Goal: Task Accomplishment & Management: Manage account settings

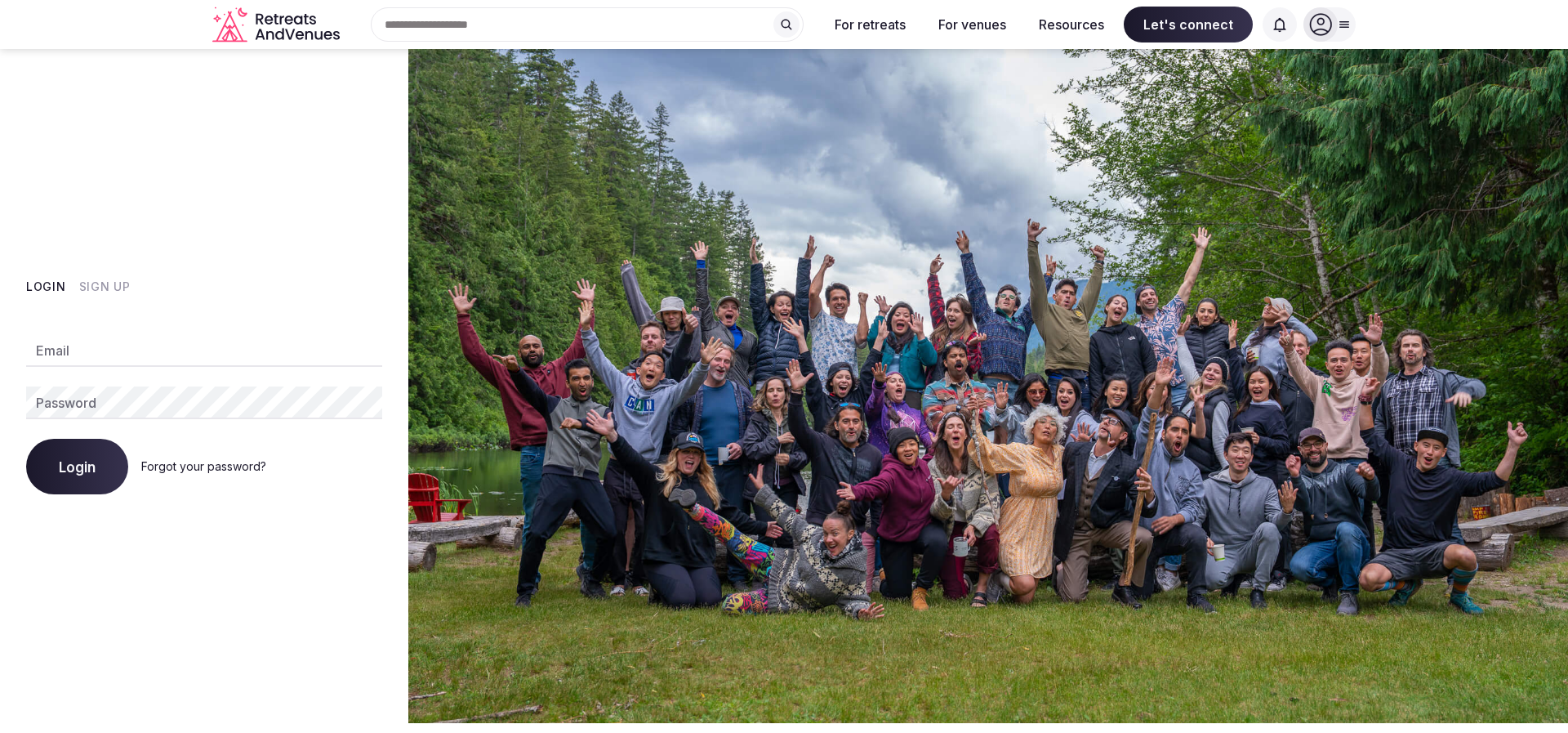
drag, startPoint x: 176, startPoint y: 336, endPoint x: 177, endPoint y: 344, distance: 8.1
click at [176, 336] on input "Email" at bounding box center [204, 350] width 356 height 33
type input "**********"
click at [82, 463] on span "Login" at bounding box center [77, 466] width 36 height 16
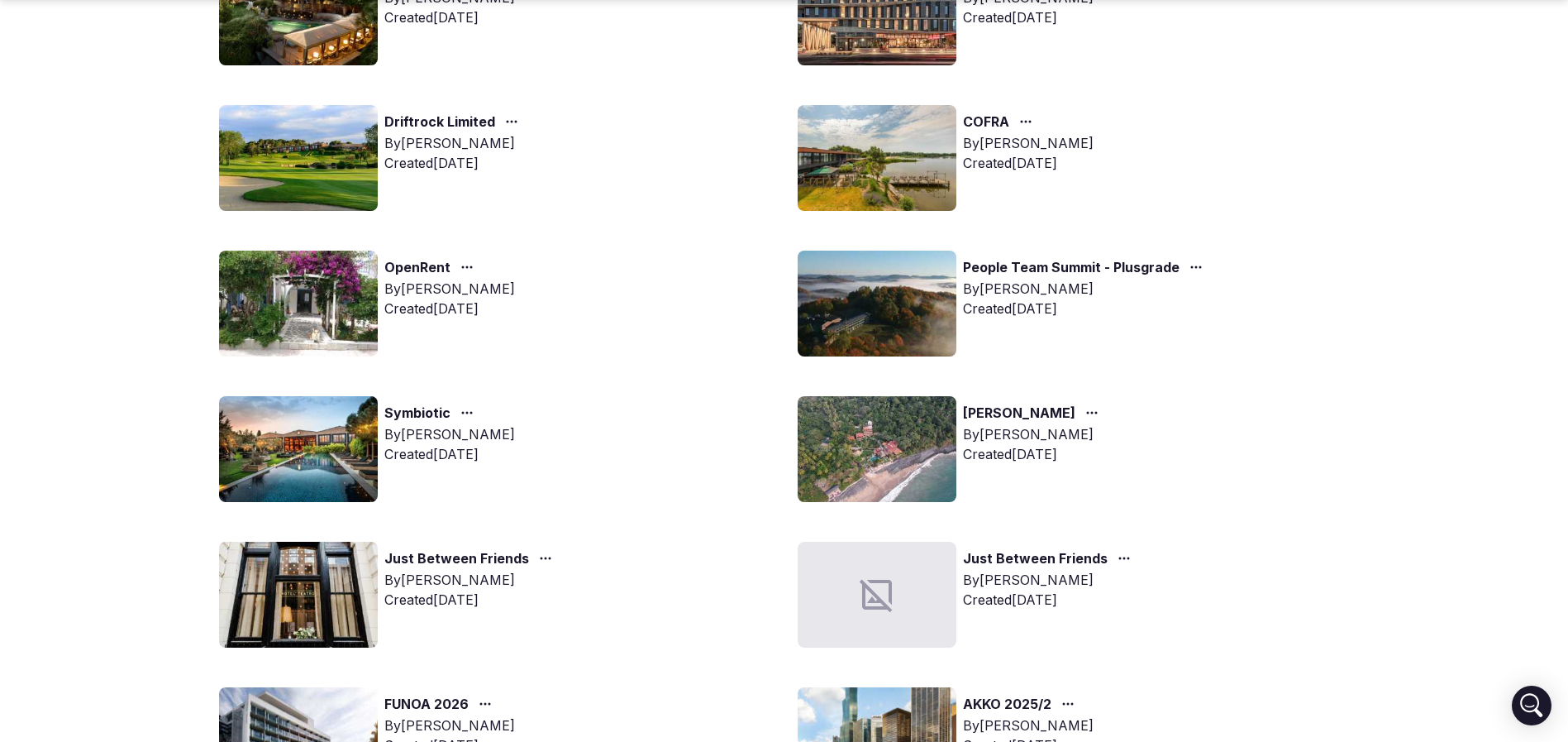
scroll to position [869, 0]
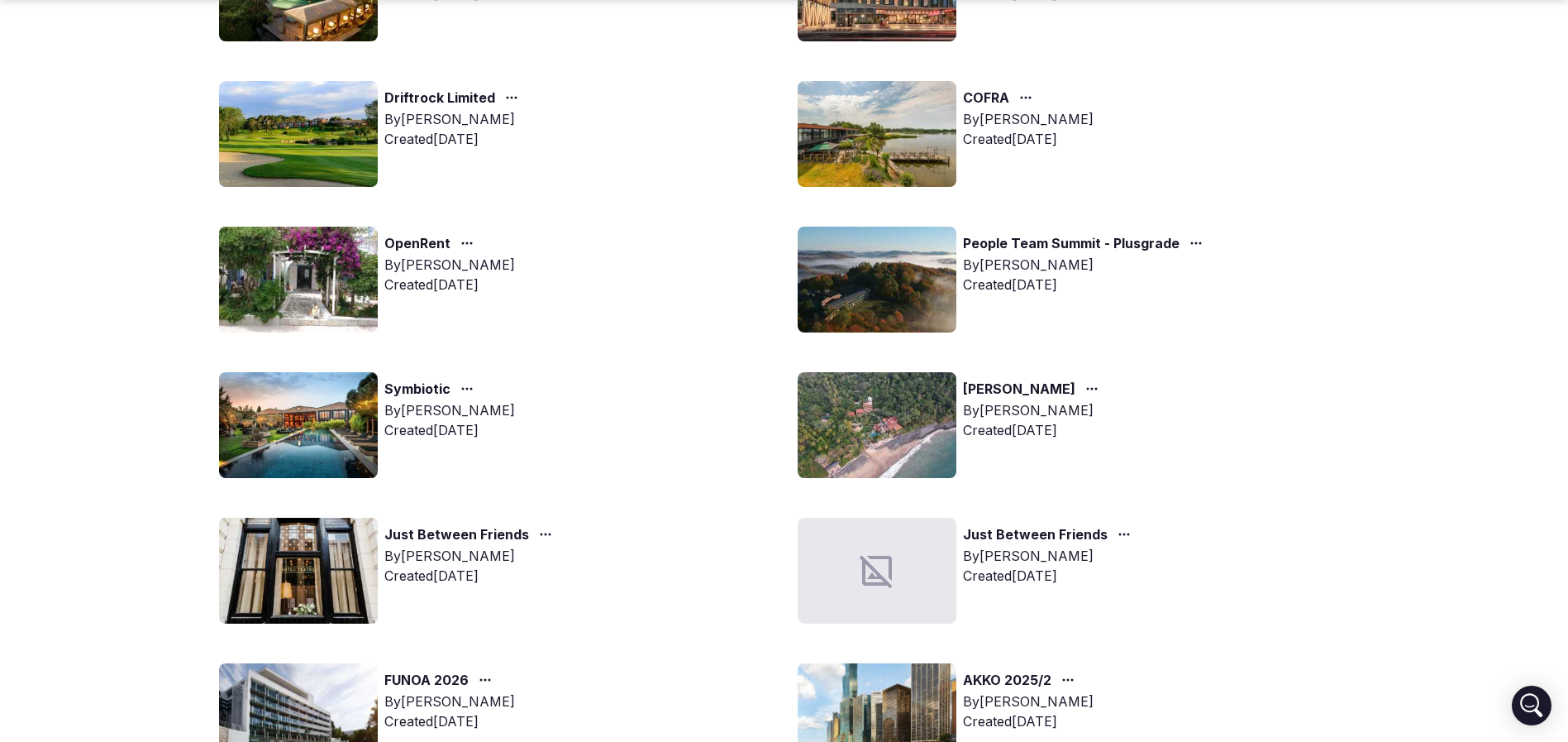
click at [364, 434] on img at bounding box center [299, 425] width 159 height 106
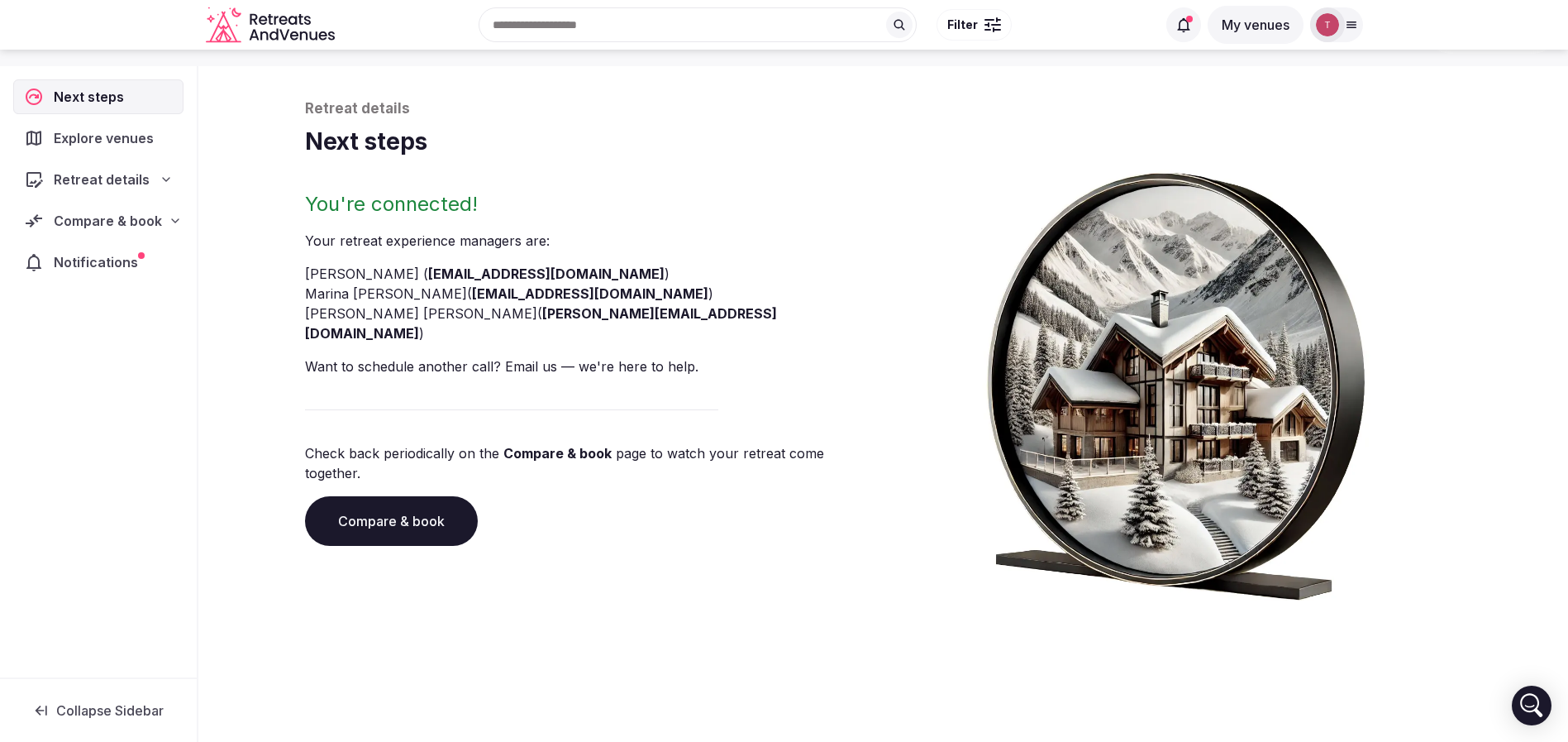
click at [402, 498] on link "Compare & book" at bounding box center [392, 521] width 173 height 50
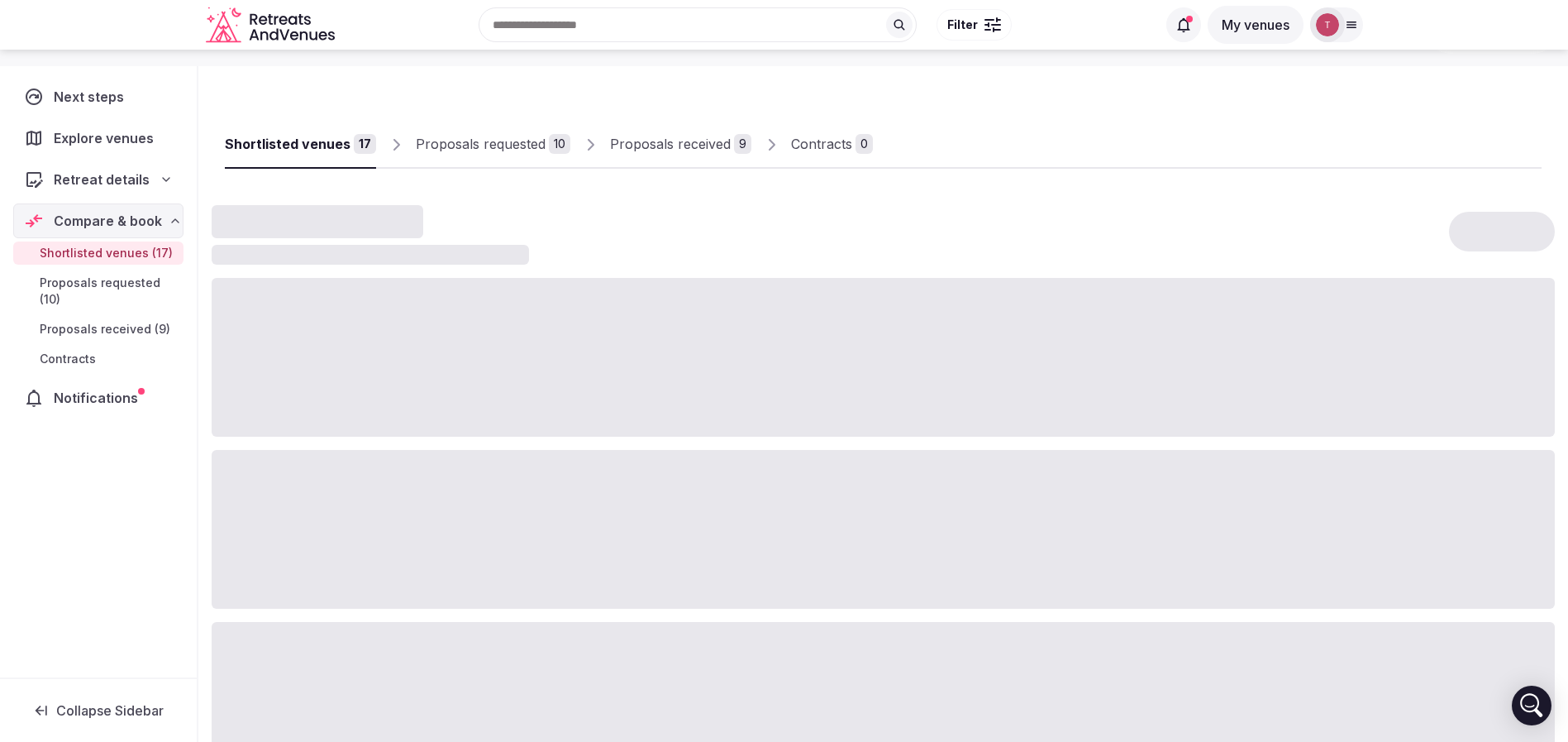
click at [151, 183] on div "Retreat details" at bounding box center [98, 179] width 149 height 20
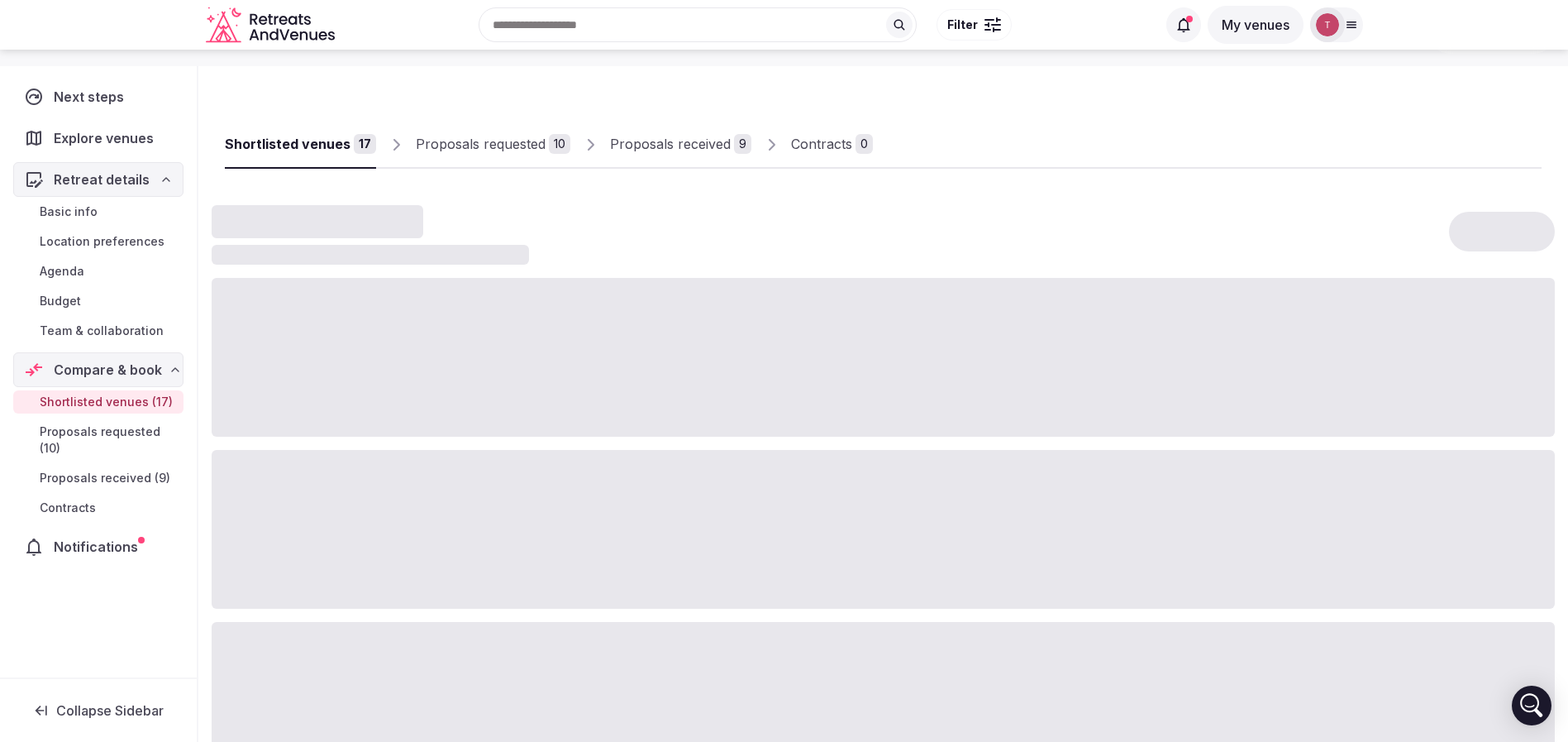
click at [153, 332] on span "Team & collaboration" at bounding box center [101, 330] width 124 height 16
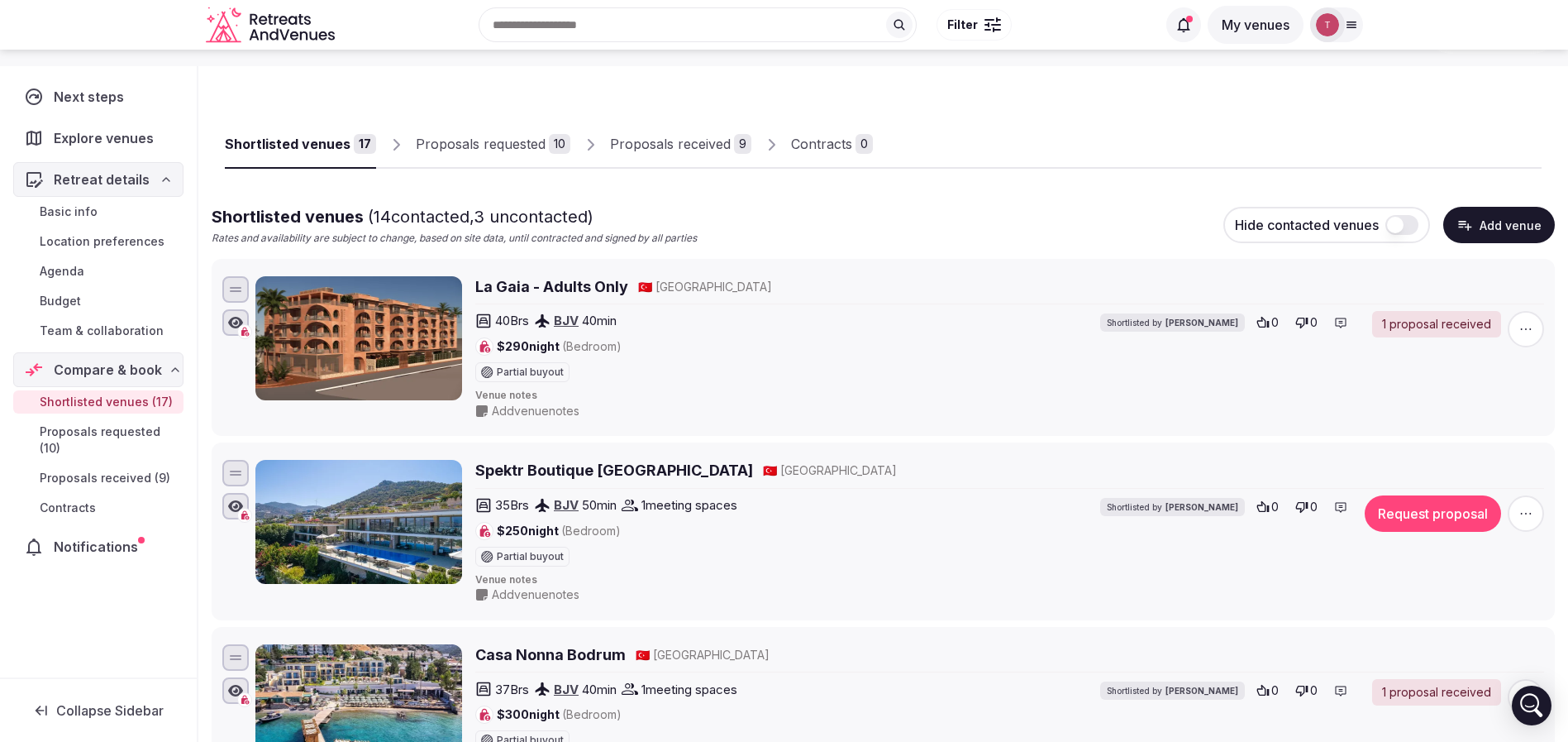
click at [144, 331] on span "Team & collaboration" at bounding box center [101, 330] width 124 height 16
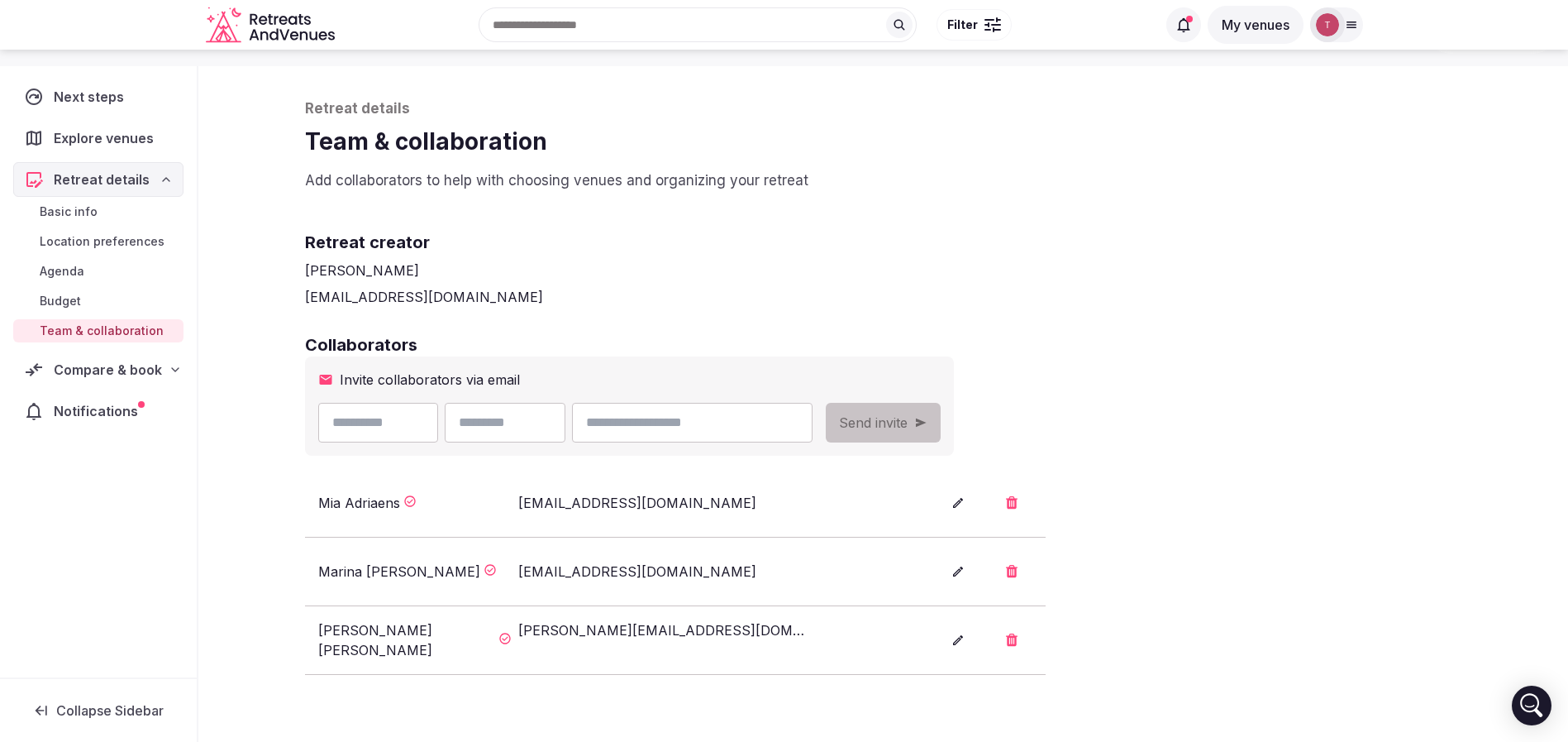
click at [812, 429] on input "email" at bounding box center [692, 423] width 240 height 39
paste input "**********"
type input "**********"
click at [1174, 308] on div "**********" at bounding box center [884, 480] width 1191 height 840
drag, startPoint x: 697, startPoint y: 420, endPoint x: 507, endPoint y: 420, distance: 190.0
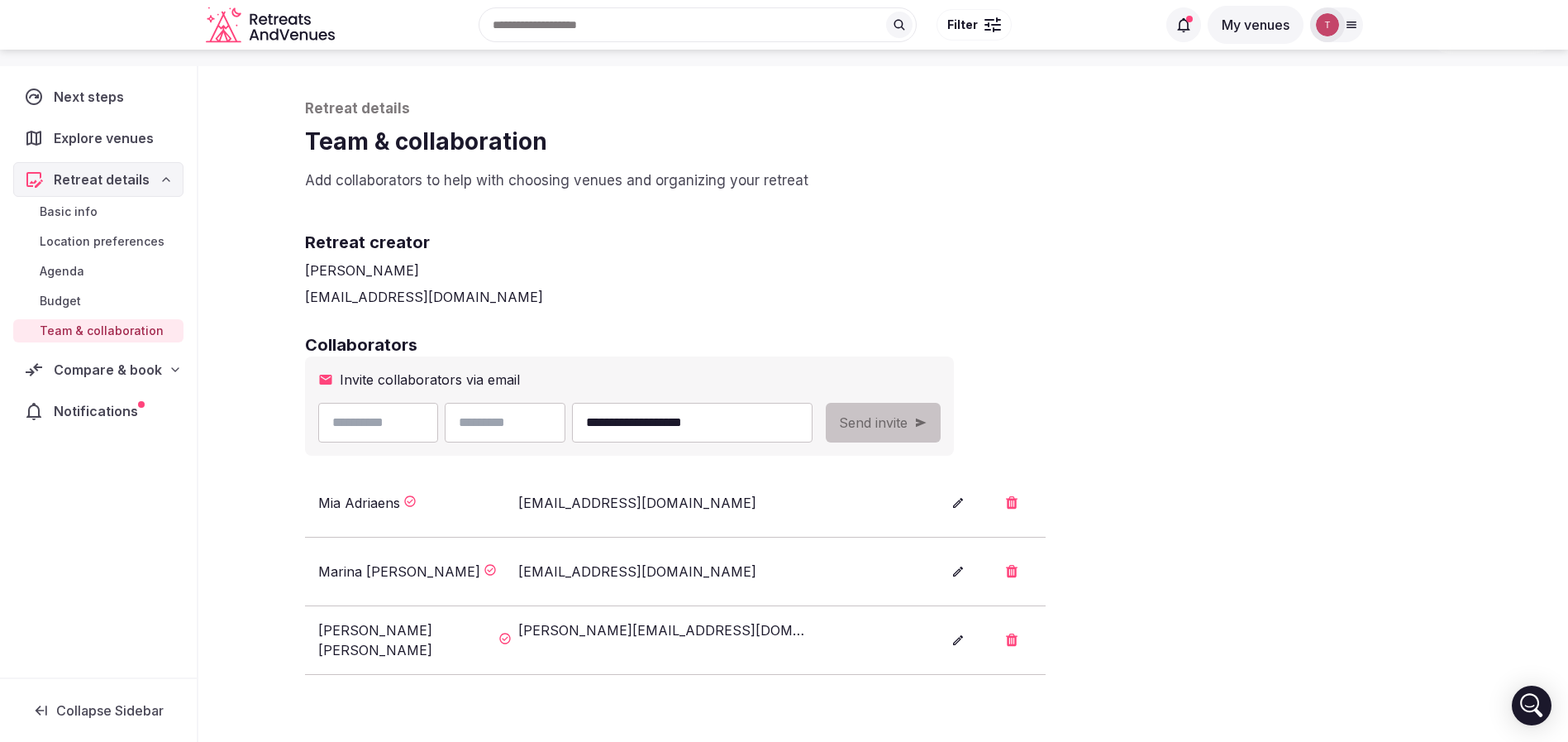
click at [507, 420] on div "**********" at bounding box center [565, 423] width 494 height 39
click at [366, 424] on input "text" at bounding box center [378, 423] width 121 height 39
paste input "******"
click at [335, 425] on input "******" at bounding box center [378, 423] width 121 height 39
type input "******"
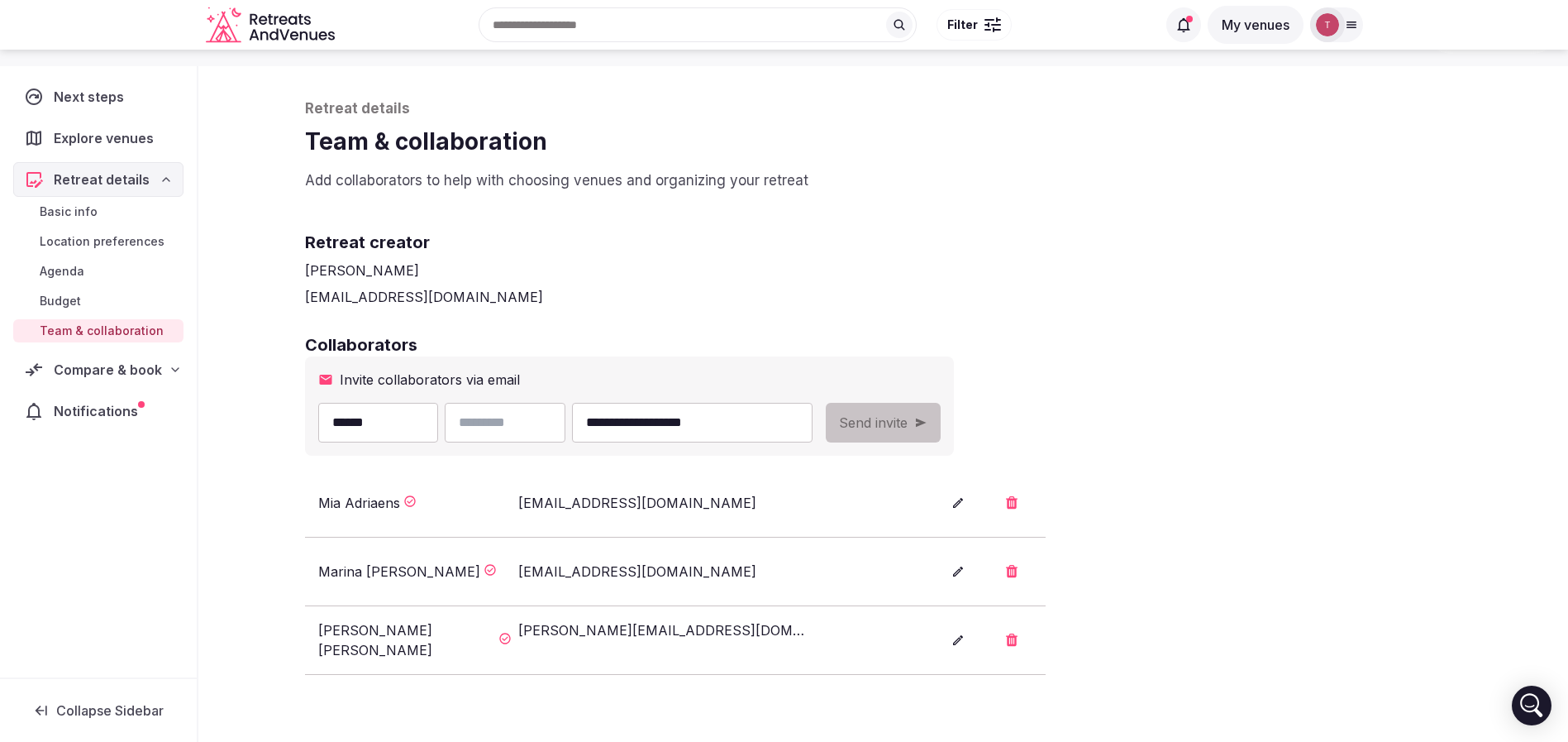
click at [935, 279] on div "[PERSON_NAME]" at bounding box center [884, 270] width 1157 height 20
click at [557, 413] on input "text" at bounding box center [505, 423] width 121 height 39
paste input "**********"
type input "**********"
click at [1027, 253] on div "Retreat creator Thiago Martins thiago@retreatsandvenues.com" at bounding box center [884, 256] width 1157 height 103
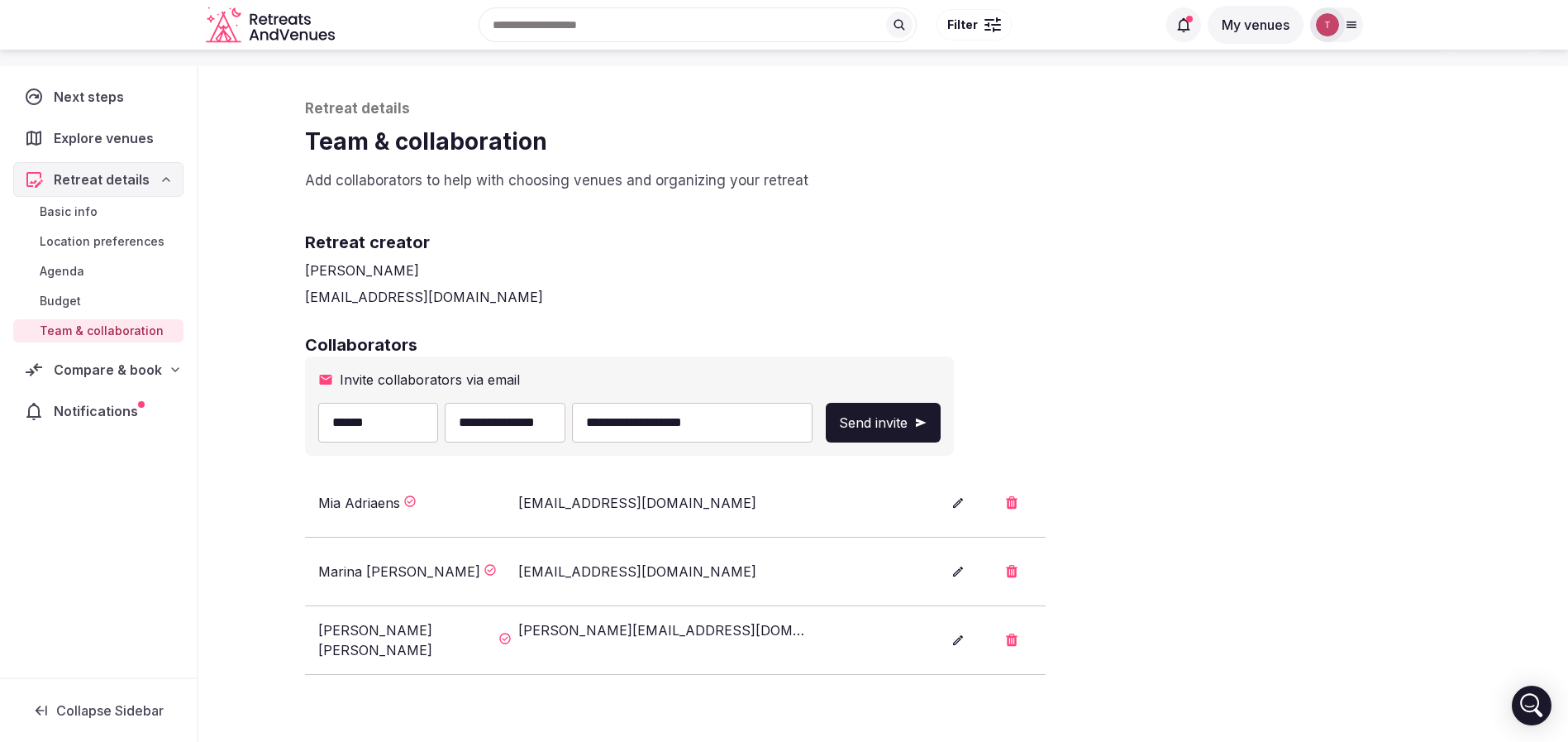
click at [941, 417] on button "Send invite" at bounding box center [883, 423] width 115 height 39
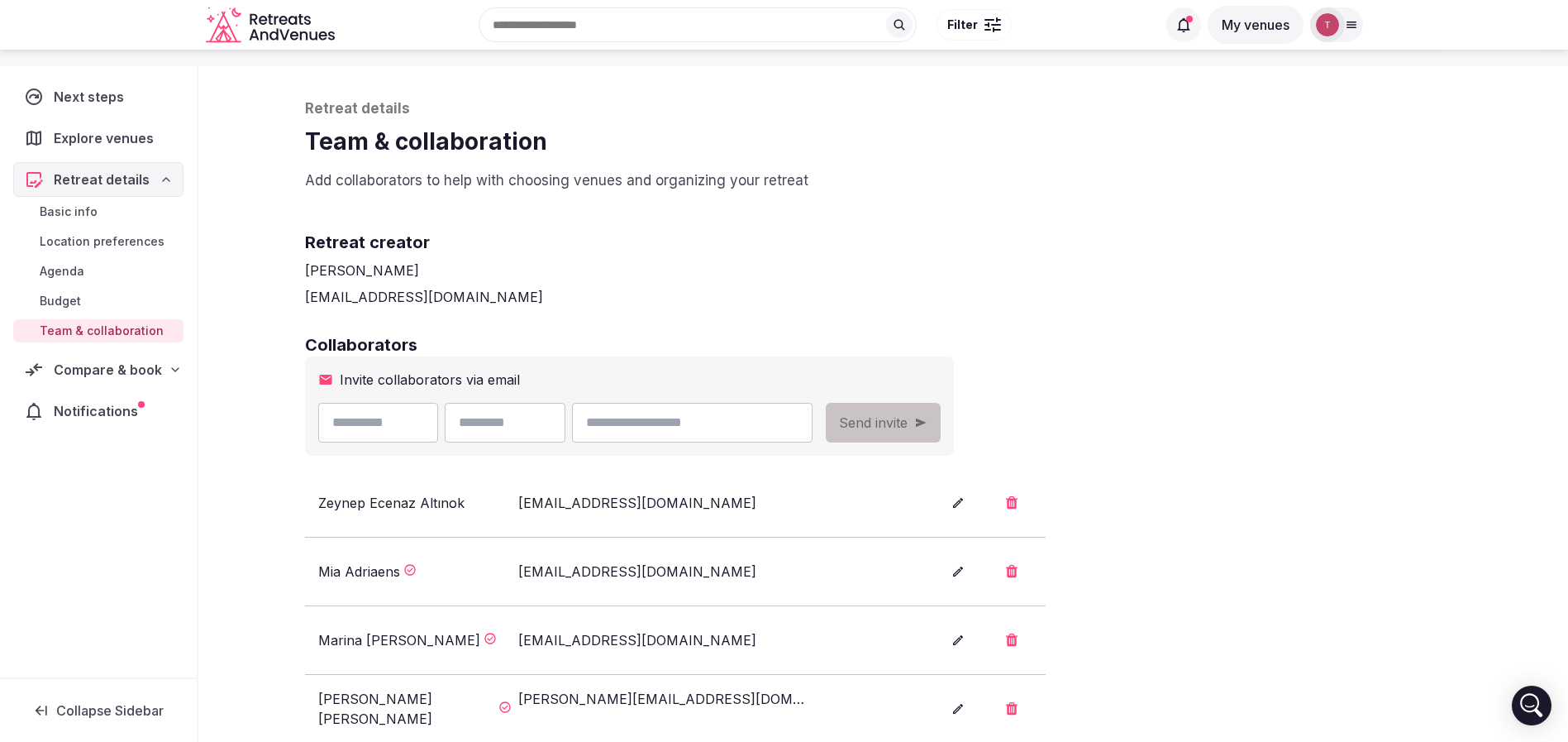
drag, startPoint x: 1301, startPoint y: 228, endPoint x: 1261, endPoint y: 243, distance: 42.7
click at [1297, 223] on div "Retreat creator Thiago Martins thiago@retreatsandvenues.com" at bounding box center [884, 256] width 1157 height 103
click at [1163, 251] on h2 "Retreat creator" at bounding box center [884, 242] width 1157 height 23
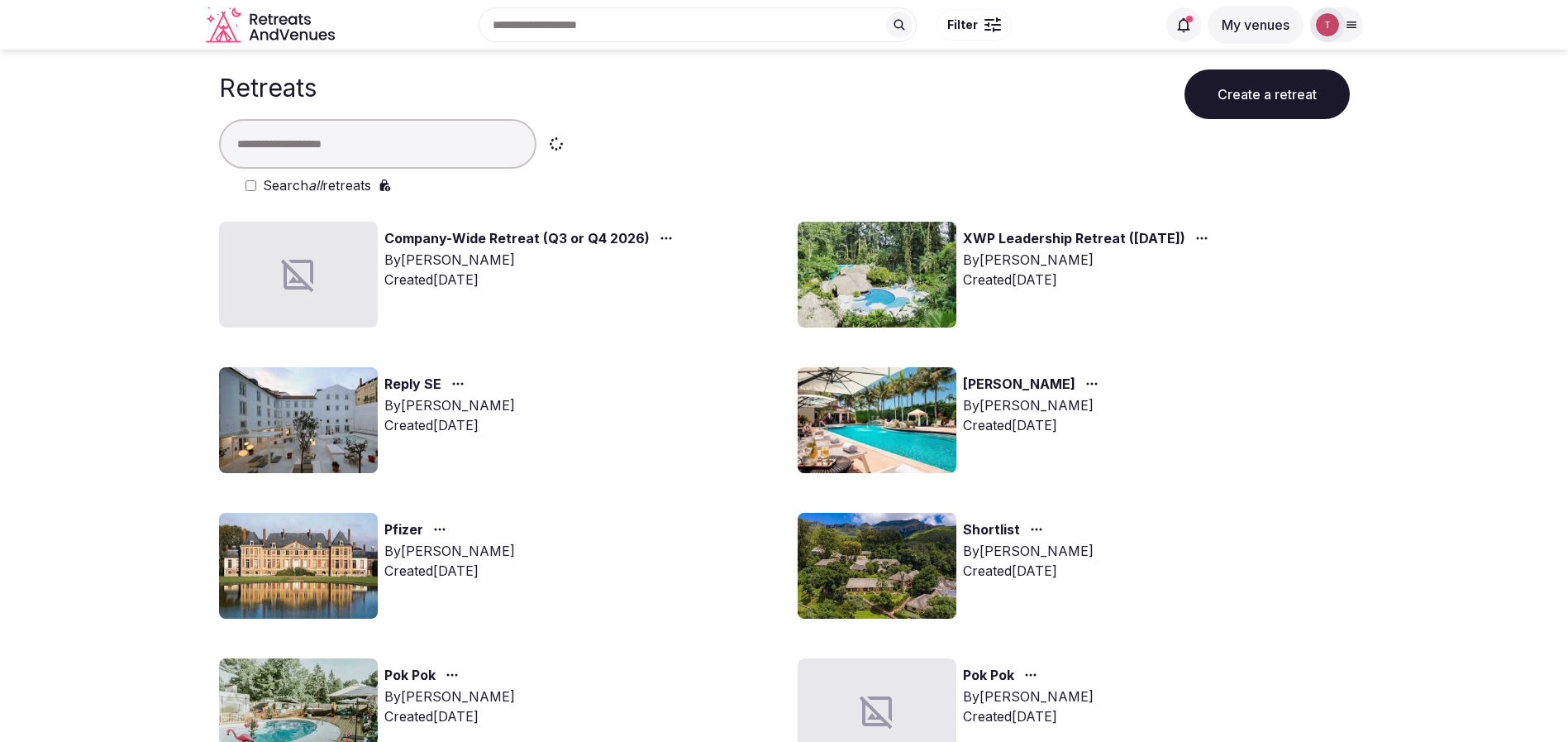
click at [1318, 80] on button "Create a retreat" at bounding box center [1267, 94] width 165 height 50
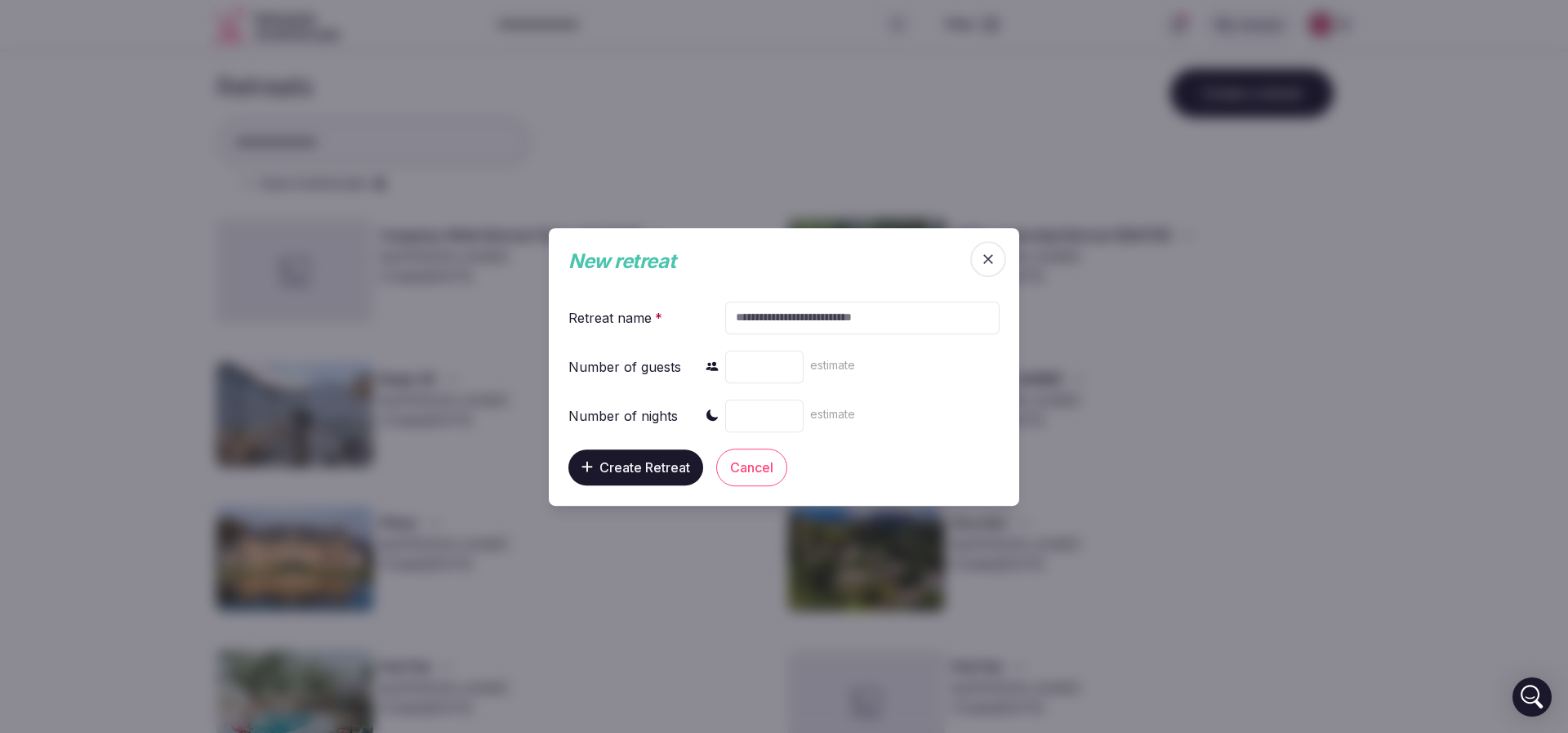
click at [810, 310] on input "text" at bounding box center [862, 317] width 275 height 33
paste input "******"
type input "******"
click at [767, 364] on input "number" at bounding box center [764, 366] width 79 height 33
click at [774, 370] on input "number" at bounding box center [764, 366] width 79 height 33
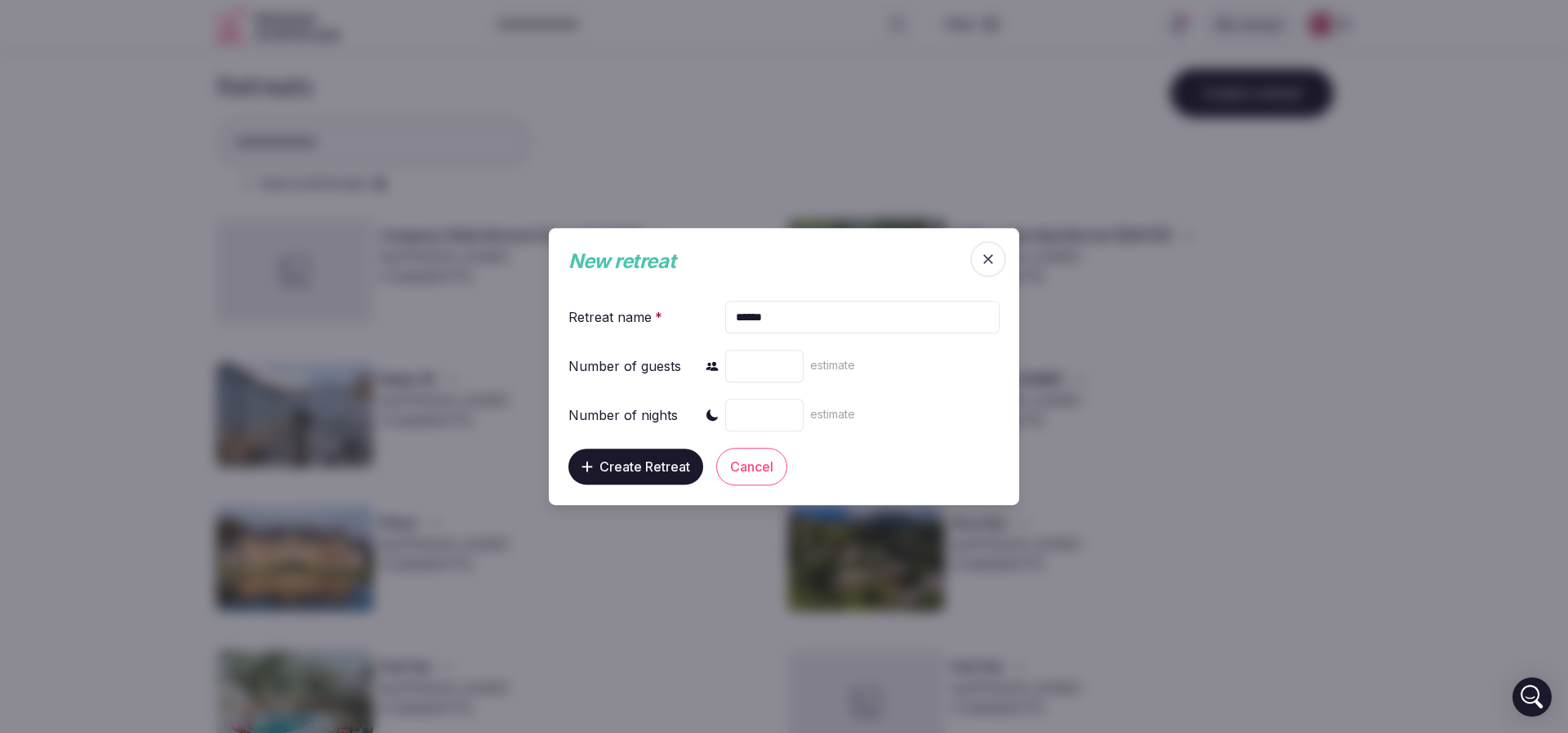
type input "**"
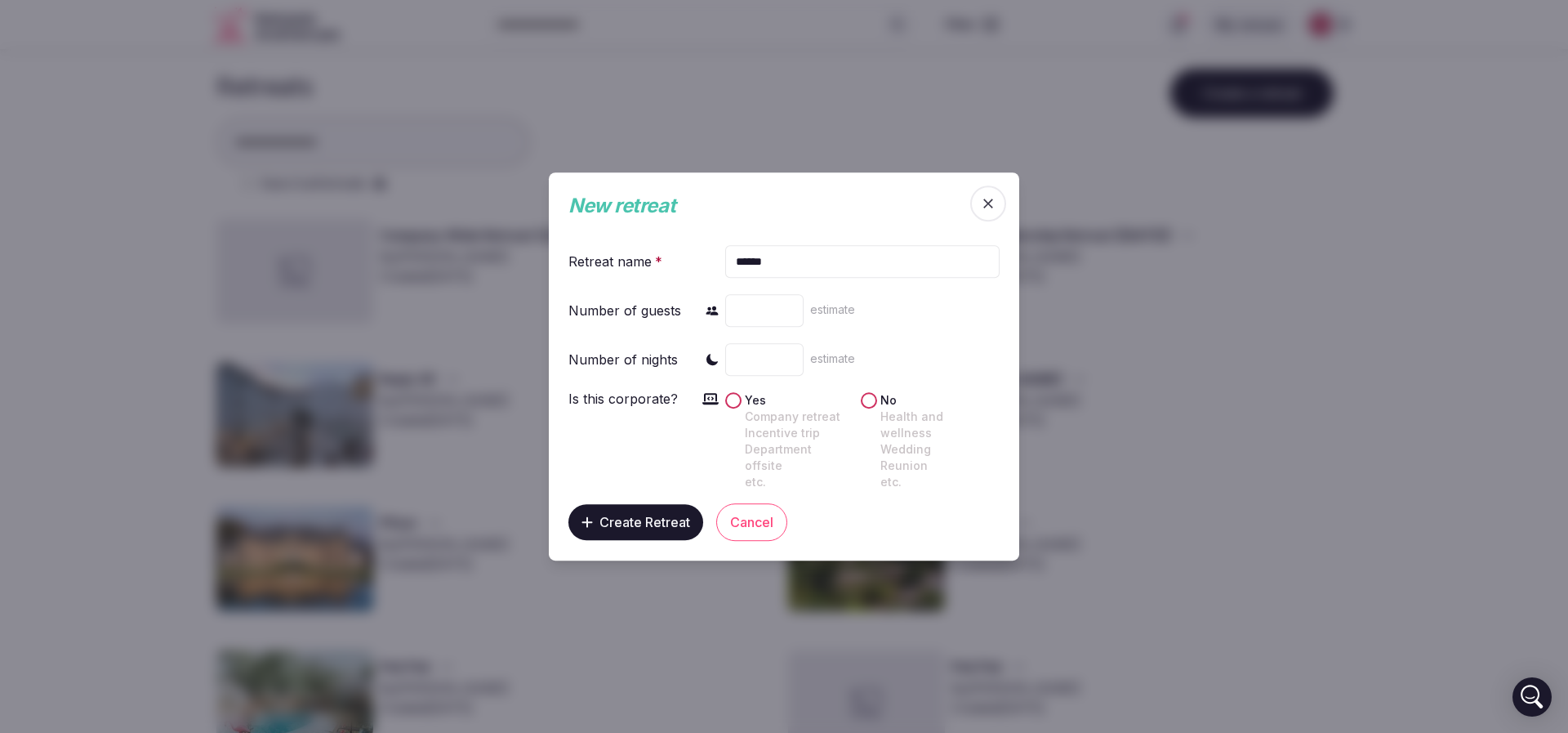
type input "*"
click at [617, 514] on span "Create Retreat" at bounding box center [644, 522] width 90 height 16
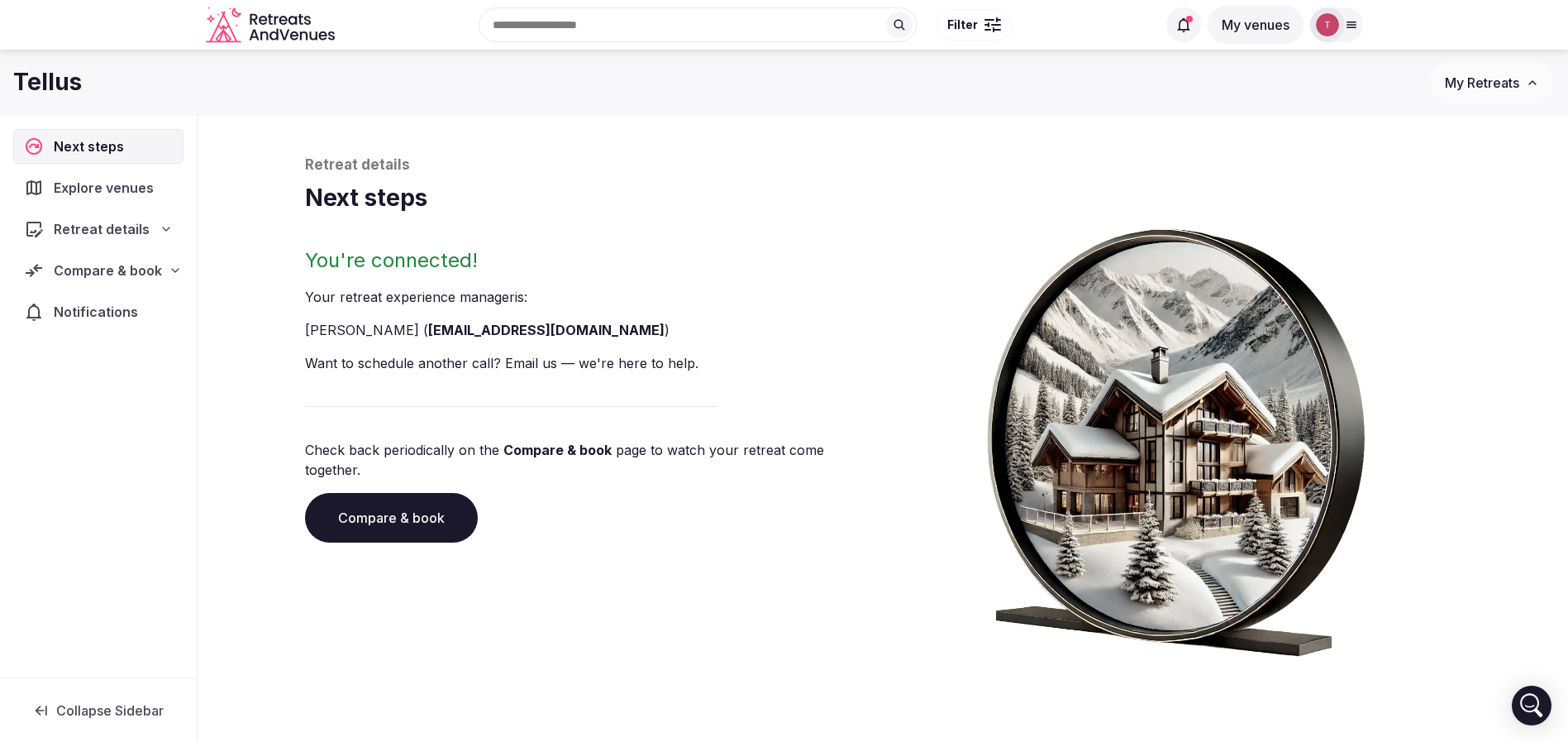
click at [169, 265] on icon at bounding box center [175, 270] width 13 height 13
click at [147, 238] on div "Retreat details" at bounding box center [98, 229] width 149 height 20
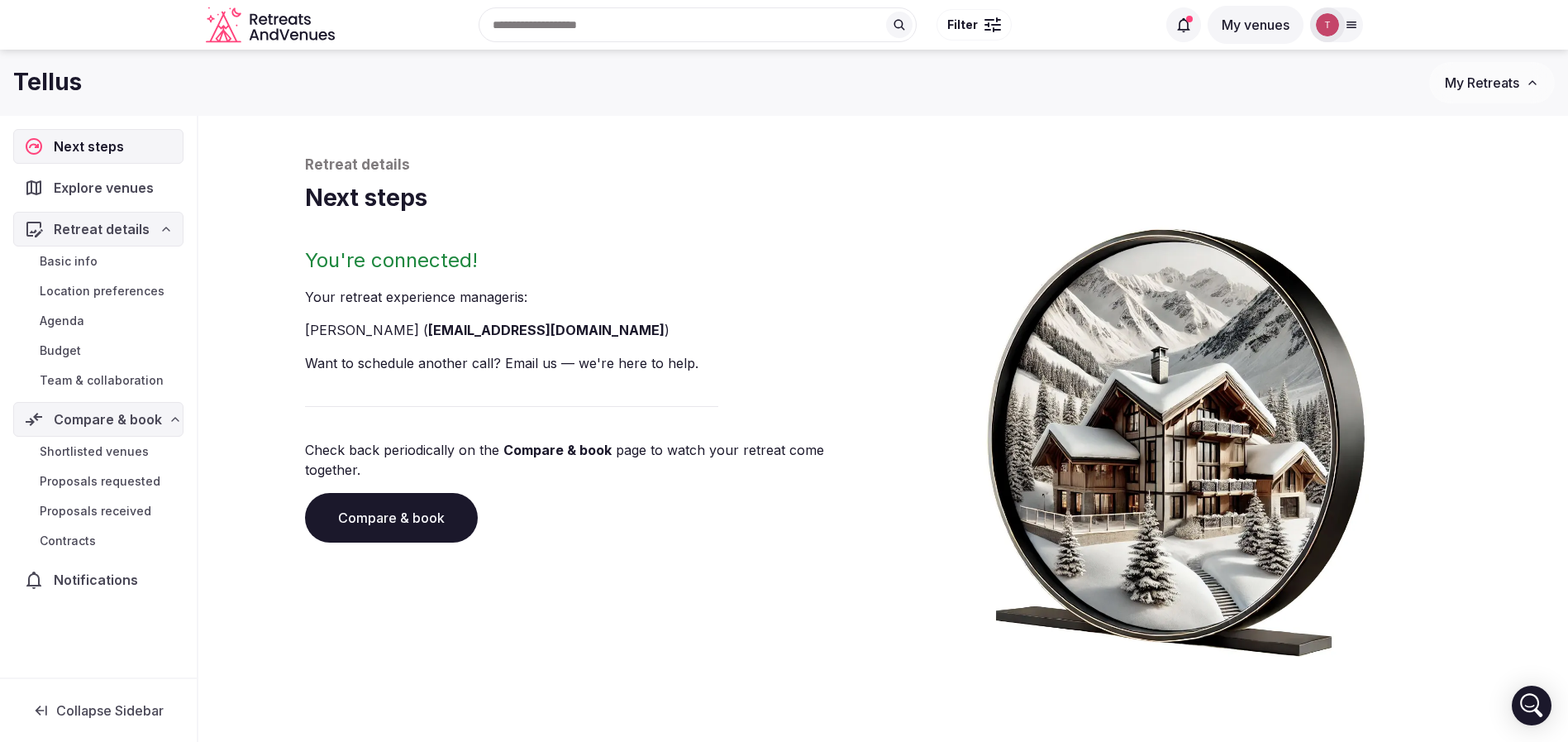
click at [131, 379] on span "Team & collaboration" at bounding box center [101, 380] width 124 height 16
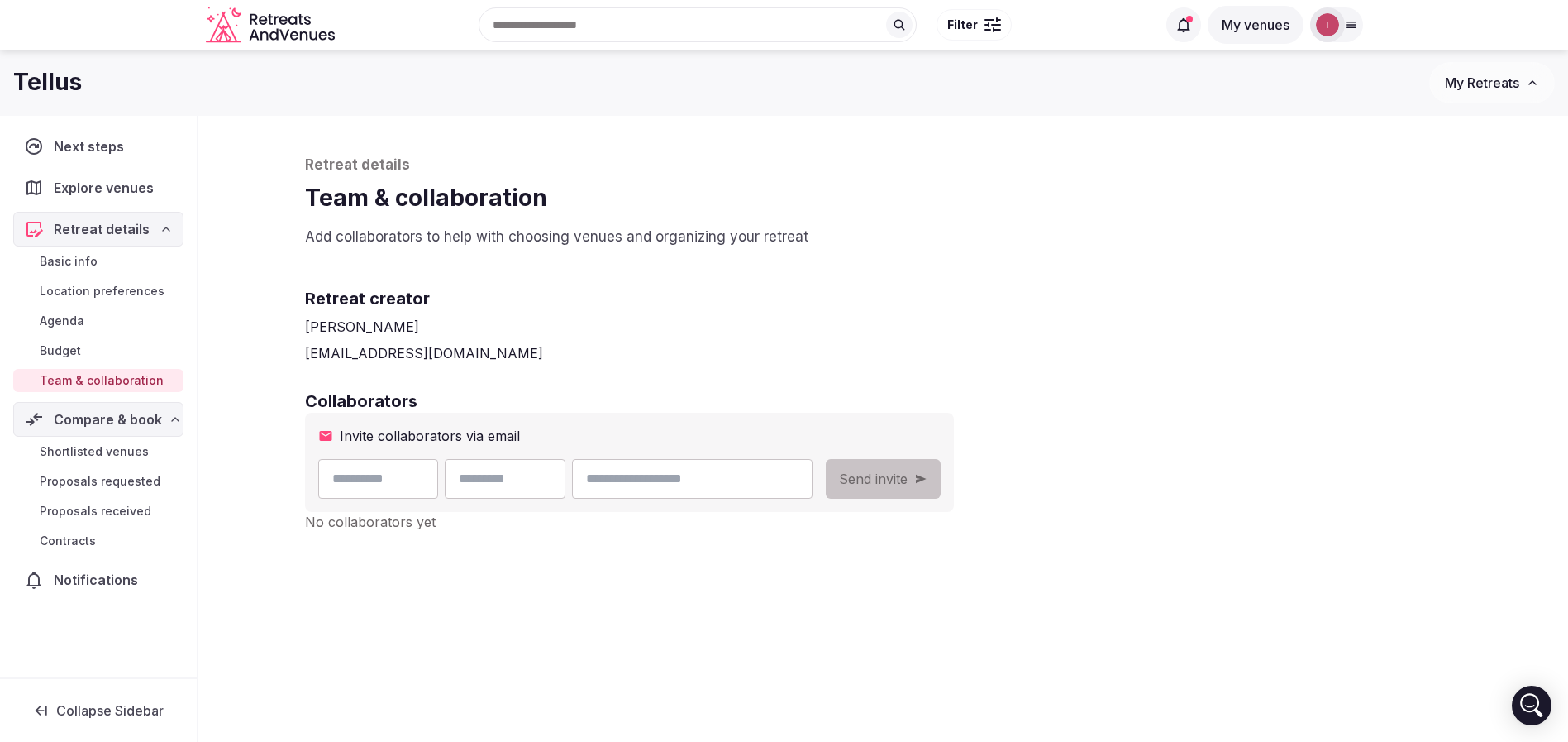
click at [802, 492] on input "email" at bounding box center [692, 478] width 240 height 39
type input "**********"
click at [374, 473] on input "text" at bounding box center [378, 478] width 121 height 39
type input "*****"
click at [565, 480] on input "text" at bounding box center [505, 478] width 121 height 39
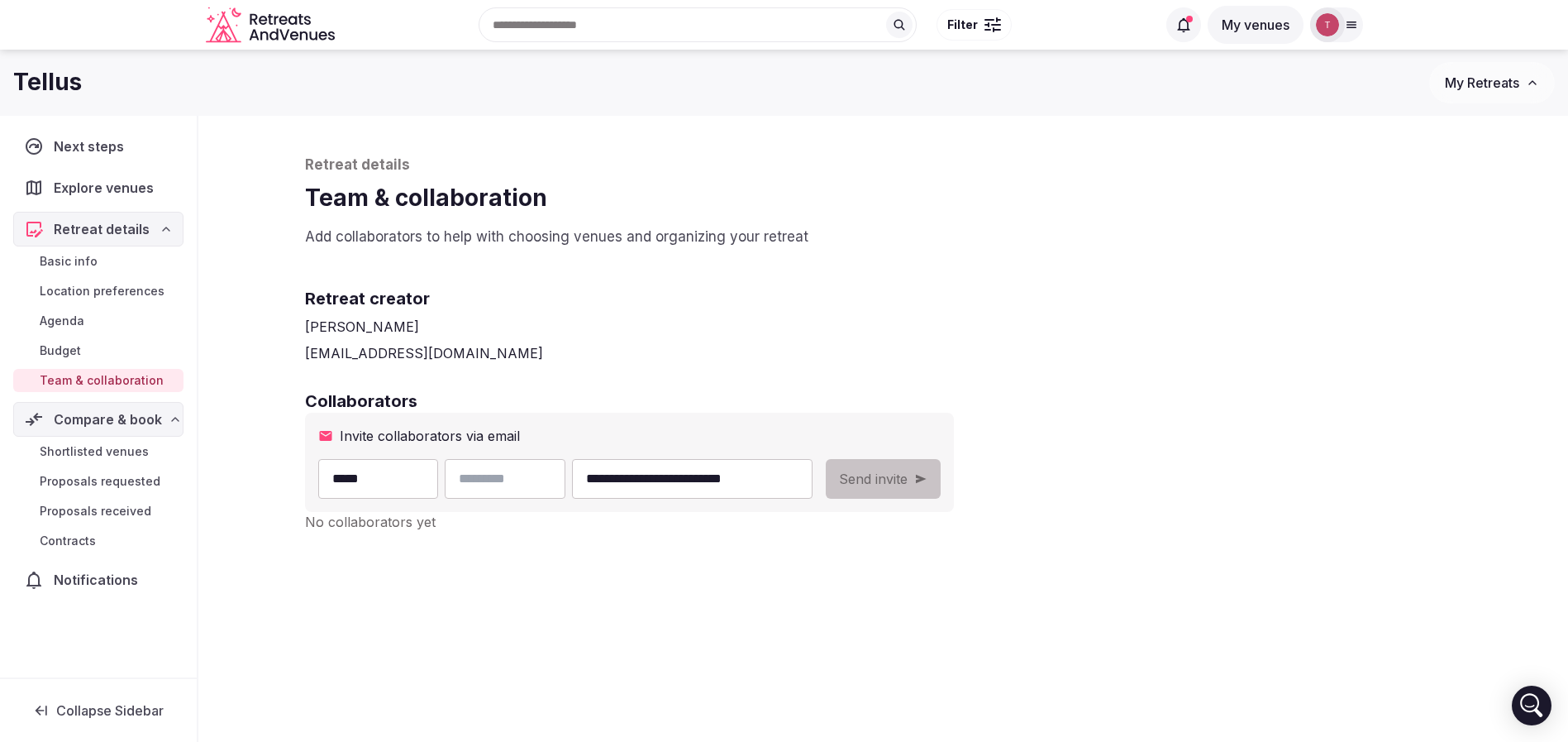
type input "******"
click at [941, 474] on button "Send invite" at bounding box center [883, 478] width 115 height 39
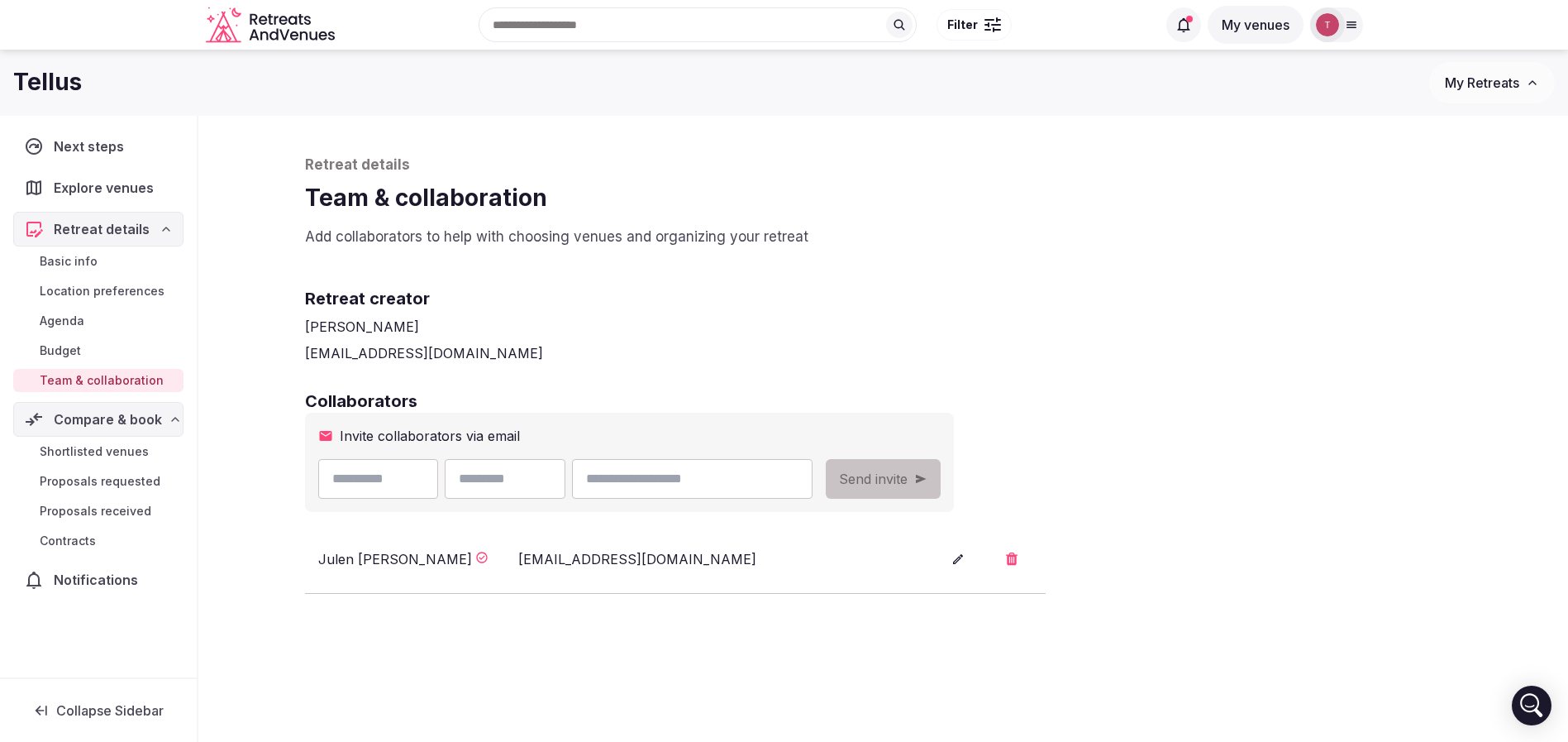
click at [1287, 296] on h2 "Retreat creator" at bounding box center [884, 298] width 1157 height 23
click at [1288, 271] on div "Retreat creator Thiago Martins thiago@retreatsandvenues.com" at bounding box center [884, 312] width 1157 height 103
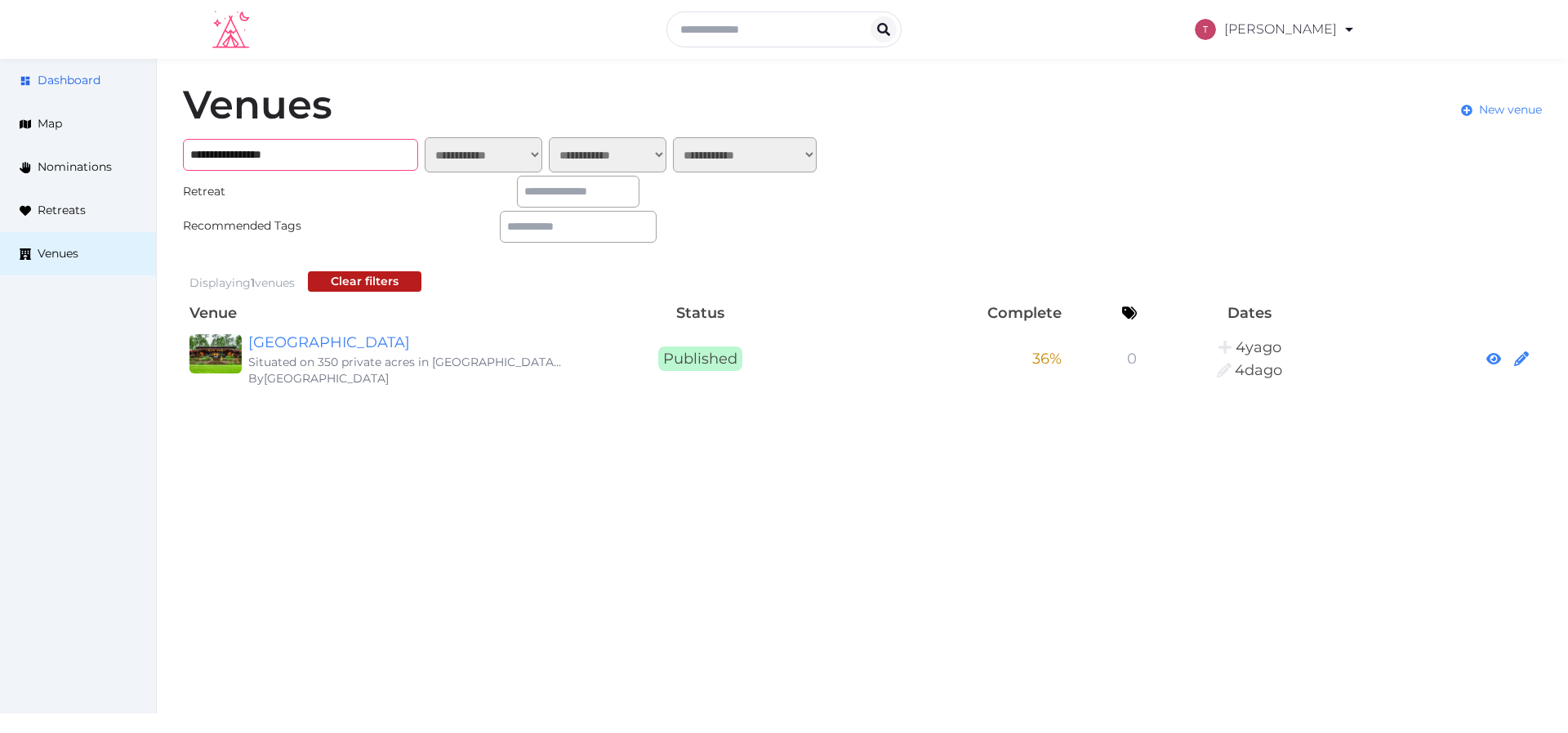
drag, startPoint x: 318, startPoint y: 157, endPoint x: 0, endPoint y: 85, distance: 326.0
click at [0, 85] on div "**********" at bounding box center [784, 238] width 1568 height 357
paste input "**********"
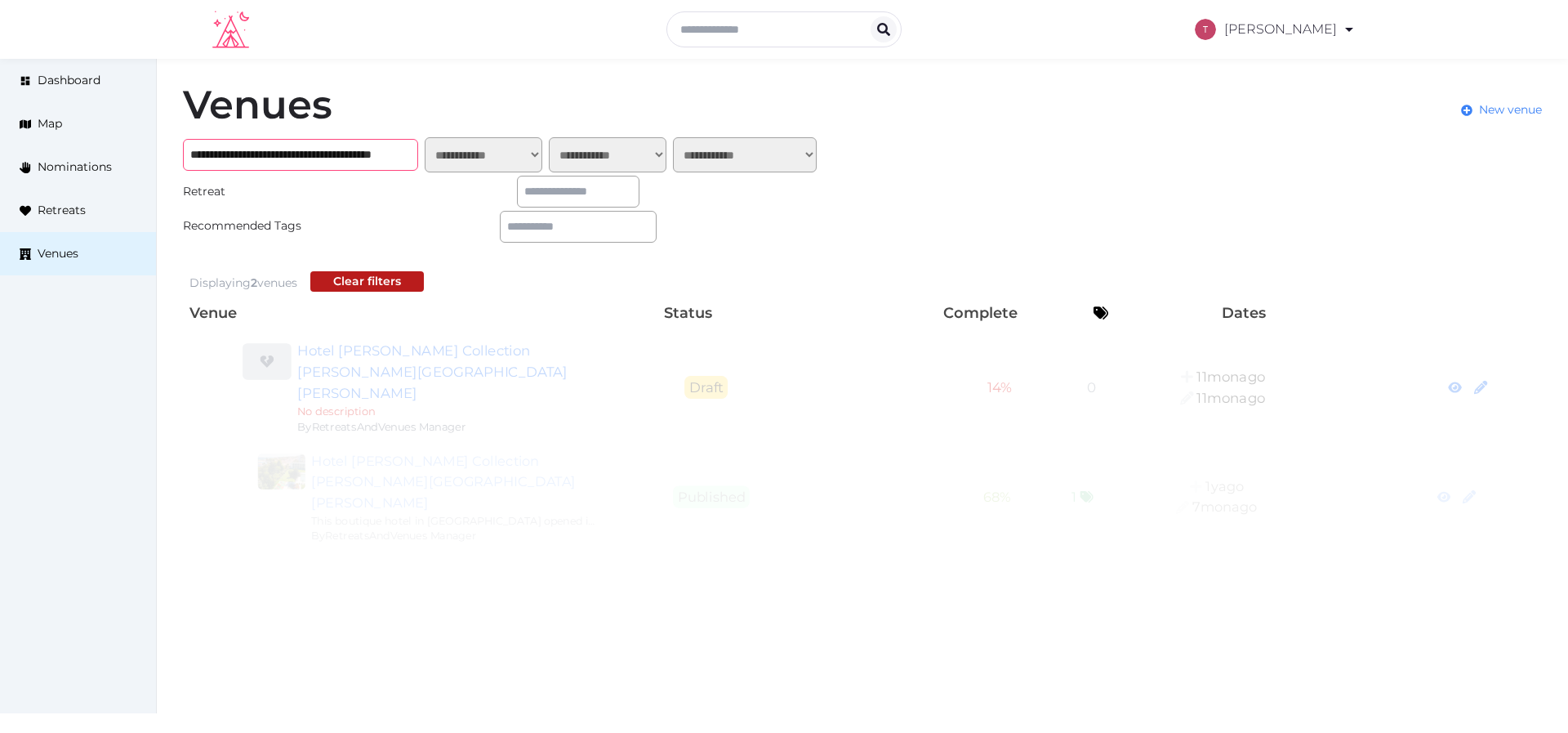
type input "**********"
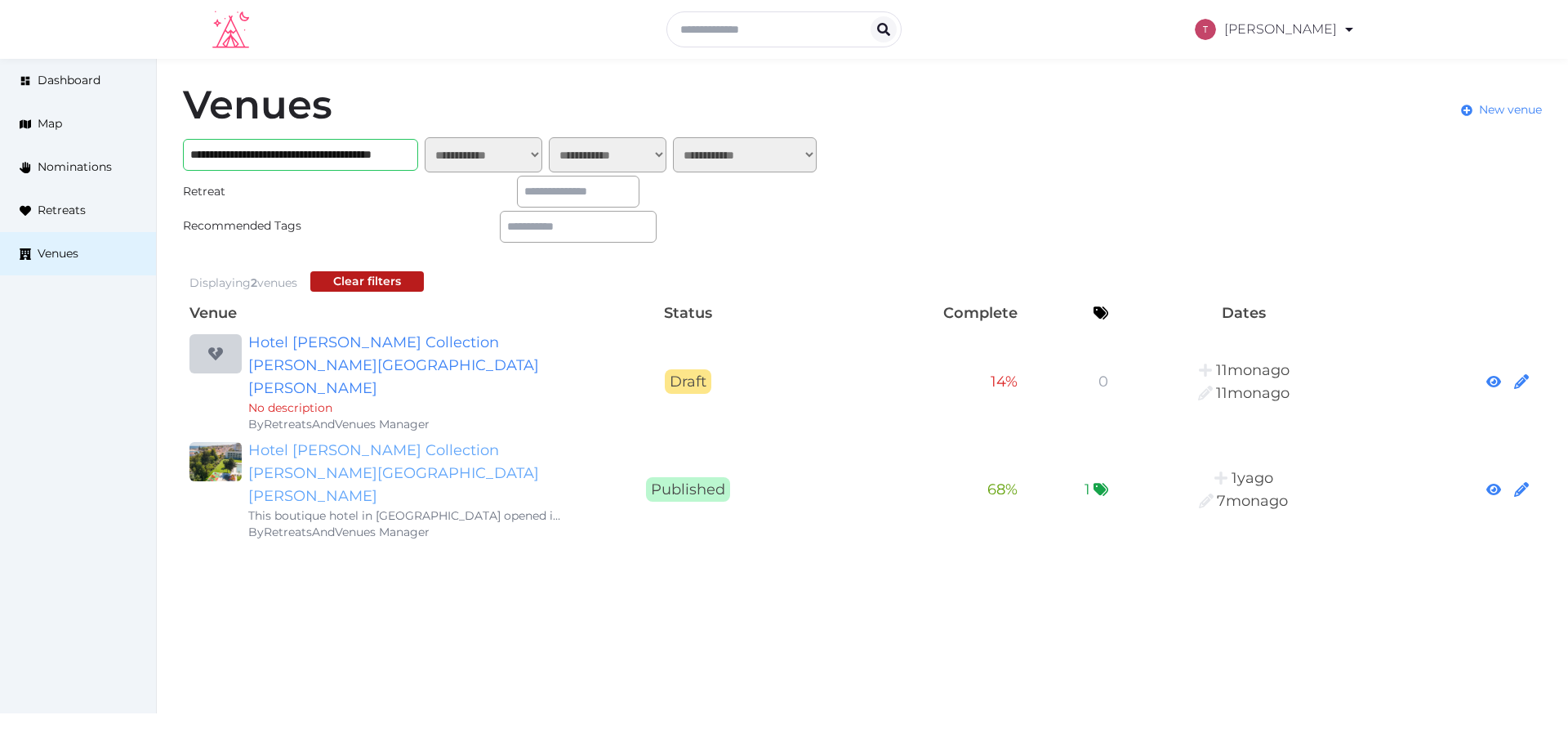
click at [489, 439] on link "Hotel Vila Galé Collection Palácio Dos Arcos" at bounding box center [405, 473] width 314 height 68
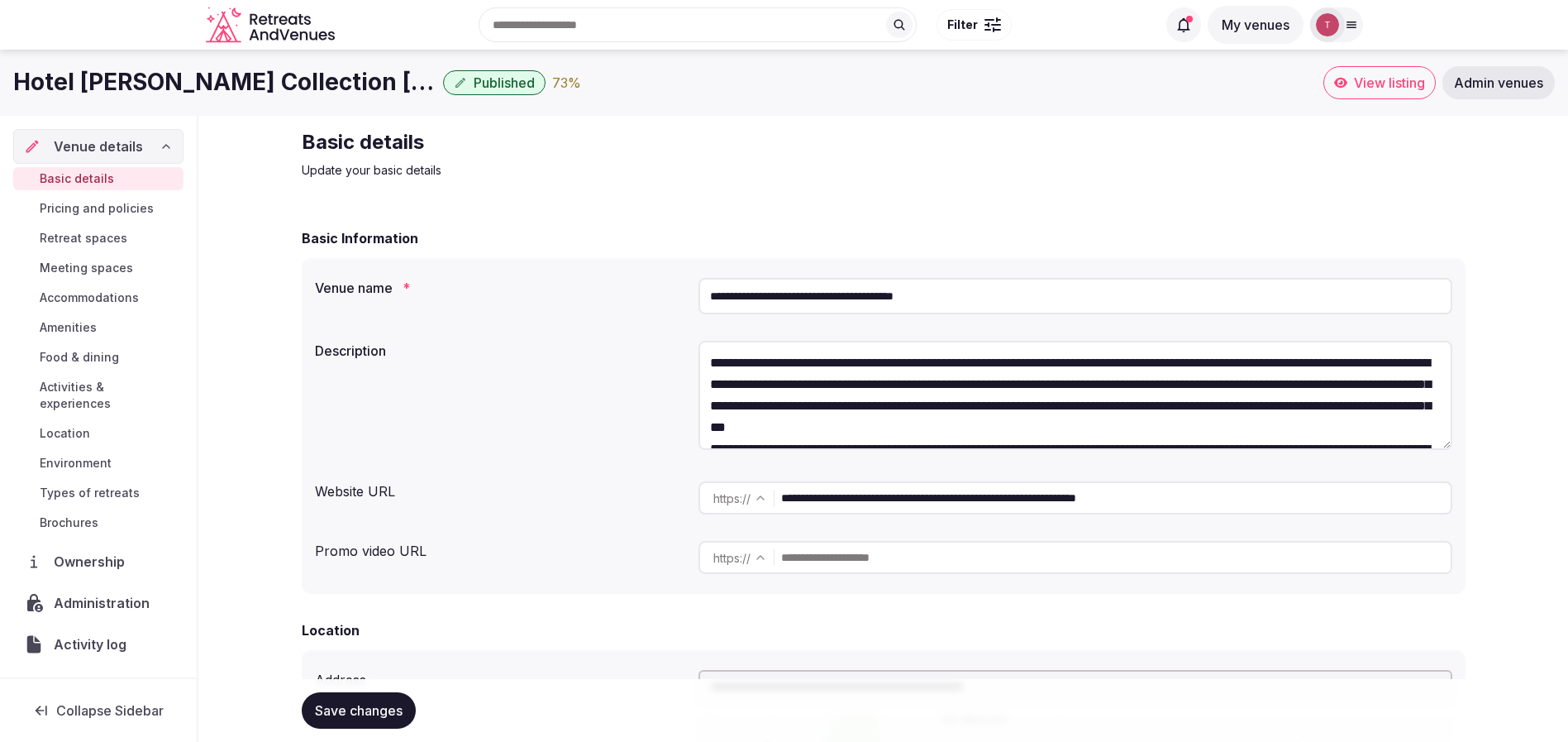
drag, startPoint x: 1059, startPoint y: 305, endPoint x: 208, endPoint y: 263, distance: 852.0
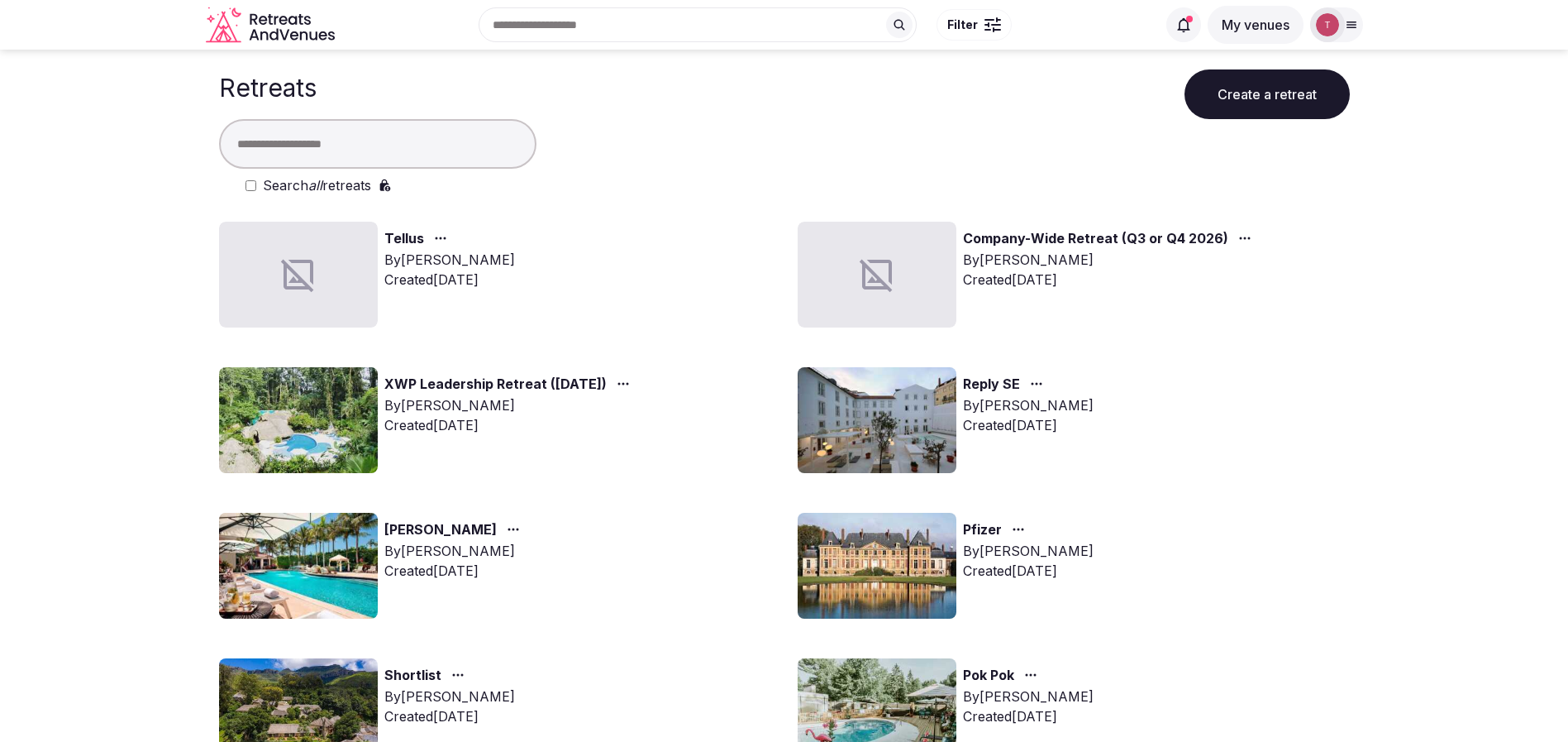
click at [302, 268] on icon at bounding box center [299, 275] width 39 height 39
click at [411, 247] on link "Tellus" at bounding box center [404, 239] width 39 height 21
click at [414, 239] on link "Tellus" at bounding box center [404, 239] width 39 height 21
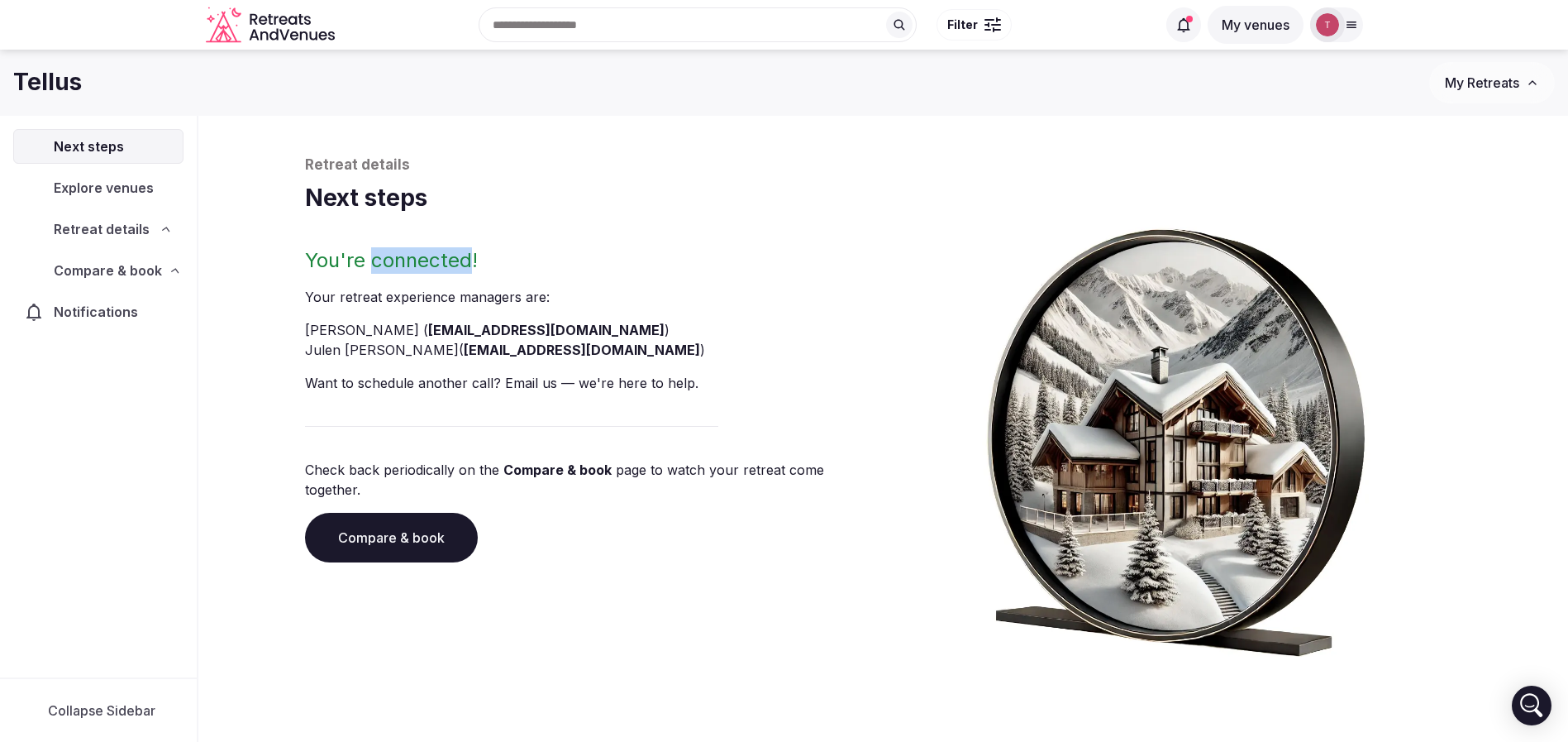
click at [404, 240] on div "Retreat details Next steps You're connected! Your retreat experience manager s …" at bounding box center [884, 407] width 1157 height 502
click at [405, 516] on link "Compare & book" at bounding box center [392, 537] width 173 height 50
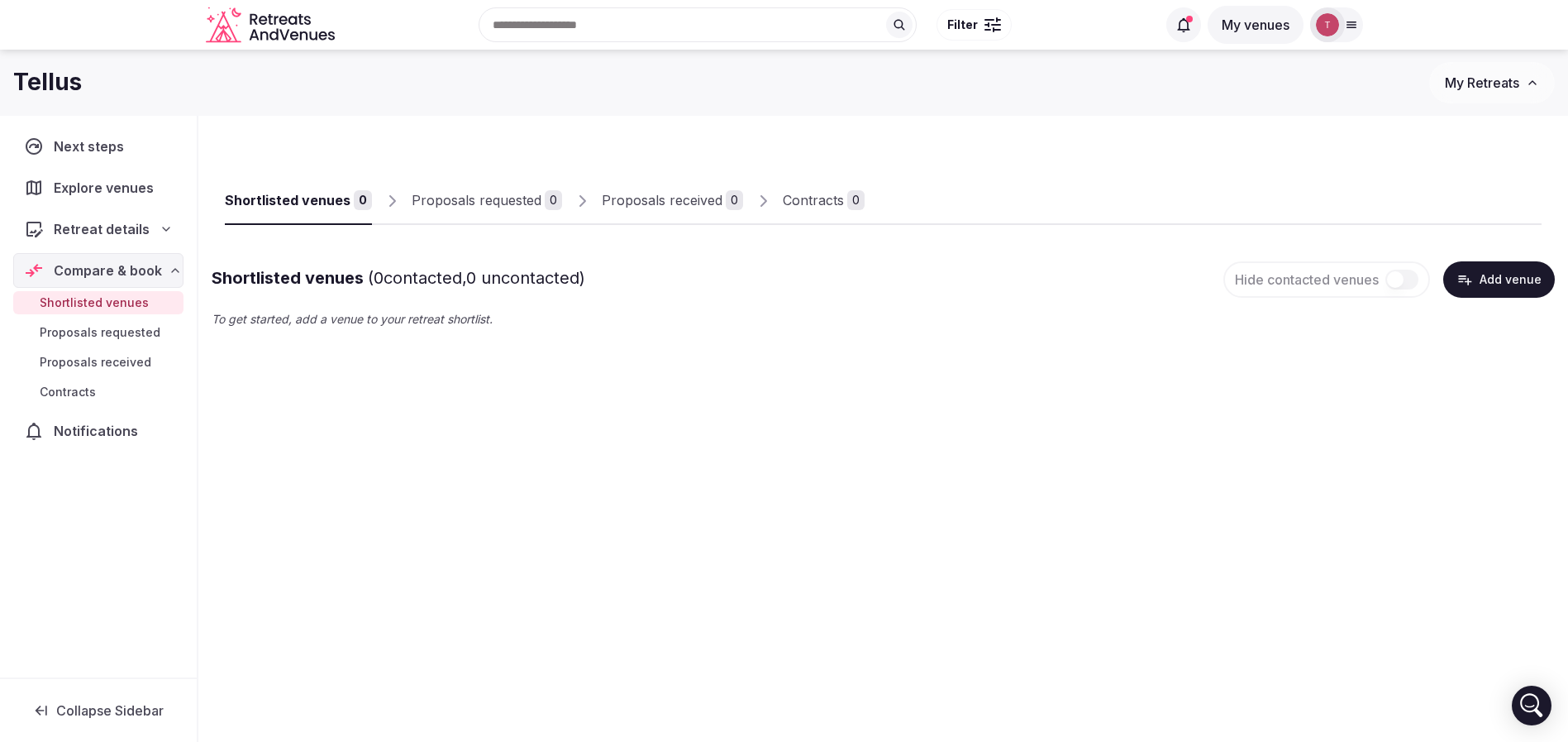
click at [1510, 282] on button "Add venue" at bounding box center [1499, 279] width 111 height 37
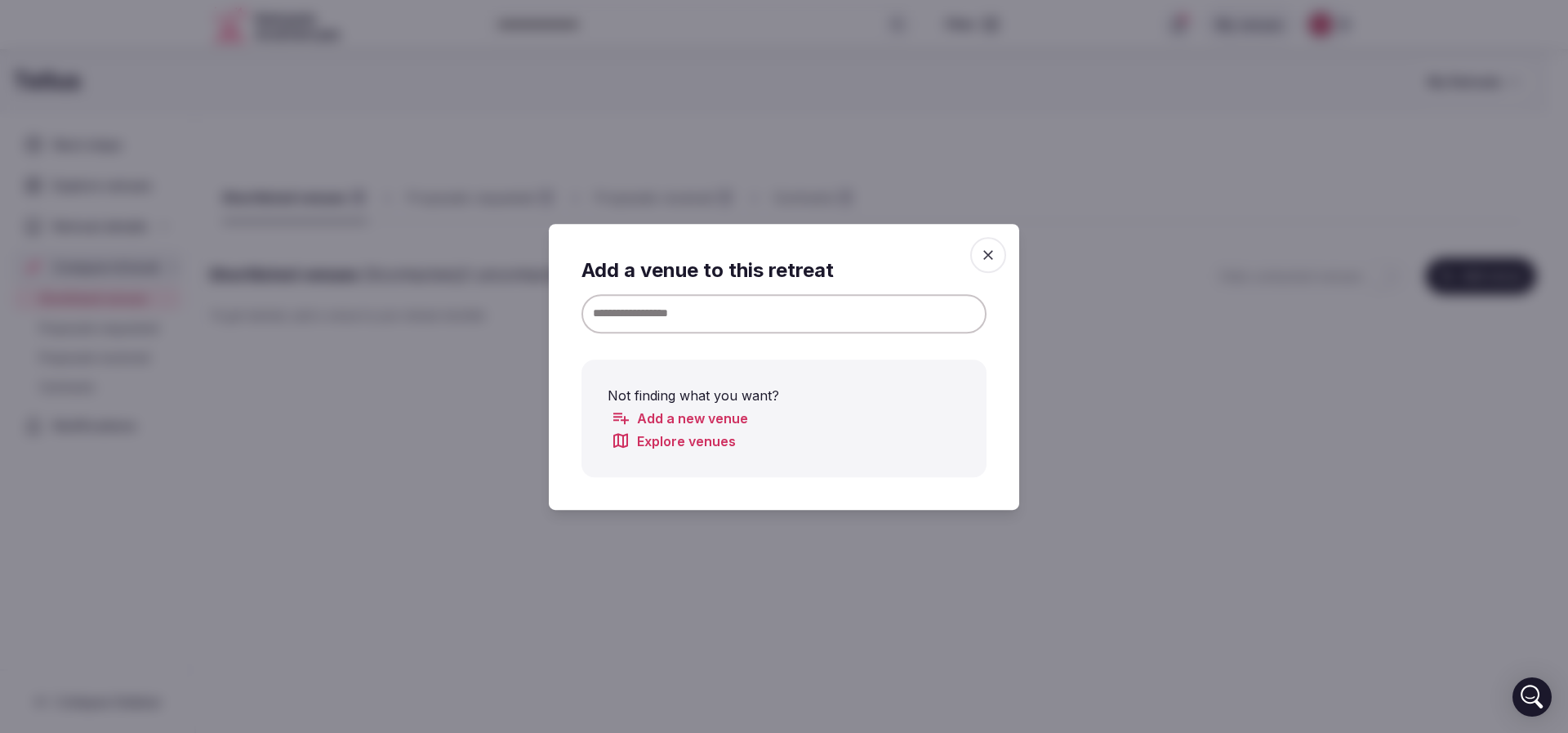
click at [665, 315] on input at bounding box center [784, 313] width 405 height 39
paste input "**********"
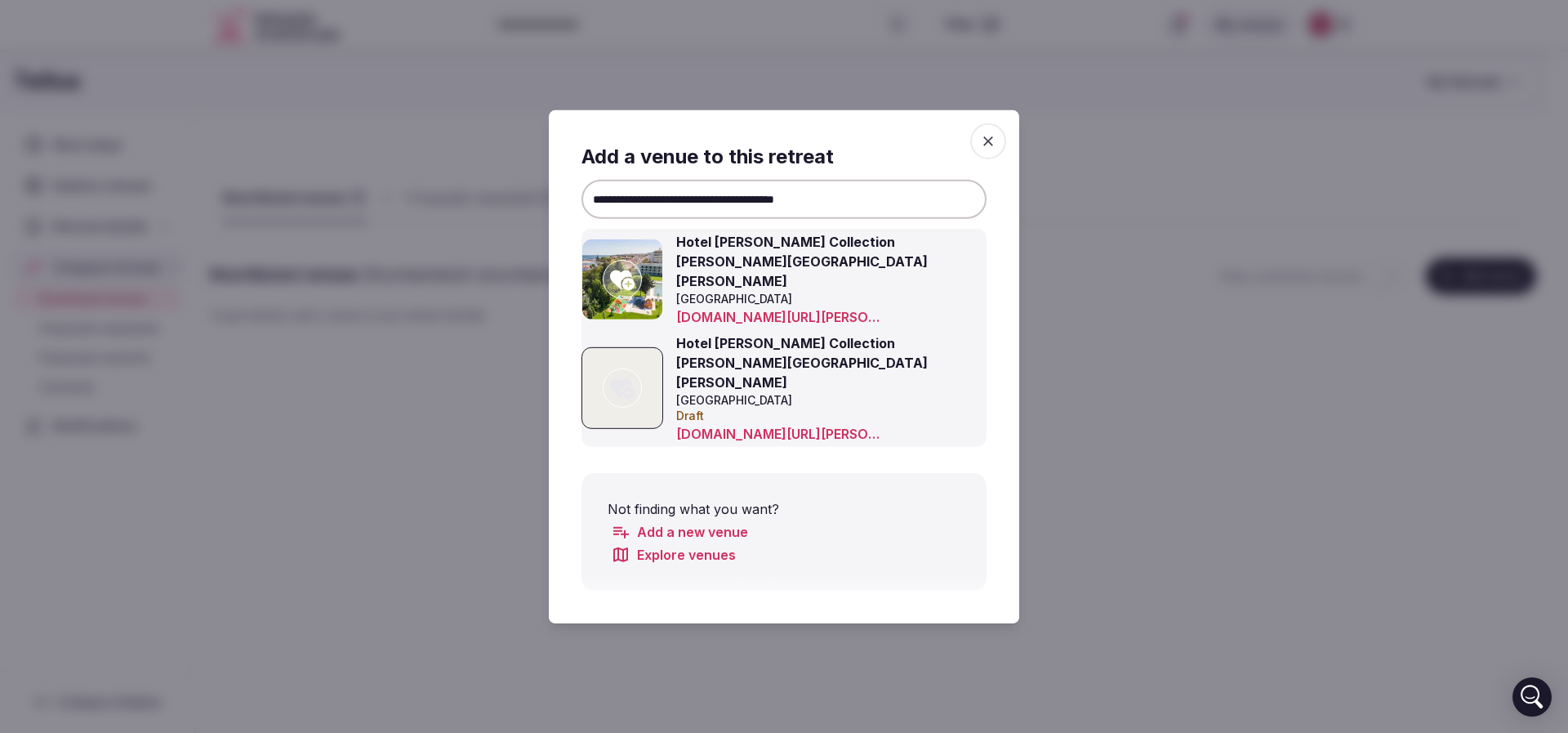
type input "**********"
click at [619, 287] on icon at bounding box center [622, 280] width 25 height 19
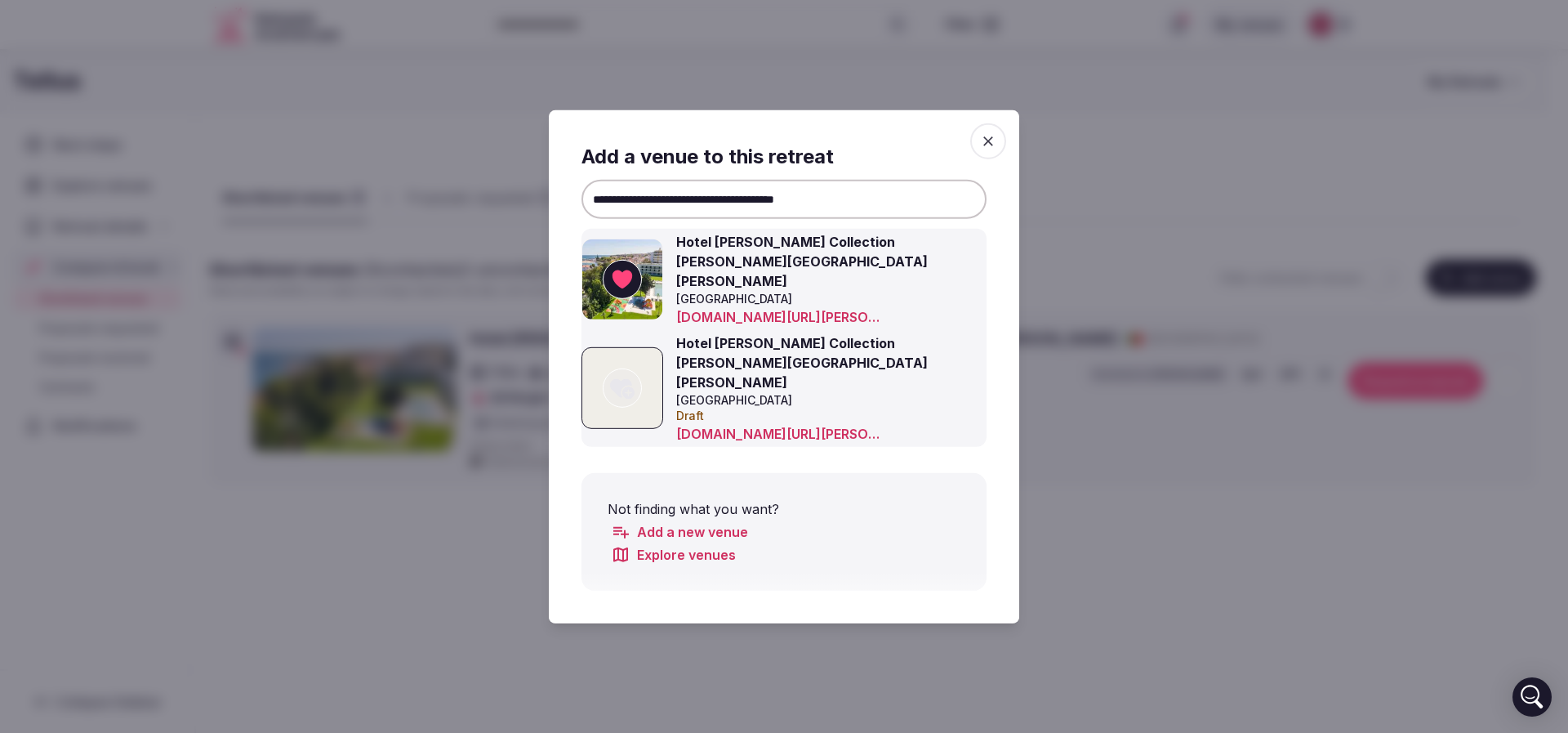
click at [1216, 173] on div at bounding box center [784, 366] width 1568 height 733
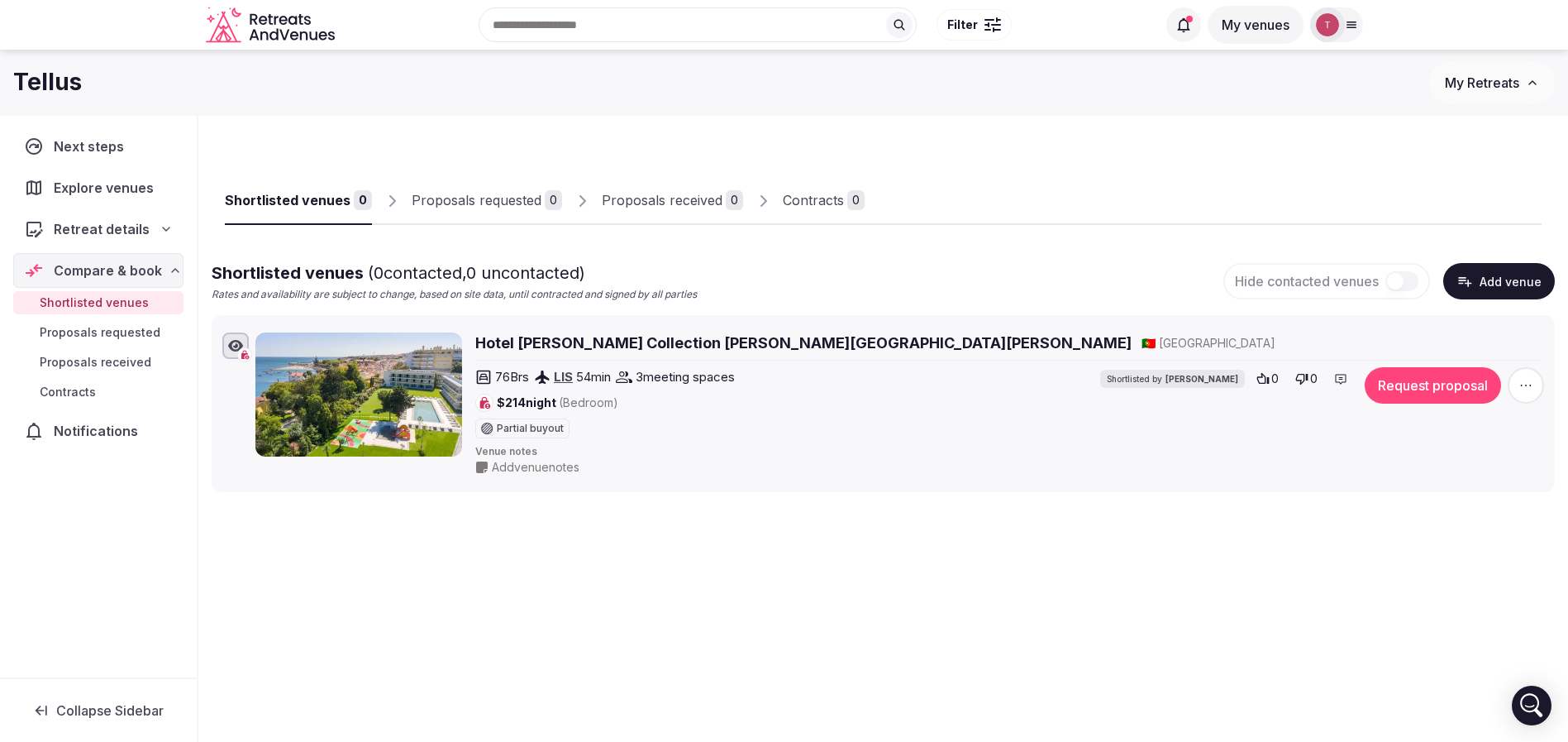
click at [494, 341] on h2 "Hotel Vila Galé Collection Palácio Dos Arcos" at bounding box center [803, 342] width 656 height 21
click at [626, 33] on div "Recent searches Florida Ciutadella de Menorca, Balearic Islands, Spain Morocco …" at bounding box center [748, 24] width 815 height 71
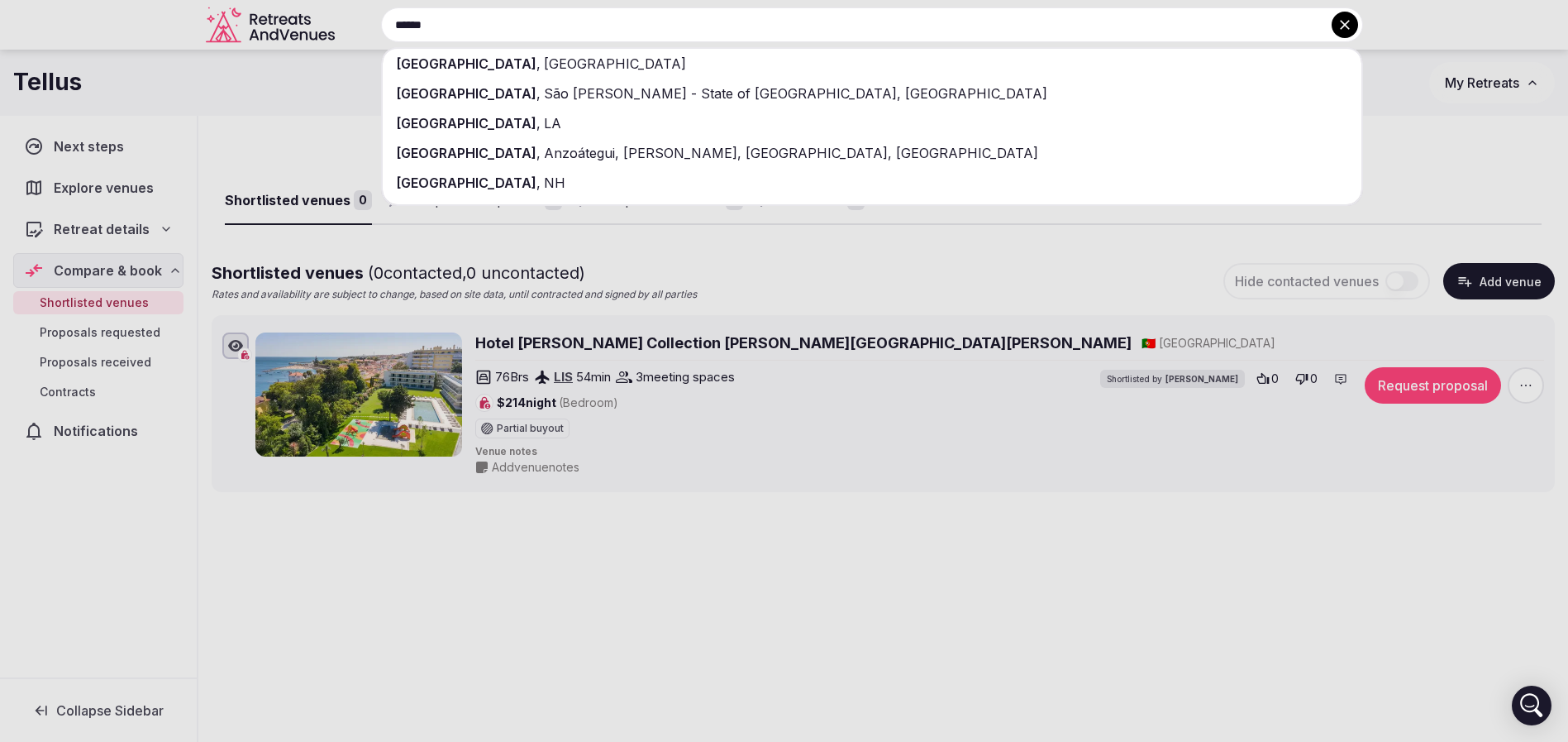
type input "******"
click at [619, 58] on div "Lisboa , Portugal" at bounding box center [872, 63] width 979 height 30
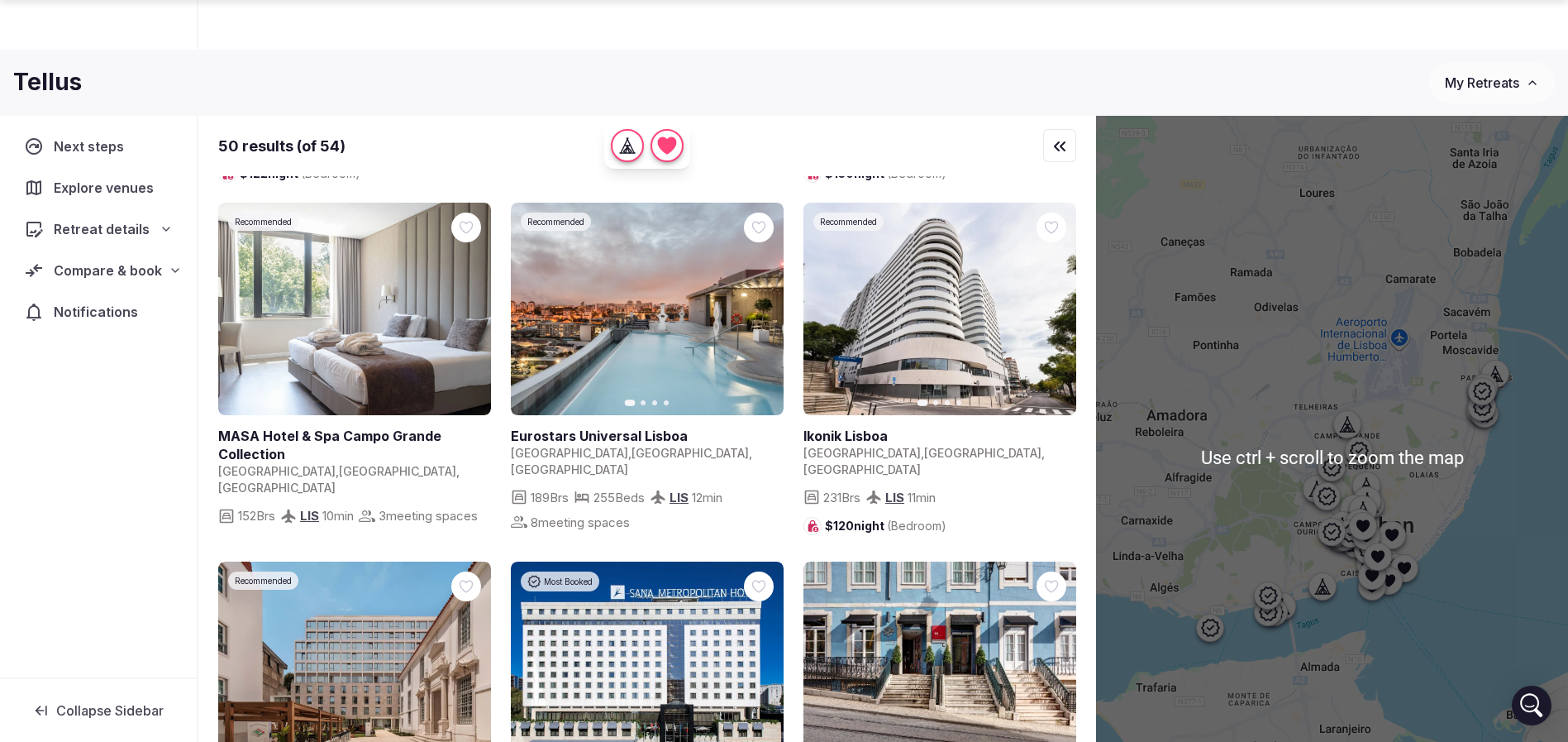
scroll to position [122, 0]
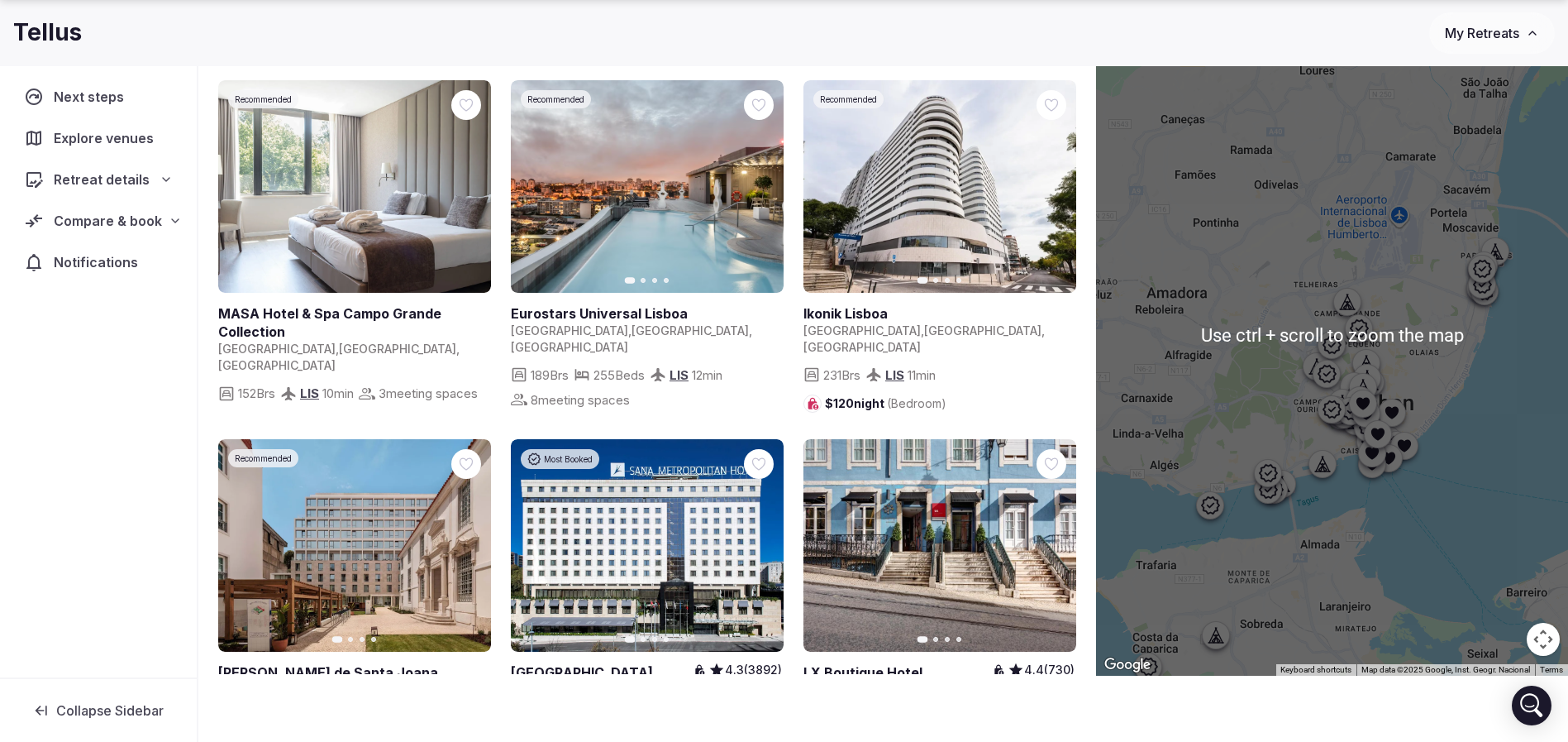
click at [1503, 413] on div at bounding box center [1332, 334] width 472 height 682
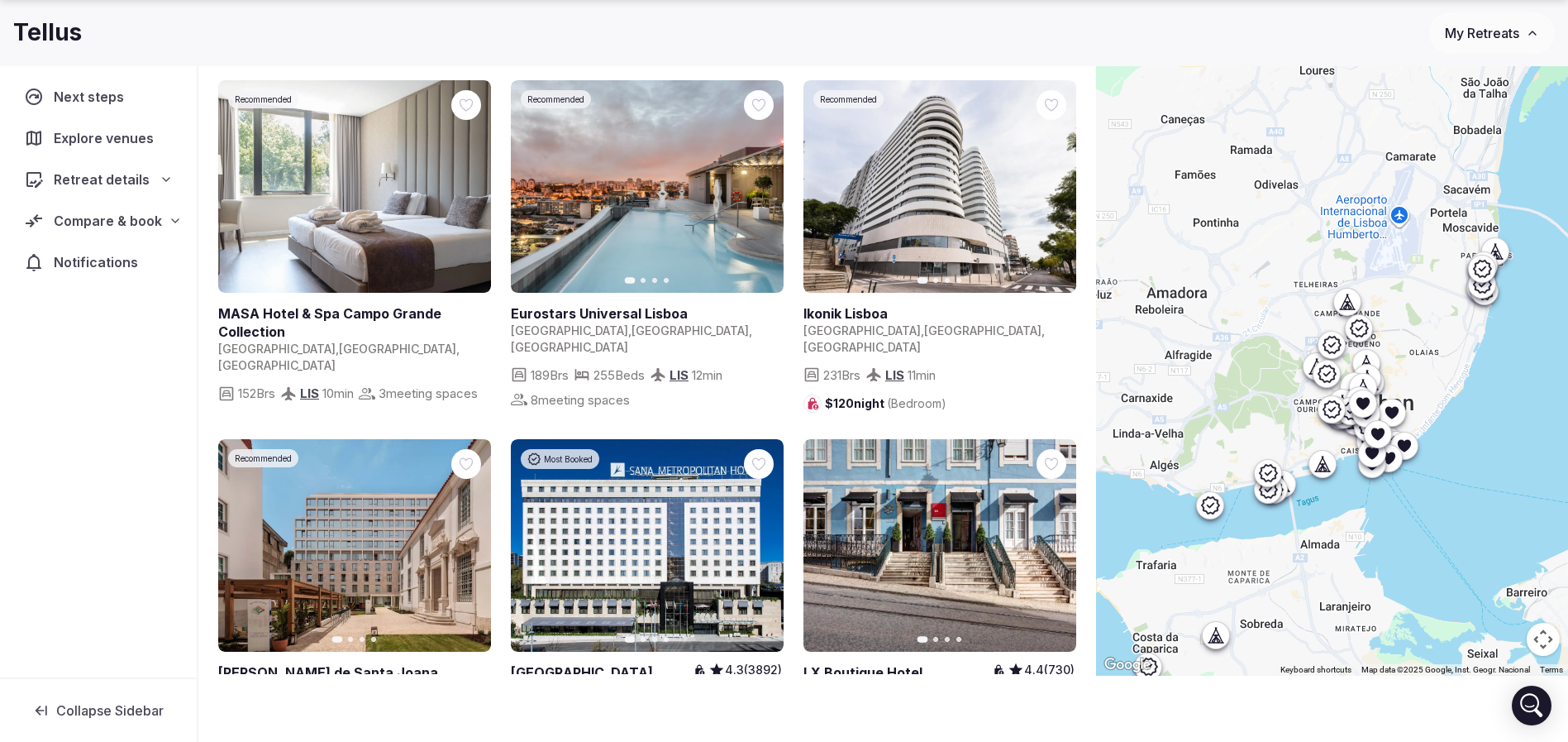
click at [1447, 337] on div at bounding box center [1332, 334] width 472 height 682
click at [1414, 535] on div at bounding box center [1332, 334] width 472 height 682
click at [1436, 369] on div at bounding box center [1332, 334] width 472 height 682
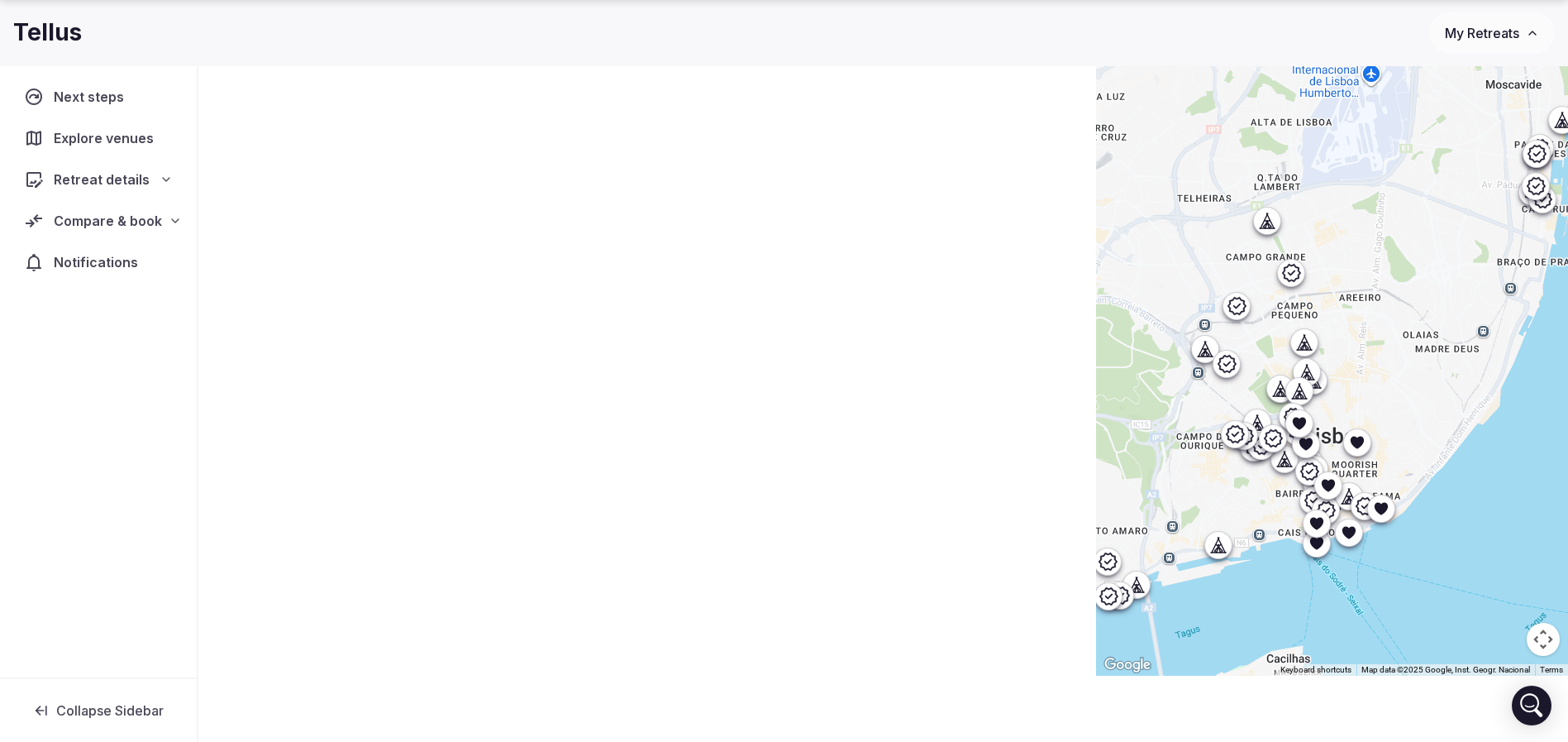
scroll to position [0, 0]
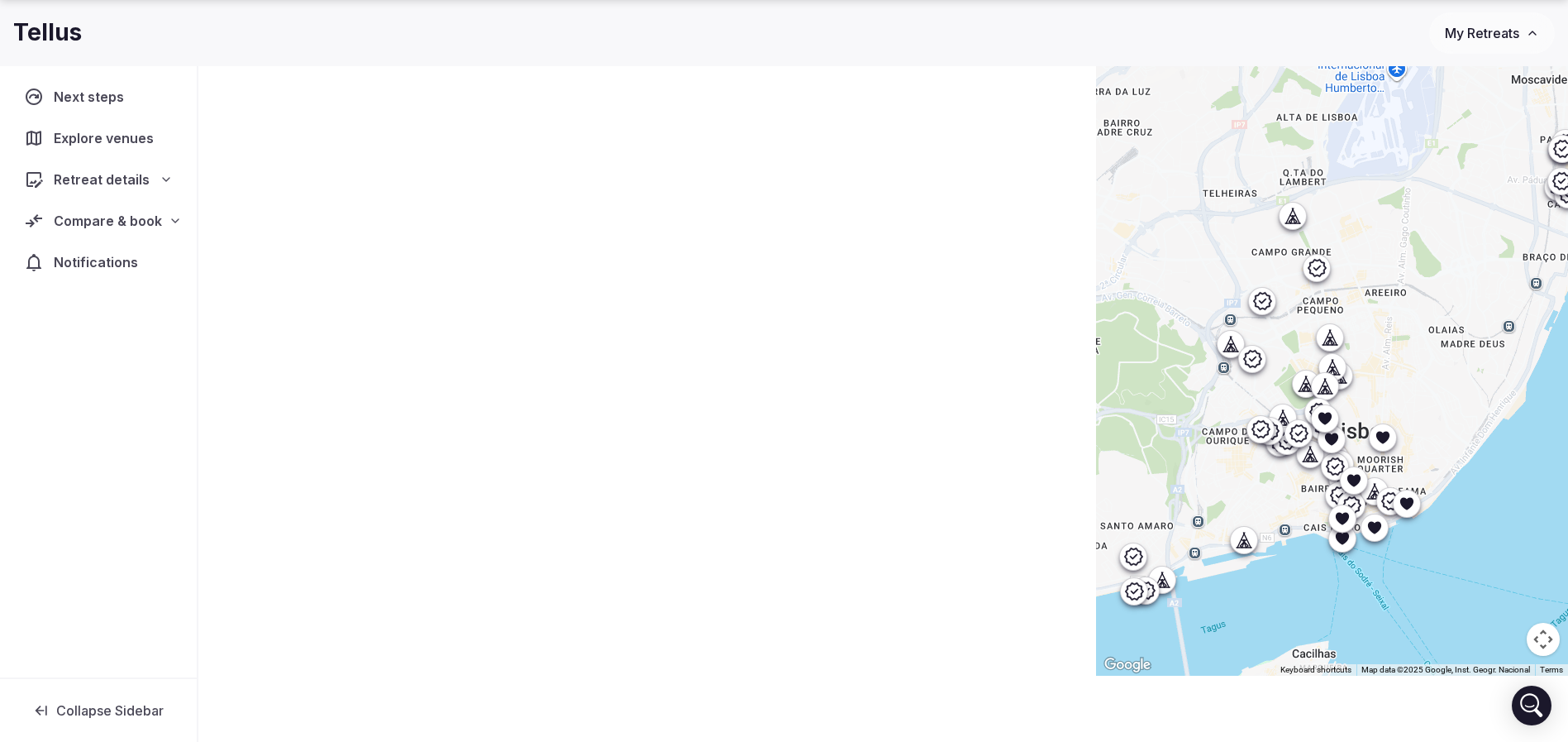
drag, startPoint x: 1395, startPoint y: 410, endPoint x: 1438, endPoint y: 392, distance: 46.6
click at [1437, 394] on div at bounding box center [1332, 334] width 472 height 682
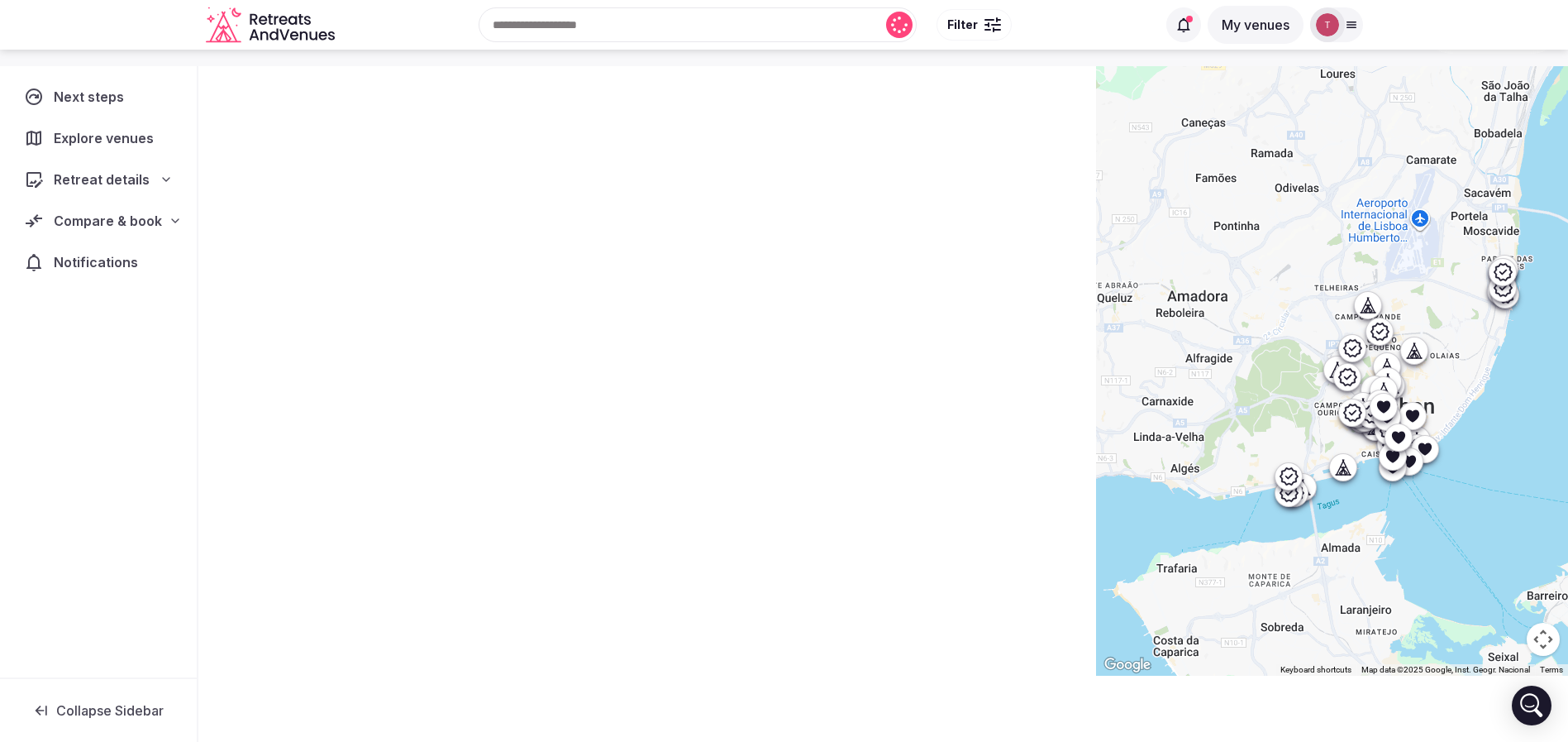
scroll to position [102, 0]
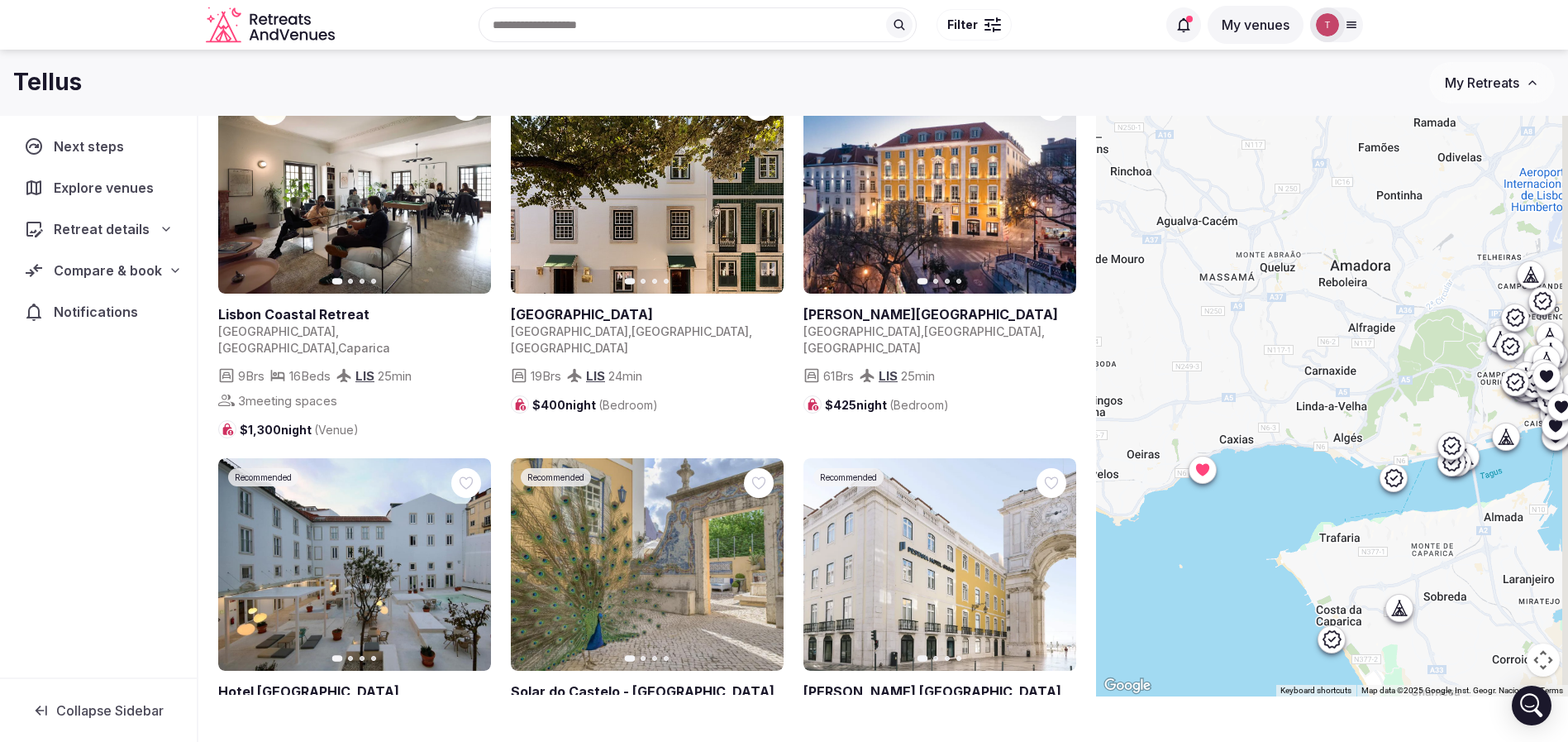
drag, startPoint x: 1307, startPoint y: 449, endPoint x: 1397, endPoint y: 424, distance: 93.4
click at [1397, 424] on div at bounding box center [1332, 354] width 472 height 682
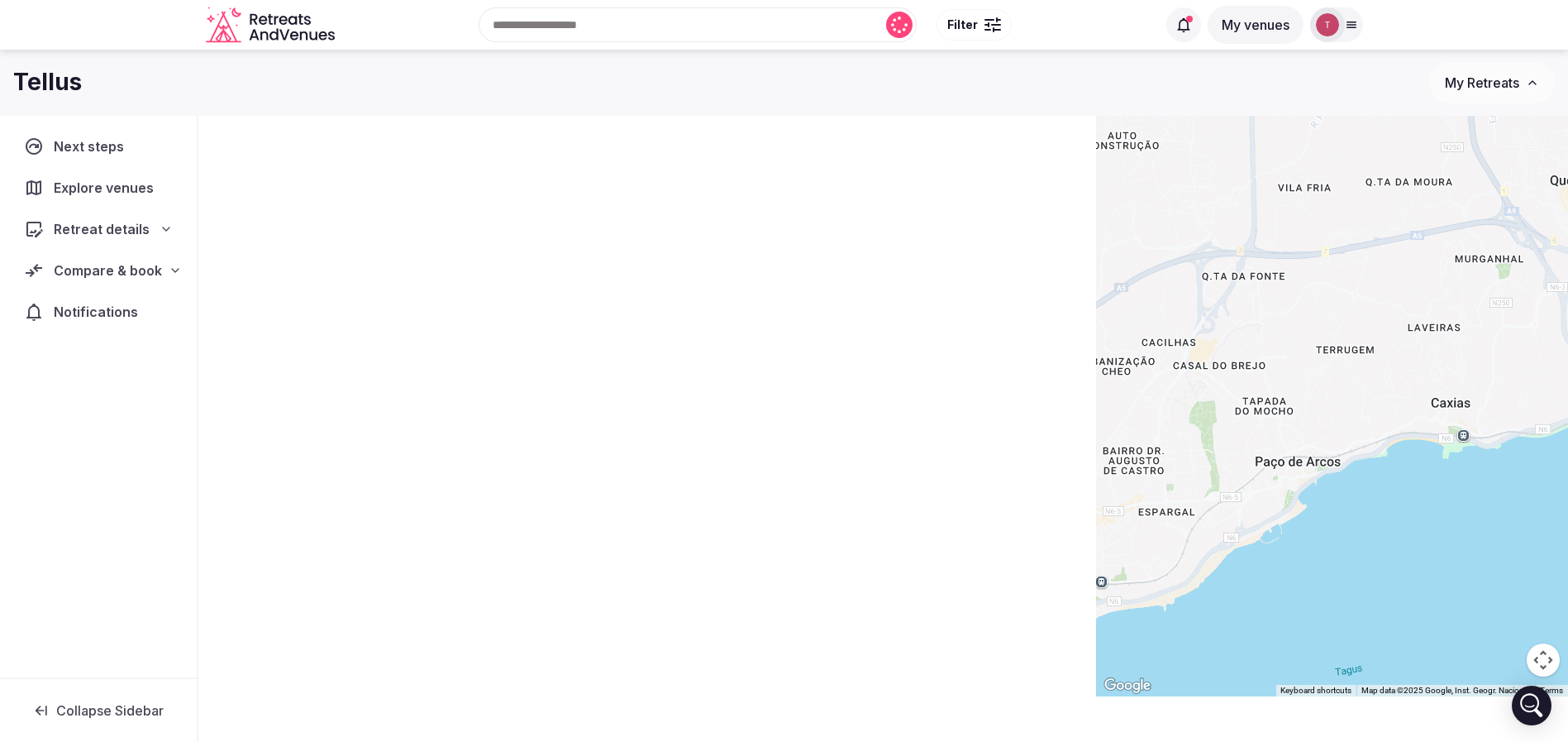
drag, startPoint x: 1328, startPoint y: 383, endPoint x: 1422, endPoint y: 487, distance: 140.2
click at [1422, 487] on div at bounding box center [1332, 354] width 472 height 682
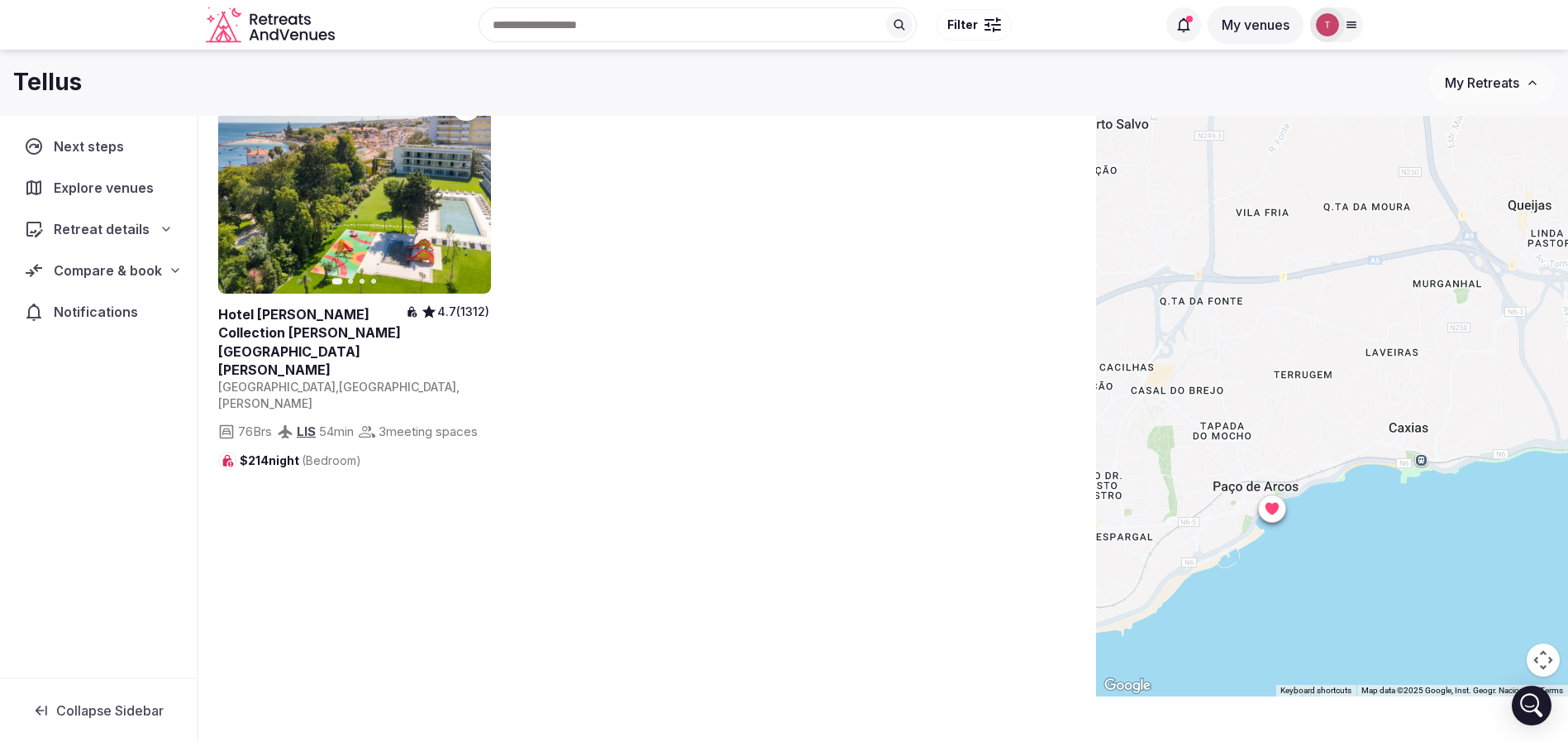
drag, startPoint x: 1481, startPoint y: 512, endPoint x: 1430, endPoint y: 531, distance: 54.4
click at [1430, 531] on div at bounding box center [1332, 354] width 472 height 682
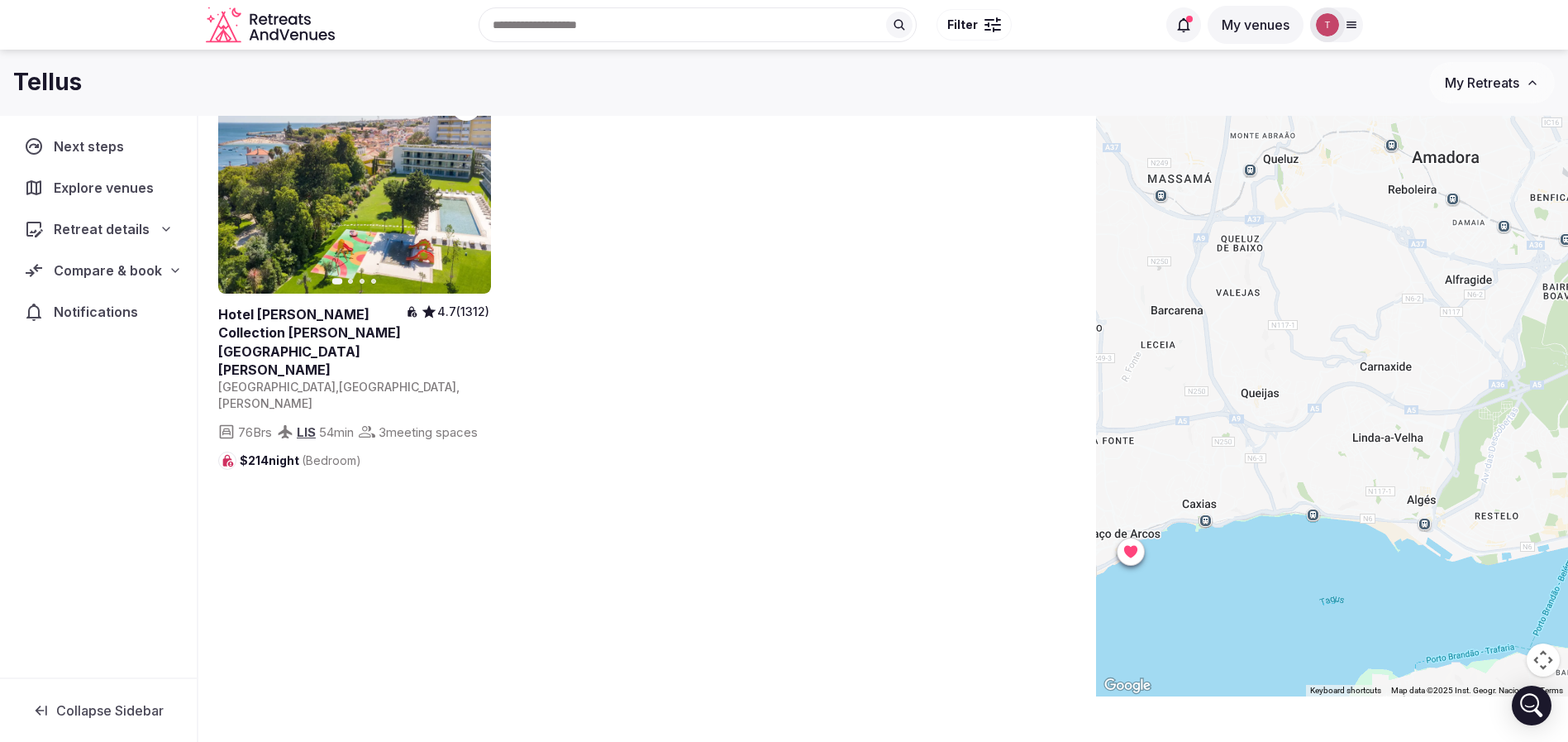
drag, startPoint x: 1476, startPoint y: 504, endPoint x: 1238, endPoint y: 546, distance: 241.7
click at [1238, 546] on div at bounding box center [1332, 354] width 472 height 682
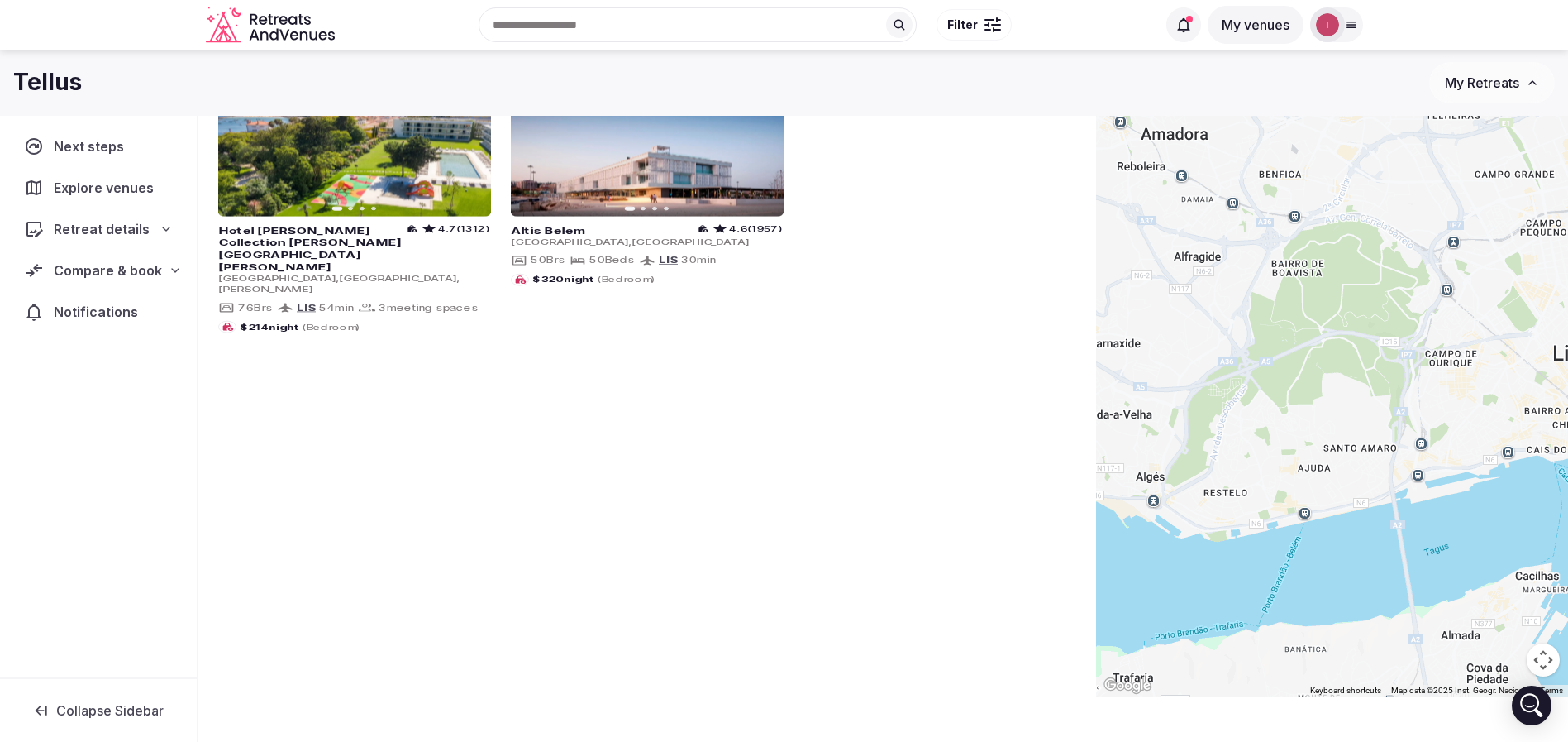
drag, startPoint x: 1546, startPoint y: 507, endPoint x: 1240, endPoint y: 440, distance: 313.2
click at [1238, 444] on div at bounding box center [1332, 354] width 472 height 682
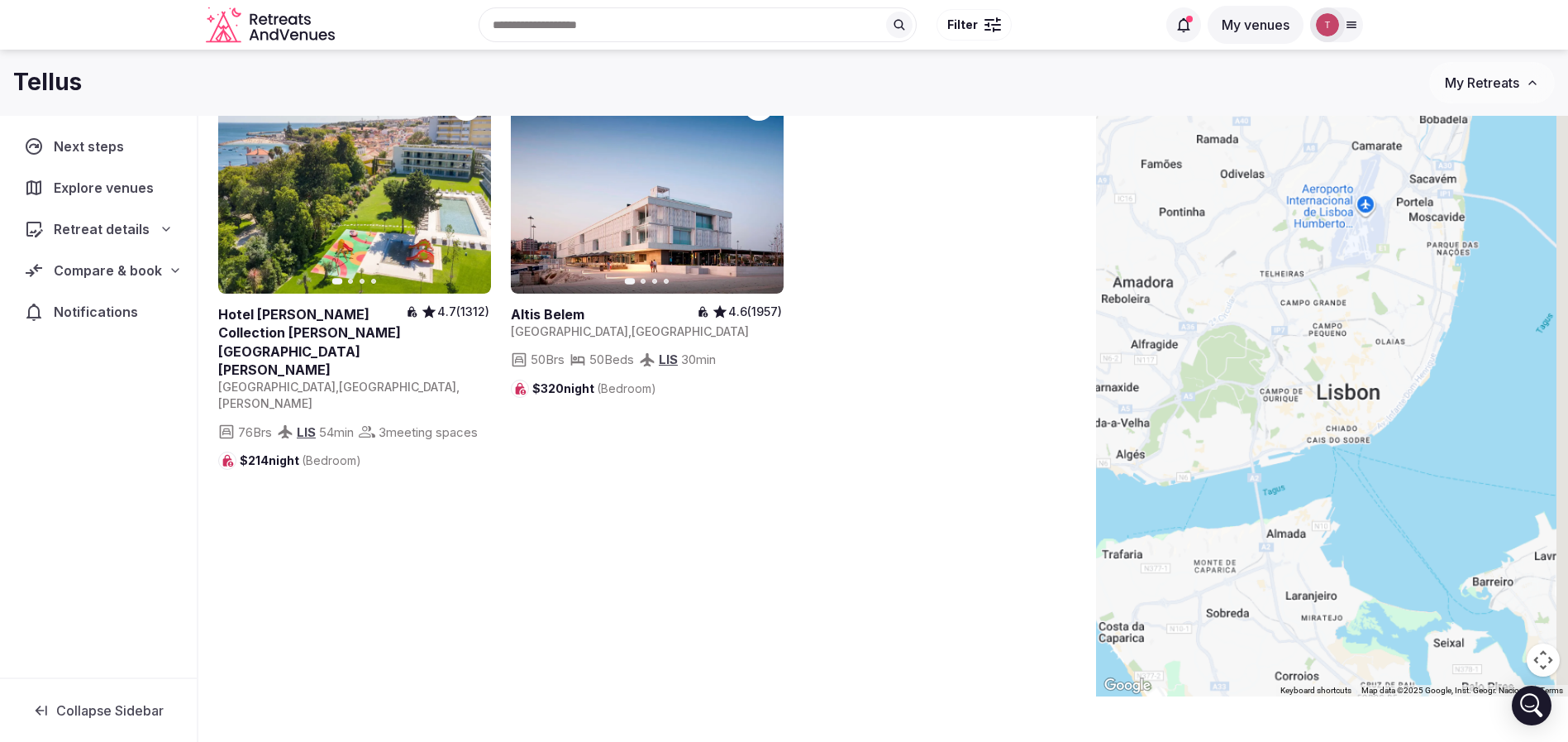
drag, startPoint x: 1356, startPoint y: 452, endPoint x: 1281, endPoint y: 462, distance: 75.7
click at [1281, 462] on div at bounding box center [1332, 354] width 472 height 682
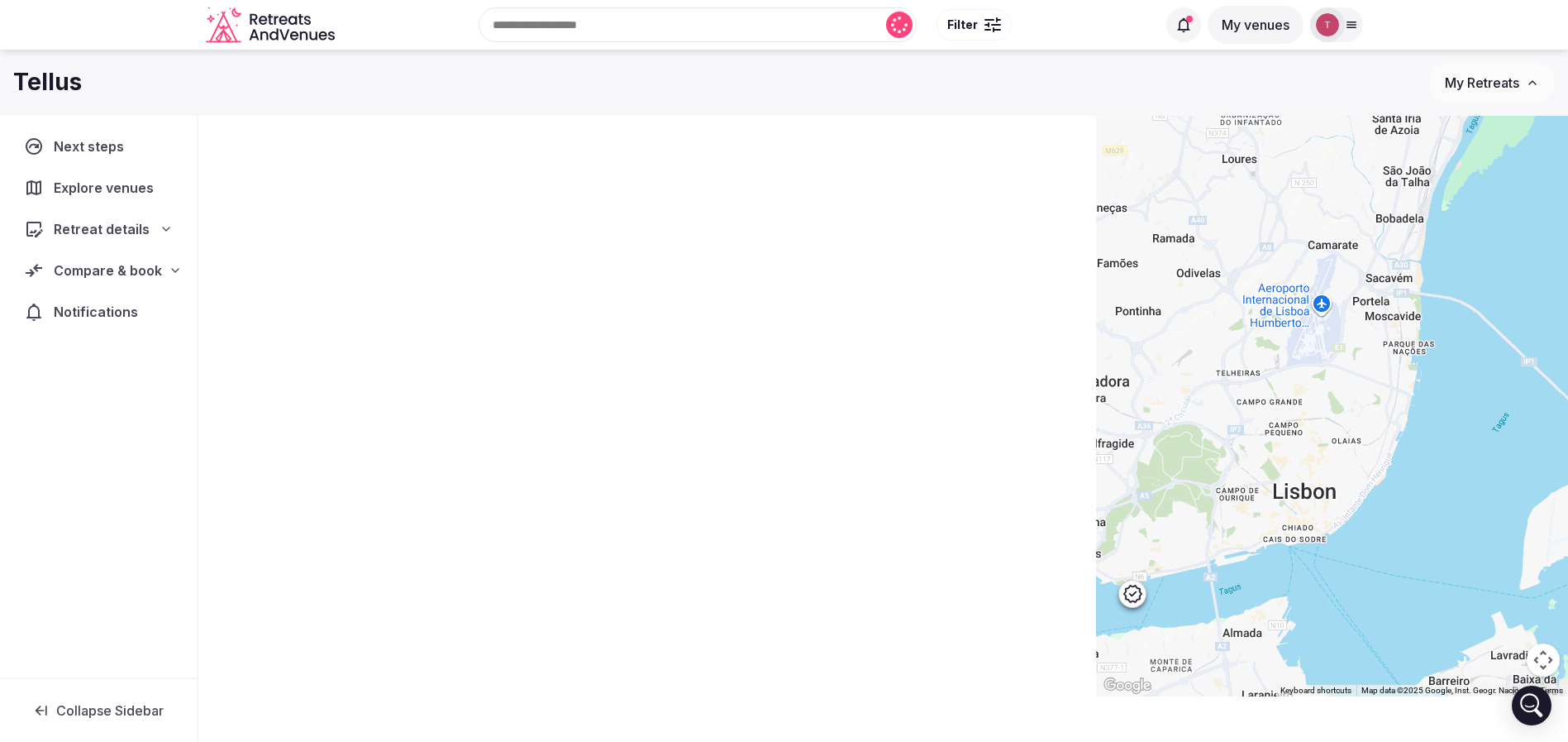
drag, startPoint x: 1348, startPoint y: 402, endPoint x: 1402, endPoint y: 482, distance: 96.5
click at [1402, 482] on div at bounding box center [1332, 354] width 472 height 682
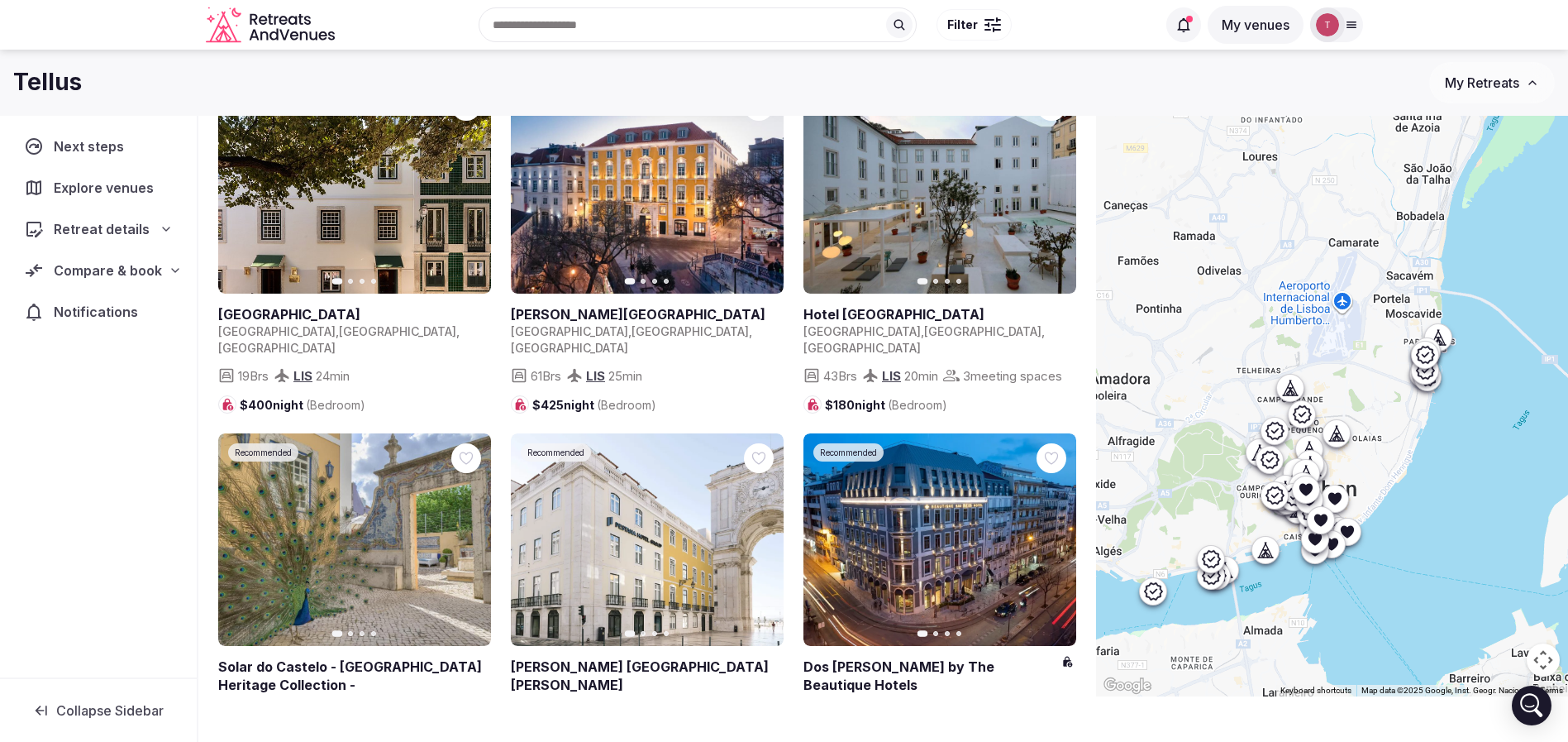
click at [1323, 555] on icon at bounding box center [1315, 549] width 16 height 16
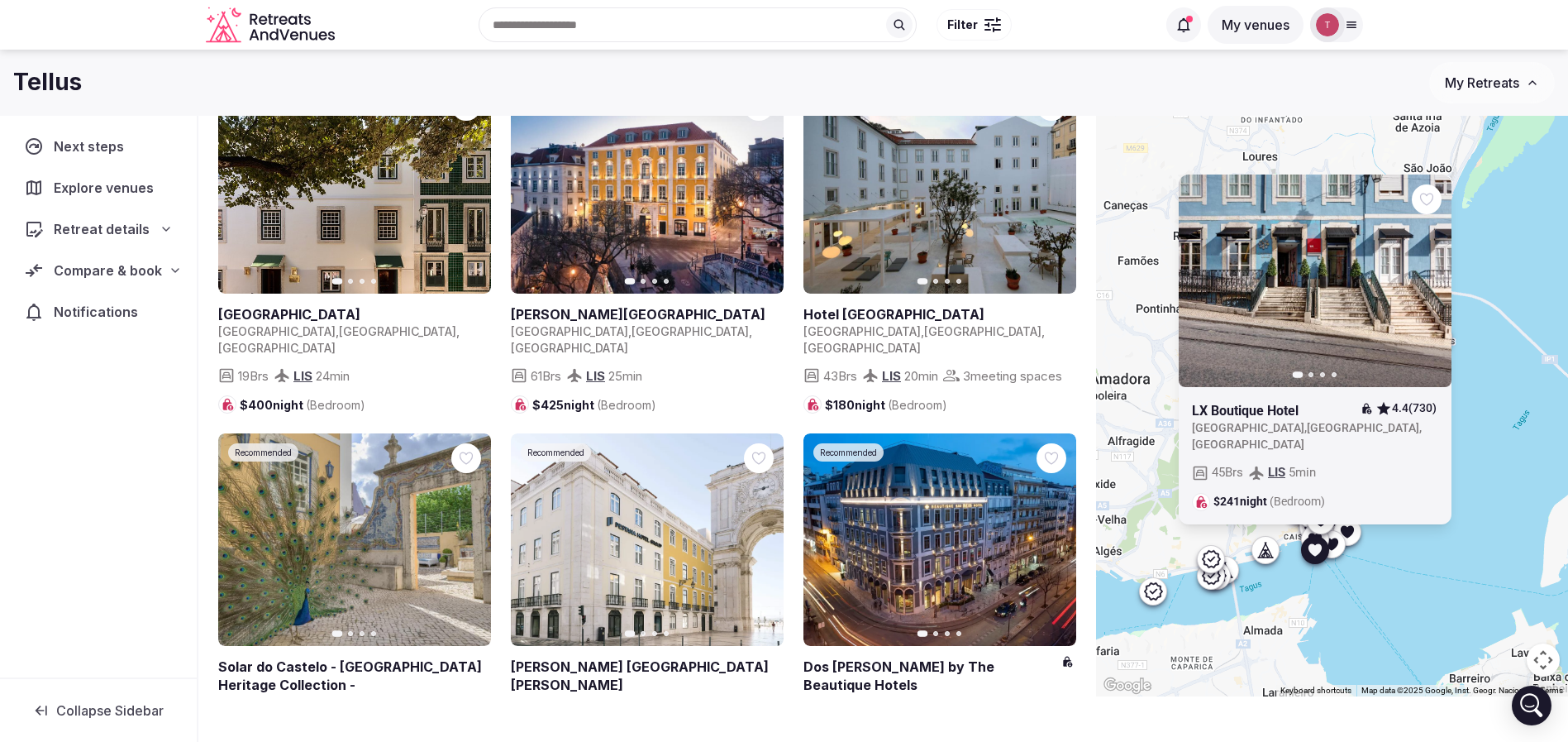
click at [1344, 546] on div at bounding box center [1330, 543] width 27 height 27
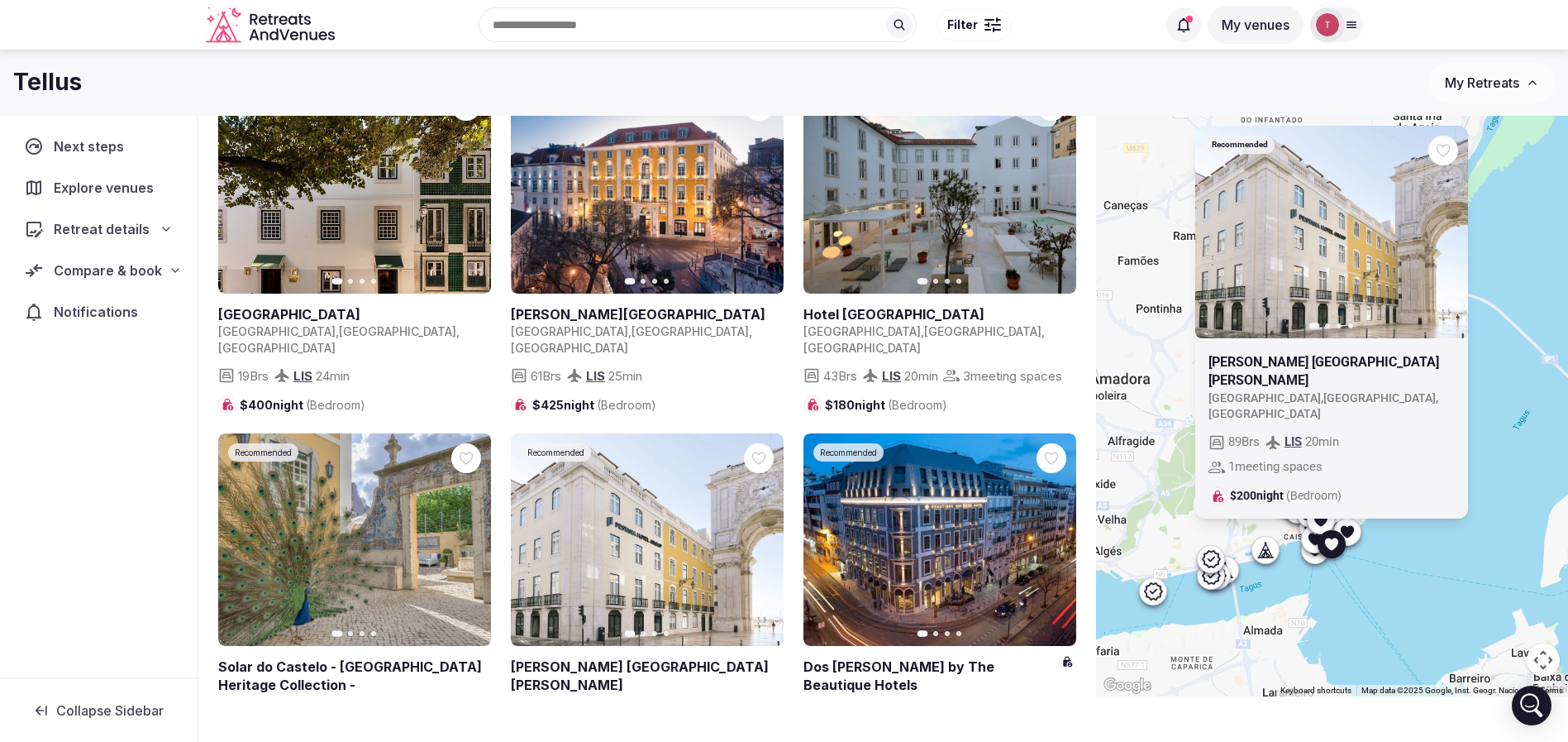
click at [1360, 528] on div at bounding box center [1346, 531] width 27 height 27
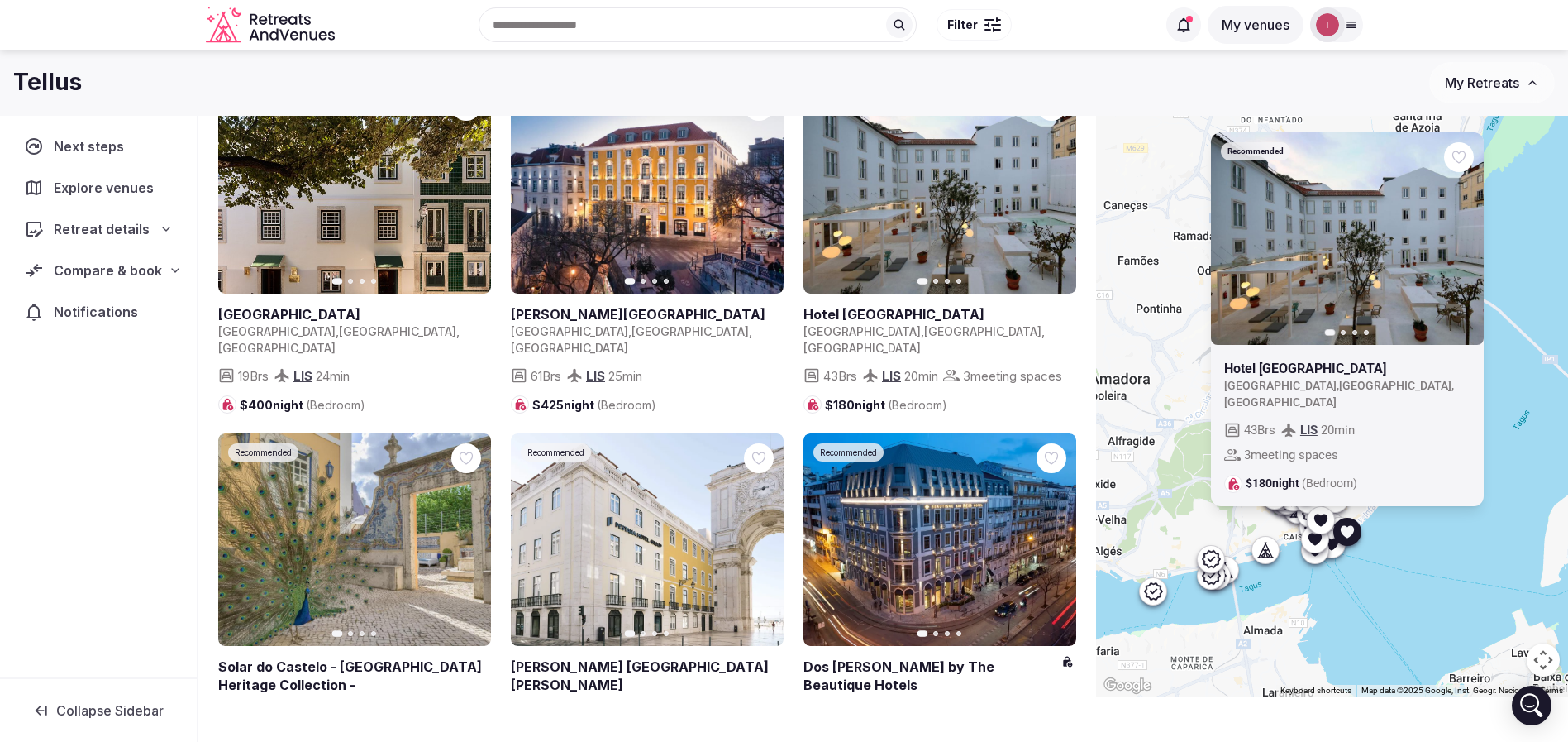
click at [1473, 172] on div at bounding box center [1458, 157] width 30 height 30
click at [0, 0] on icon at bounding box center [0, 0] width 0 height 0
click at [1495, 587] on div "Recommended Previous slide Next slide Hotel Convento do Salvador Portugal , Lis…" at bounding box center [1332, 354] width 472 height 682
click at [1435, 594] on div "Recommended Previous slide Next slide Hotel Convento do Salvador Portugal , Lis…" at bounding box center [1332, 354] width 472 height 682
click at [1352, 529] on icon at bounding box center [1346, 531] width 13 height 12
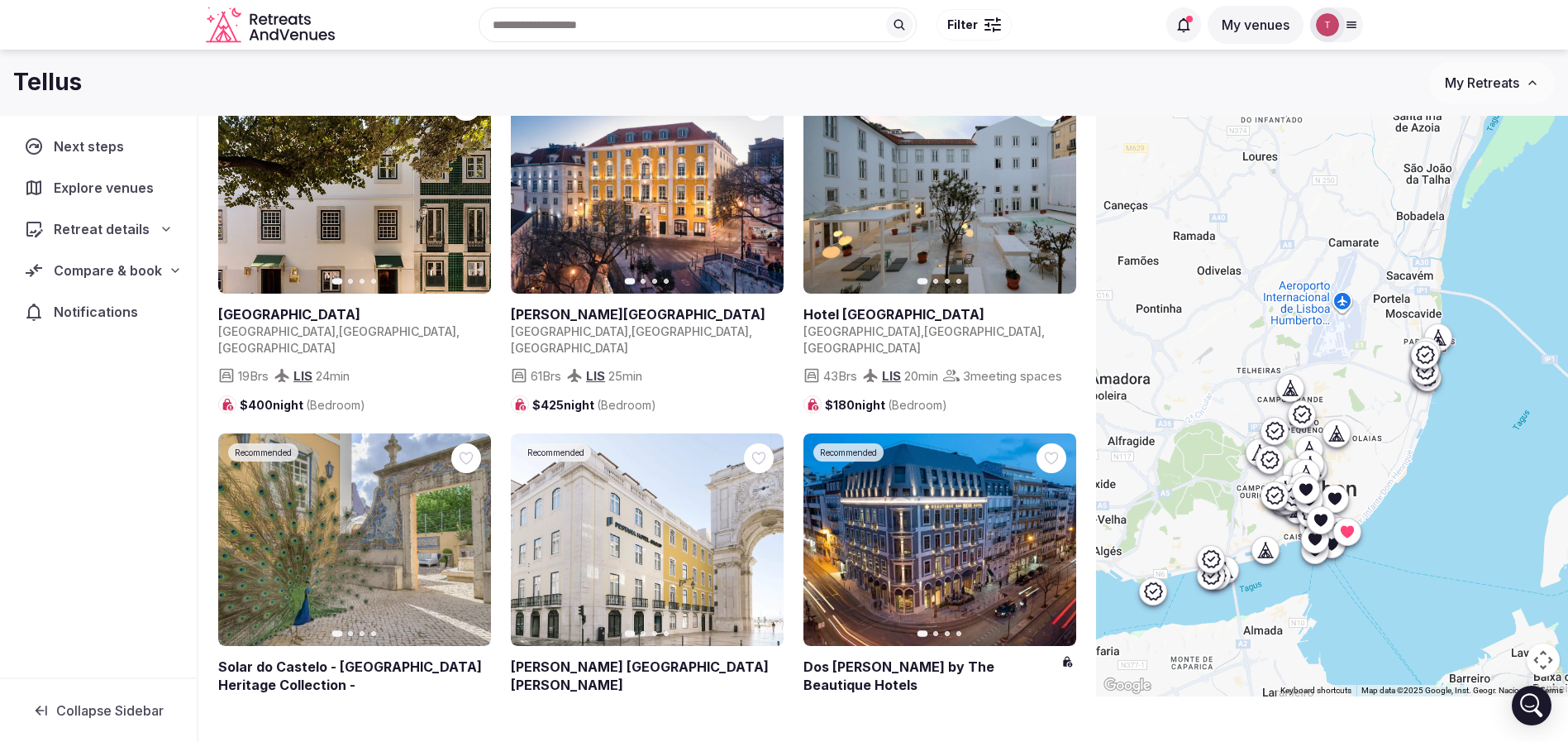
drag, startPoint x: 1459, startPoint y: 456, endPoint x: 1458, endPoint y: 443, distance: 13.0
click at [1458, 443] on div at bounding box center [1332, 354] width 472 height 682
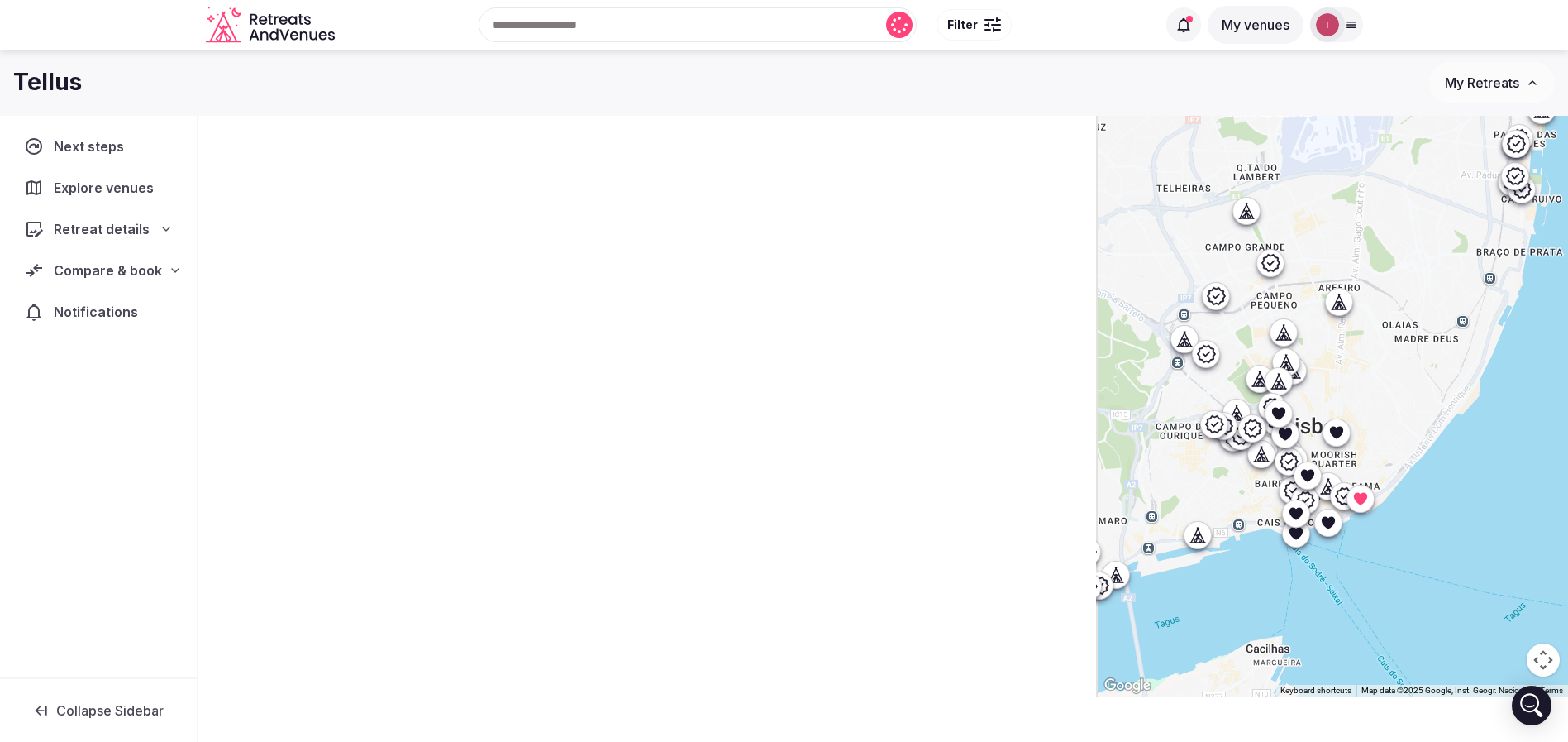
drag, startPoint x: 1409, startPoint y: 561, endPoint x: 1452, endPoint y: 499, distance: 75.5
click at [1452, 499] on div at bounding box center [1332, 354] width 472 height 682
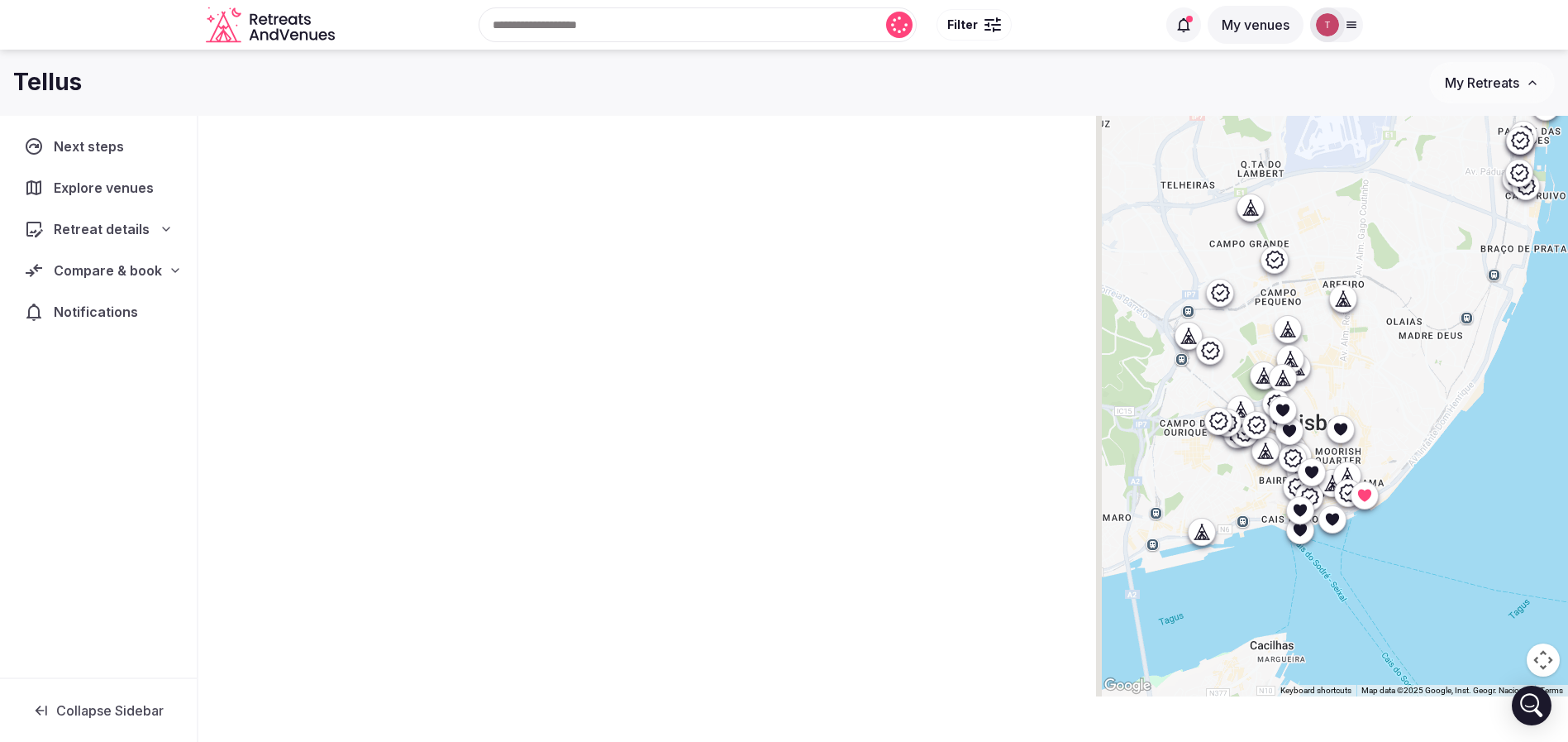
click at [1307, 511] on icon at bounding box center [1299, 510] width 13 height 12
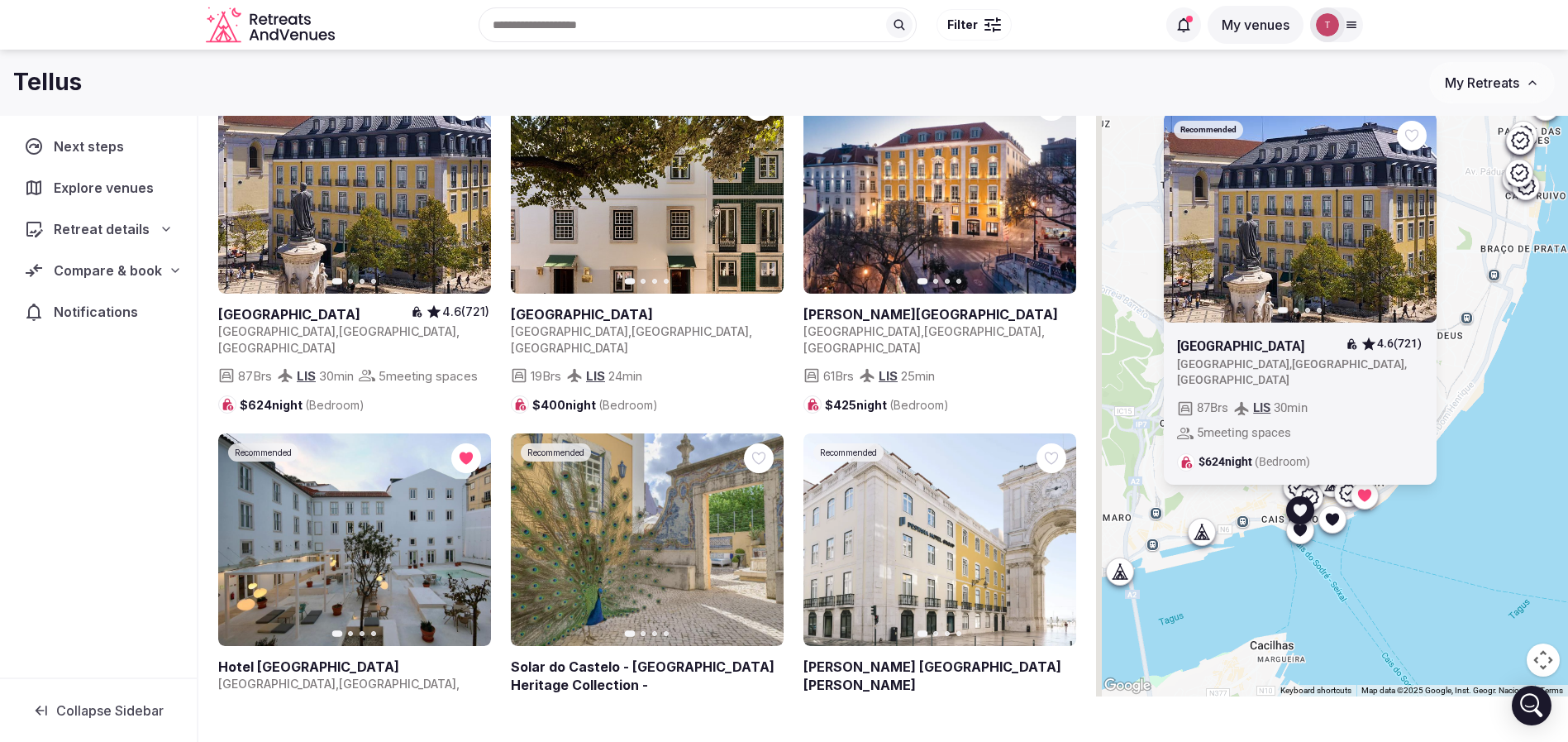
click at [1339, 517] on icon at bounding box center [1332, 519] width 13 height 12
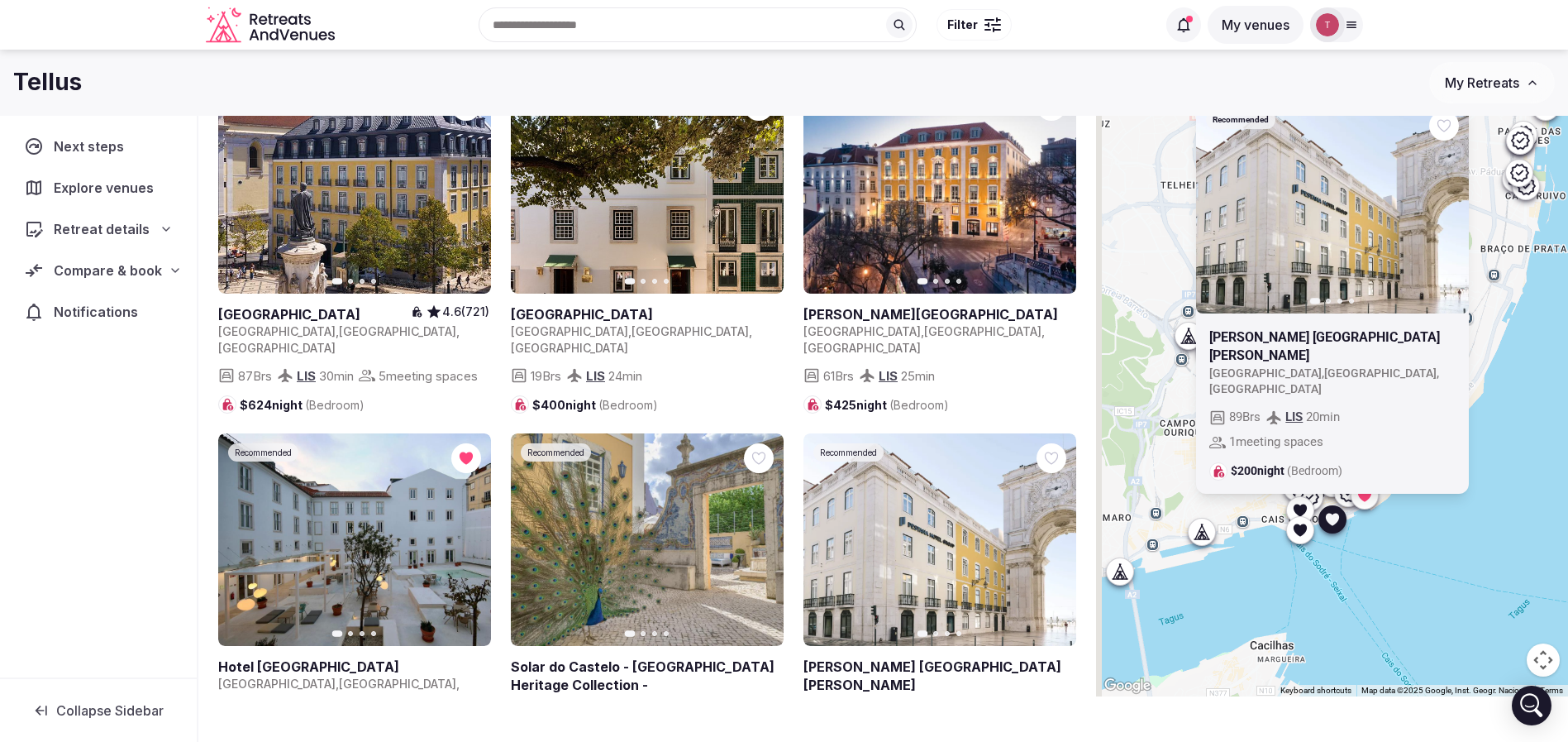
click at [1307, 508] on icon at bounding box center [1299, 510] width 13 height 12
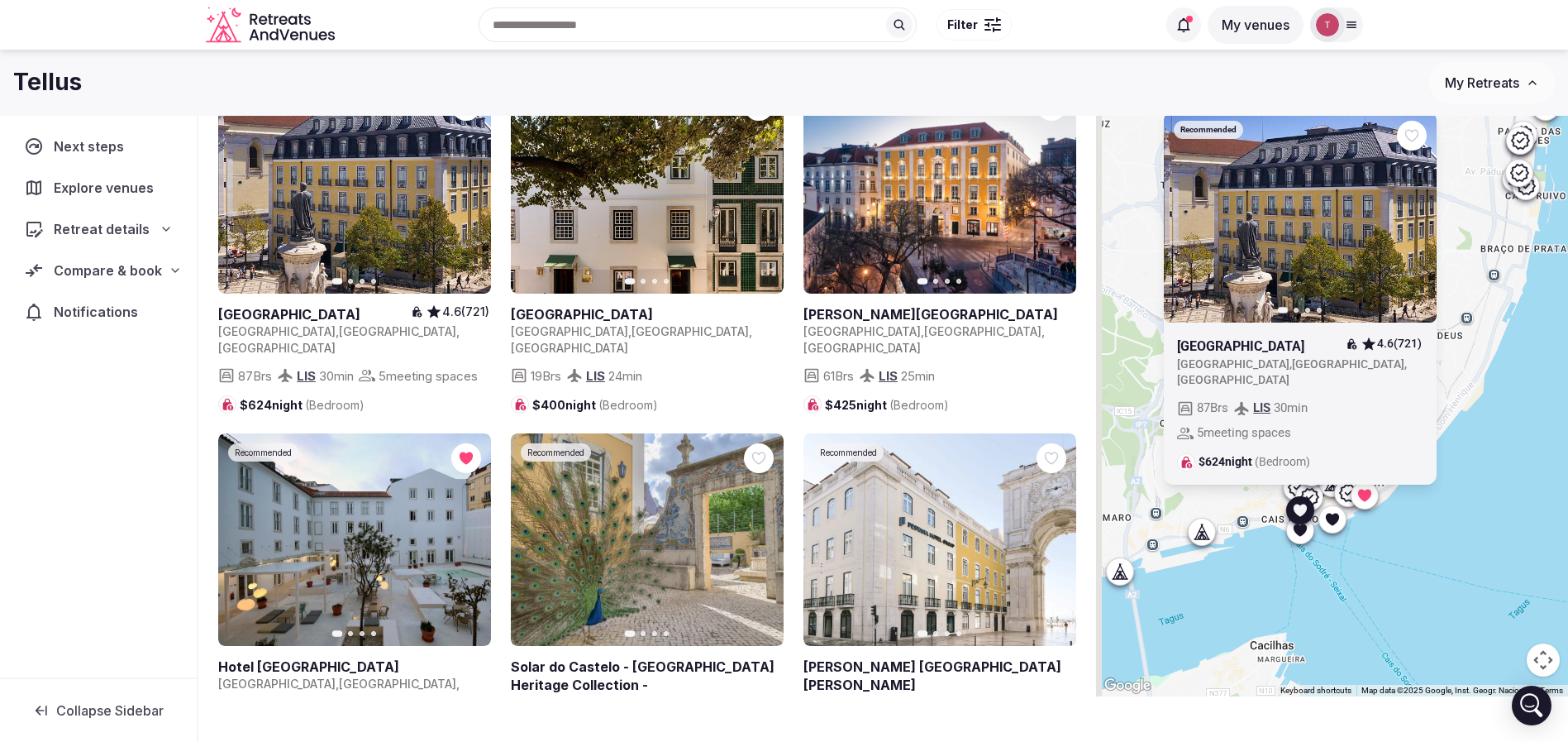
click at [1427, 229] on button "Next slide" at bounding box center [1413, 216] width 27 height 27
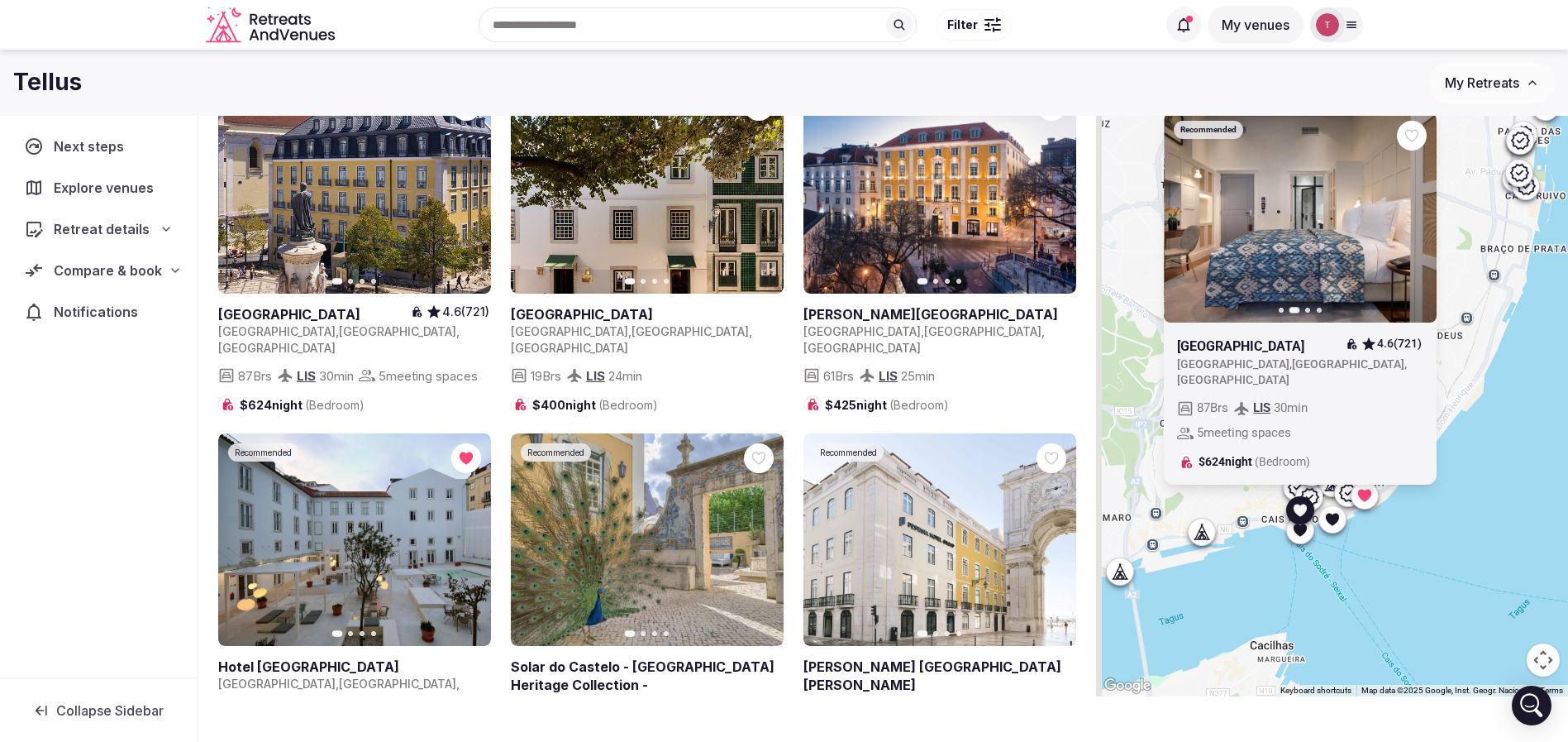
click at [1420, 223] on icon "button" at bounding box center [1413, 215] width 13 height 13
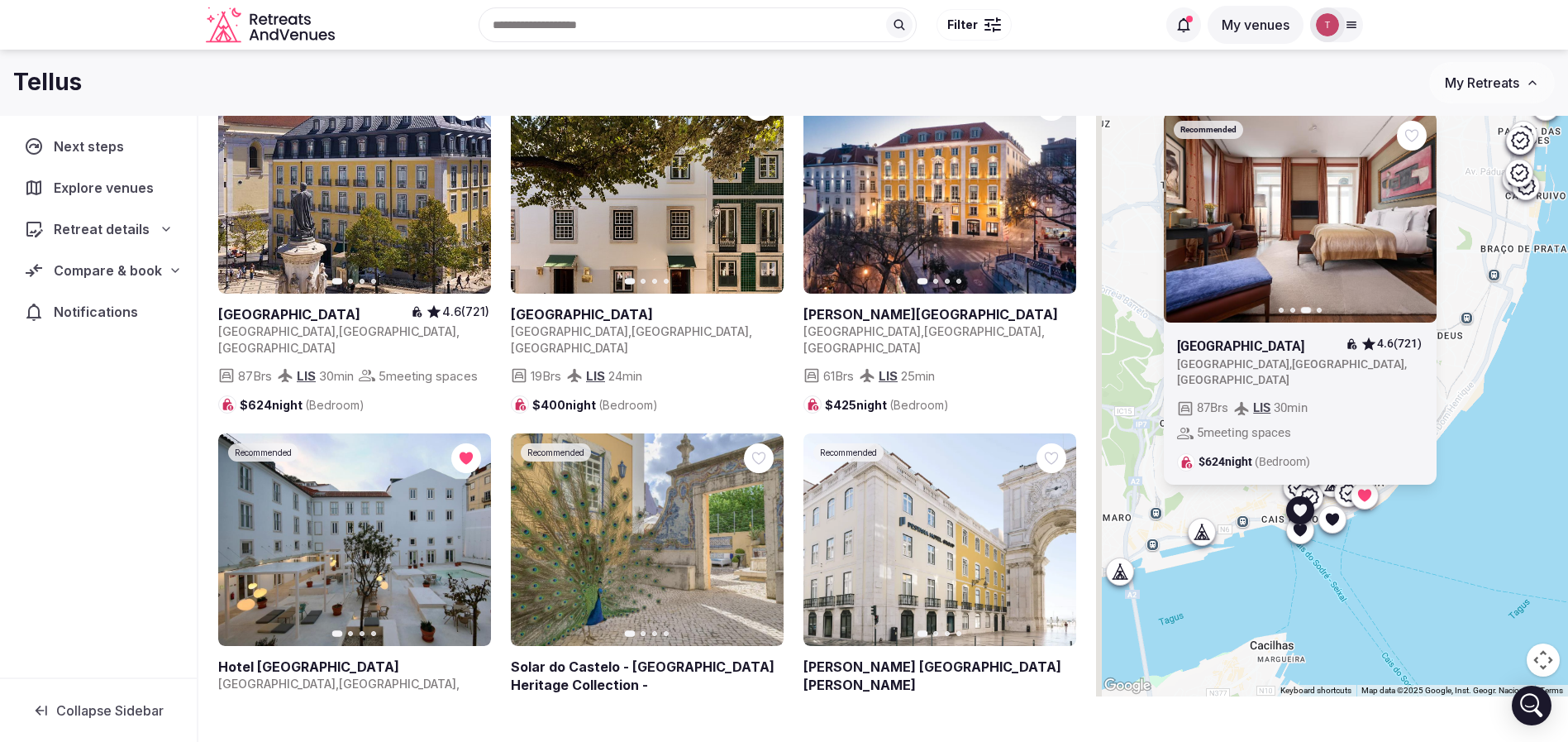
click at [1420, 223] on icon "button" at bounding box center [1413, 215] width 13 height 13
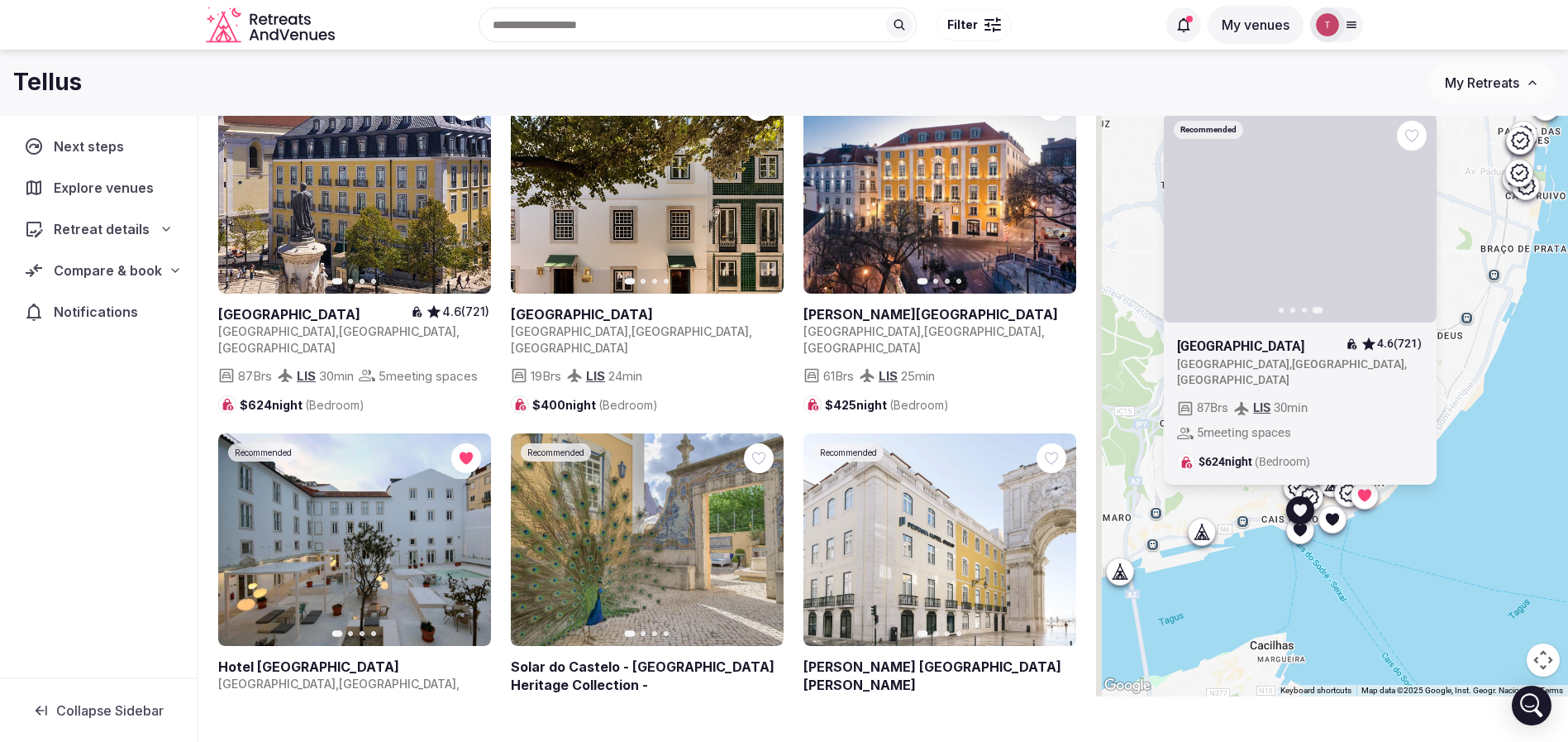
click at [0, 0] on icon at bounding box center [0, 0] width 0 height 0
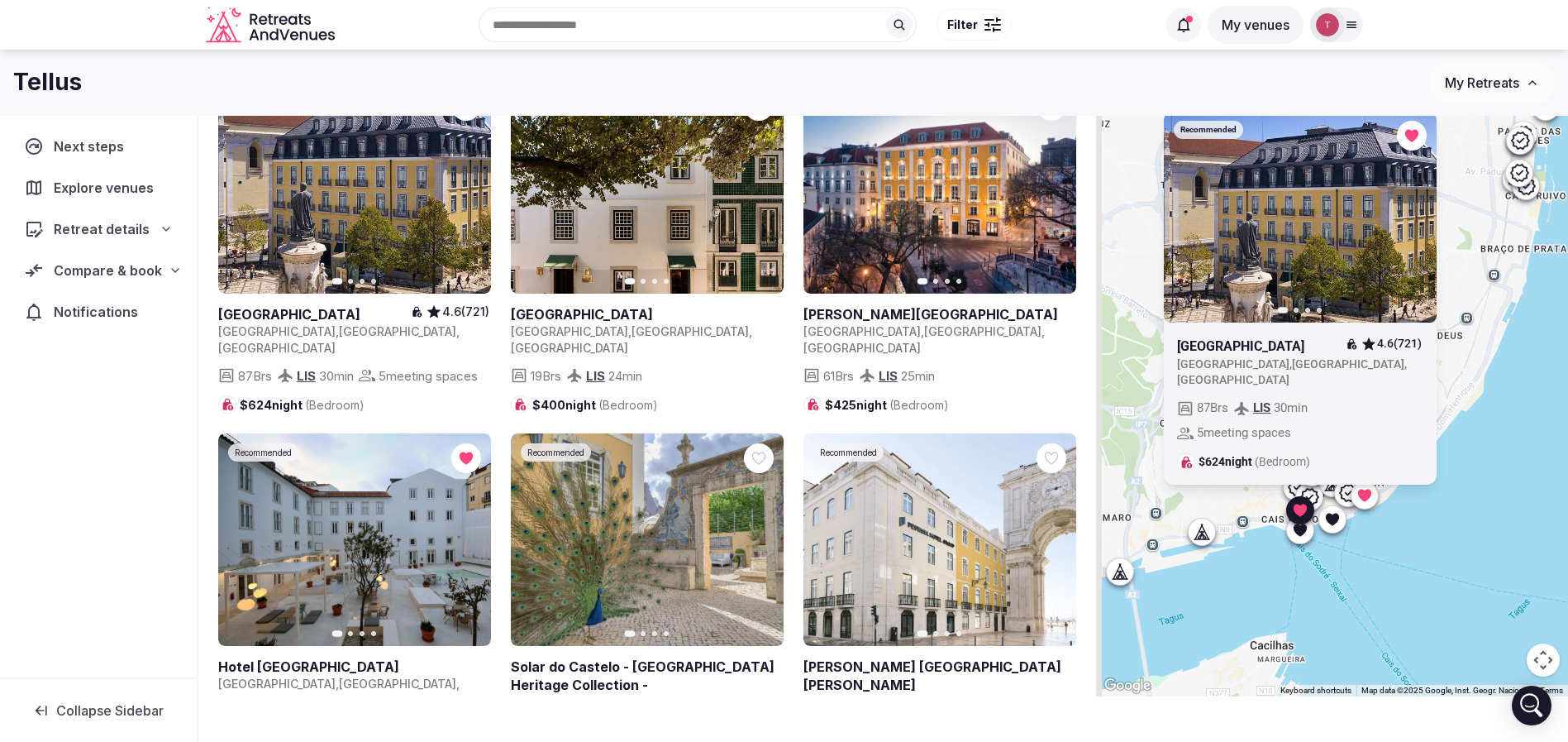
click at [1508, 460] on div "Recommended Previous slide Next slide Bairro Alto Hotel 4.6 (721) Portugal , Li…" at bounding box center [1332, 354] width 472 height 682
click at [0, 0] on icon at bounding box center [0, 0] width 0 height 0
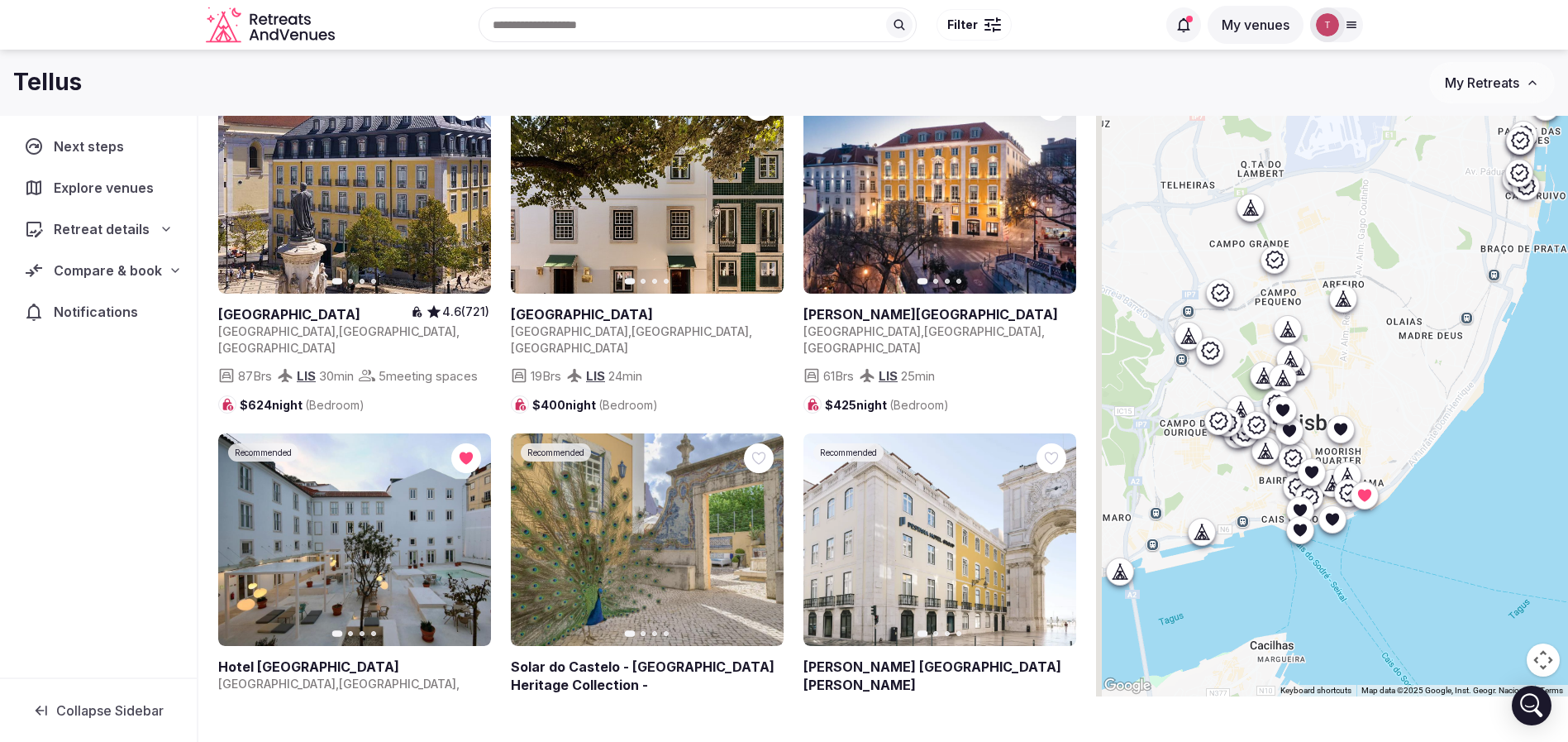
click at [1309, 505] on icon at bounding box center [1299, 509] width 16 height 16
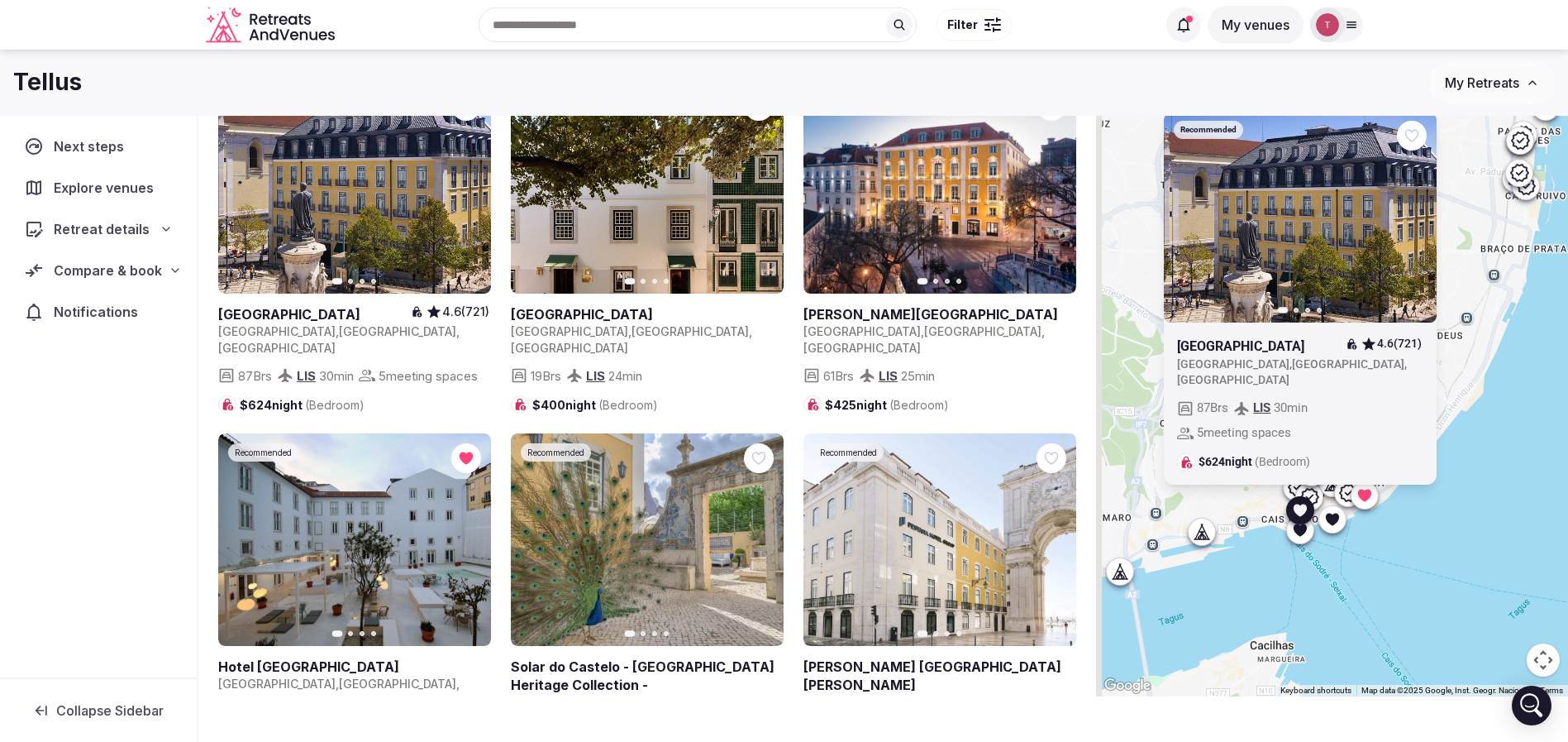
click at [0, 0] on icon at bounding box center [0, 0] width 0 height 0
click at [1514, 510] on div "Recommended Previous slide Next slide Bairro Alto Hotel 4.6 (721) Portugal , Li…" at bounding box center [1332, 354] width 472 height 682
click at [1307, 509] on icon at bounding box center [1299, 510] width 13 height 12
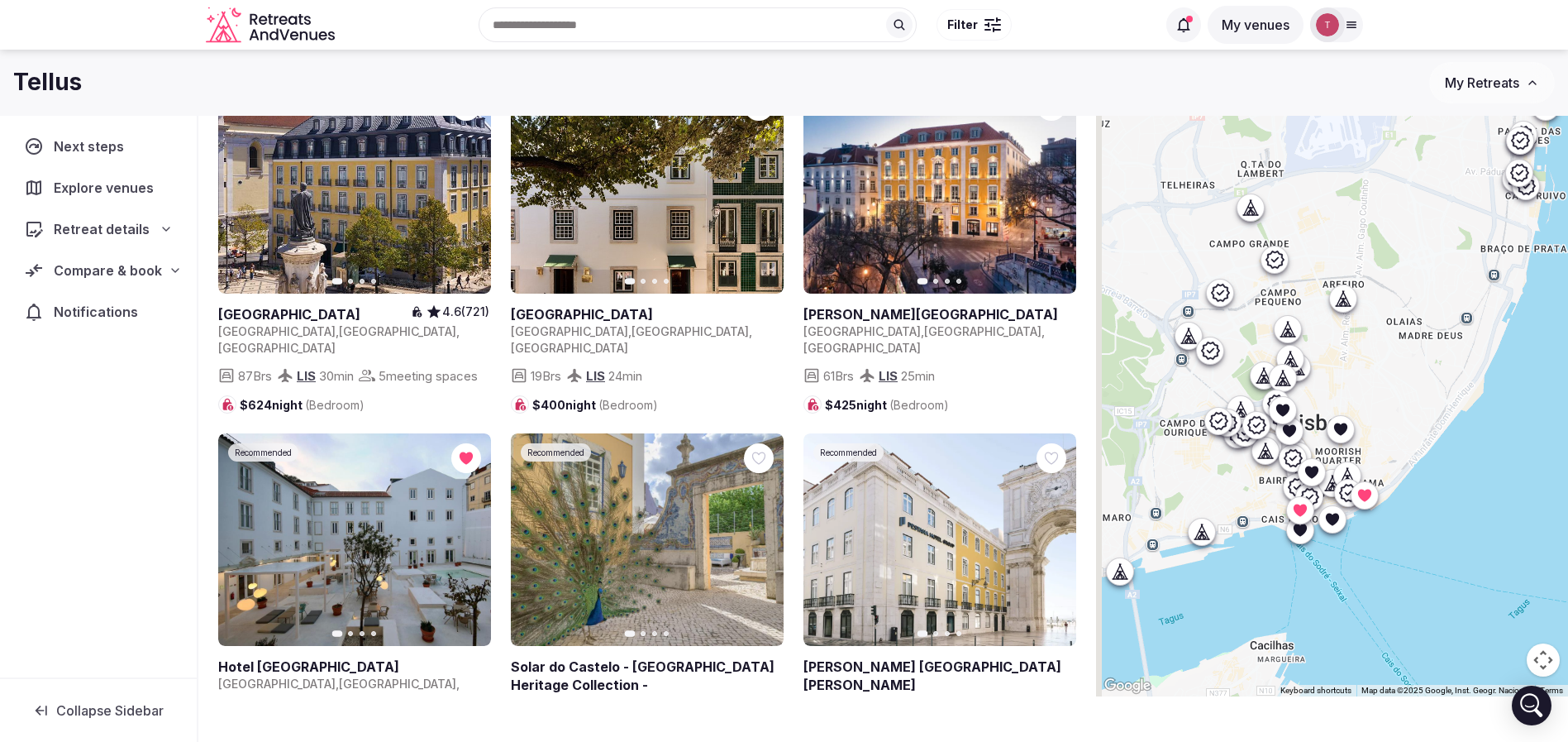
click at [1210, 533] on icon at bounding box center [1200, 531] width 16 height 16
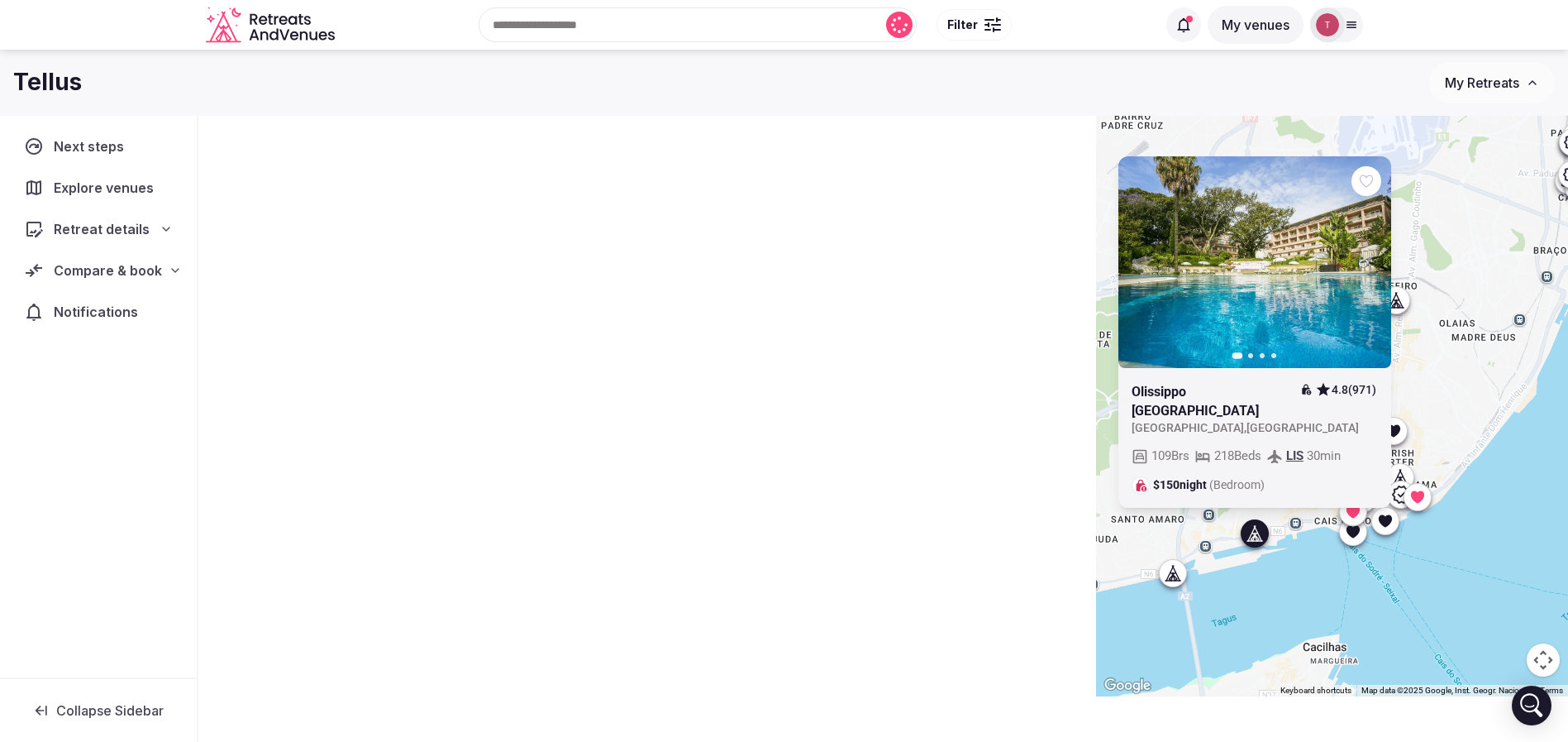
drag, startPoint x: 1194, startPoint y: 615, endPoint x: 1251, endPoint y: 620, distance: 57.2
click at [1251, 620] on div "Previous slide Next slide Olissippo Lapa Palace 4.8 (971) Portugal , Lisbon 109…" at bounding box center [1332, 354] width 472 height 682
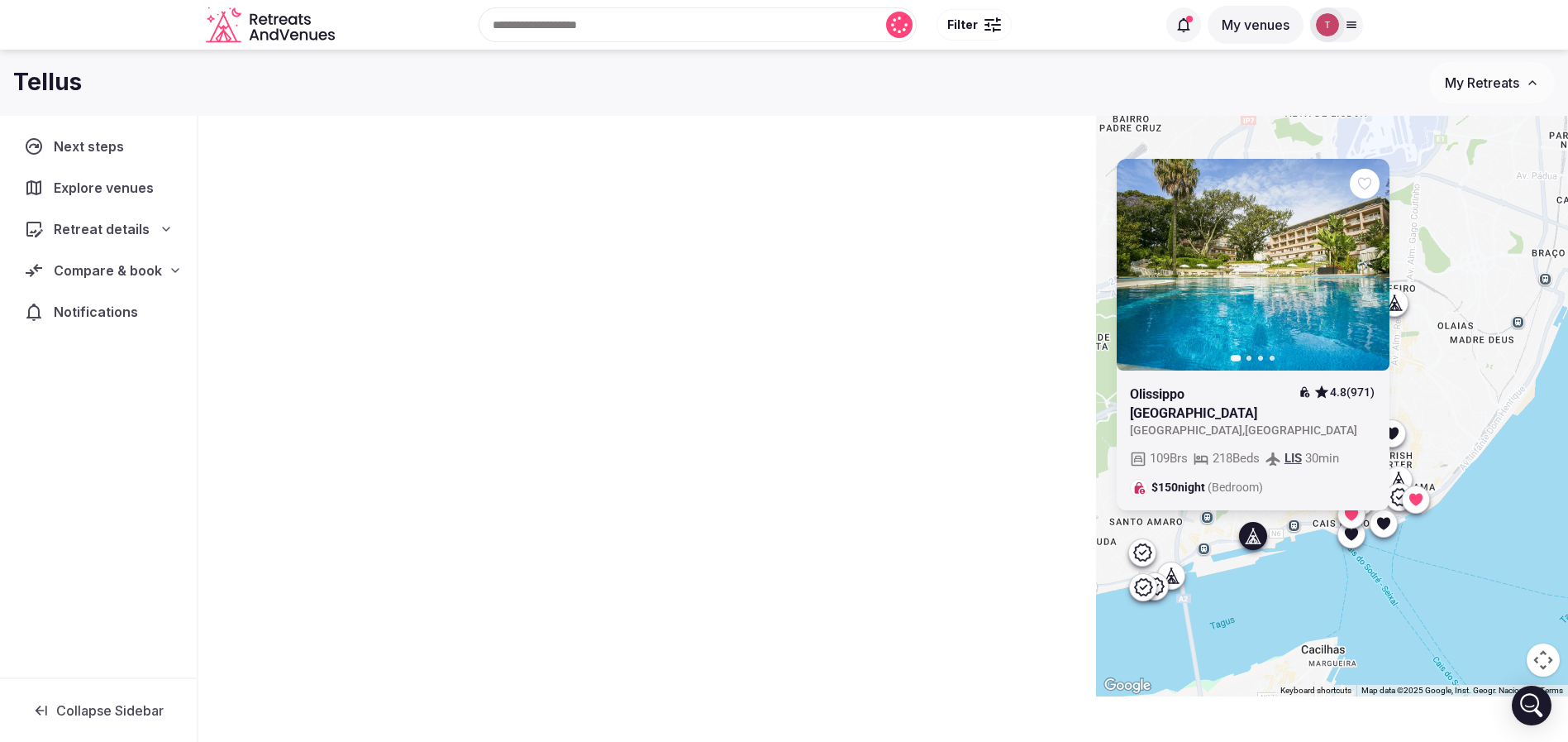
click at [1372, 271] on icon "button" at bounding box center [1365, 264] width 13 height 13
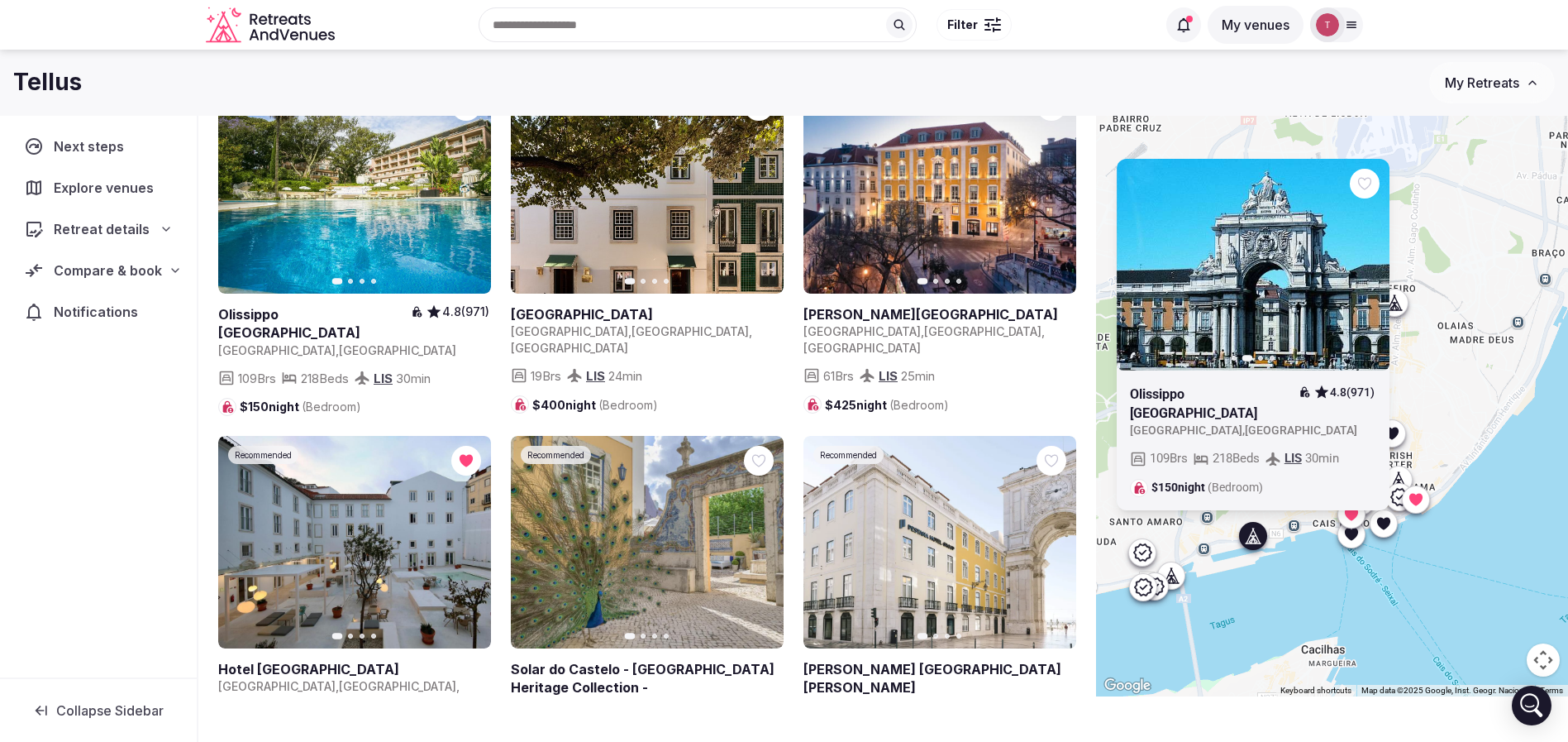
click at [1371, 271] on icon "button" at bounding box center [1365, 264] width 13 height 13
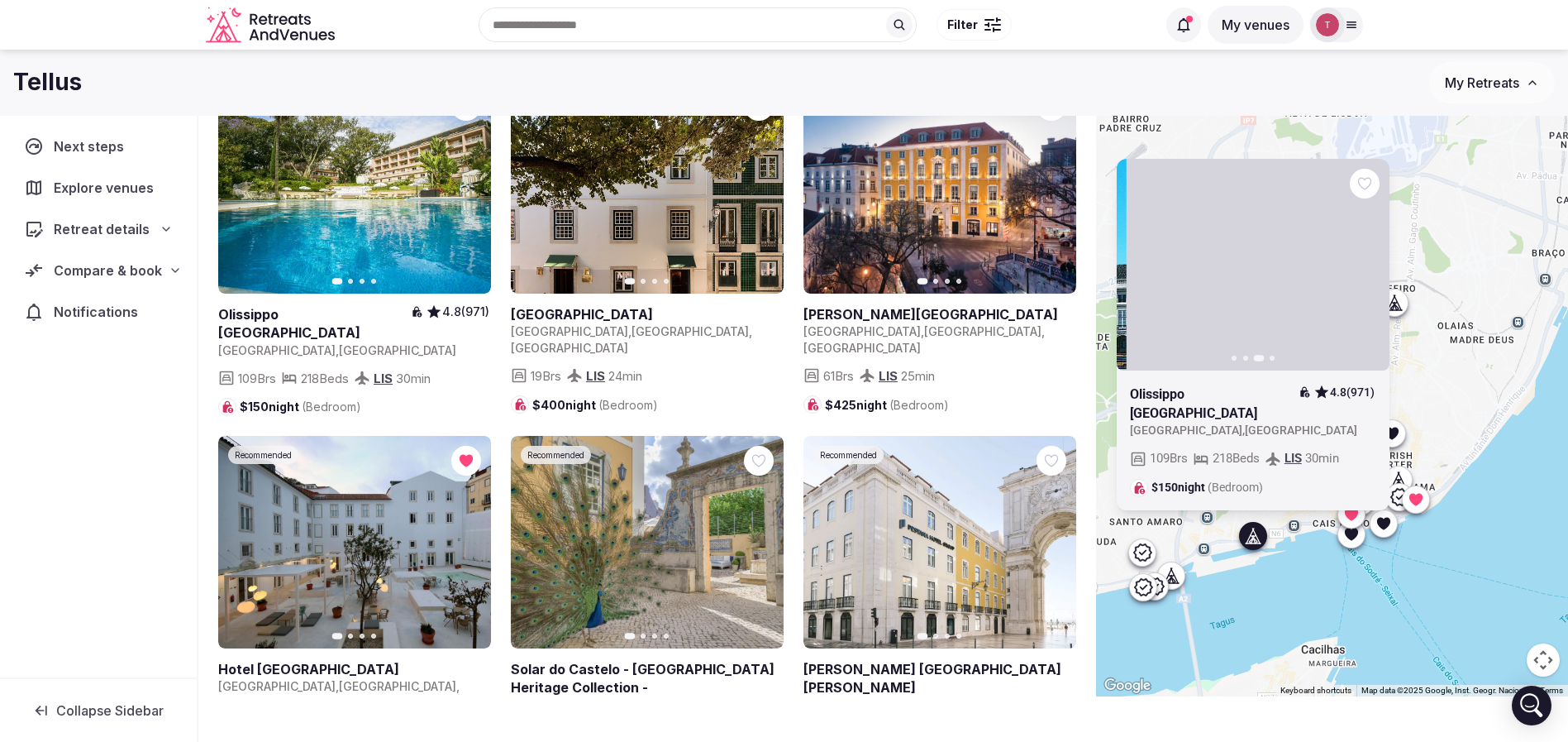
click at [1371, 271] on icon "button" at bounding box center [1365, 264] width 13 height 13
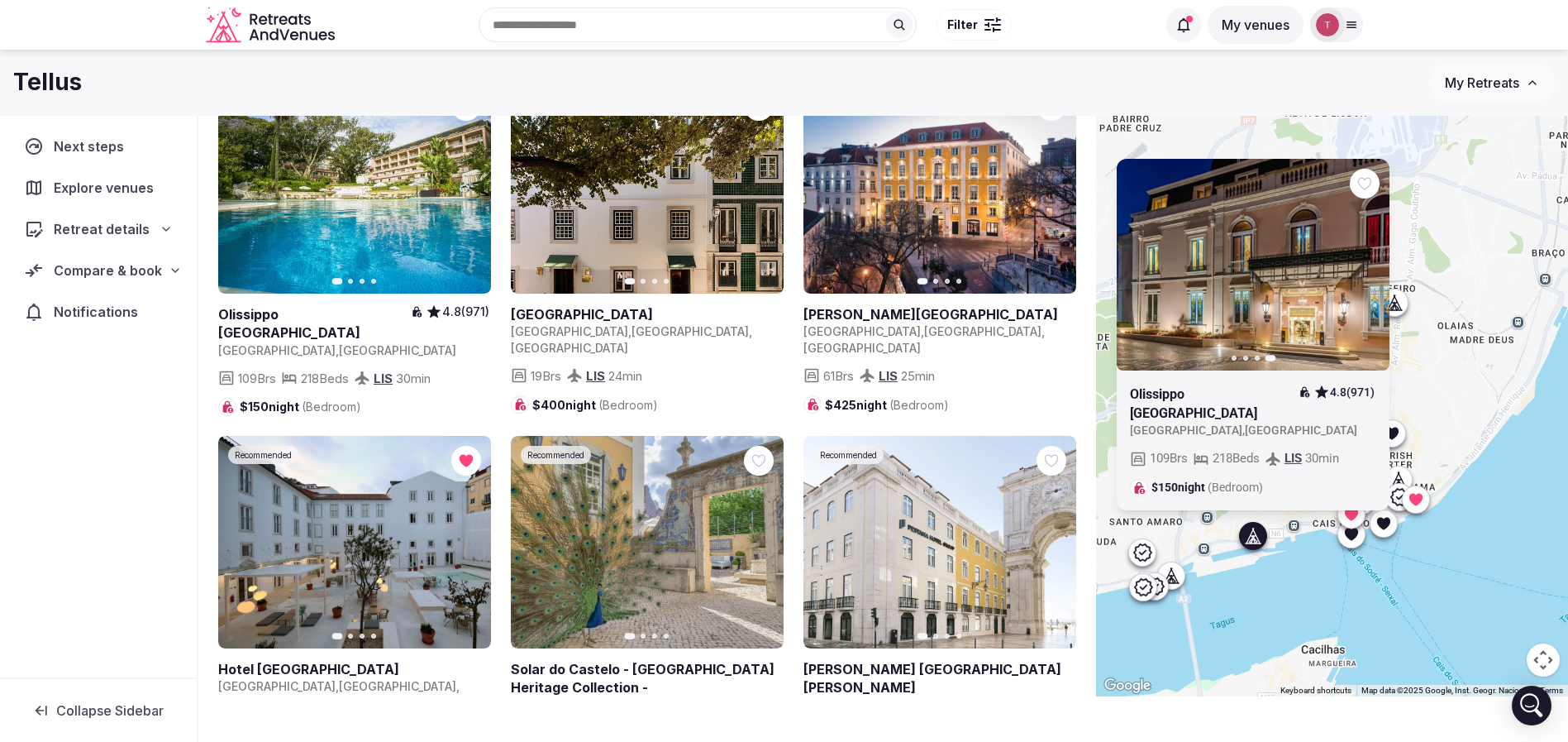
click at [0, 0] on icon at bounding box center [0, 0] width 0 height 0
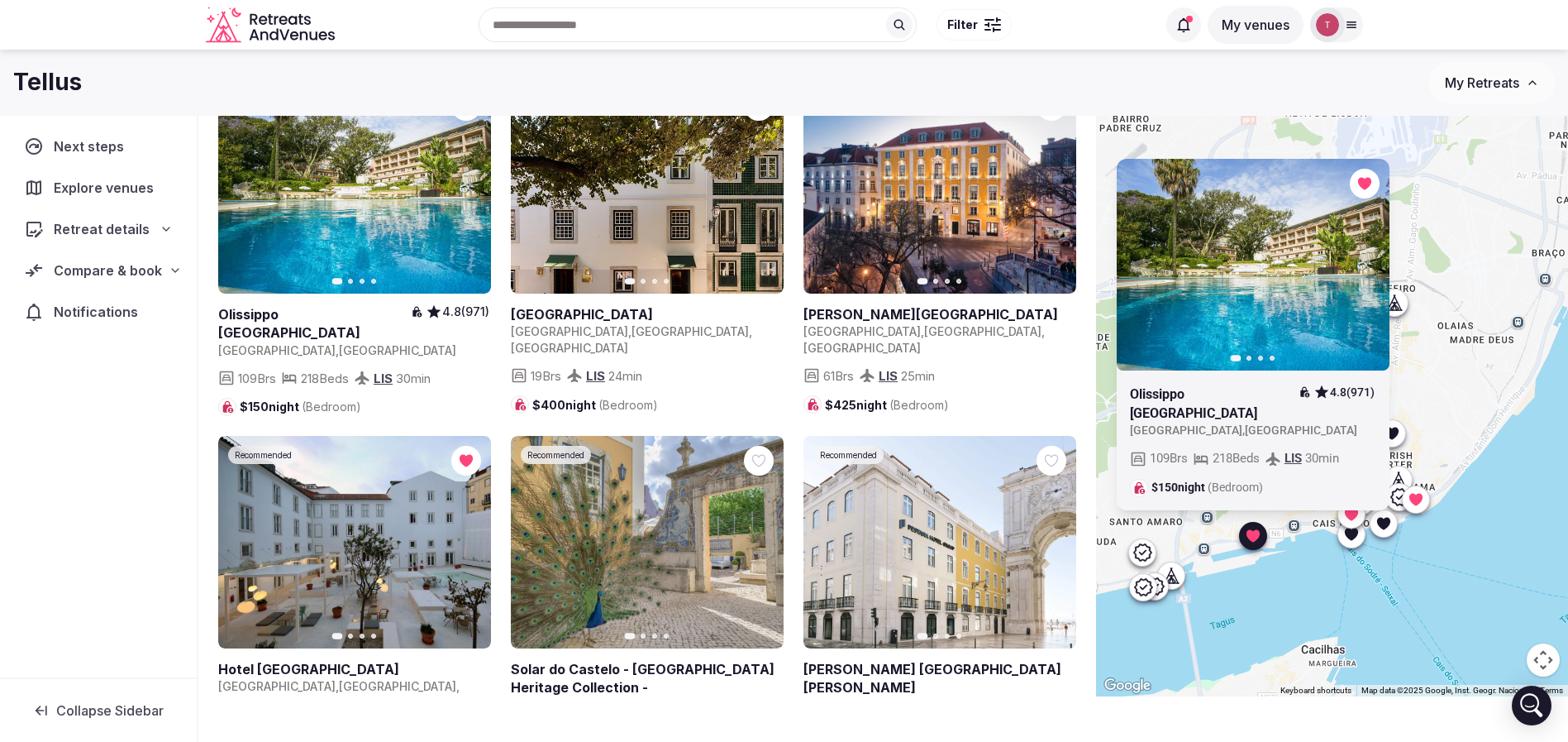
click at [1512, 590] on div "Previous slide Next slide Olissippo Lapa Palace 4.8 (971) Portugal , Lisbon 109…" at bounding box center [1332, 354] width 472 height 682
click at [1408, 607] on div "Previous slide Next slide Olissippo Lapa Palace 4.8 (971) Portugal , Lisbon 109…" at bounding box center [1332, 354] width 472 height 682
click at [1379, 198] on div at bounding box center [1364, 182] width 30 height 30
click at [1507, 573] on div "Previous slide Next slide Olissippo Lapa Palace 4.8 (971) Portugal , Lisbon 109…" at bounding box center [1332, 354] width 472 height 682
click at [1257, 540] on icon at bounding box center [1251, 535] width 16 height 16
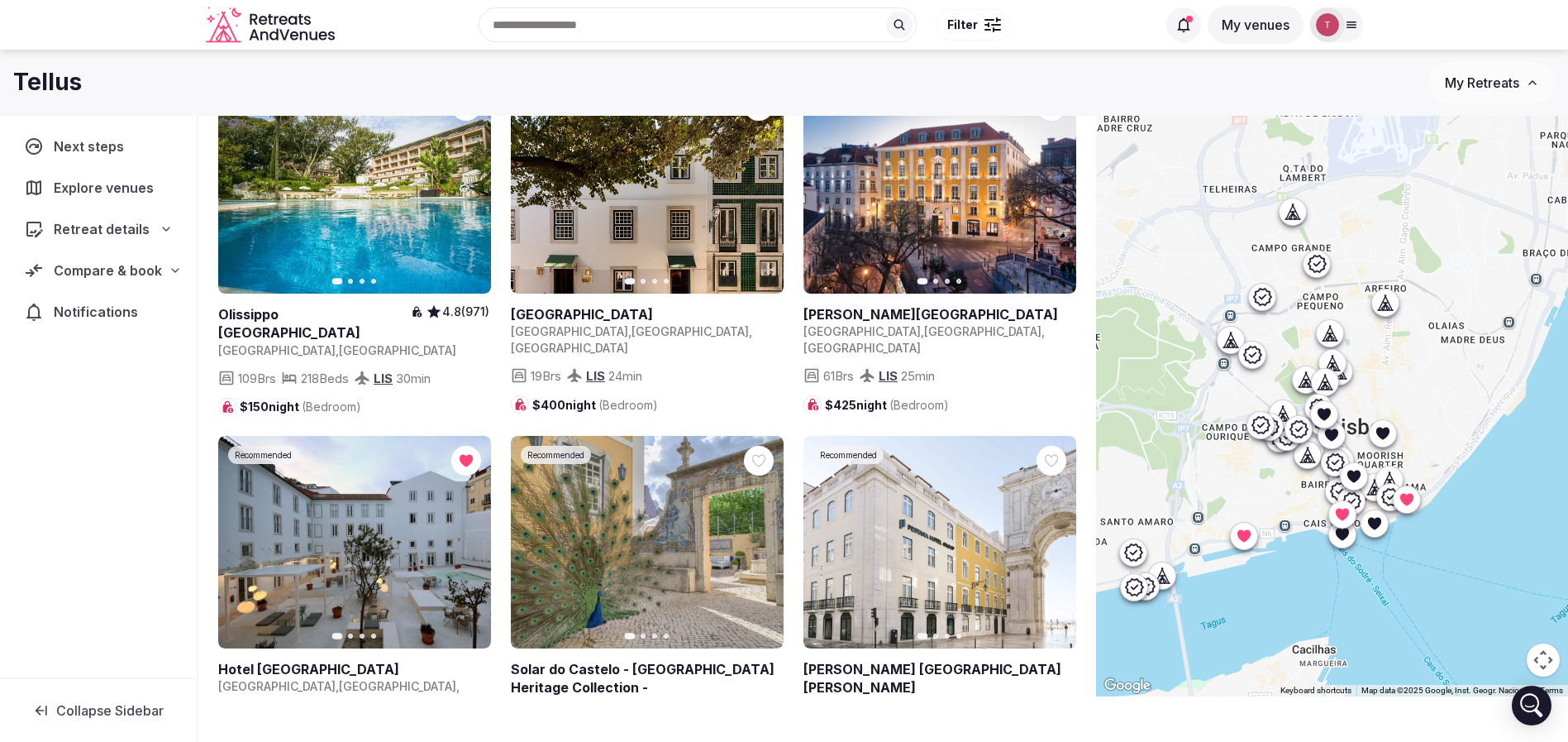
drag, startPoint x: 1420, startPoint y: 578, endPoint x: 1409, endPoint y: 578, distance: 11.0
click at [1409, 578] on div at bounding box center [1332, 354] width 472 height 682
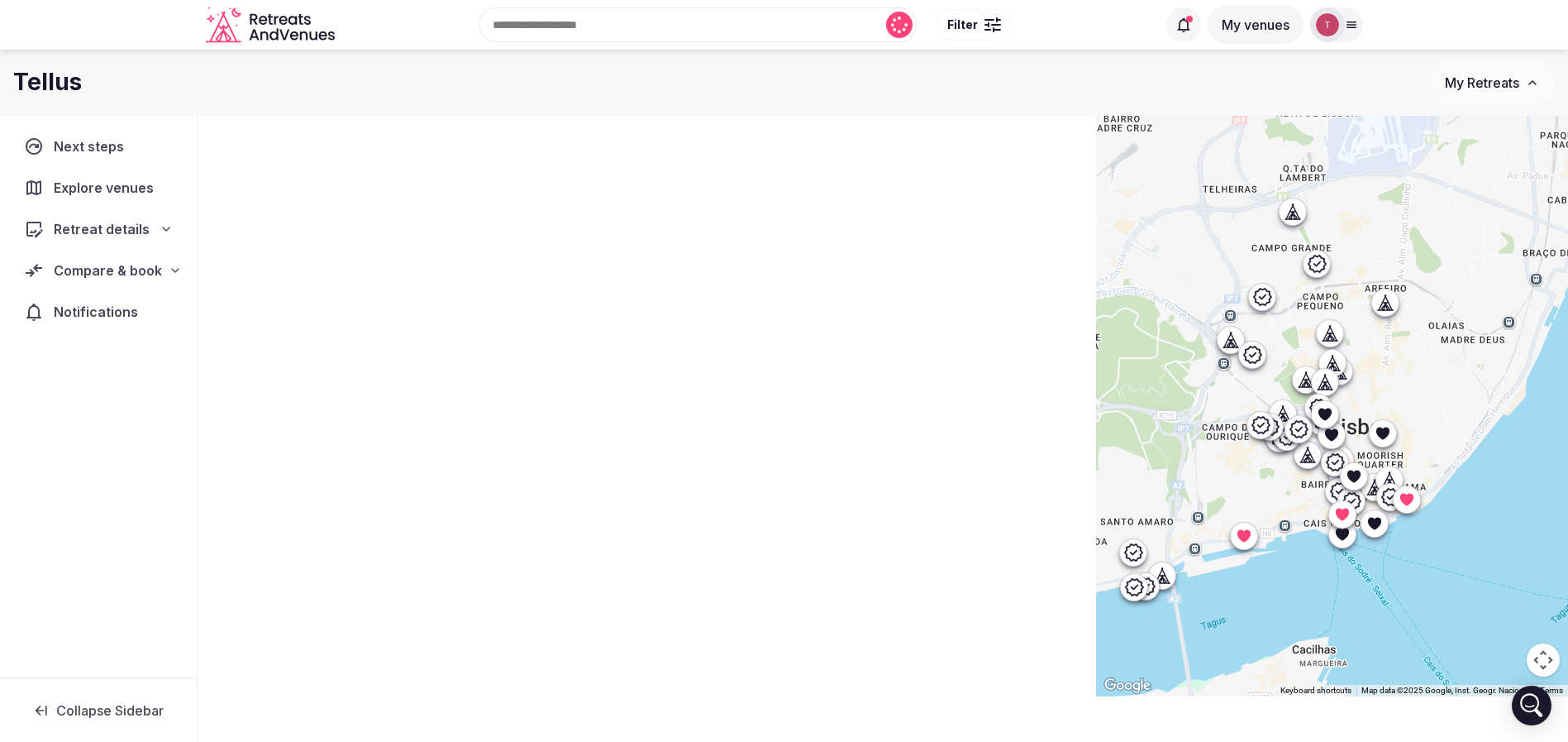
click at [1170, 575] on icon at bounding box center [1162, 574] width 16 height 16
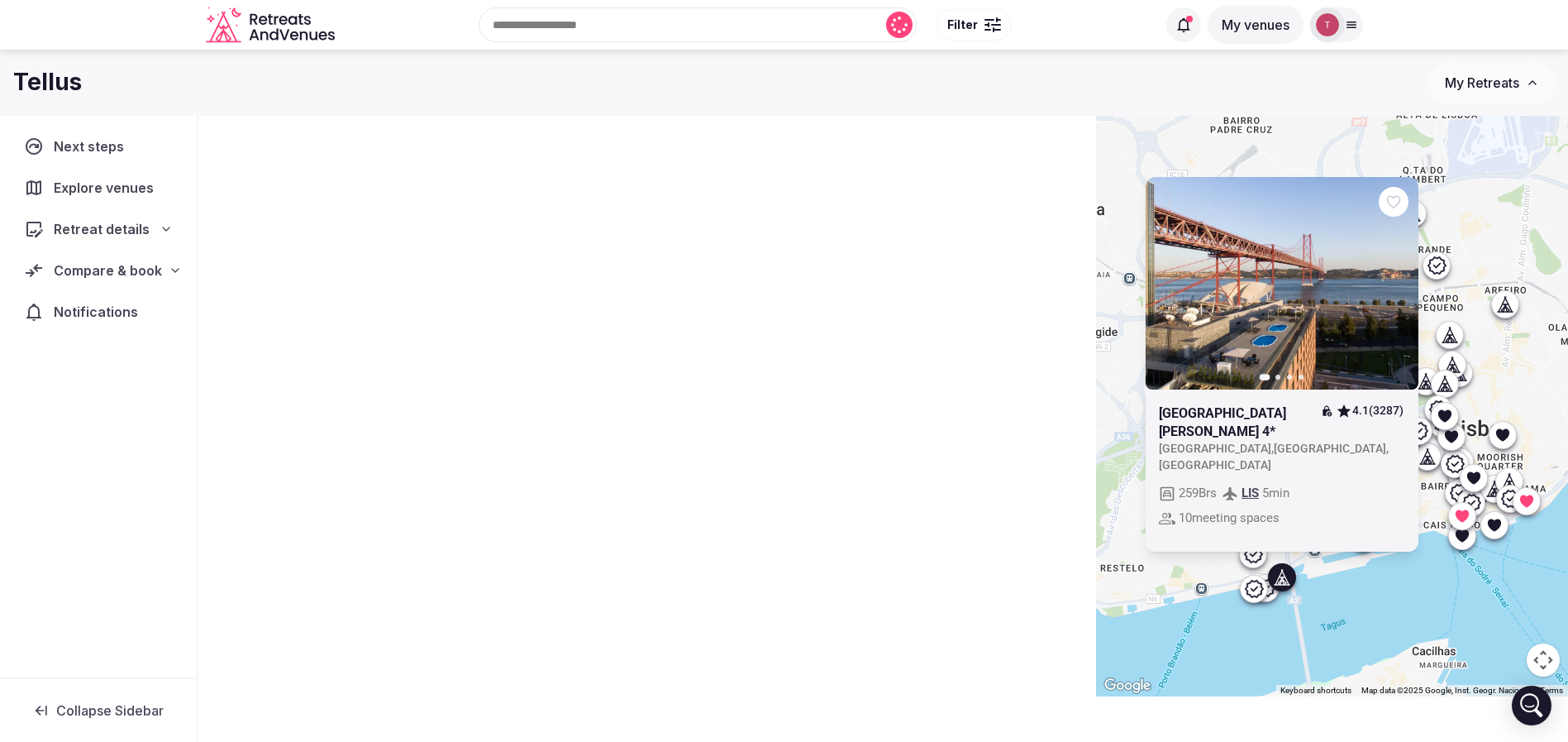
drag, startPoint x: 1225, startPoint y: 569, endPoint x: 1346, endPoint y: 573, distance: 121.1
click at [1346, 573] on div "Previous slide Next slide Hotel Vila Gale Opera 4* 4.1 (3287) Portugal , Lisboa…" at bounding box center [1332, 354] width 472 height 682
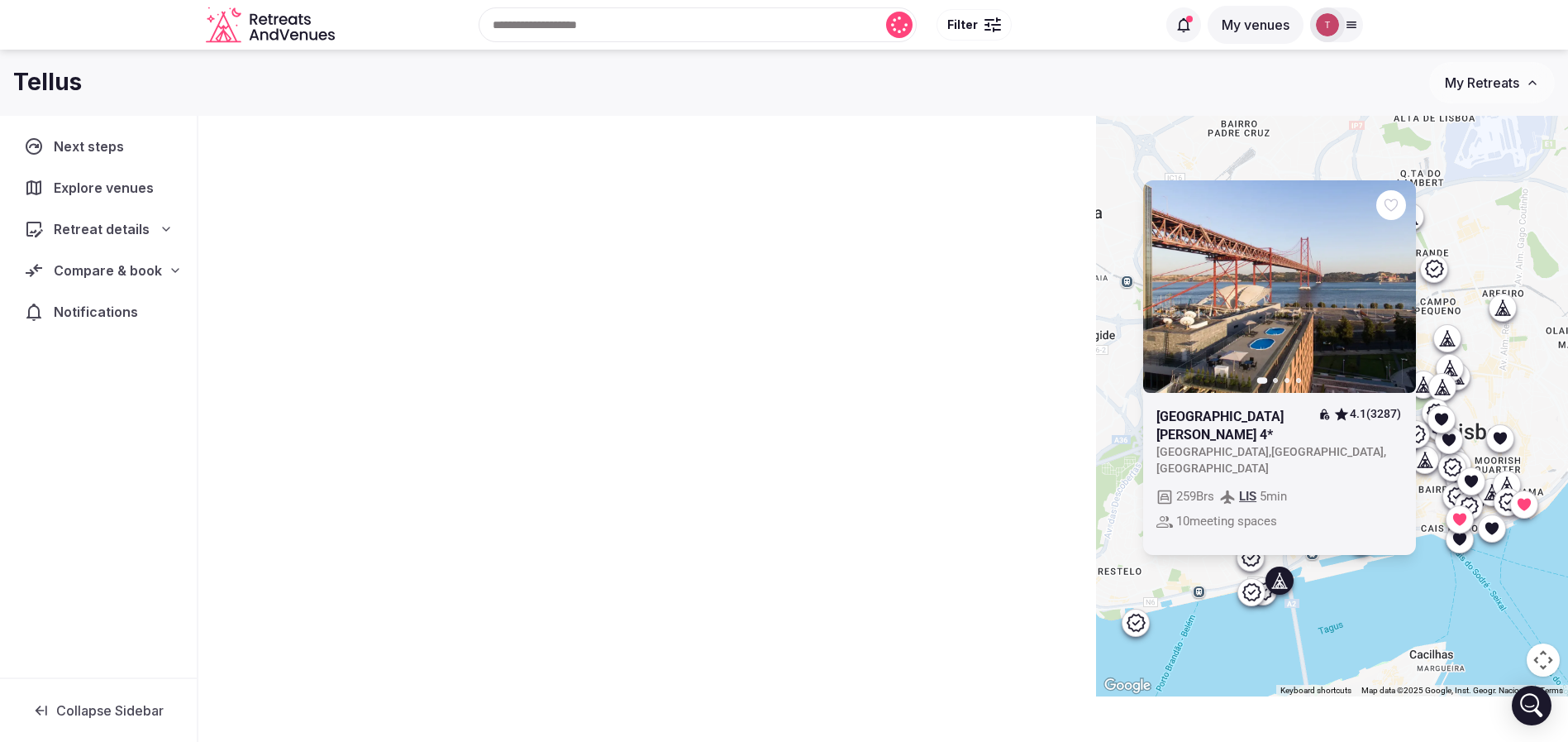
click at [1406, 300] on button "Next slide" at bounding box center [1393, 286] width 27 height 27
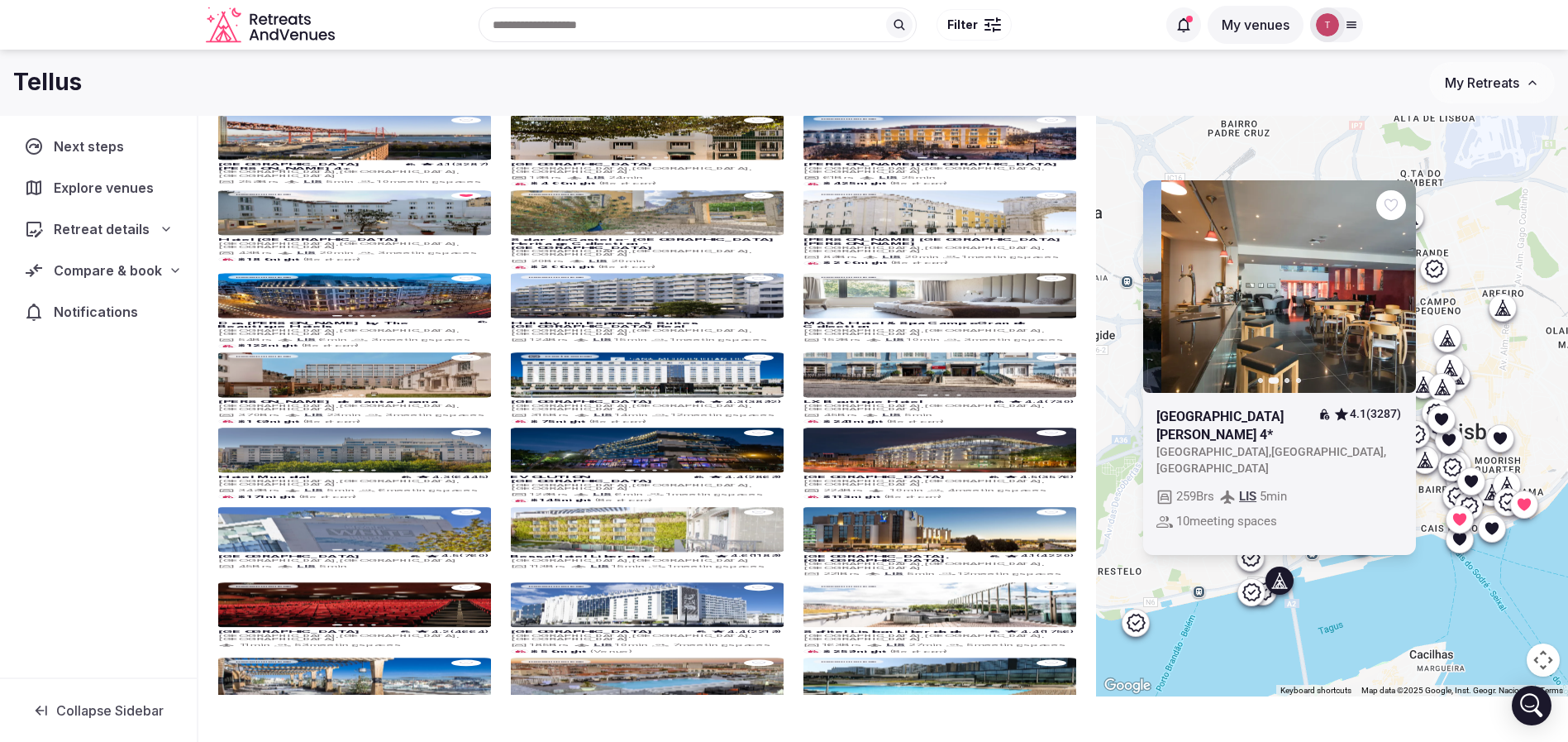
click at [1399, 293] on icon "button" at bounding box center [1393, 286] width 13 height 13
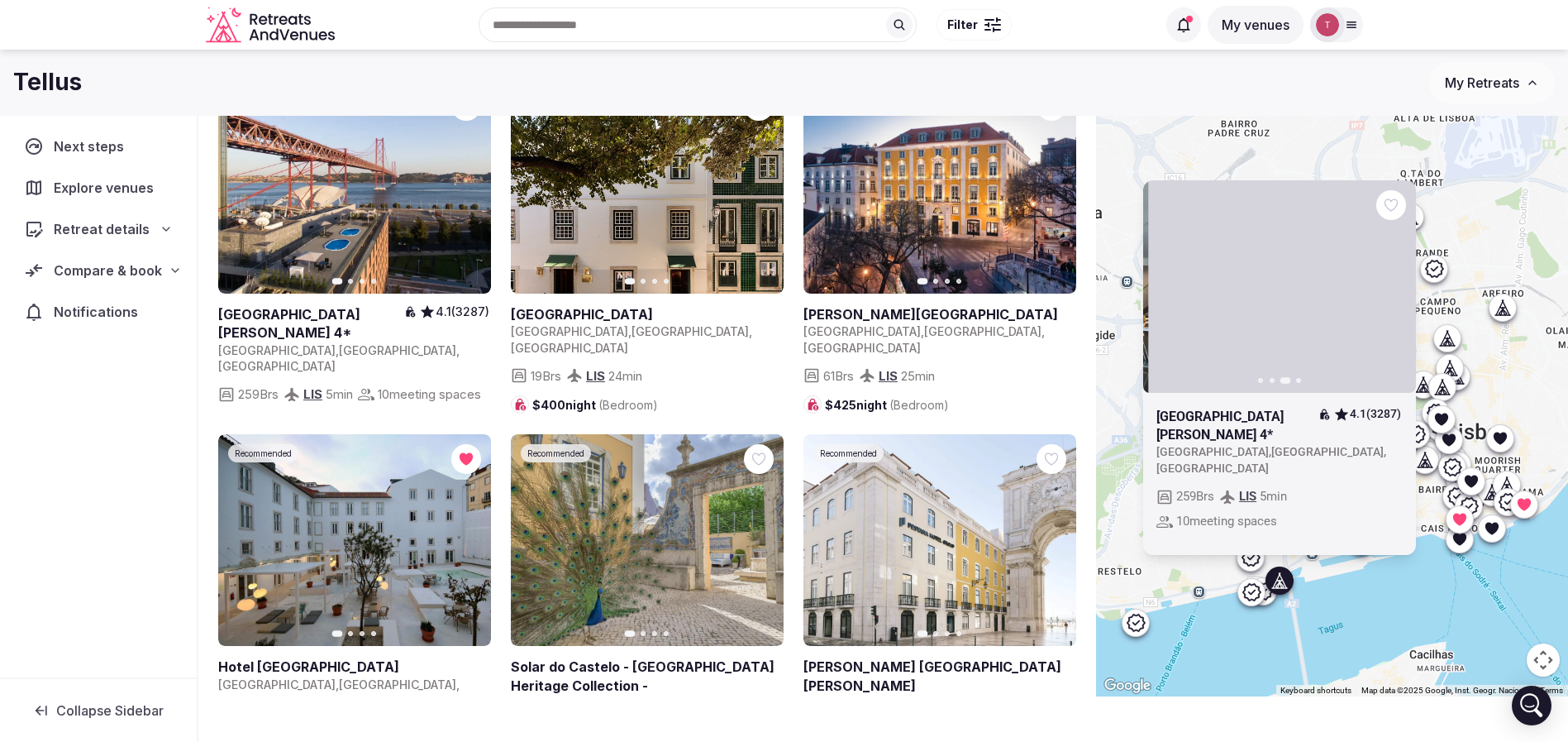
click at [1399, 293] on icon "button" at bounding box center [1393, 286] width 13 height 13
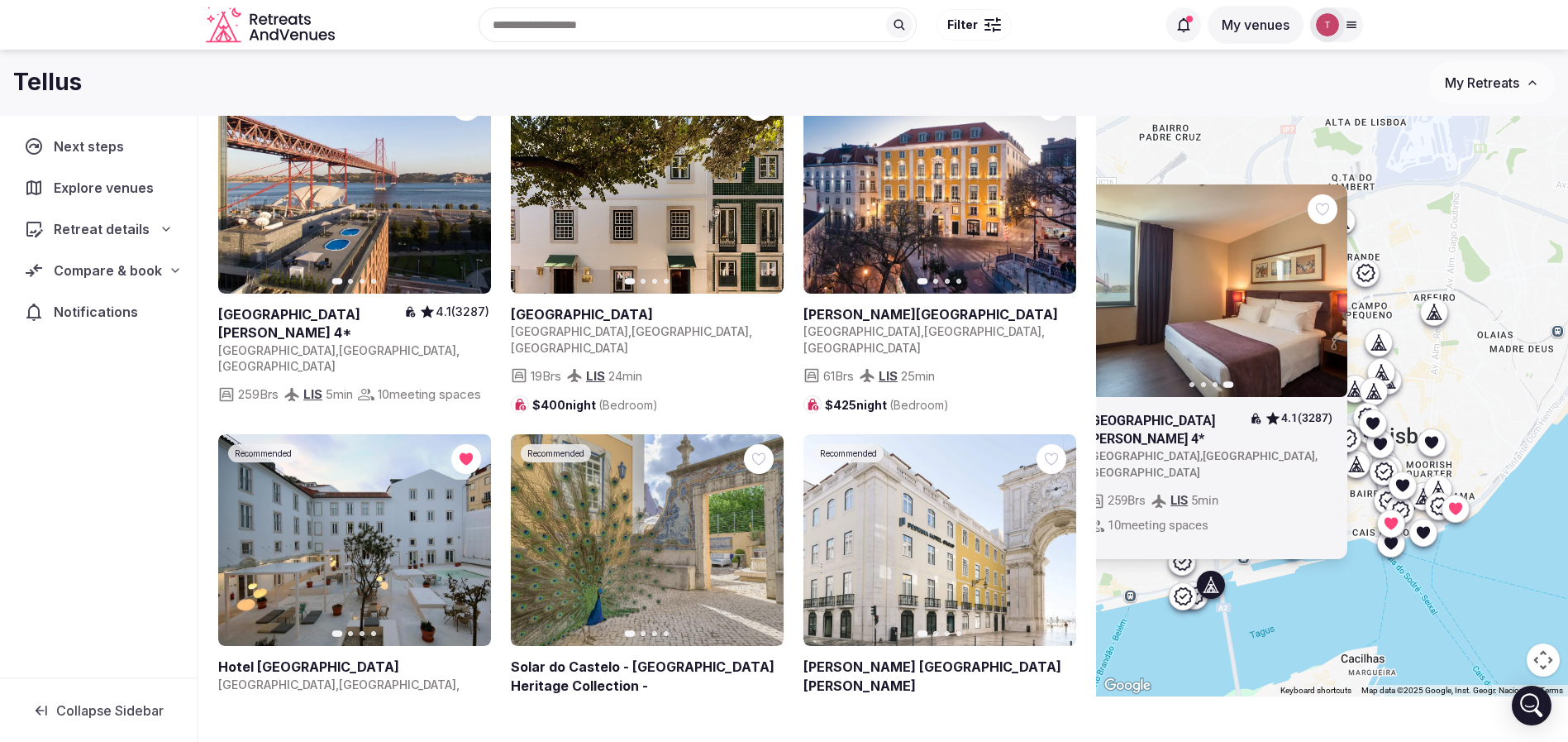
drag, startPoint x: 1476, startPoint y: 554, endPoint x: 1369, endPoint y: 565, distance: 107.6
click at [1369, 565] on div "Previous slide Next slide Hotel Vila Gale Opera 4* 4.1 (3287) Portugal , Lisboa…" at bounding box center [1332, 354] width 472 height 682
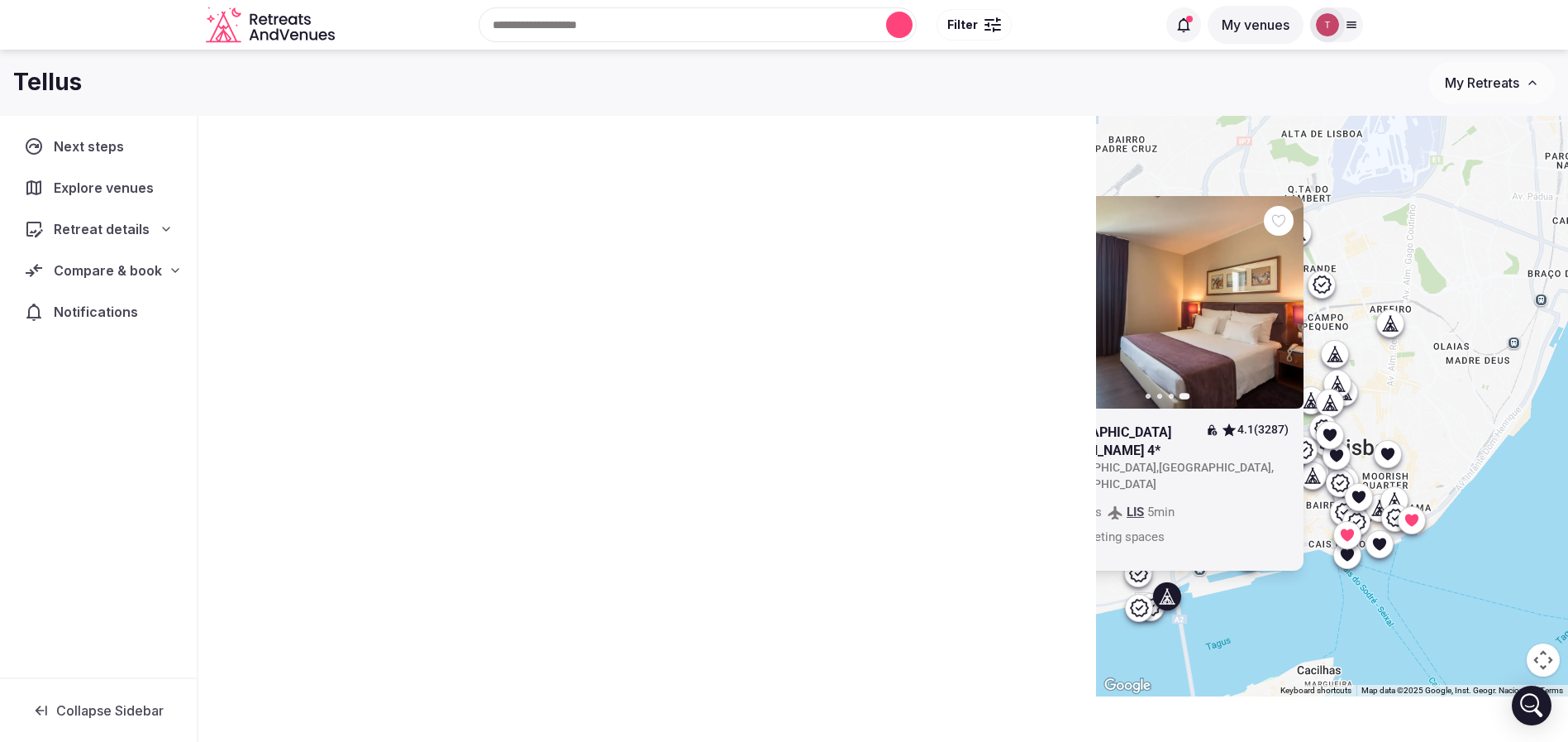
click at [1491, 404] on div "Previous slide Next slide Hotel Vila Gale Opera 4* 4.1 (3287) Portugal , Lisboa…" at bounding box center [1332, 354] width 472 height 682
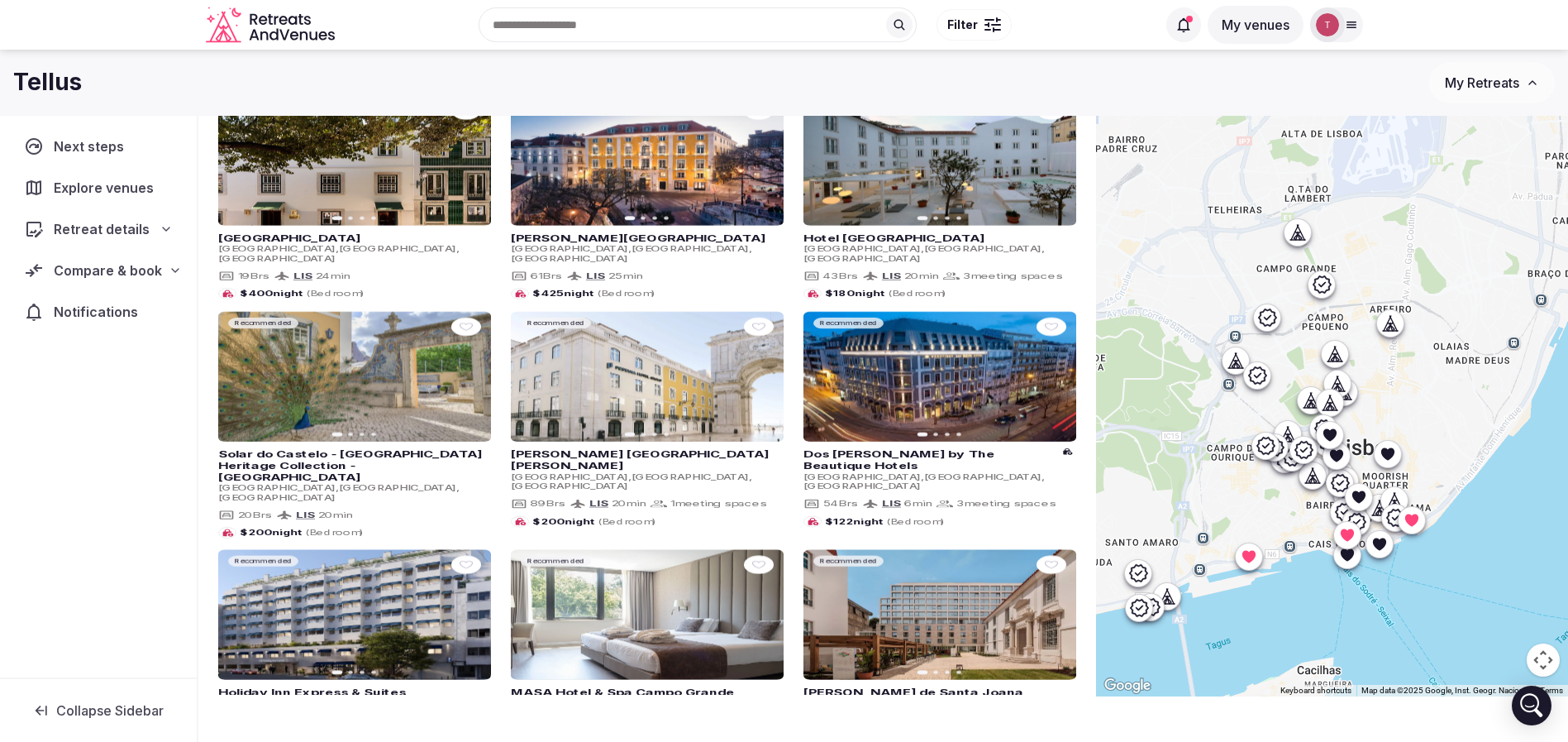
click at [1393, 545] on div at bounding box center [1379, 543] width 27 height 27
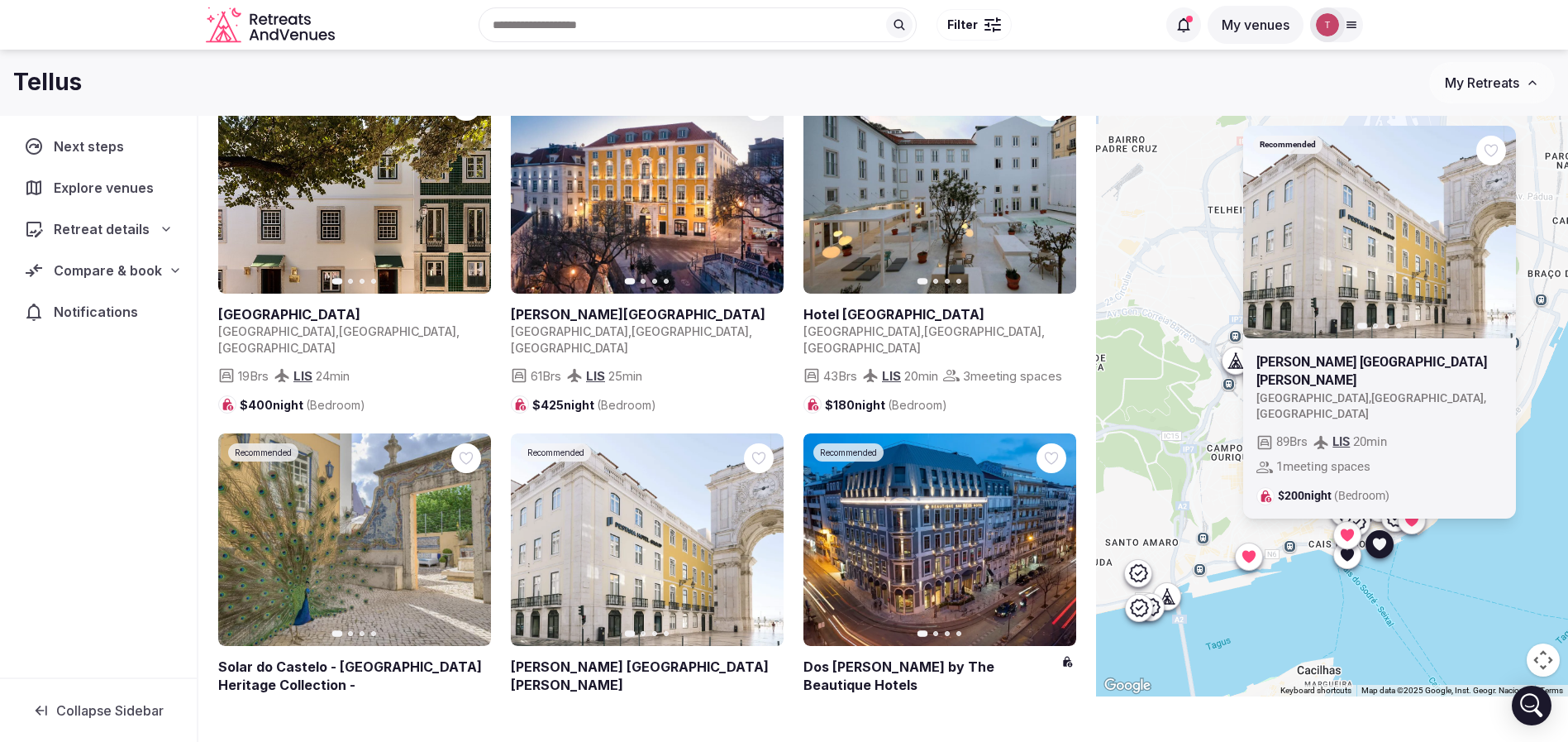
click at [1430, 573] on div "Recommended Previous slide Next slide Pestana Rua Augusta Lisboa Portugal , Lis…" at bounding box center [1332, 354] width 472 height 682
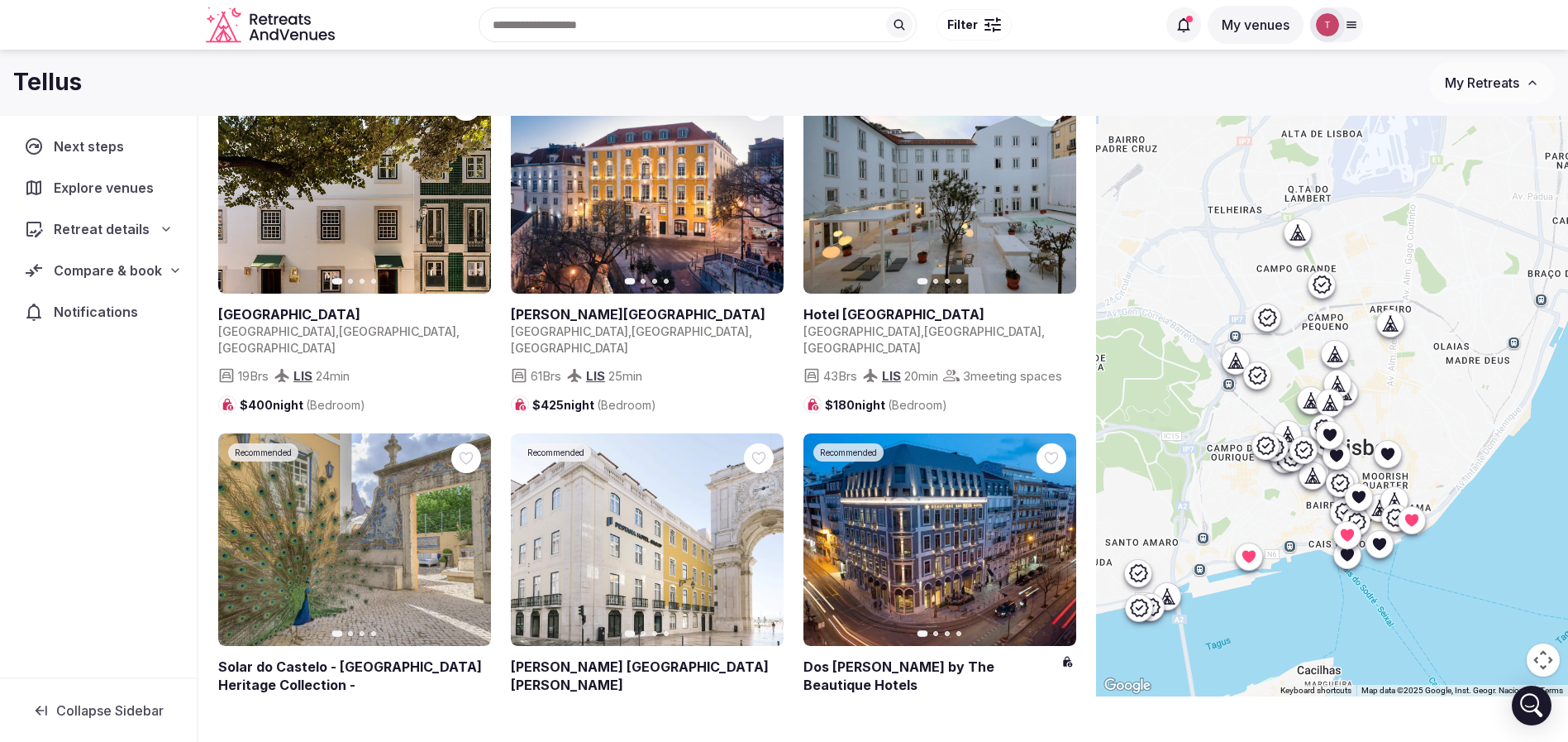
click at [1393, 454] on icon at bounding box center [1387, 454] width 13 height 12
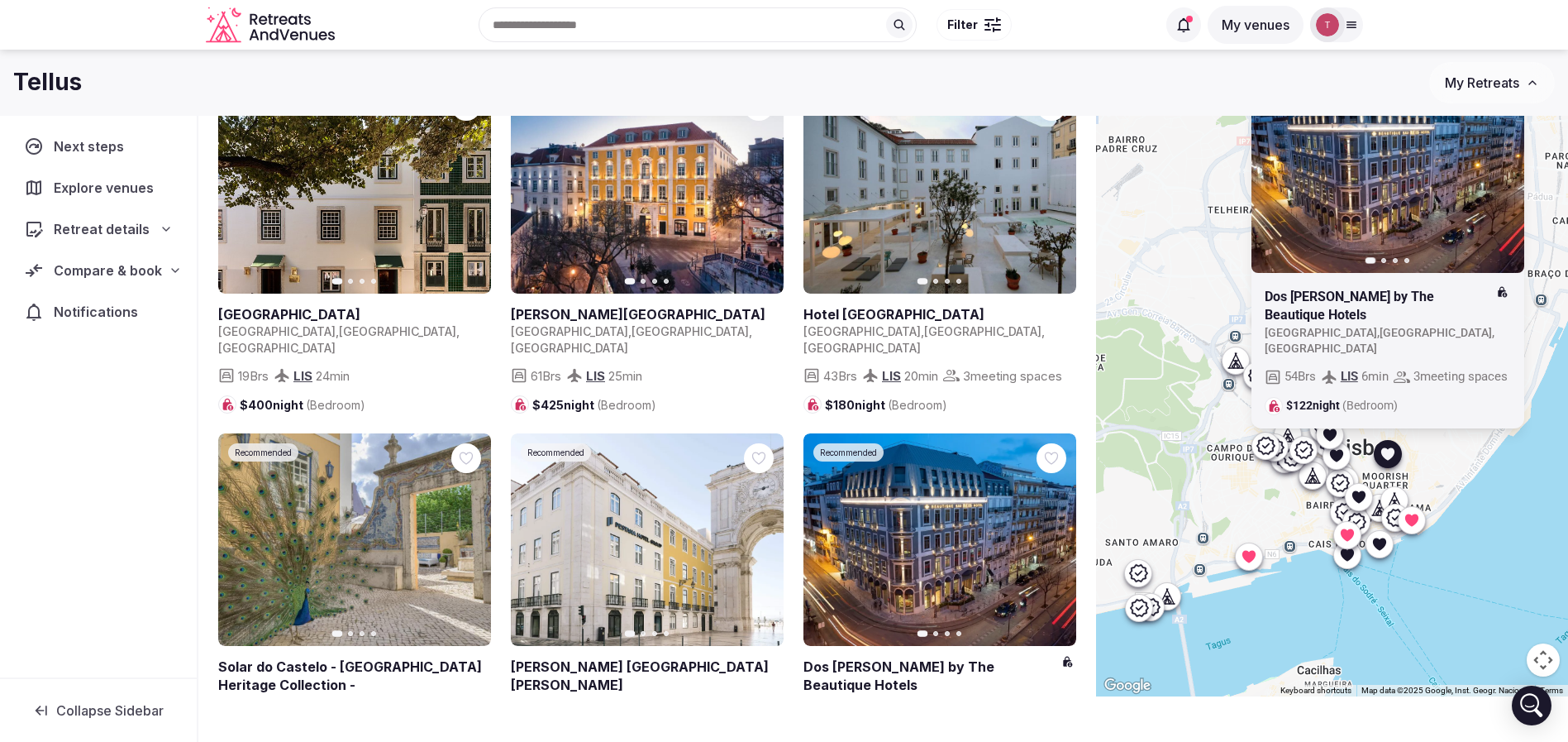
click at [1514, 612] on div "Recommended Previous slide Next slide Dos Reis by The Beautique Hotels Portugal…" at bounding box center [1332, 354] width 472 height 682
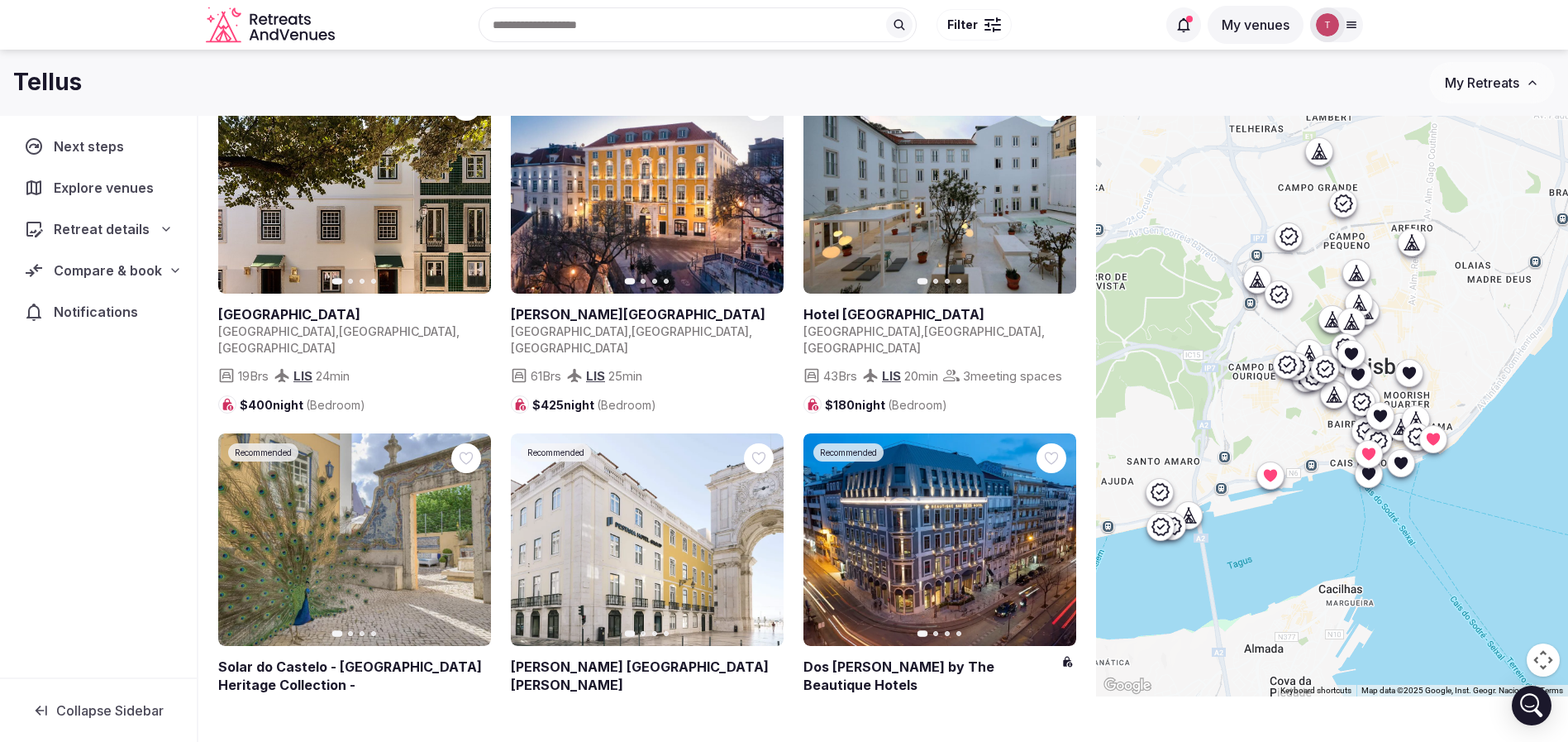
drag, startPoint x: 1531, startPoint y: 520, endPoint x: 1538, endPoint y: 455, distance: 65.4
click at [1553, 435] on div at bounding box center [1332, 354] width 472 height 682
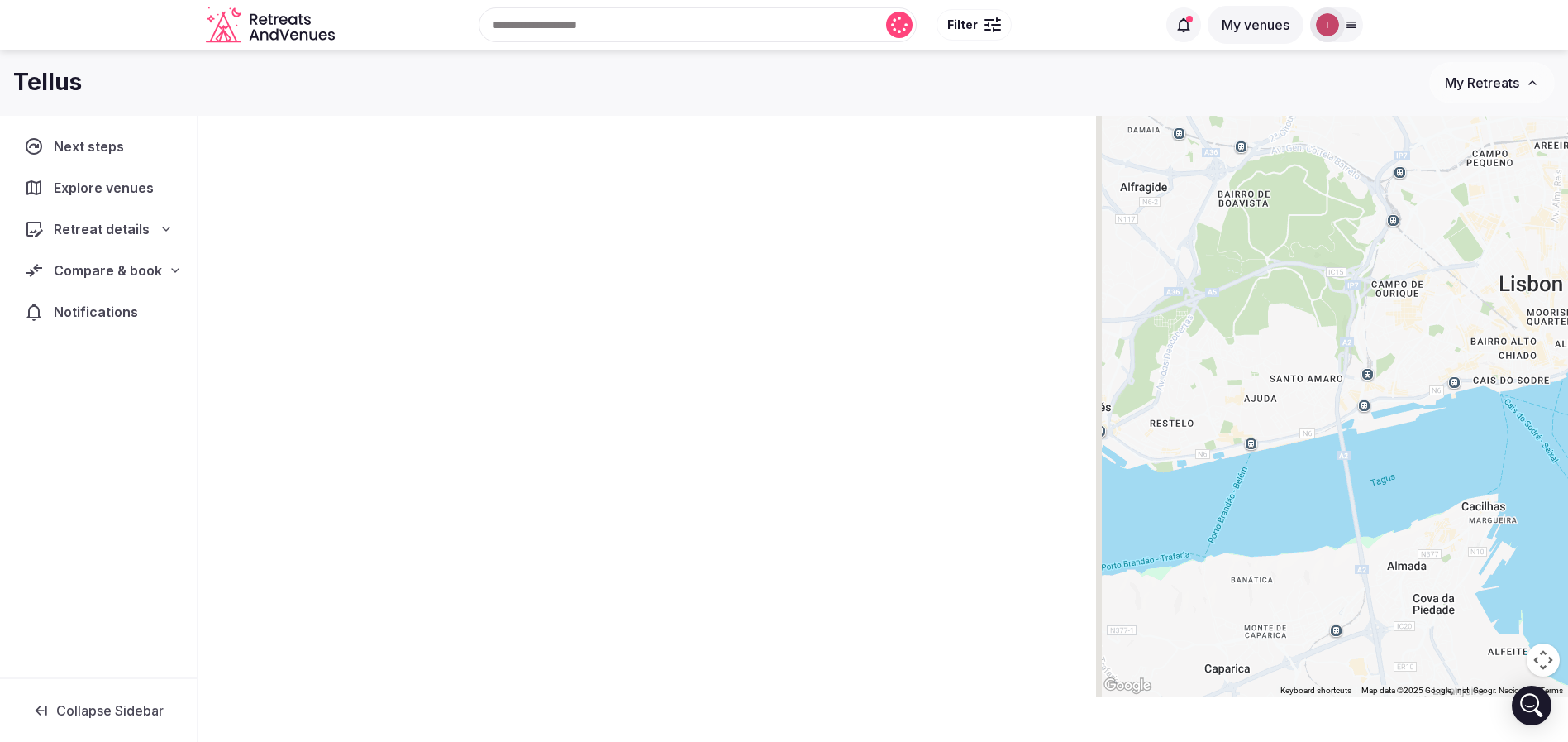
drag, startPoint x: 1314, startPoint y: 552, endPoint x: 1458, endPoint y: 477, distance: 162.4
click at [1458, 477] on div at bounding box center [1332, 354] width 472 height 682
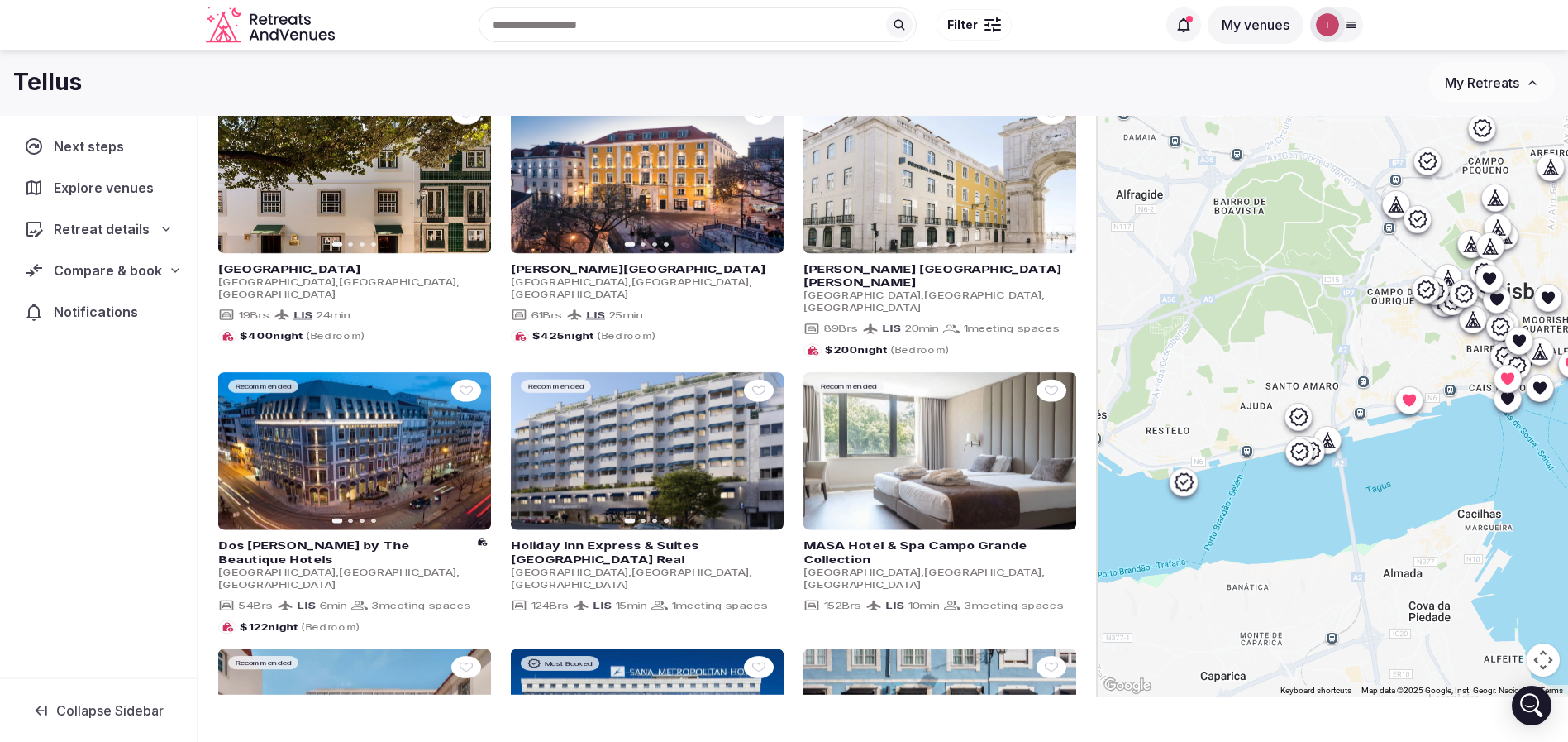
click at [1309, 418] on icon at bounding box center [1299, 416] width 20 height 20
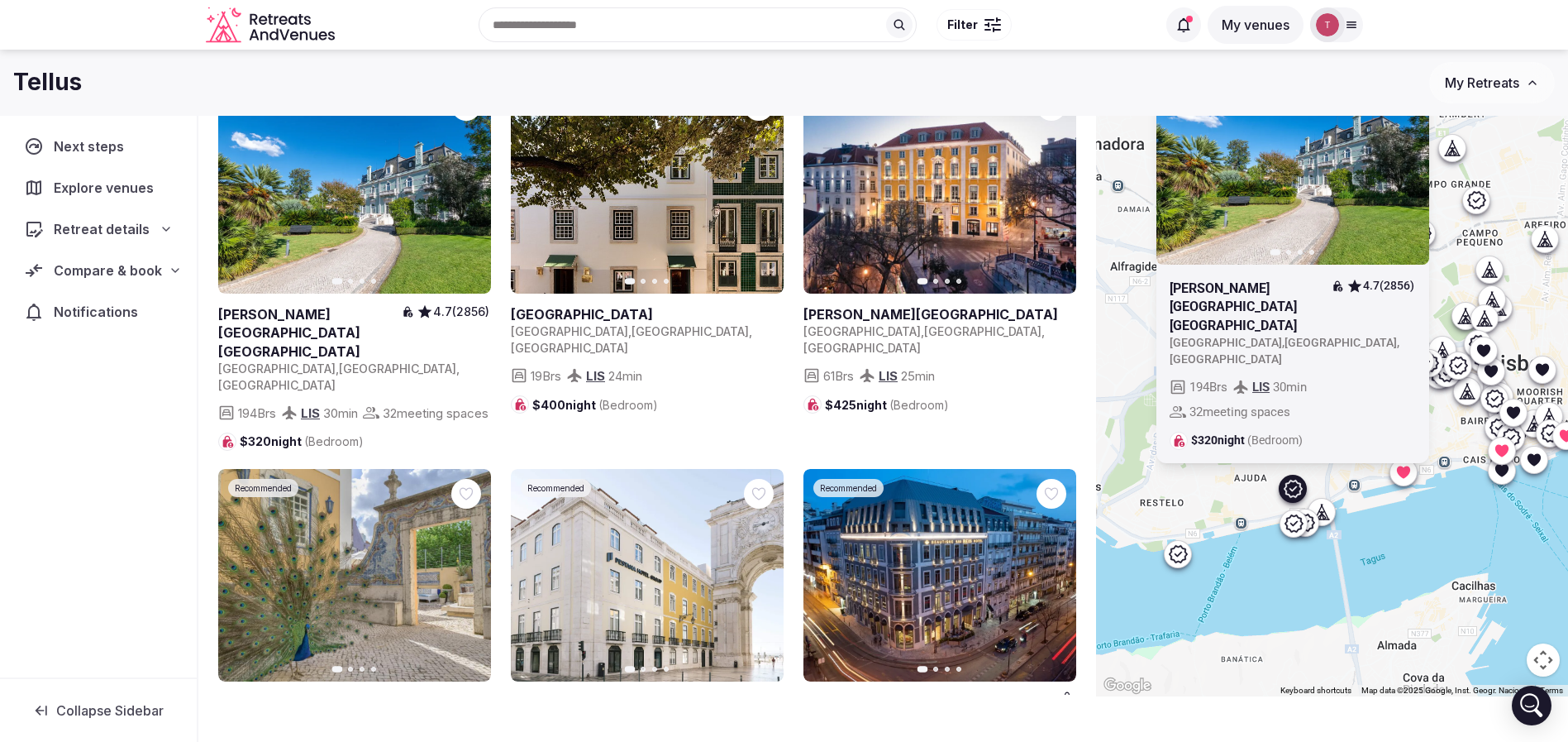
drag, startPoint x: 1373, startPoint y: 519, endPoint x: 1369, endPoint y: 581, distance: 62.1
click at [1369, 581] on div "Recommended Previous slide Next slide Pestana Palace Lisboa 4.7 (2856) Portugal…" at bounding box center [1332, 354] width 472 height 682
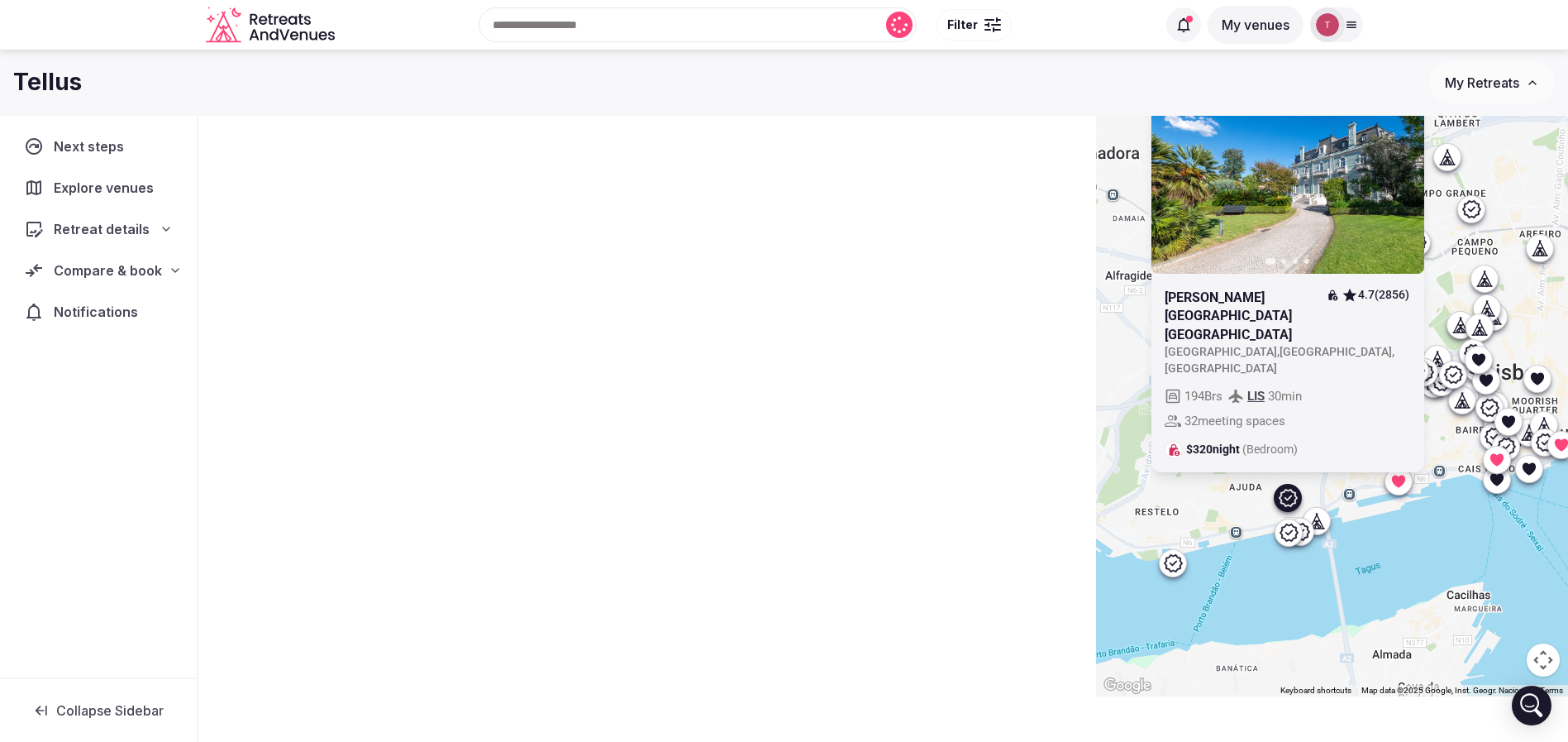
click at [1408, 174] on icon "button" at bounding box center [1400, 166] width 13 height 13
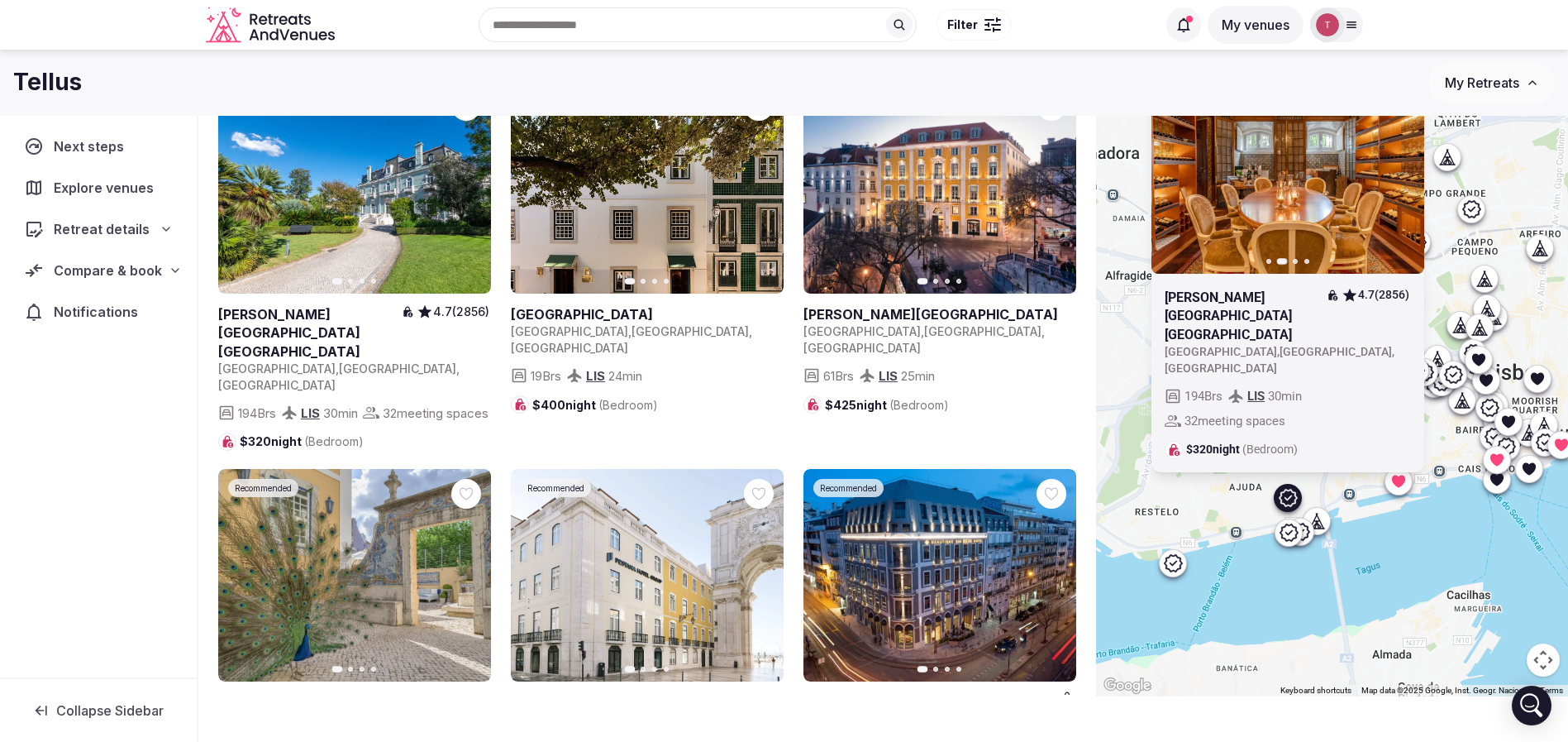
click at [1408, 174] on icon "button" at bounding box center [1400, 166] width 13 height 13
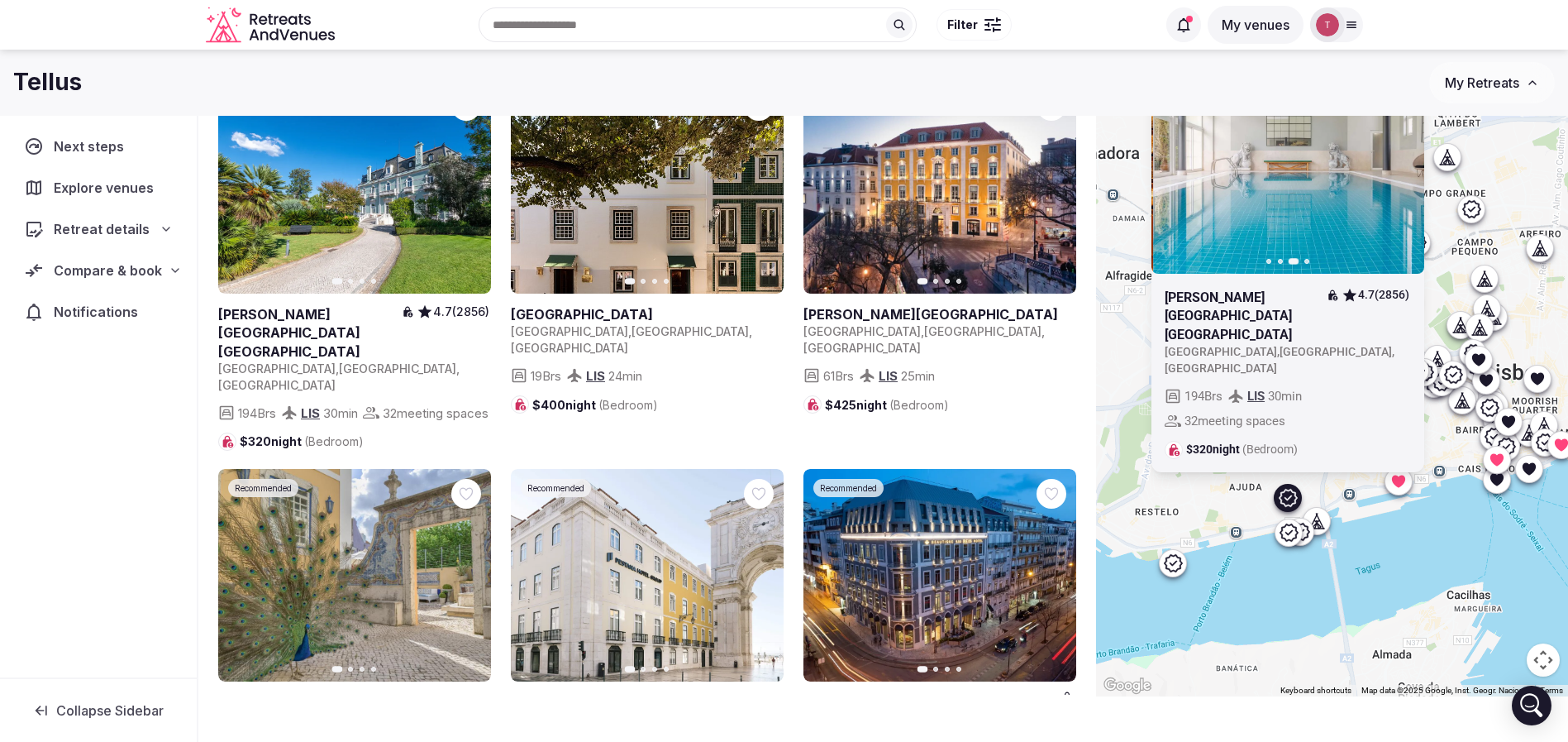
click at [1408, 174] on icon "button" at bounding box center [1400, 166] width 13 height 13
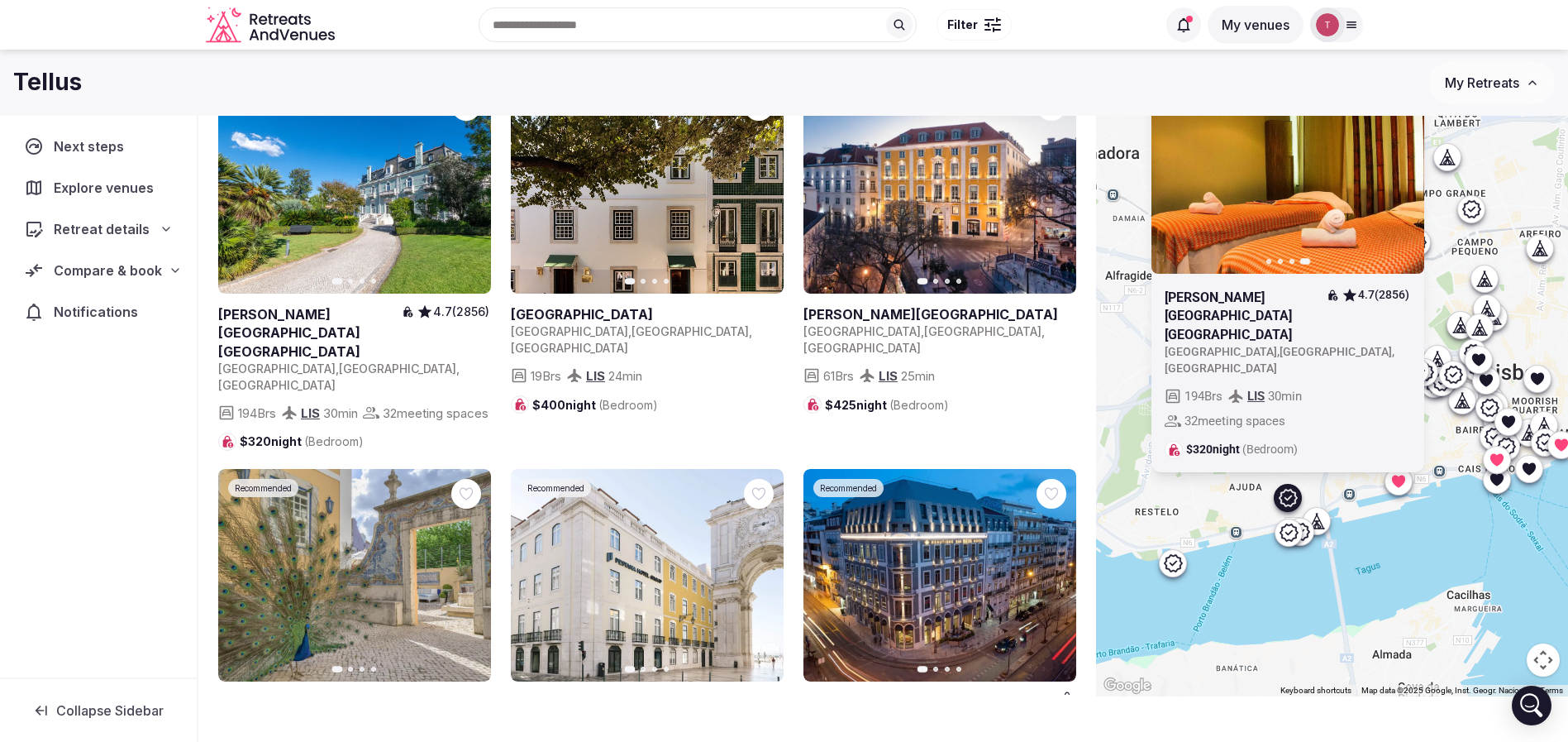
click at [0, 0] on icon at bounding box center [0, 0] width 0 height 0
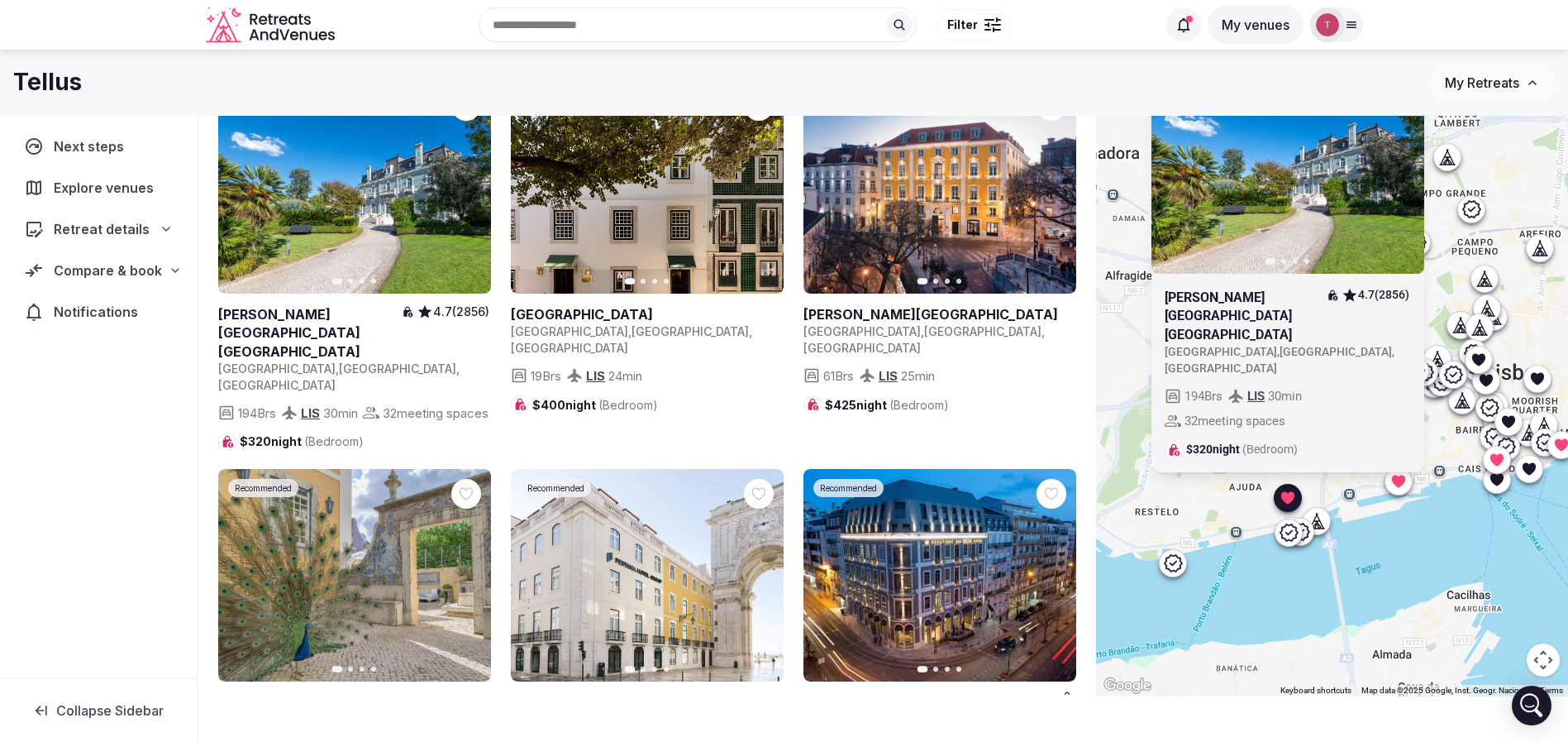
click at [1470, 606] on div "Recommended Previous slide Next slide Pestana Palace Lisboa 4.7 (2856) Portugal…" at bounding box center [1332, 354] width 472 height 682
click at [1297, 531] on icon at bounding box center [1287, 532] width 18 height 17
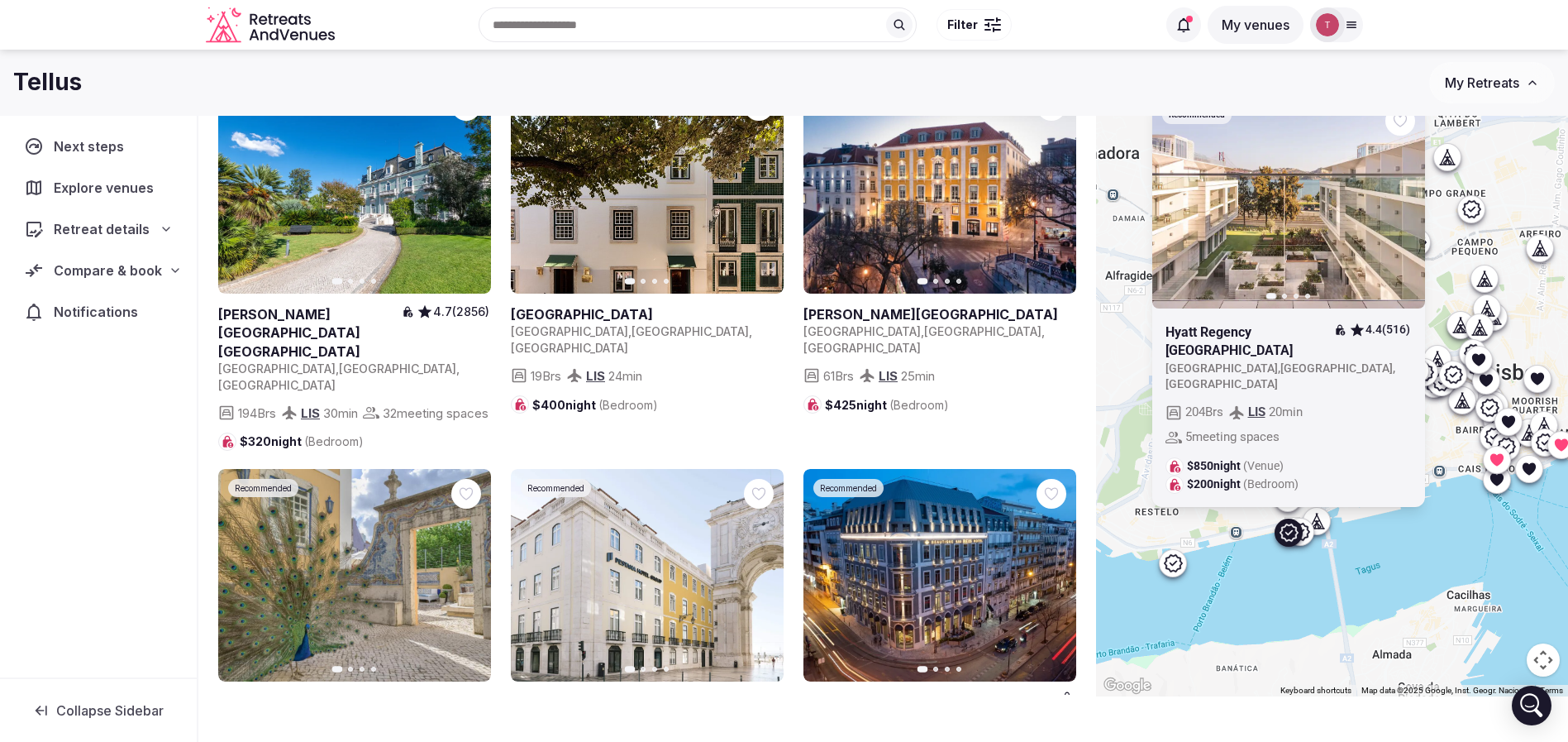
click at [1405, 209] on icon "button" at bounding box center [1400, 201] width 13 height 13
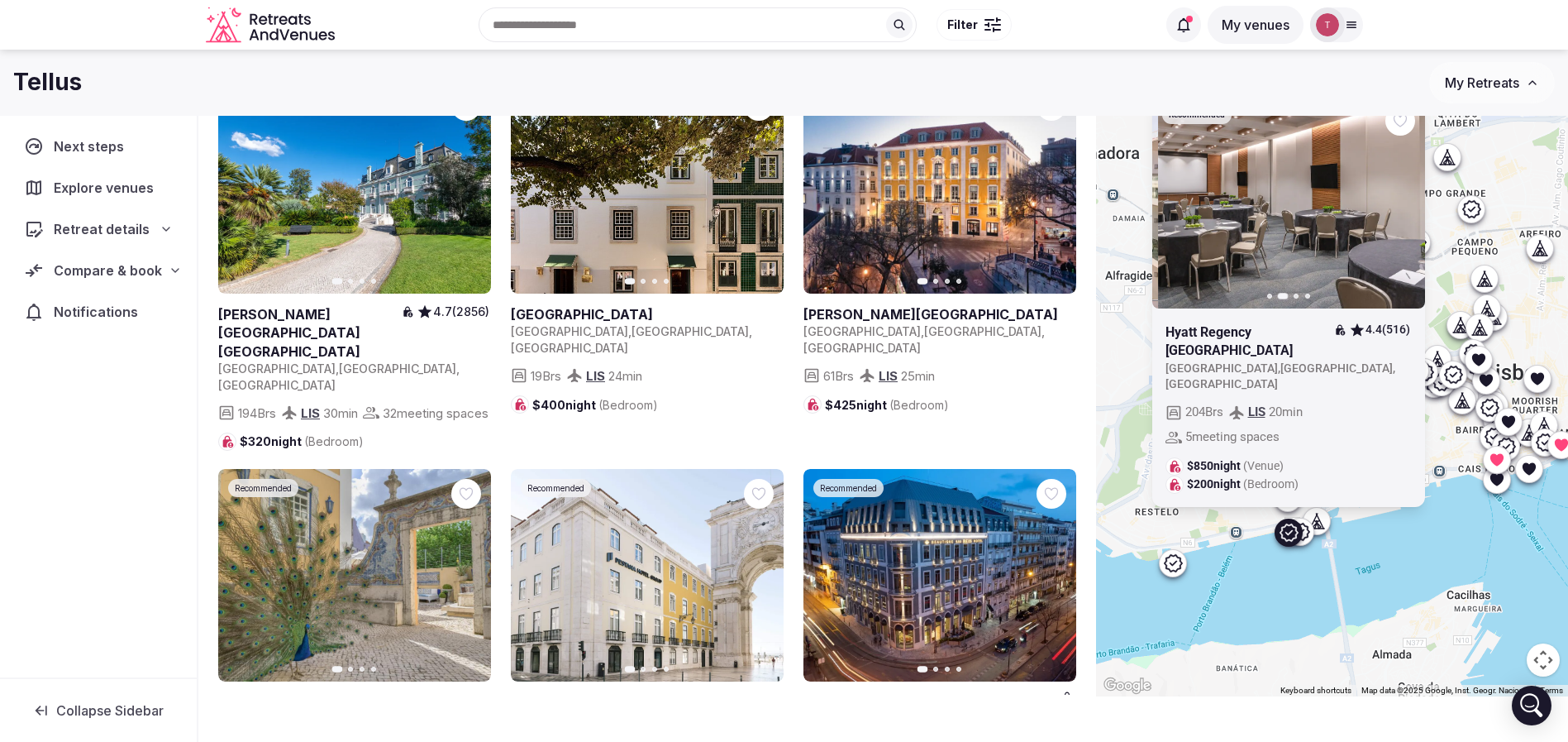
click at [1408, 209] on icon "button" at bounding box center [1400, 201] width 13 height 13
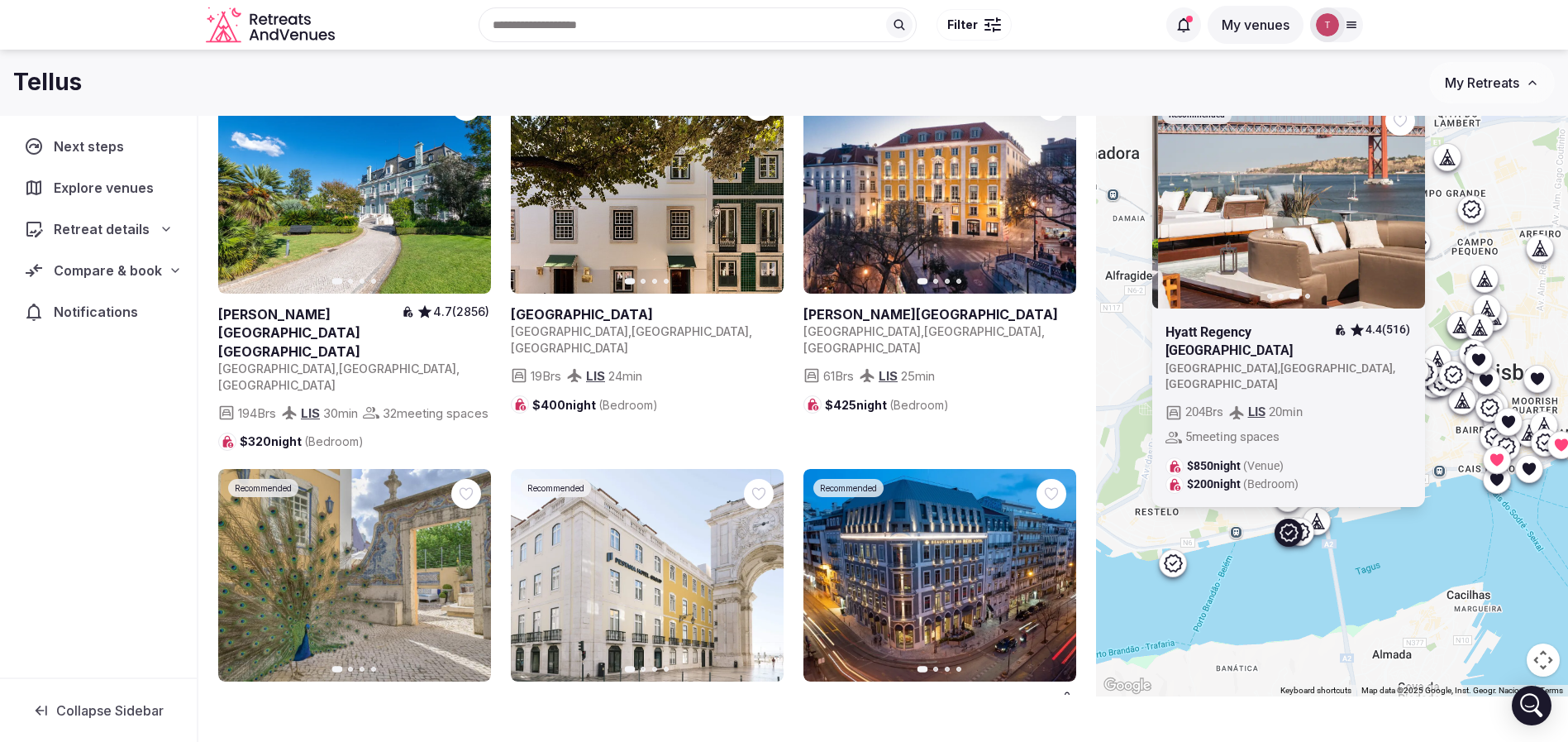
click at [1408, 209] on icon "button" at bounding box center [1400, 201] width 13 height 13
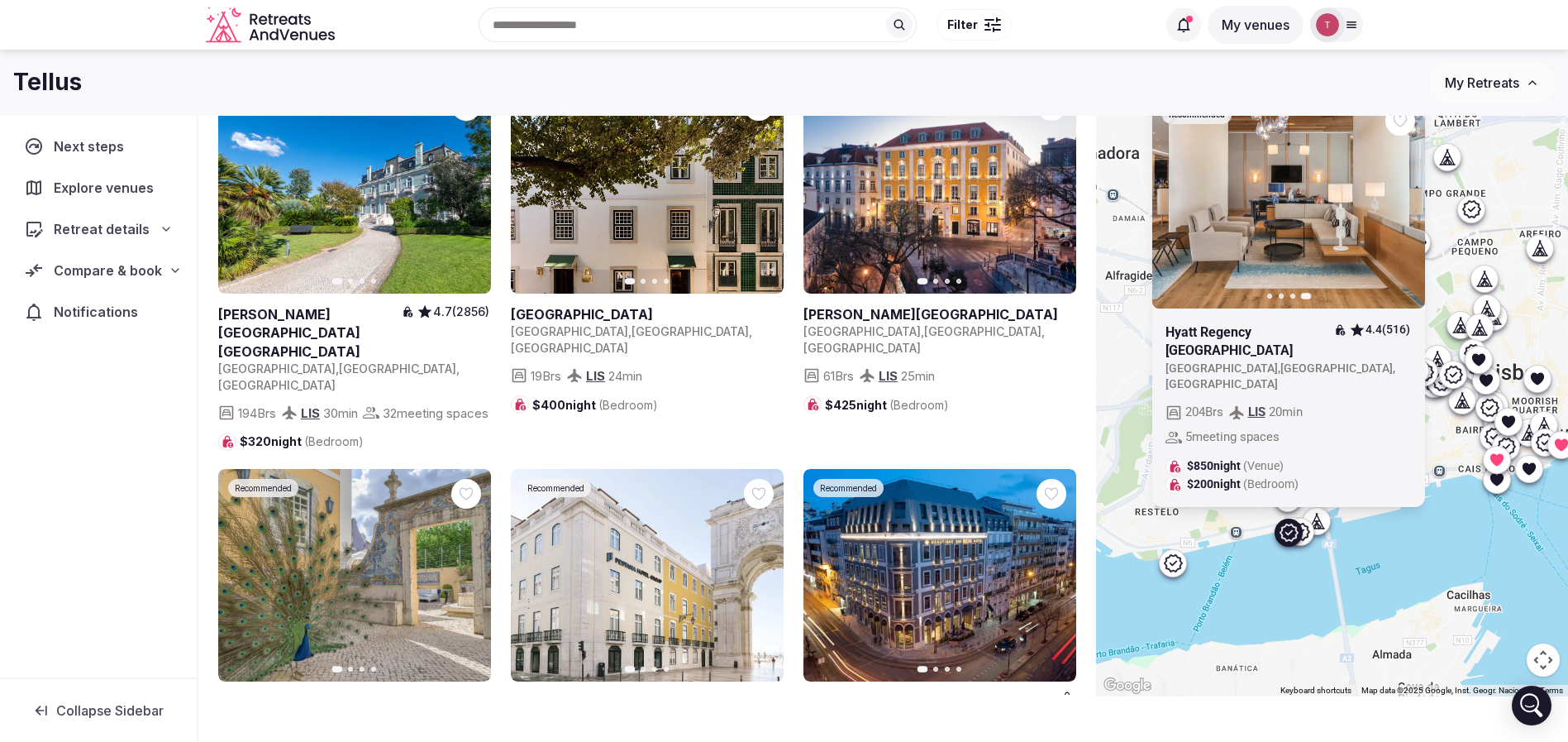
click at [1310, 531] on icon at bounding box center [1299, 531] width 20 height 20
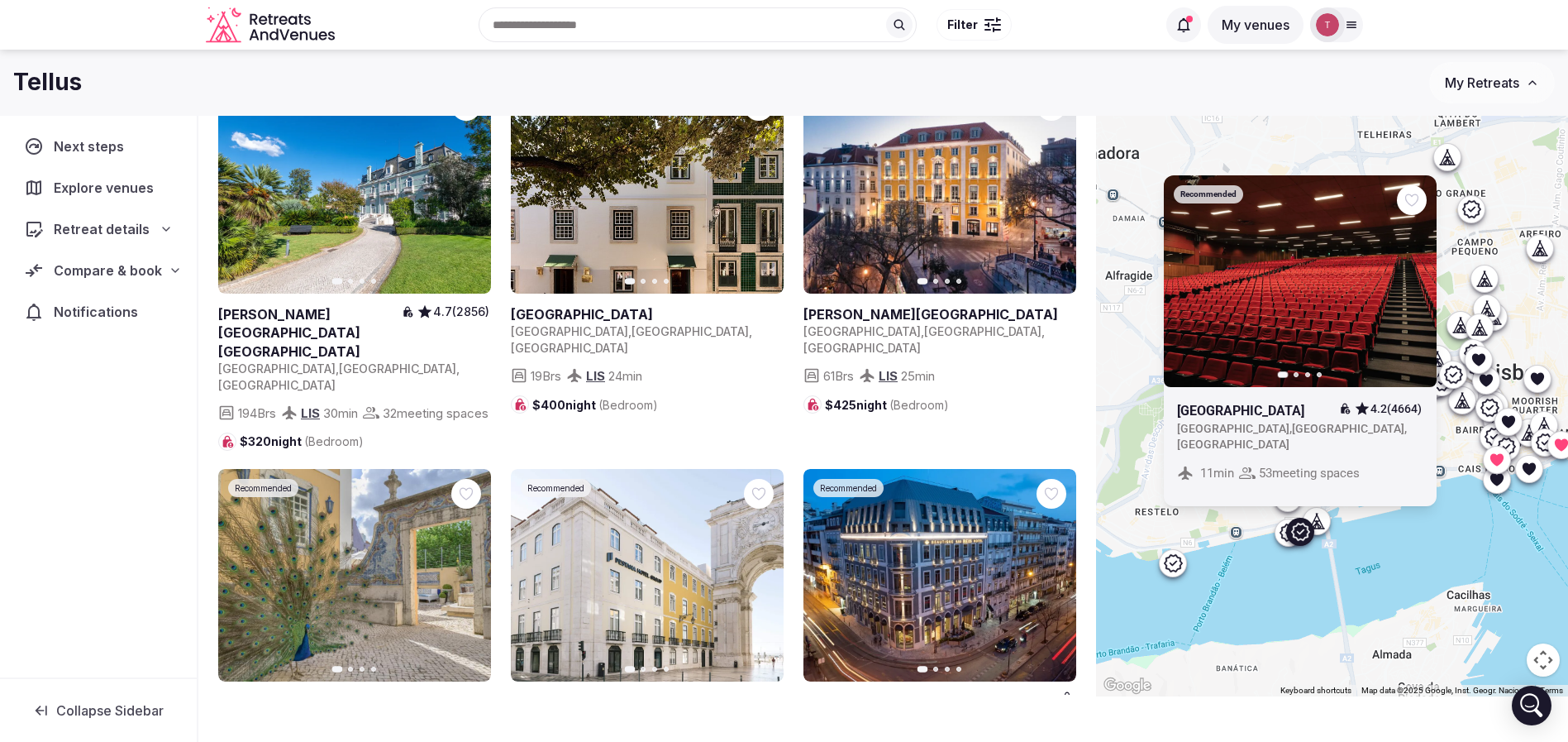
click at [1325, 519] on icon at bounding box center [1317, 519] width 16 height 16
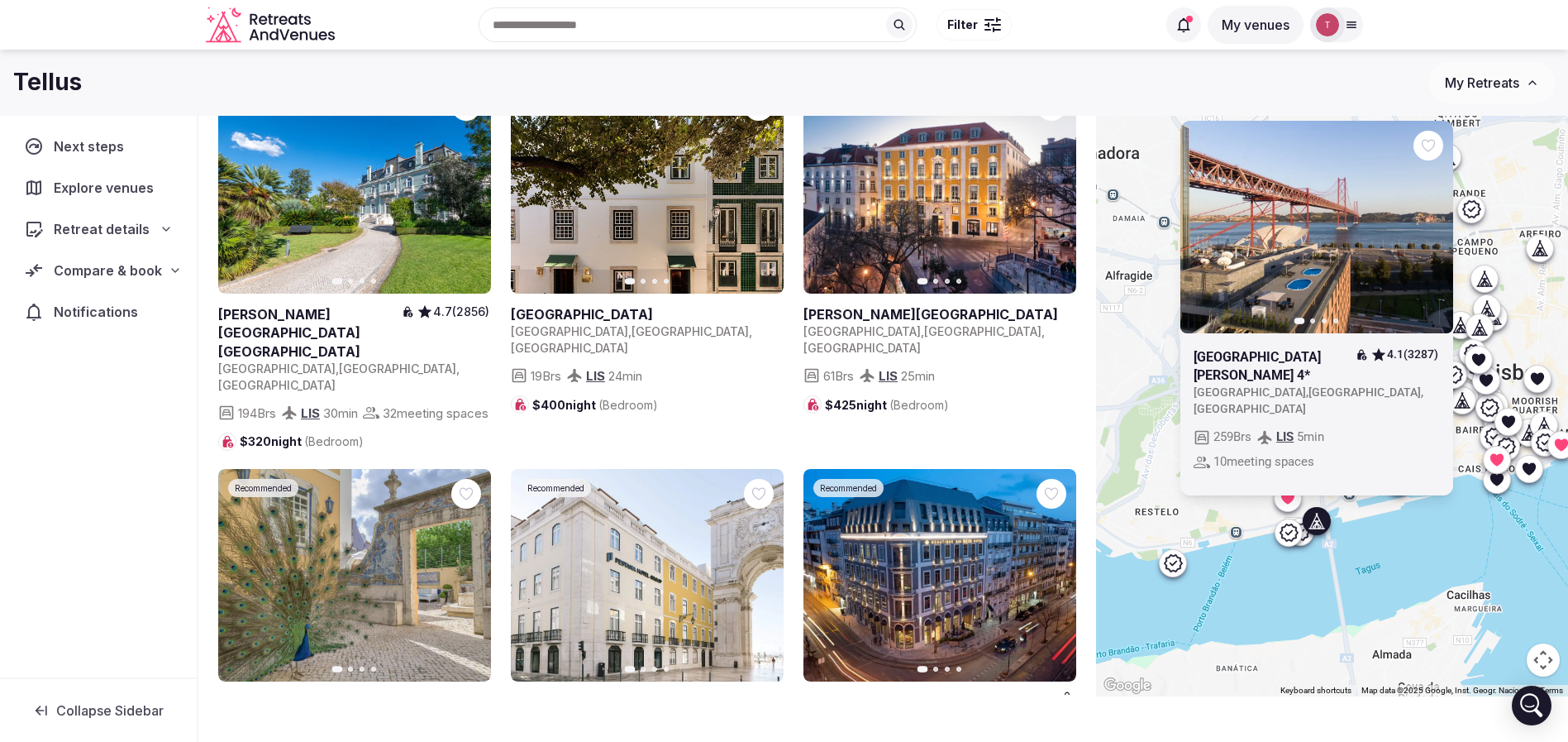
drag, startPoint x: 1251, startPoint y: 592, endPoint x: 1266, endPoint y: 585, distance: 16.6
click at [1266, 585] on div "Previous slide Next slide Hotel Vila Gale Opera 4* 4.1 (3287) Portugal , Lisboa…" at bounding box center [1332, 354] width 472 height 682
click at [1177, 567] on icon at bounding box center [1173, 562] width 20 height 20
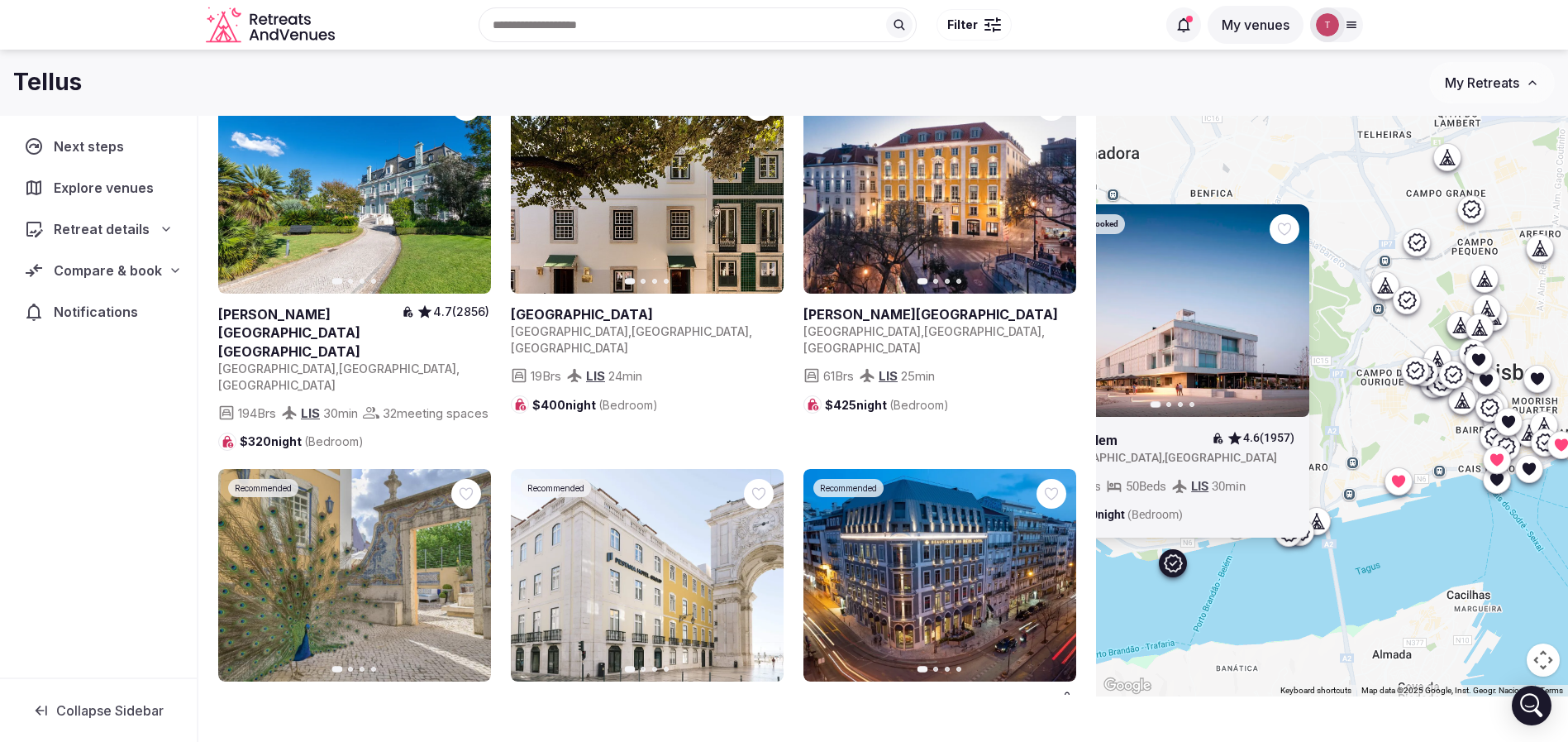
drag, startPoint x: 1242, startPoint y: 578, endPoint x: 1391, endPoint y: 564, distance: 149.7
click at [1391, 564] on div "Most Booked Previous slide Next slide Altis Belem 4.6 (1957) Portugal , Lisbon …" at bounding box center [1332, 354] width 472 height 682
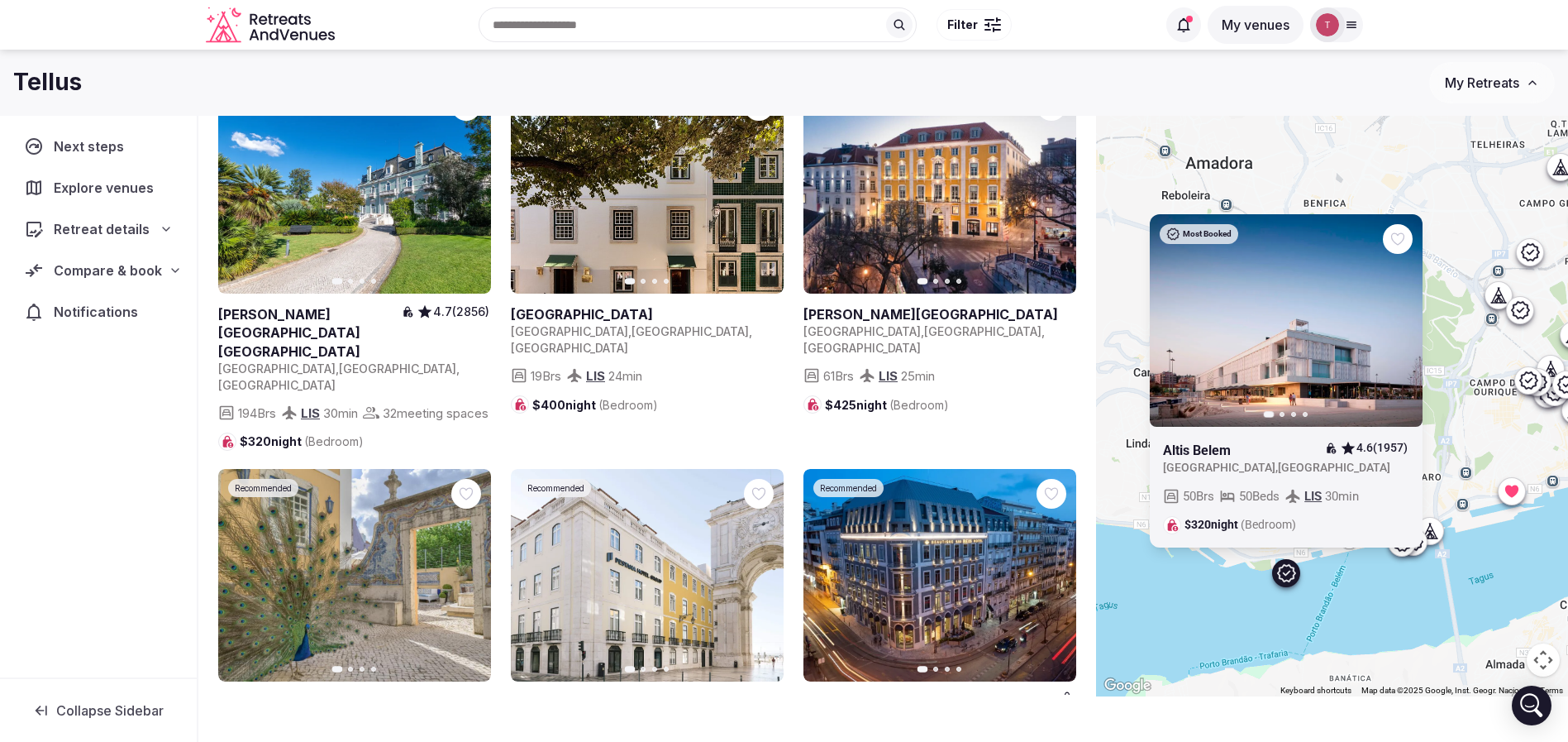
drag, startPoint x: 1239, startPoint y: 406, endPoint x: 1351, endPoint y: 417, distance: 112.5
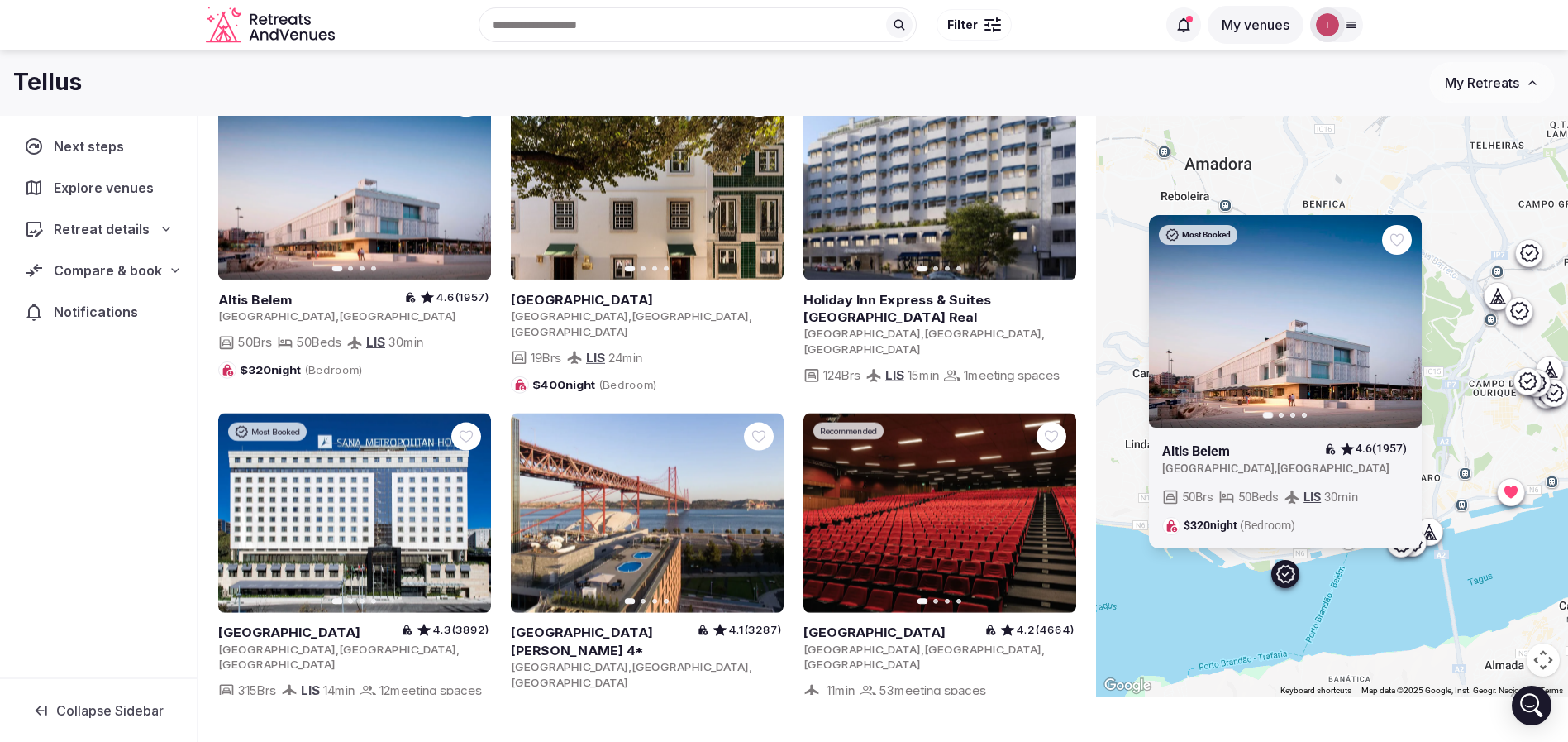
click at [1403, 319] on icon "button" at bounding box center [1399, 321] width 7 height 12
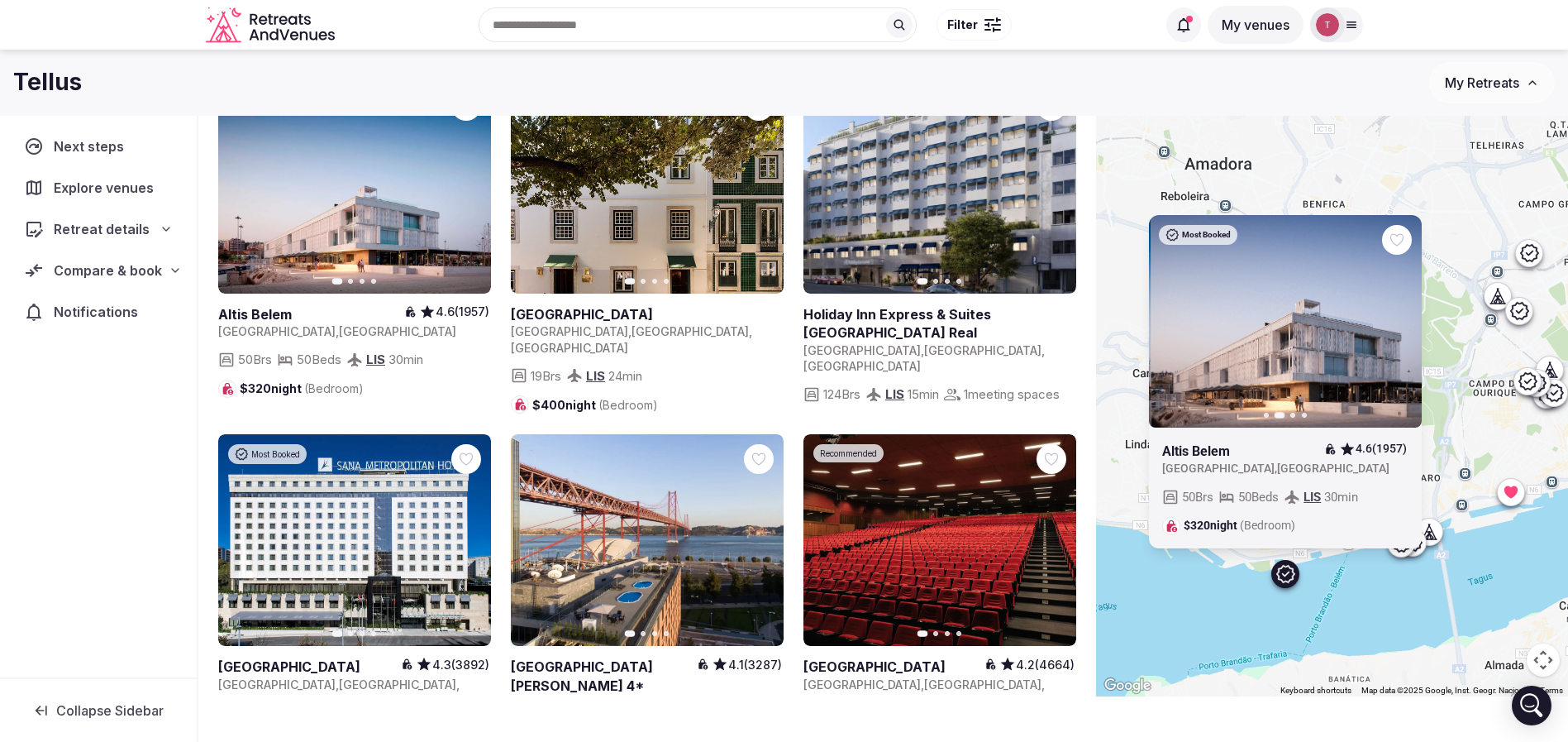
click at [1403, 319] on icon "button" at bounding box center [1399, 321] width 7 height 12
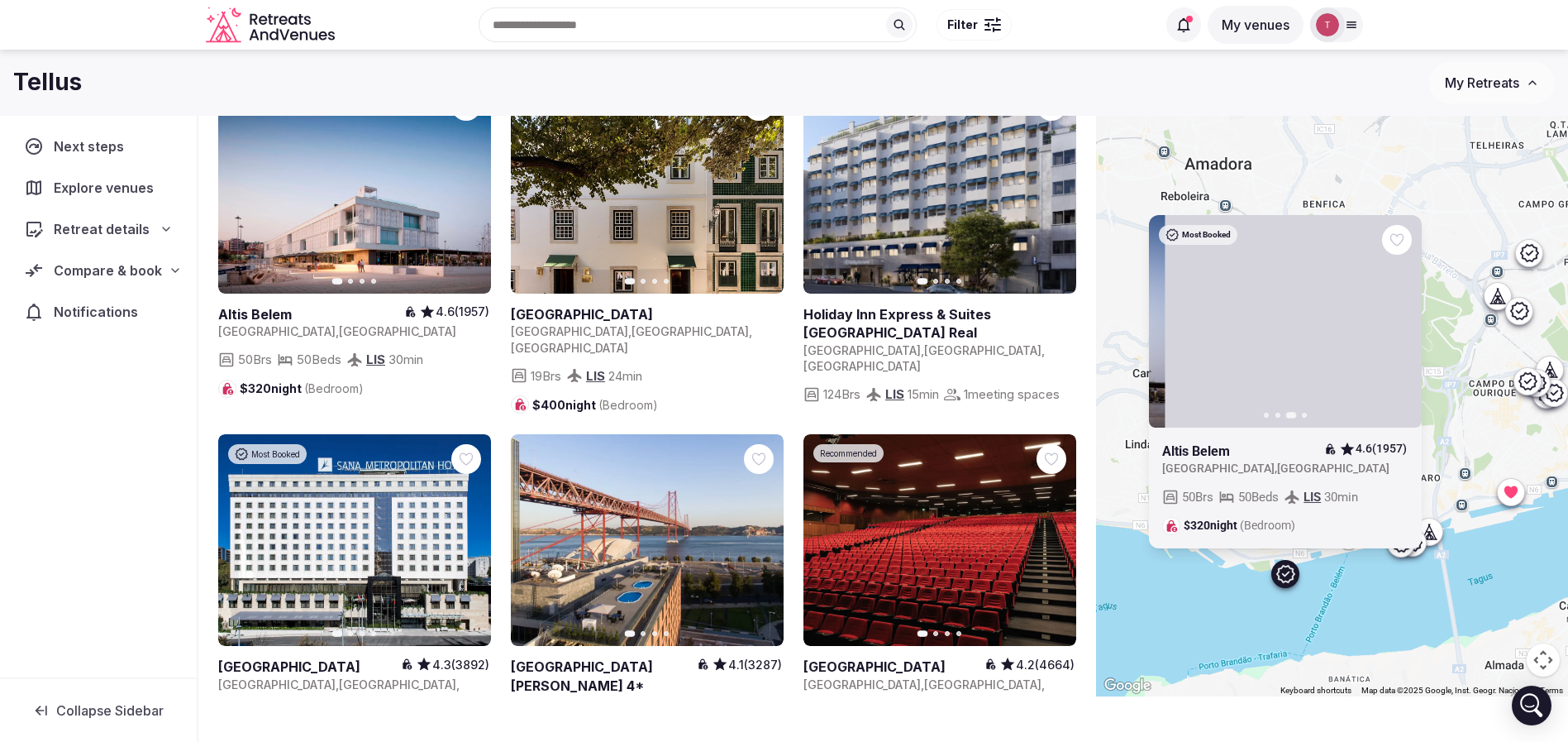
click at [1403, 319] on icon "button" at bounding box center [1399, 321] width 7 height 12
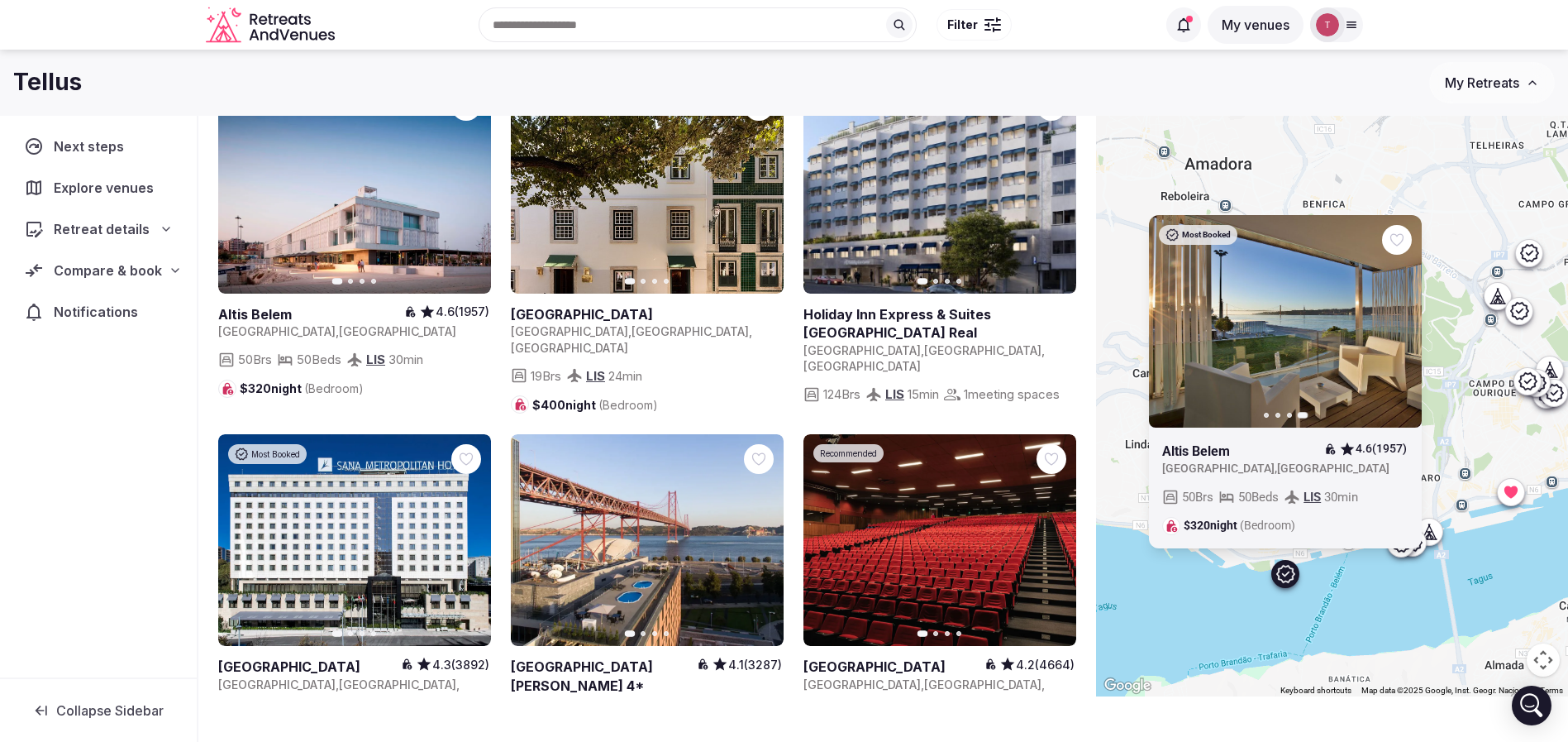
click at [0, 0] on icon at bounding box center [0, 0] width 0 height 0
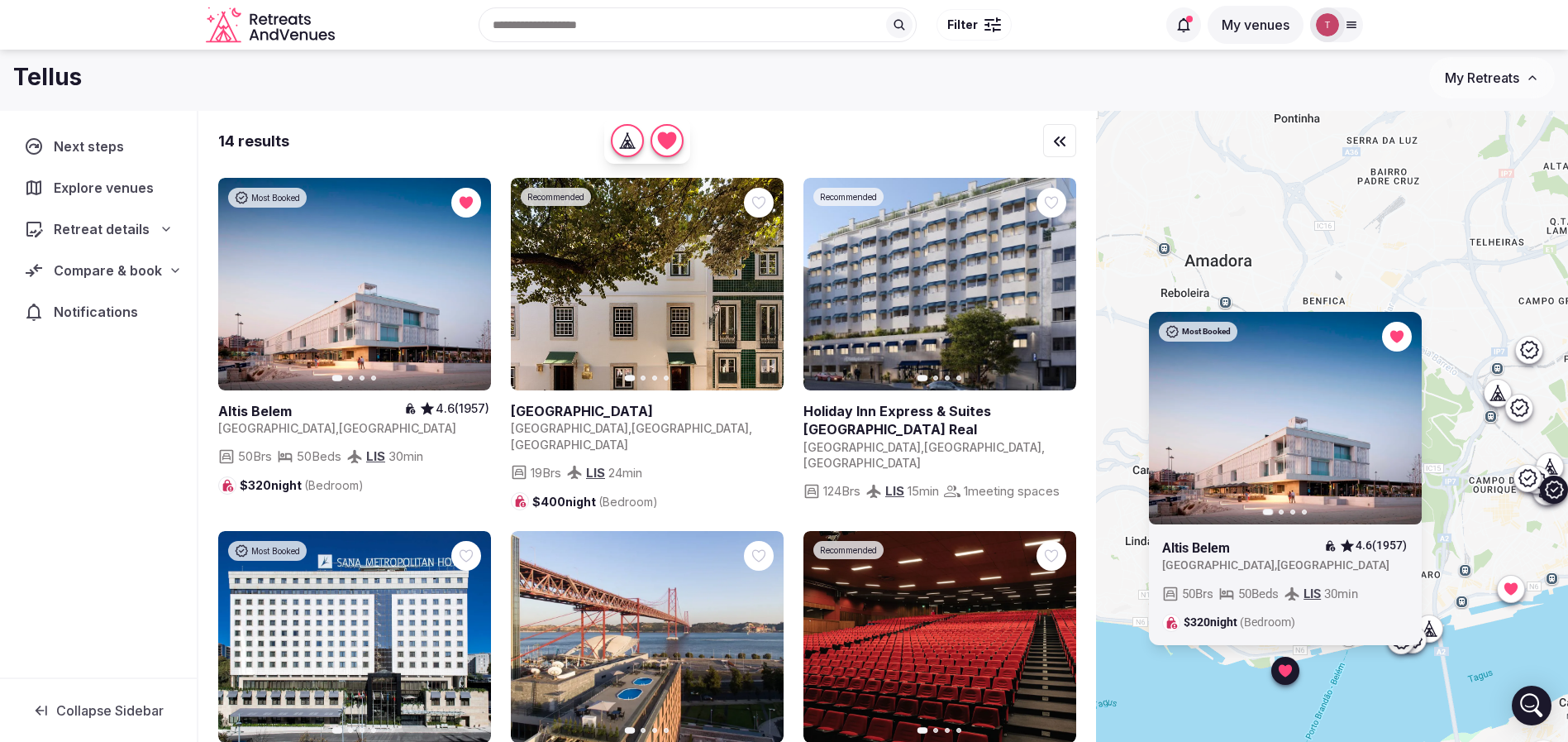
scroll to position [0, 0]
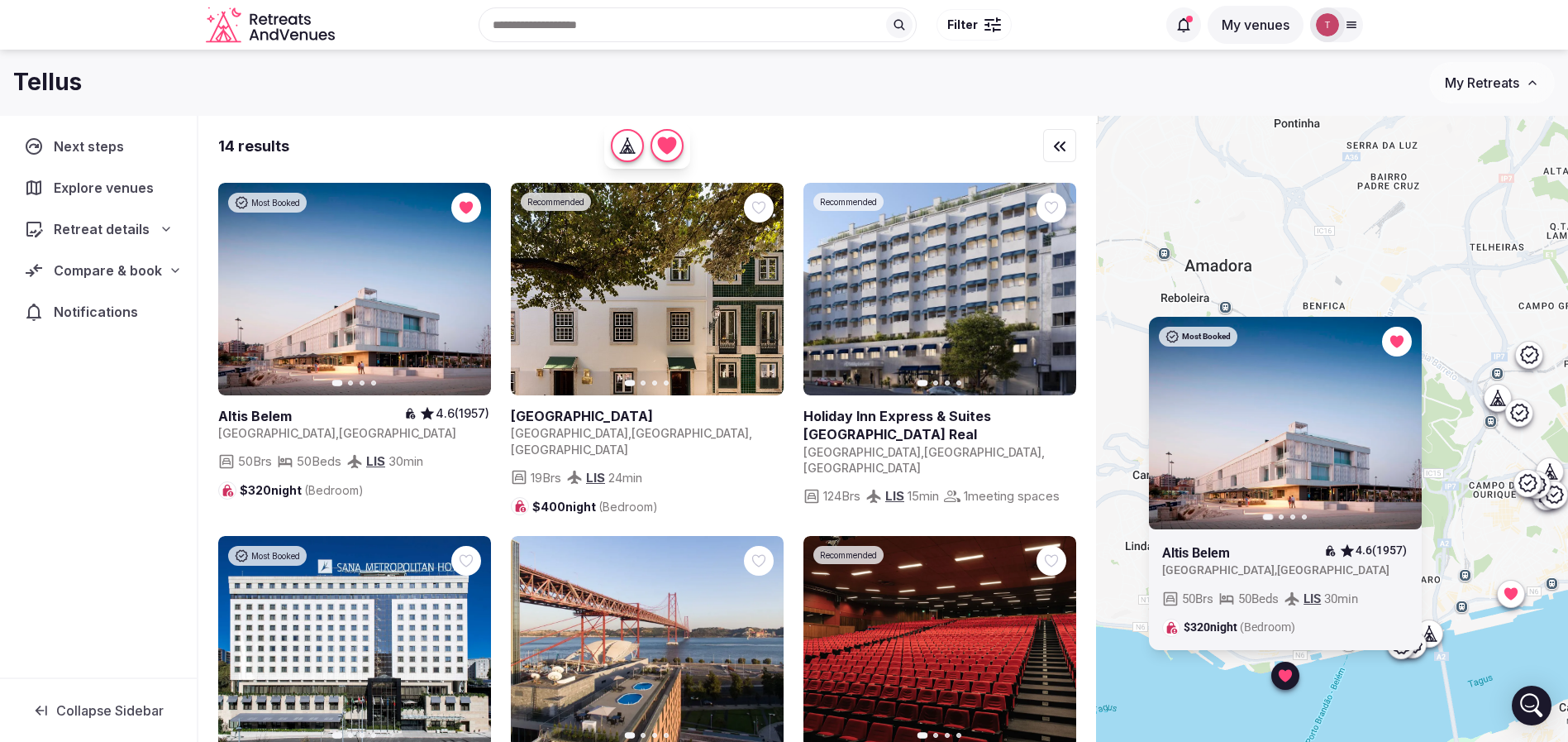
click at [151, 264] on span "Compare & book" at bounding box center [108, 270] width 109 height 20
click at [125, 298] on span "Shortlisted venues" at bounding box center [94, 302] width 109 height 16
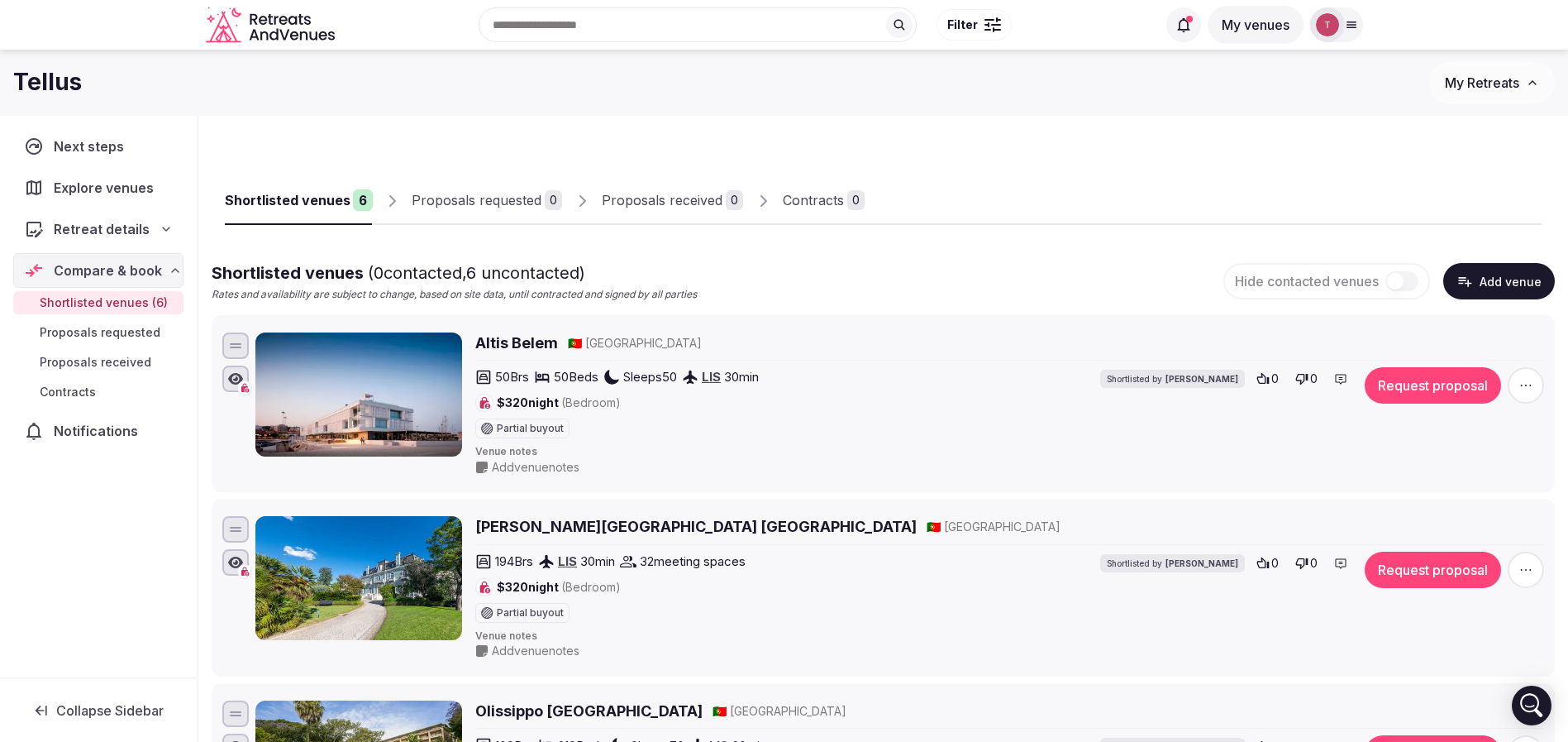
click at [992, 209] on div at bounding box center [1203, 211] width 677 height 28
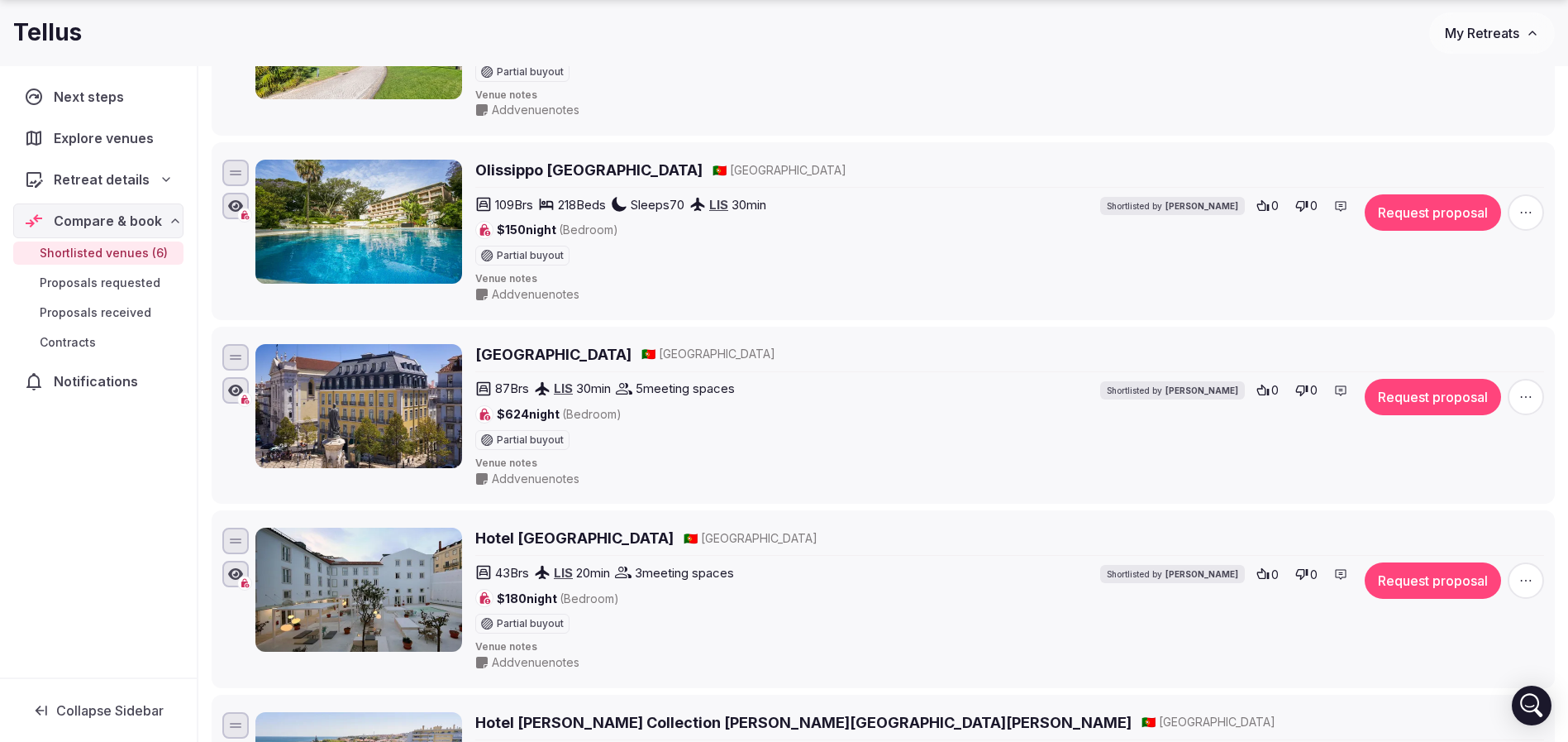
scroll to position [745, 0]
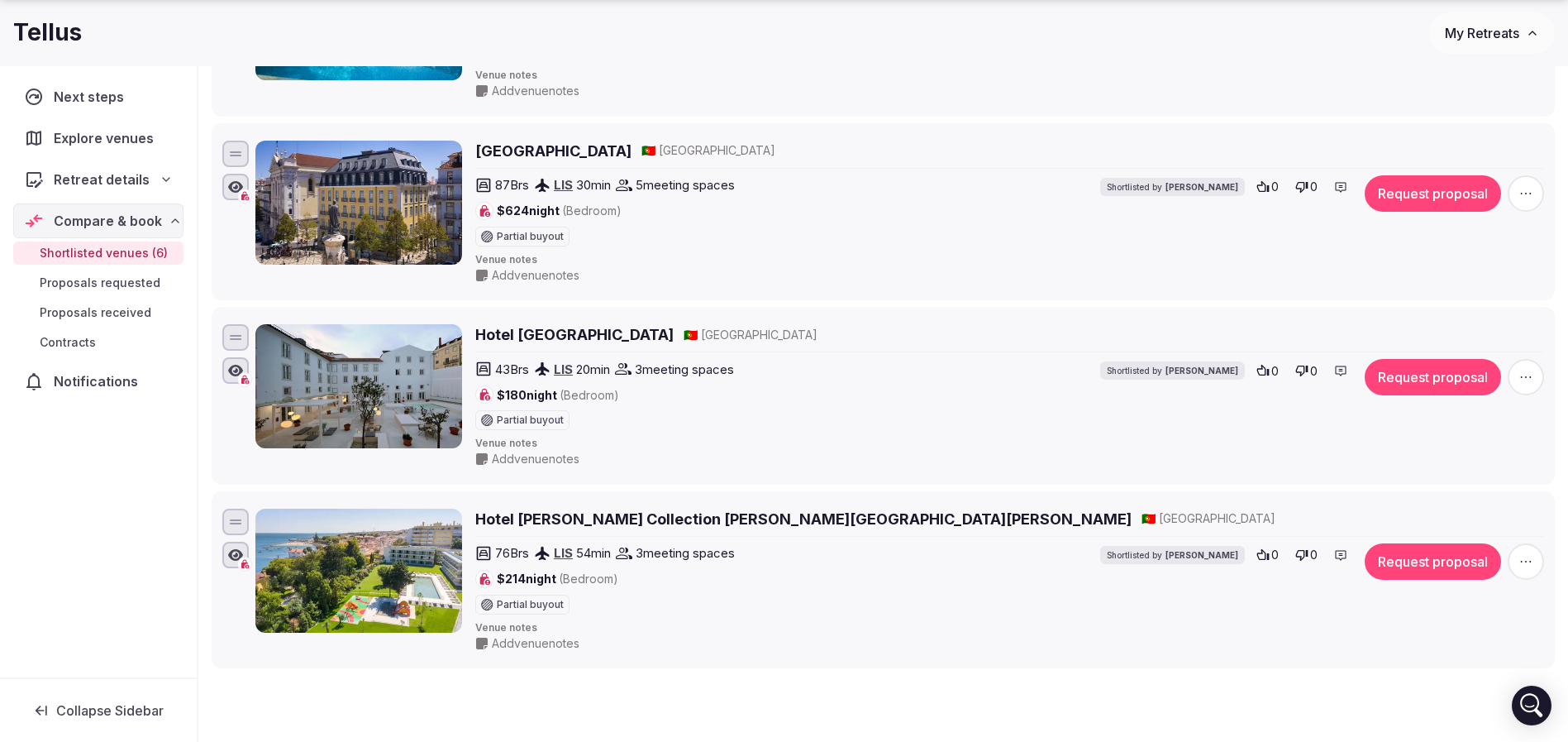
drag, startPoint x: 577, startPoint y: 531, endPoint x: 507, endPoint y: 518, distance: 71.2
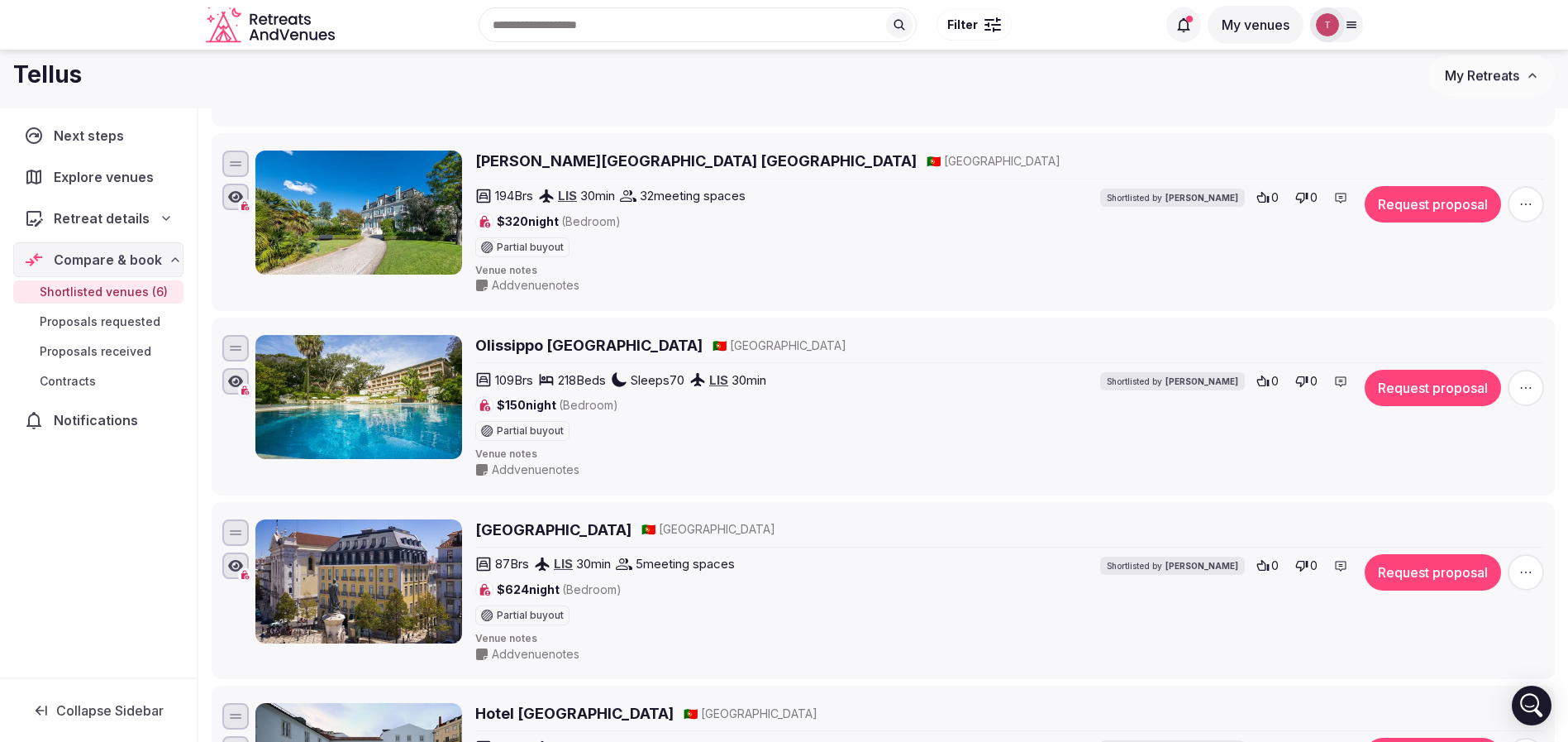
scroll to position [0, 0]
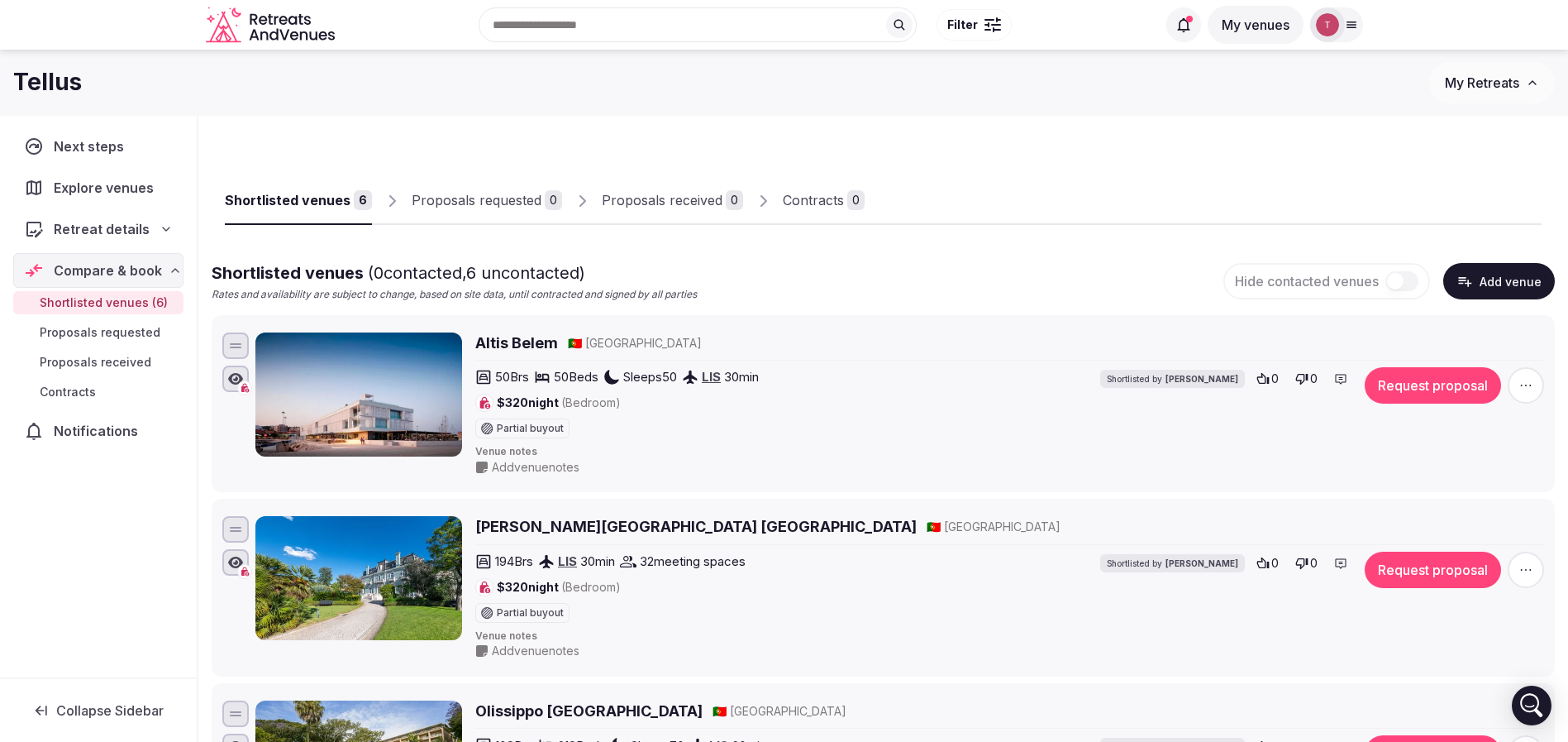
drag, startPoint x: 1531, startPoint y: 383, endPoint x: 1524, endPoint y: 371, distance: 13.9
click at [1531, 383] on icon "button" at bounding box center [1525, 385] width 16 height 16
click at [1445, 329] on button "Remove Venue" at bounding box center [1481, 328] width 138 height 27
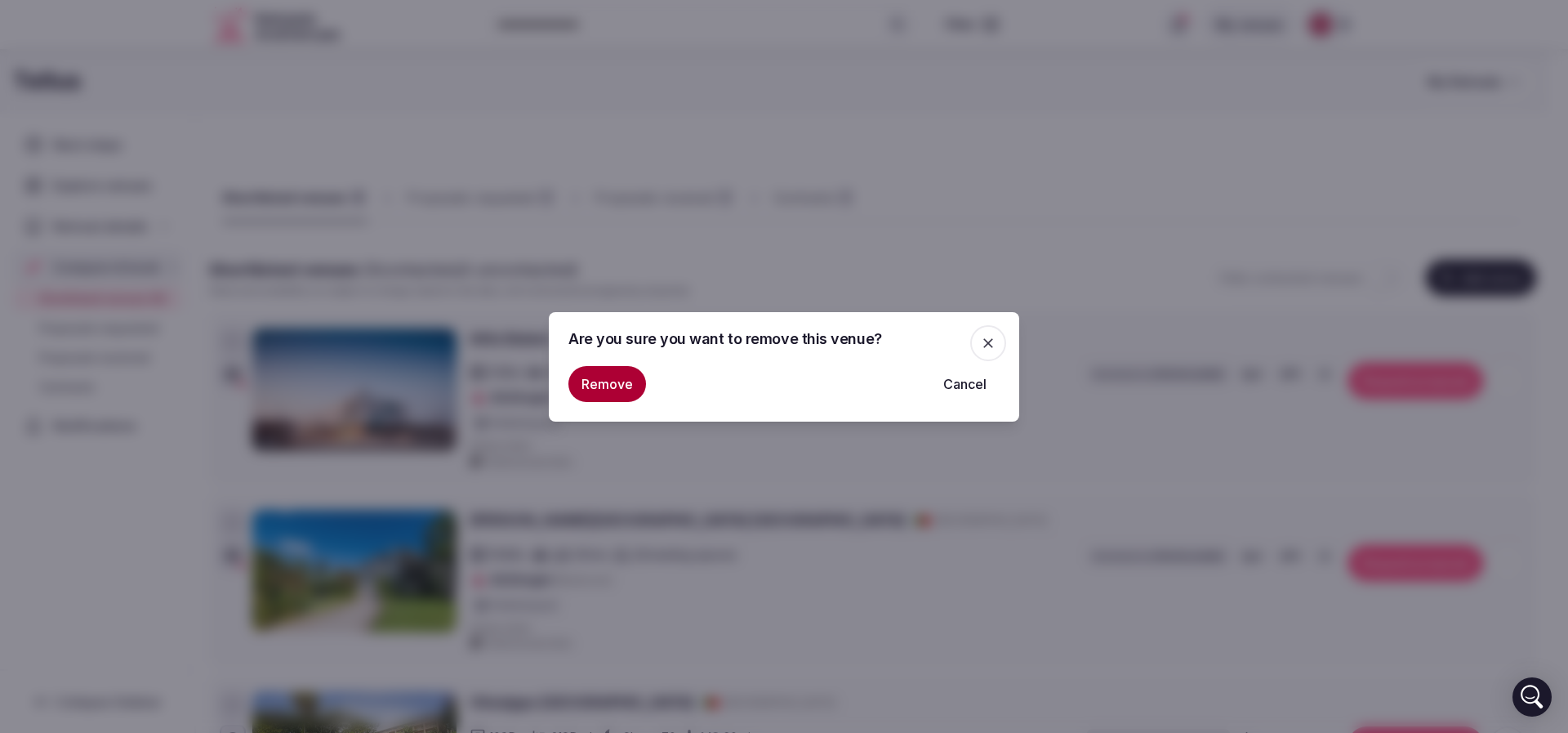
click at [586, 371] on button "Remove" at bounding box center [608, 384] width 78 height 36
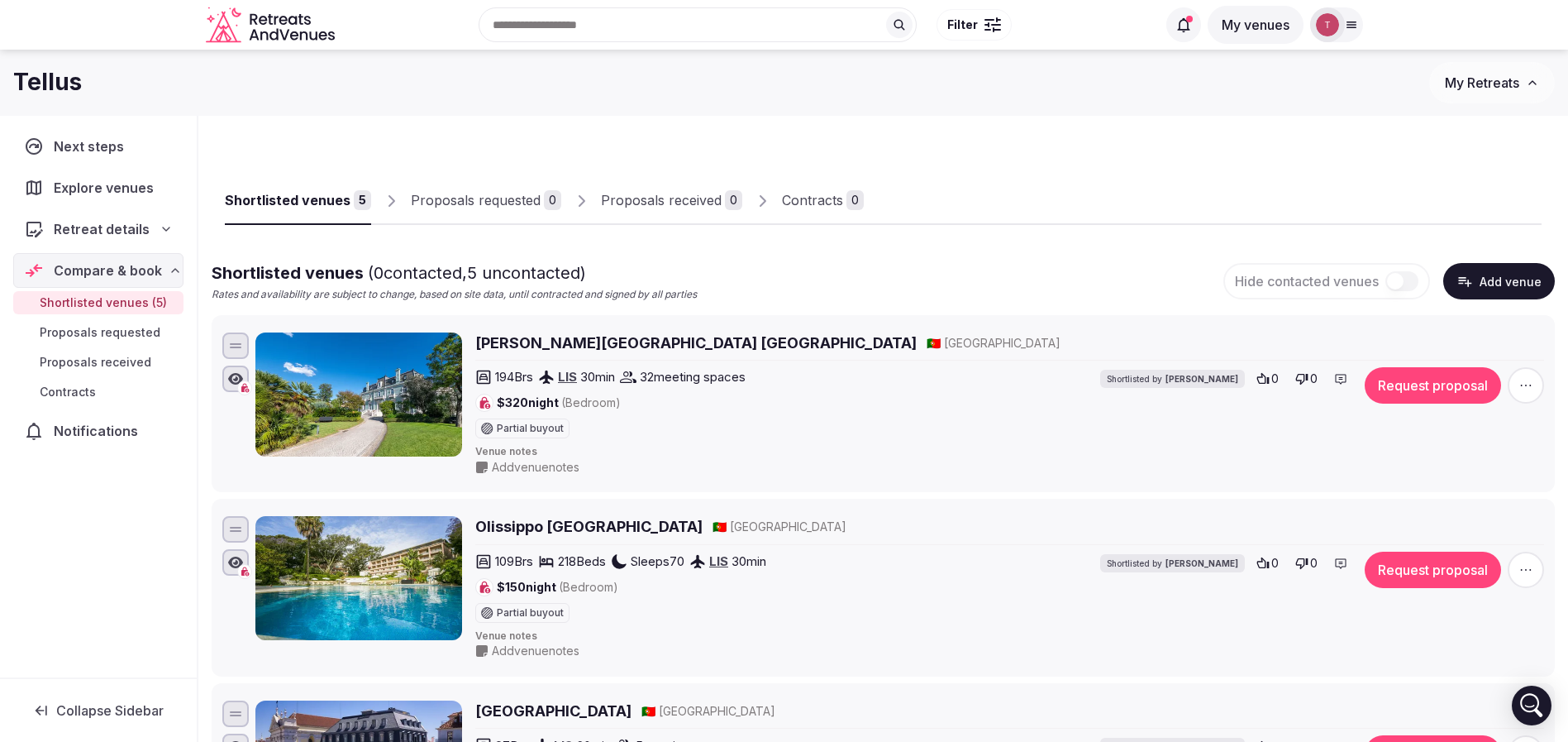
click at [1518, 384] on icon "button" at bounding box center [1525, 385] width 16 height 16
click at [1450, 324] on button "Remove Venue" at bounding box center [1481, 328] width 138 height 27
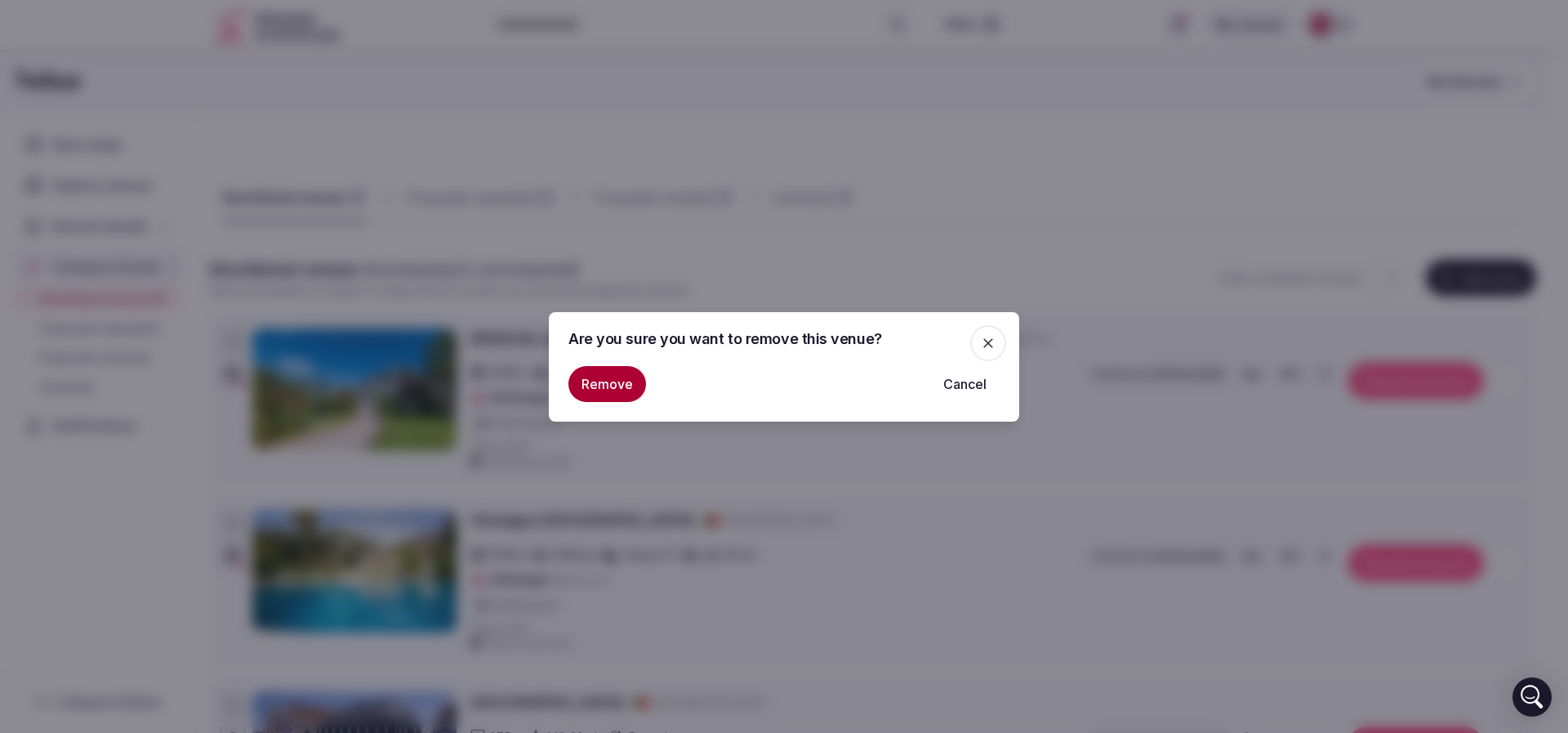
click at [584, 382] on button "Remove" at bounding box center [608, 384] width 78 height 36
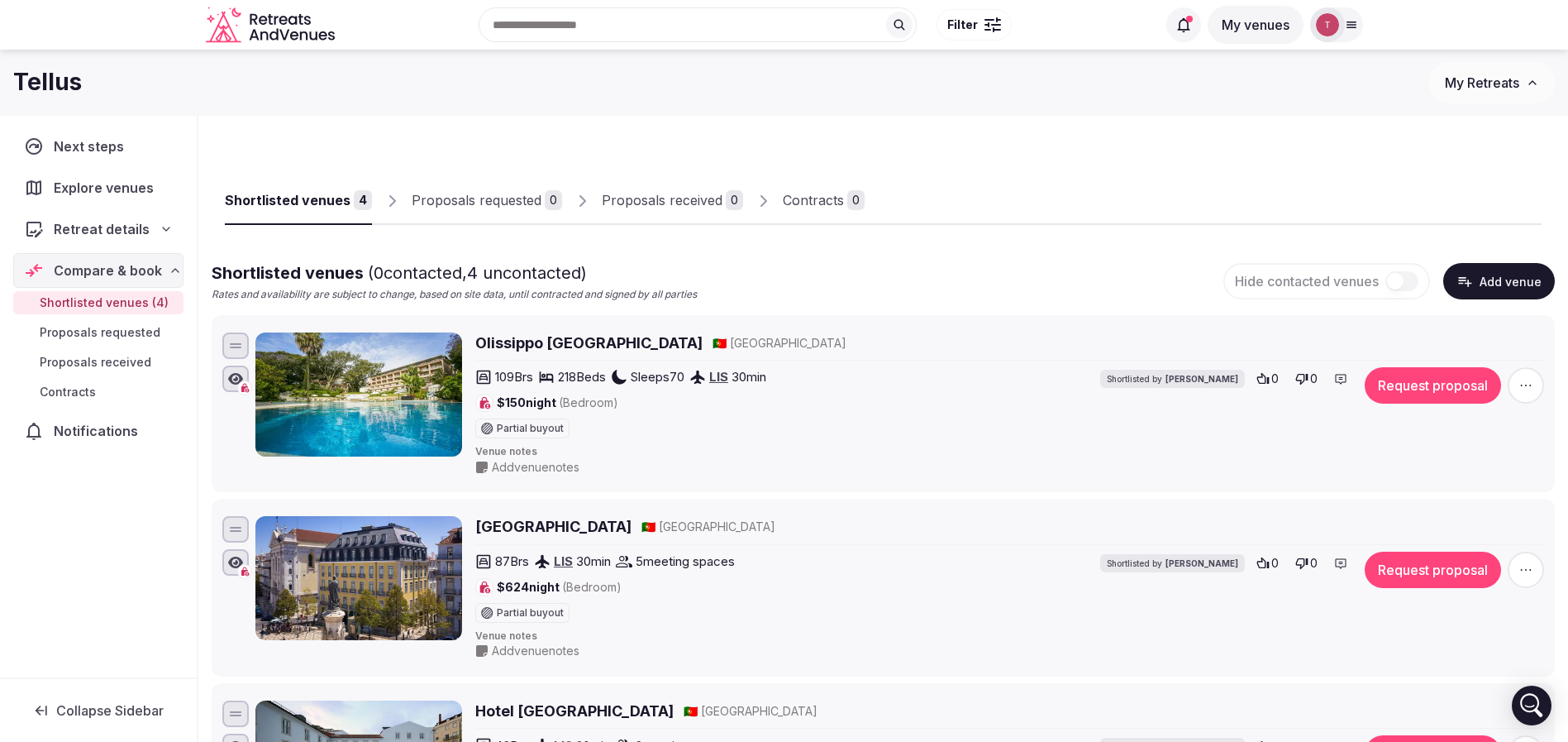
click at [1514, 379] on span "button" at bounding box center [1526, 385] width 37 height 37
click at [1459, 333] on button "Remove Venue" at bounding box center [1481, 328] width 138 height 27
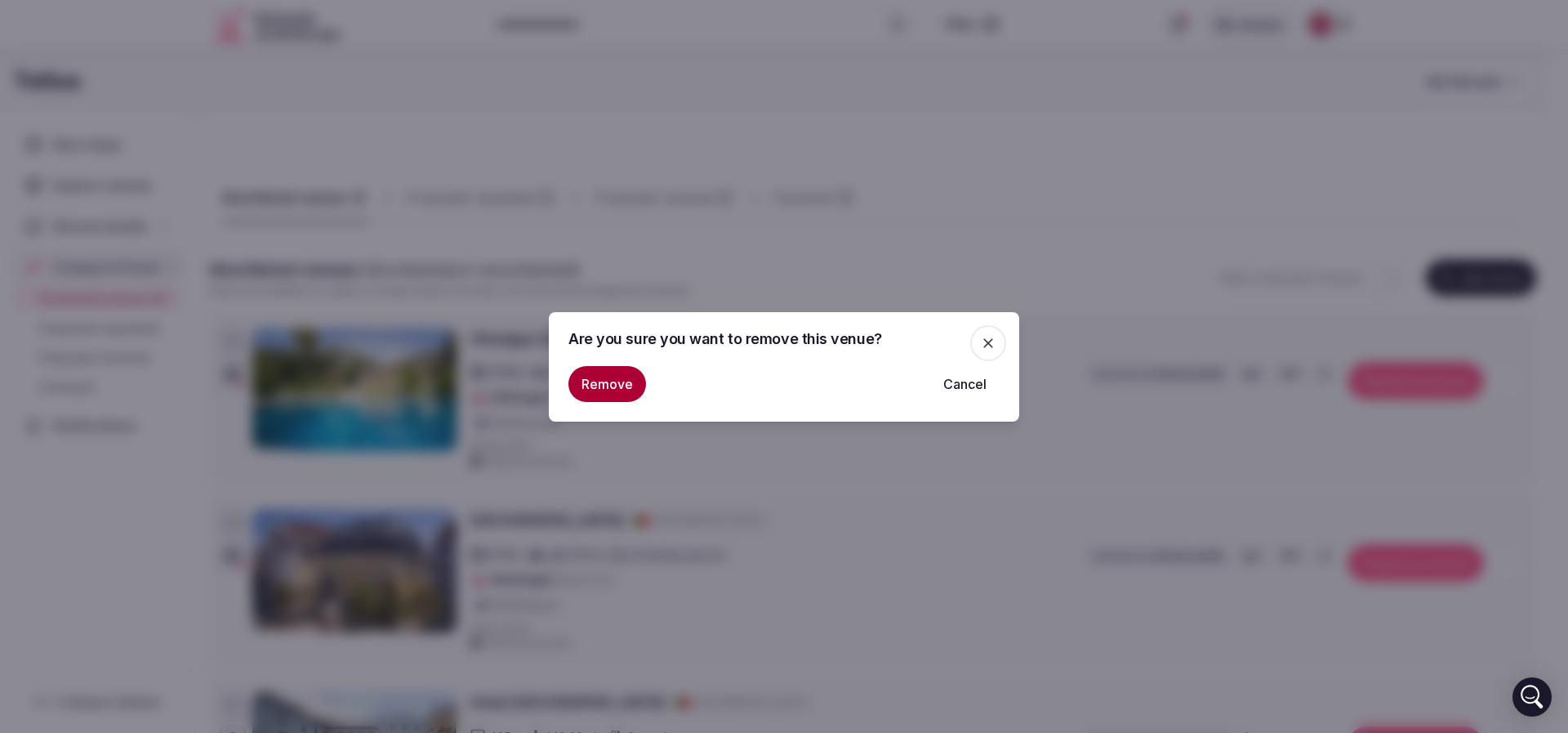
click at [613, 386] on button "Remove" at bounding box center [608, 384] width 78 height 36
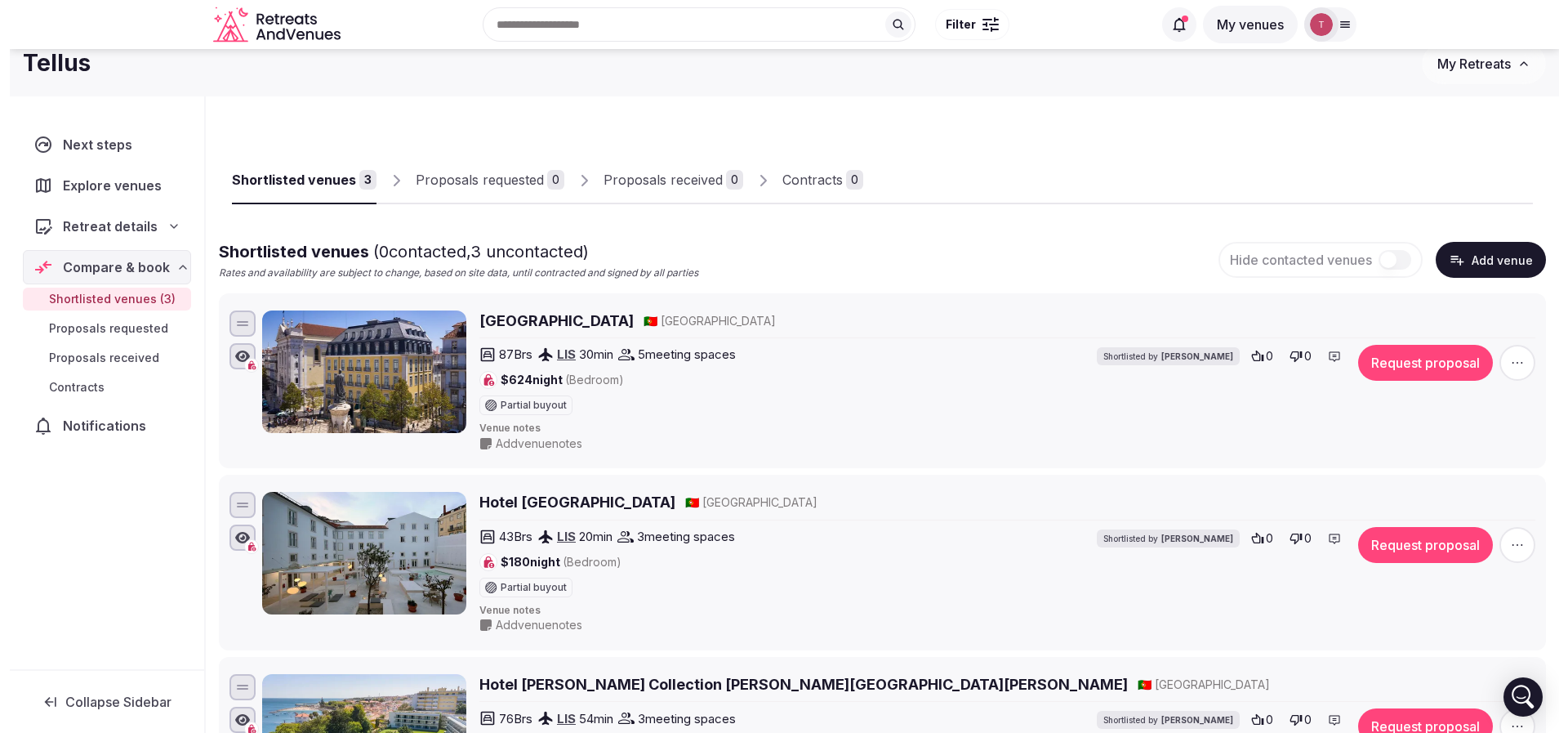
scroll to position [245, 0]
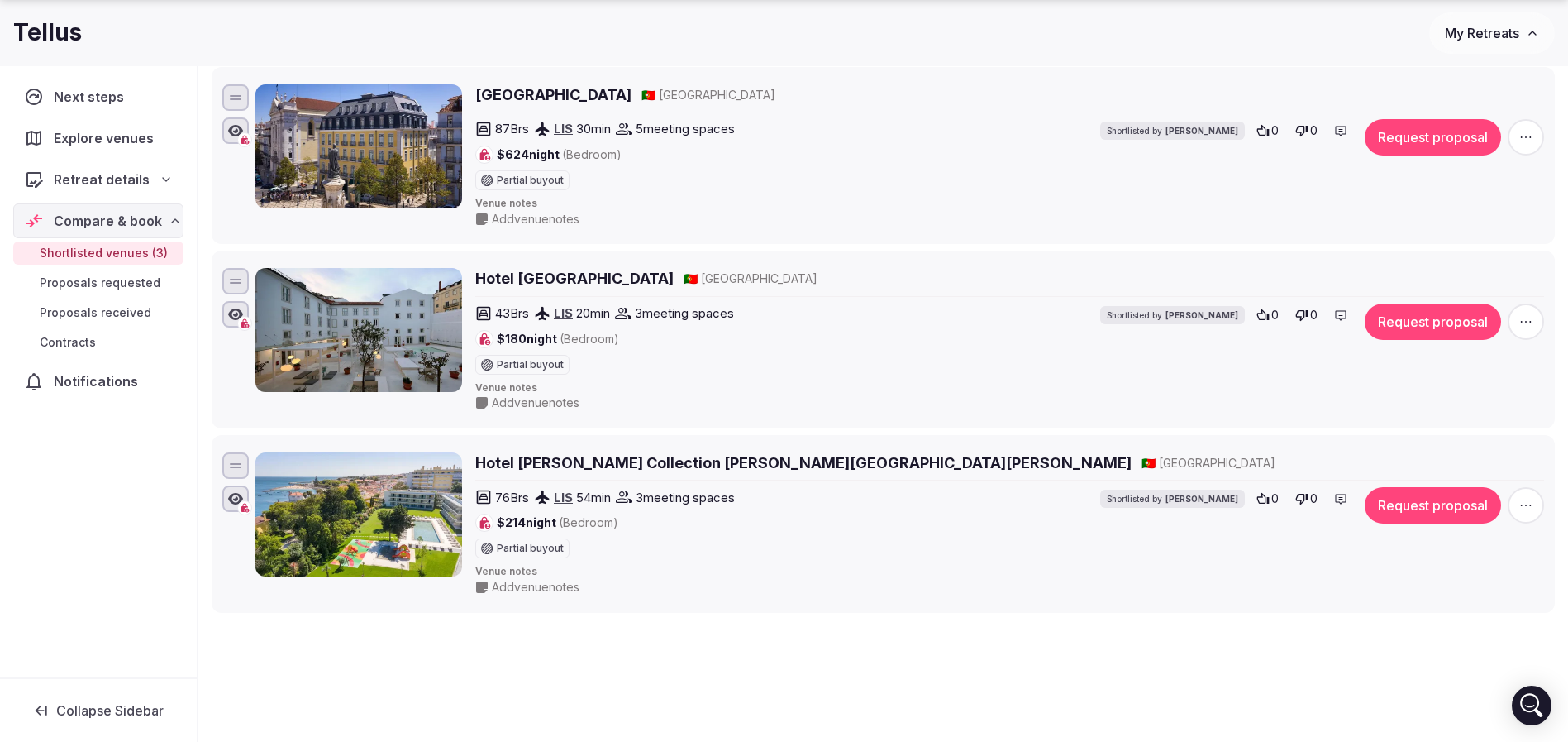
click at [1525, 133] on icon "button" at bounding box center [1525, 137] width 16 height 16
click at [1447, 298] on button "Remove Venue" at bounding box center [1481, 297] width 138 height 27
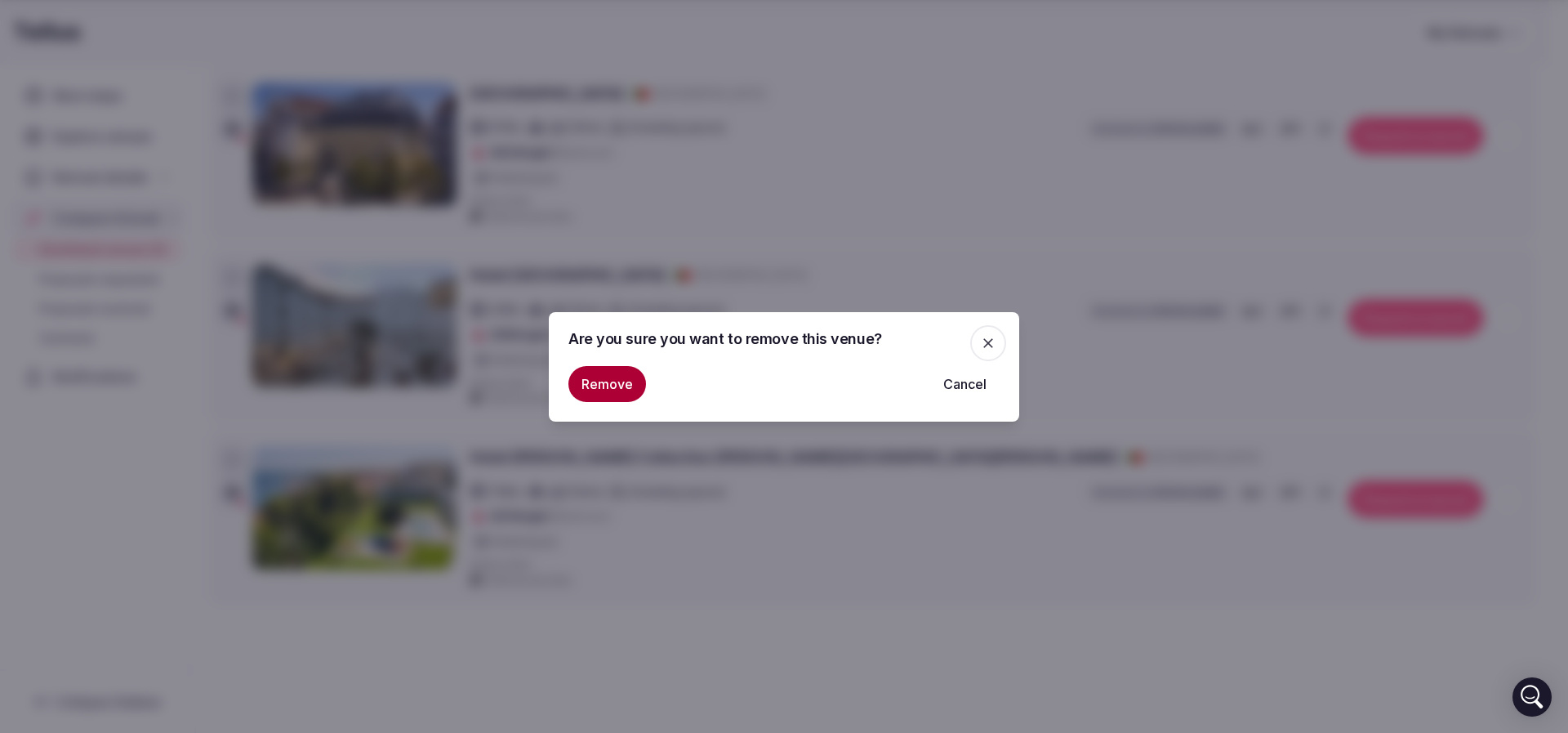
click at [584, 386] on button "Remove" at bounding box center [608, 384] width 78 height 36
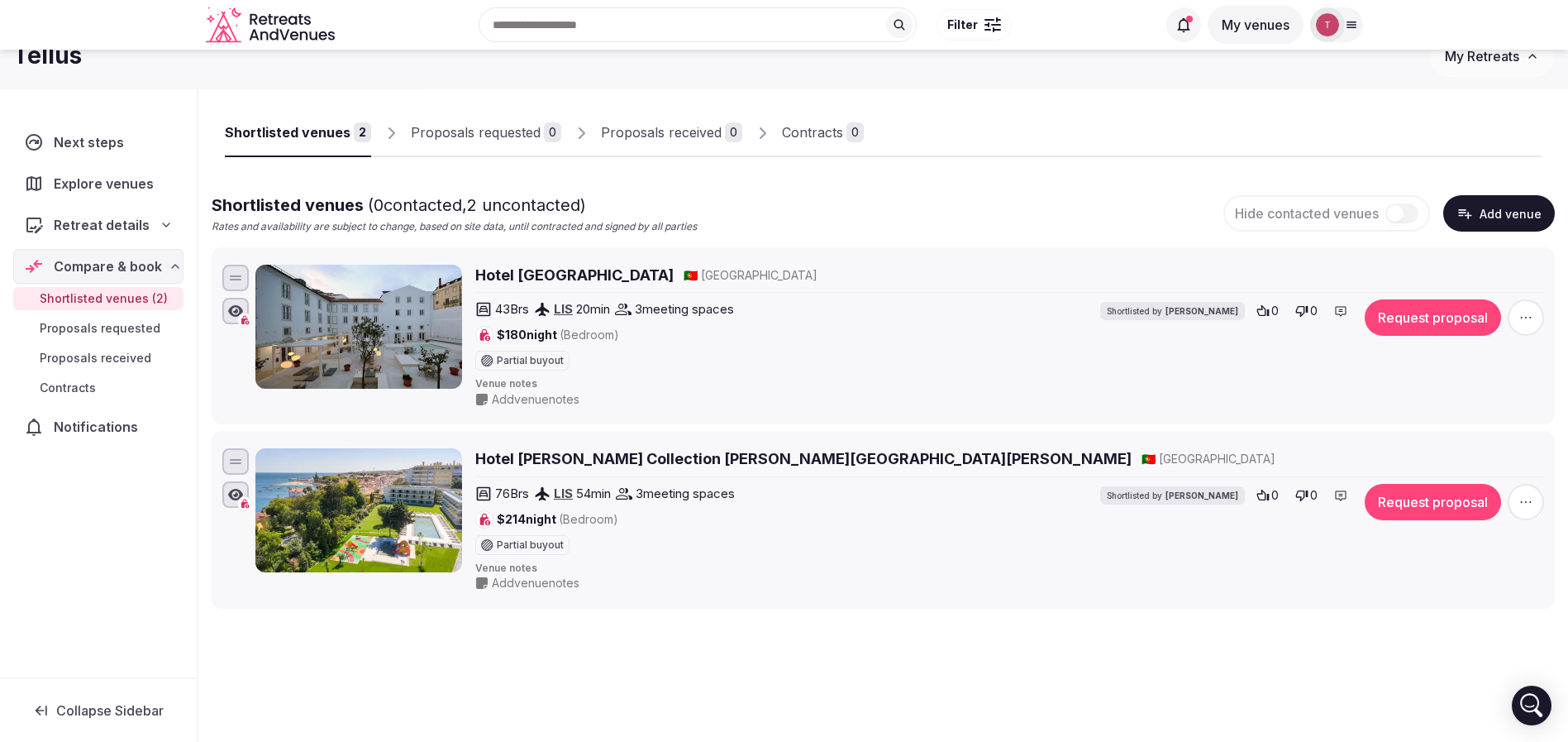
scroll to position [0, 0]
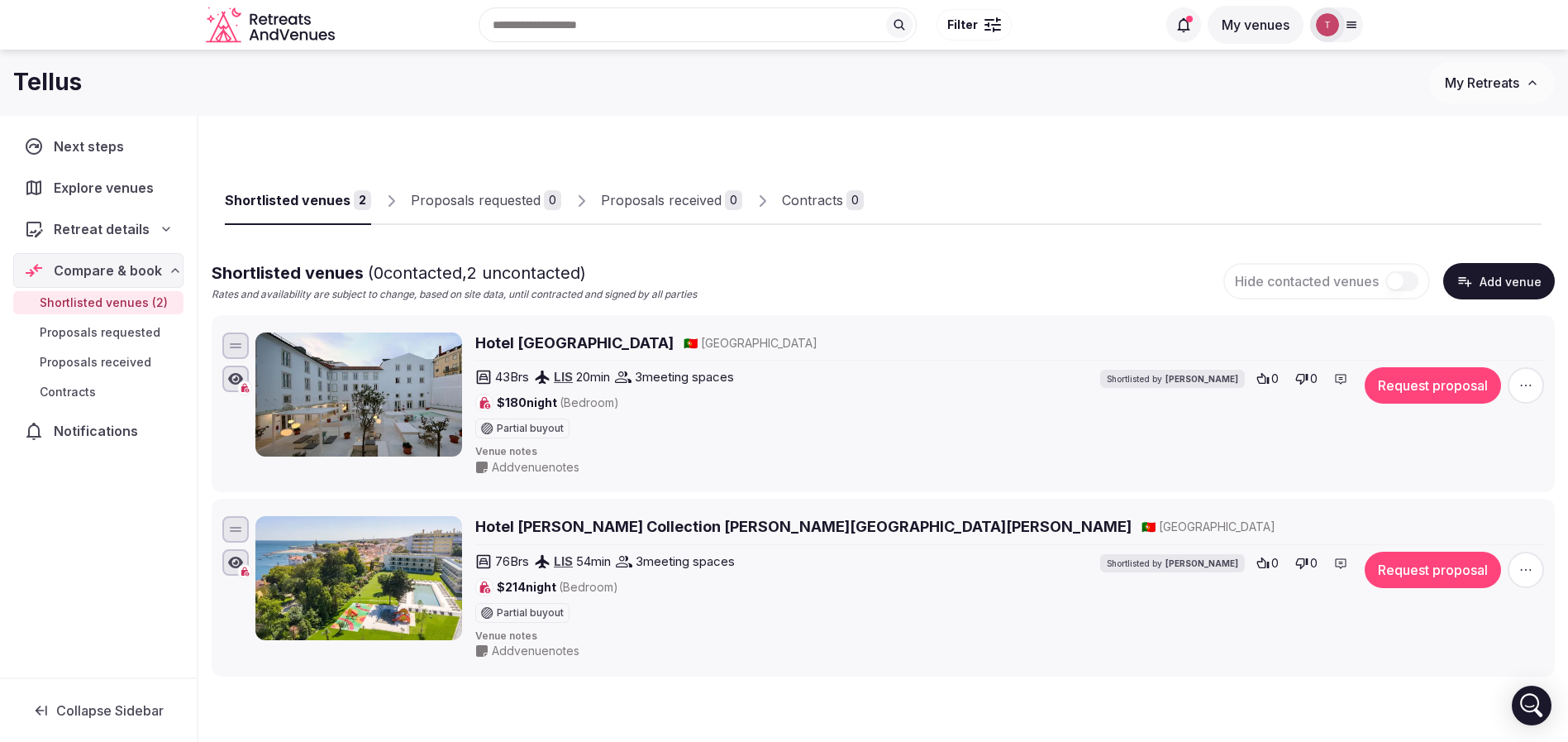
click at [676, 27] on input "text" at bounding box center [698, 25] width 438 height 35
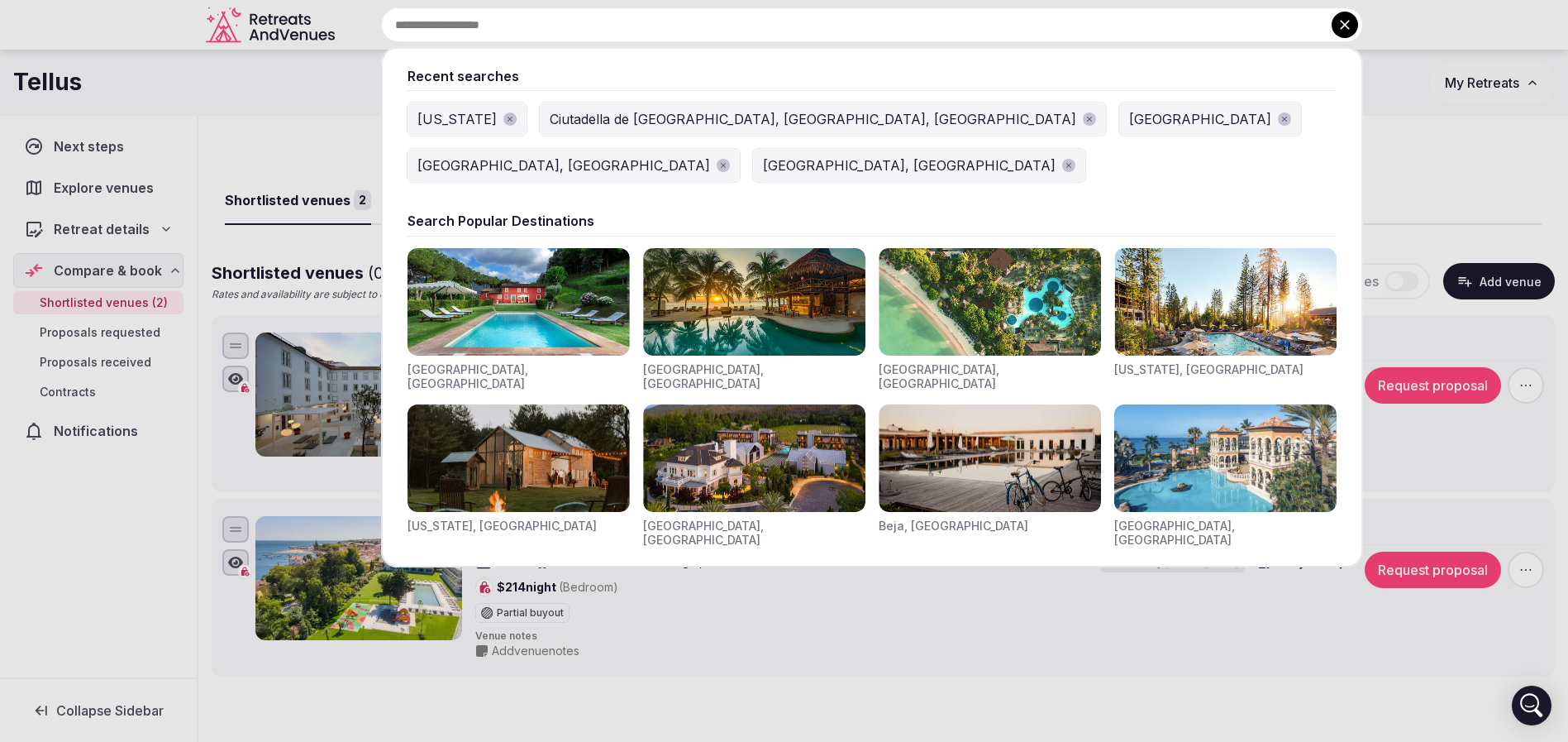
click at [676, 27] on input "text" at bounding box center [872, 25] width 982 height 35
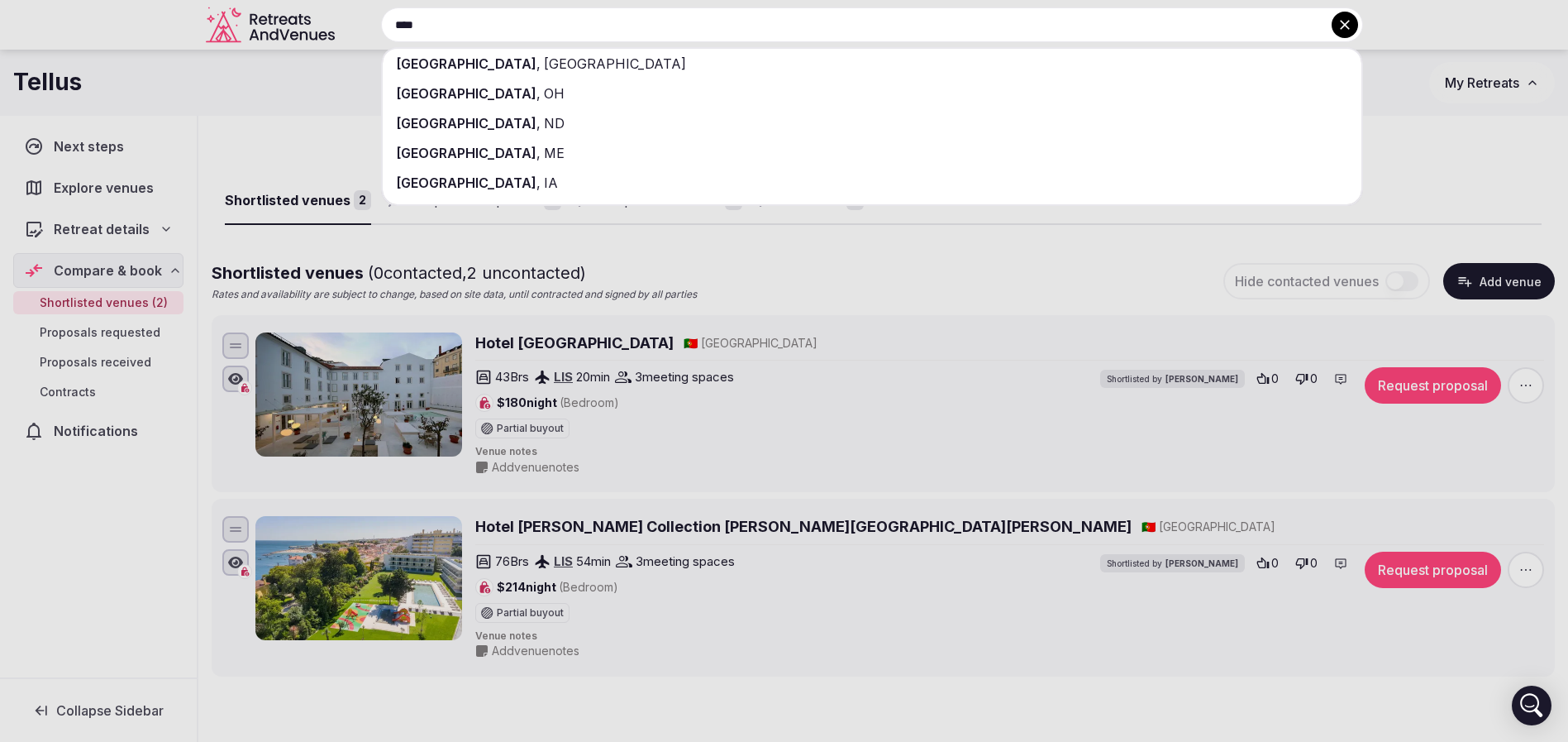
type input "****"
click at [681, 62] on div "Lisbon , Portugal" at bounding box center [872, 63] width 979 height 30
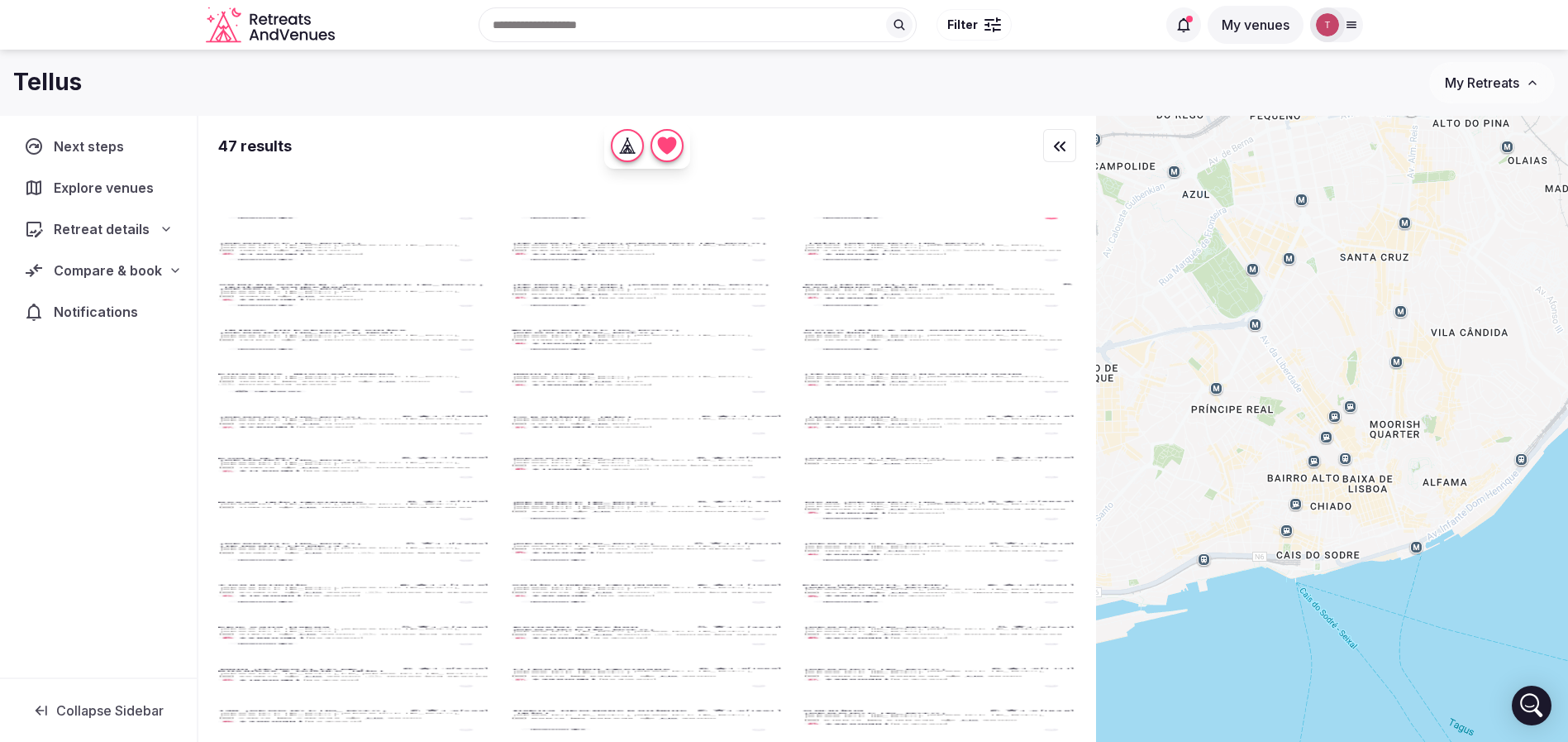
drag, startPoint x: 1366, startPoint y: 621, endPoint x: 1449, endPoint y: 643, distance: 85.9
click at [1449, 643] on div at bounding box center [1332, 456] width 472 height 682
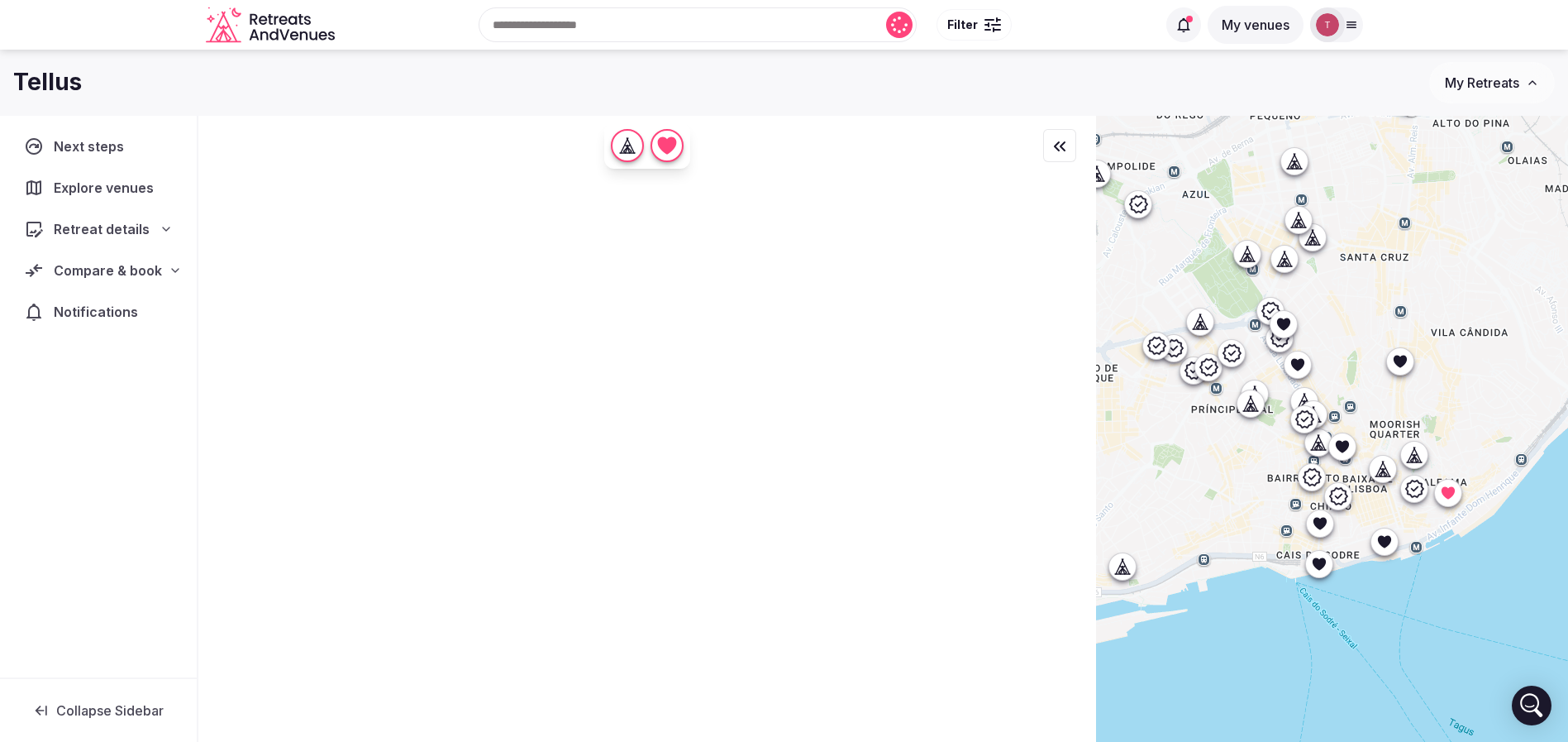
click at [1325, 562] on icon at bounding box center [1318, 563] width 13 height 12
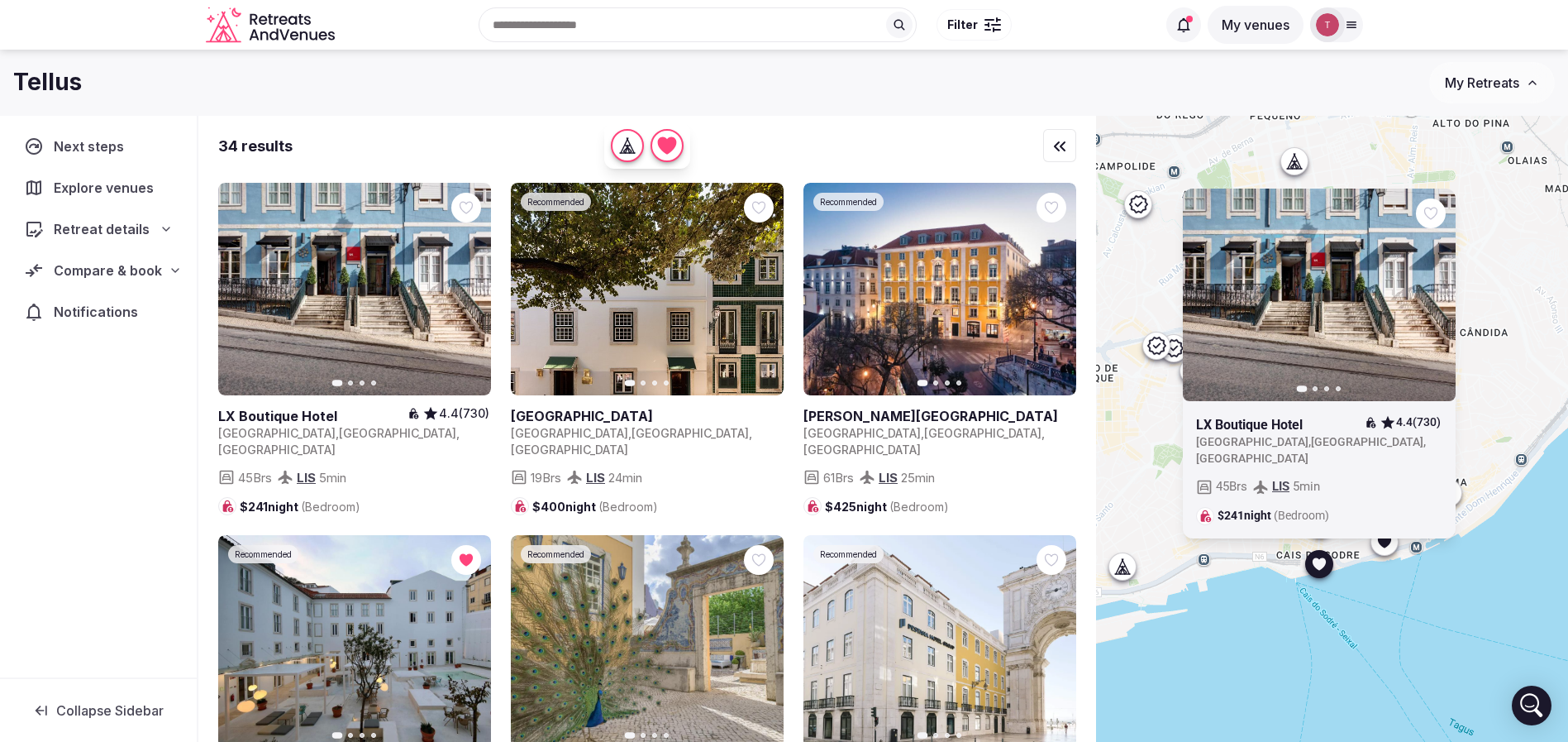
click at [1382, 544] on div at bounding box center [1383, 541] width 27 height 27
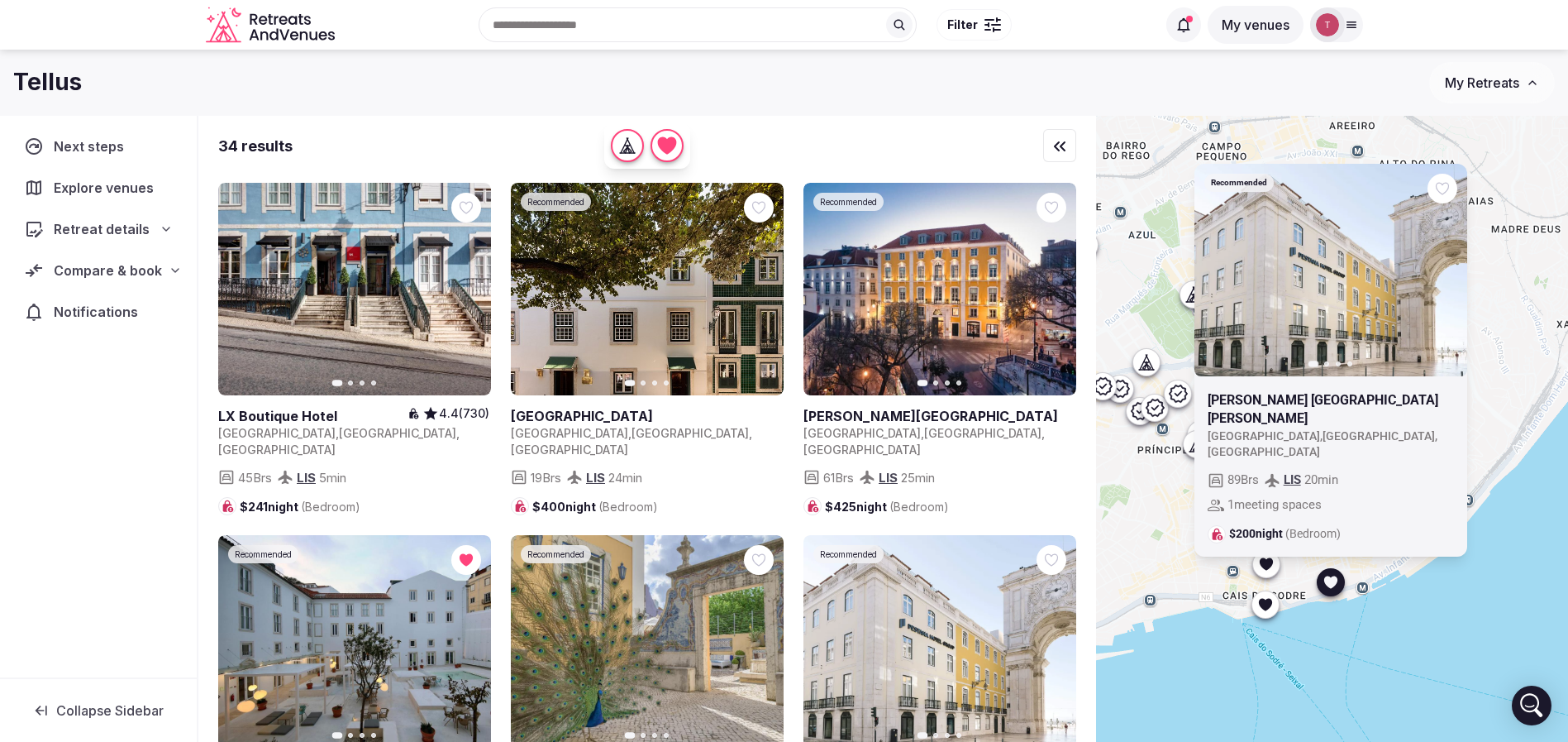
drag, startPoint x: 1379, startPoint y: 586, endPoint x: 1324, endPoint y: 629, distance: 69.8
click at [1324, 629] on div "Recommended Previous slide Next slide Pestana Rua Augusta Lisboa Portugal , Lis…" at bounding box center [1332, 456] width 472 height 682
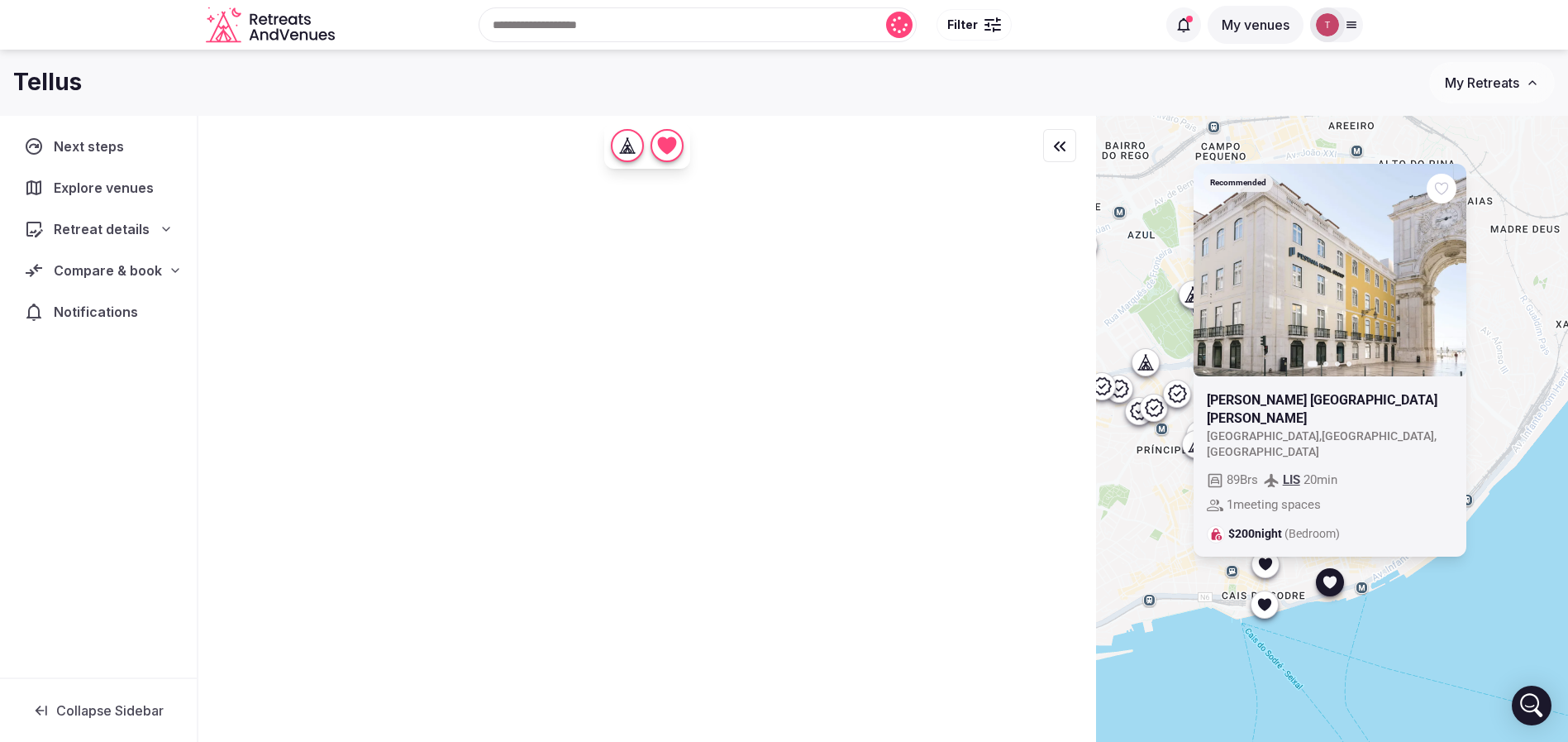
click at [1460, 210] on link at bounding box center [1328, 270] width 273 height 212
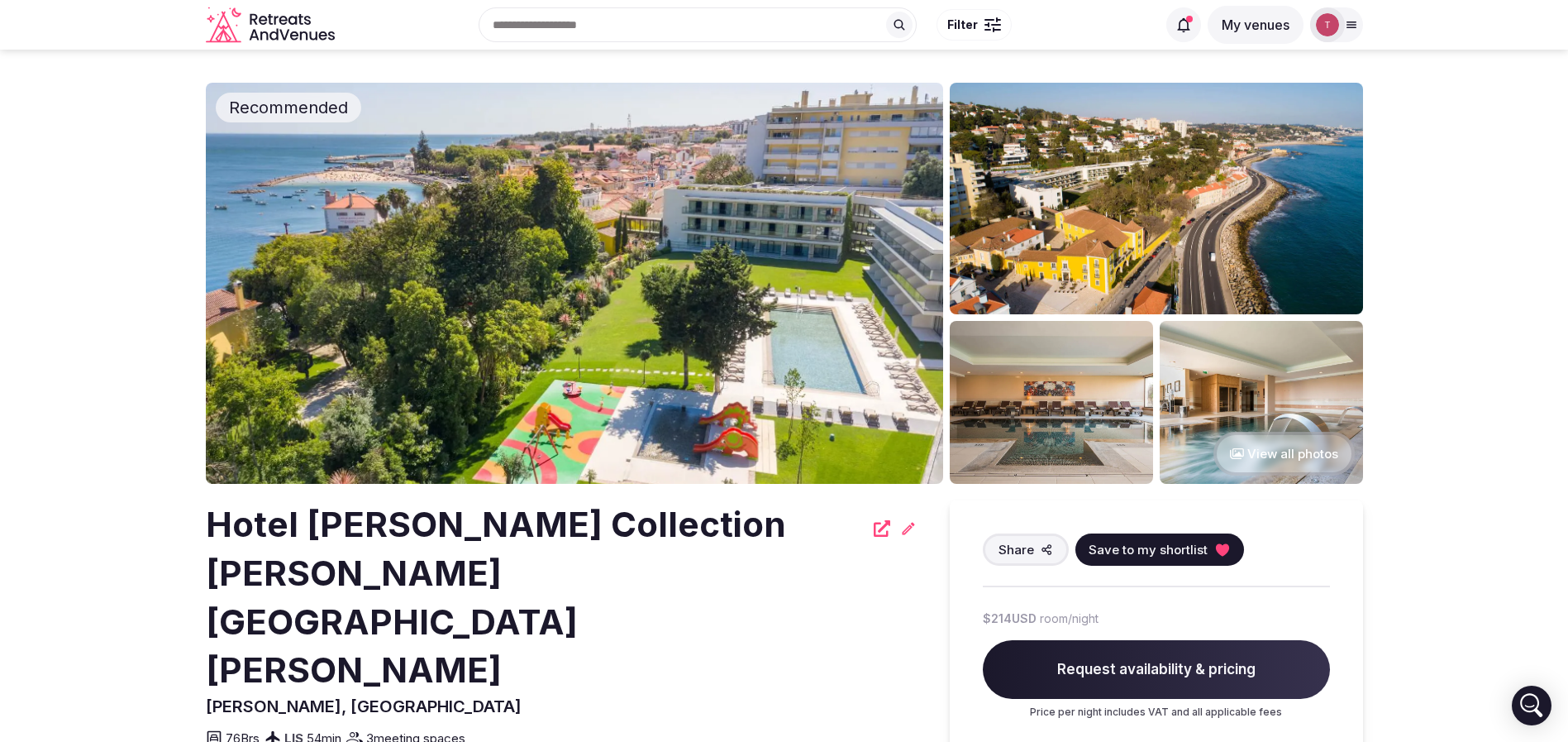
click at [591, 222] on img at bounding box center [575, 283] width 737 height 401
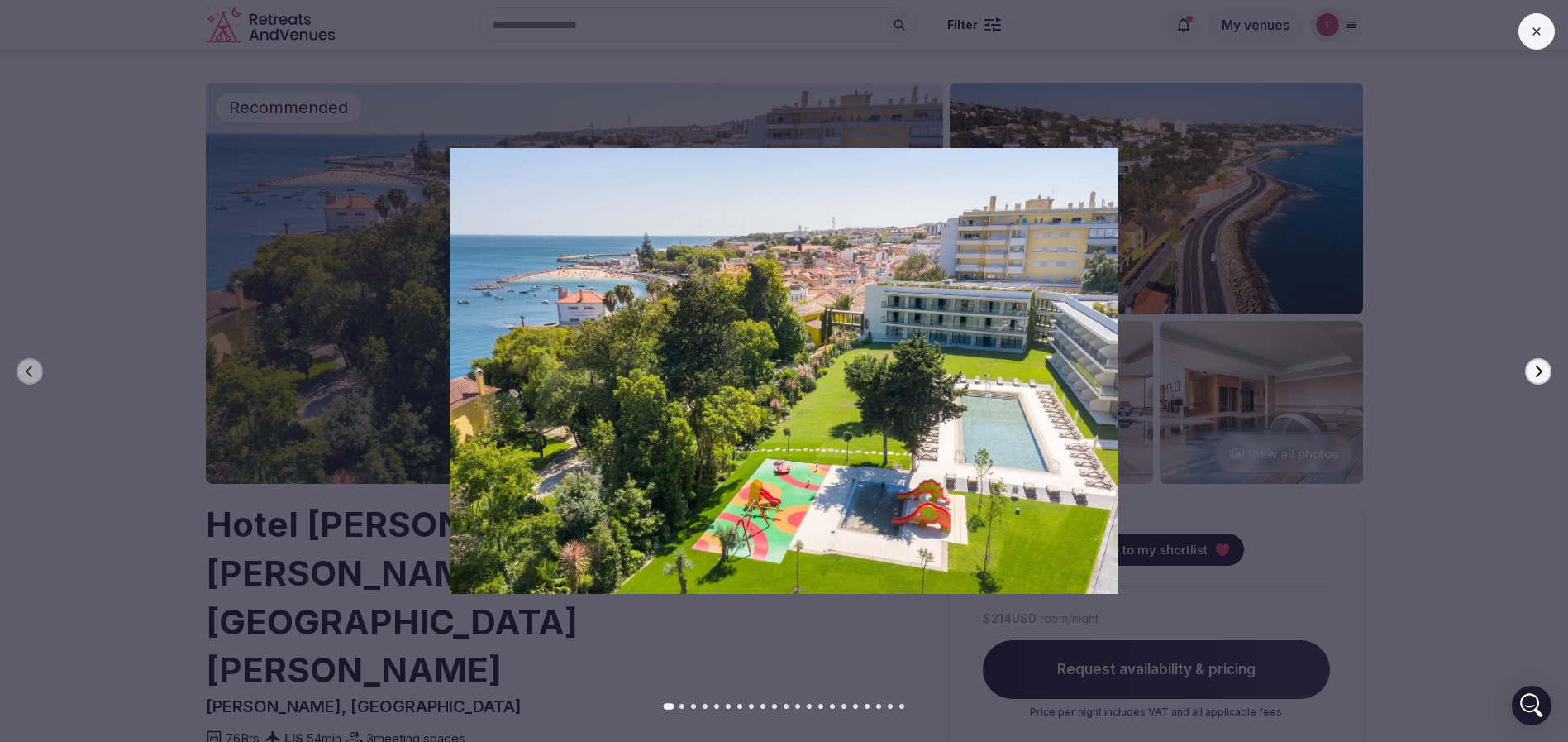
click at [1551, 371] on button "Next slide" at bounding box center [1538, 371] width 27 height 27
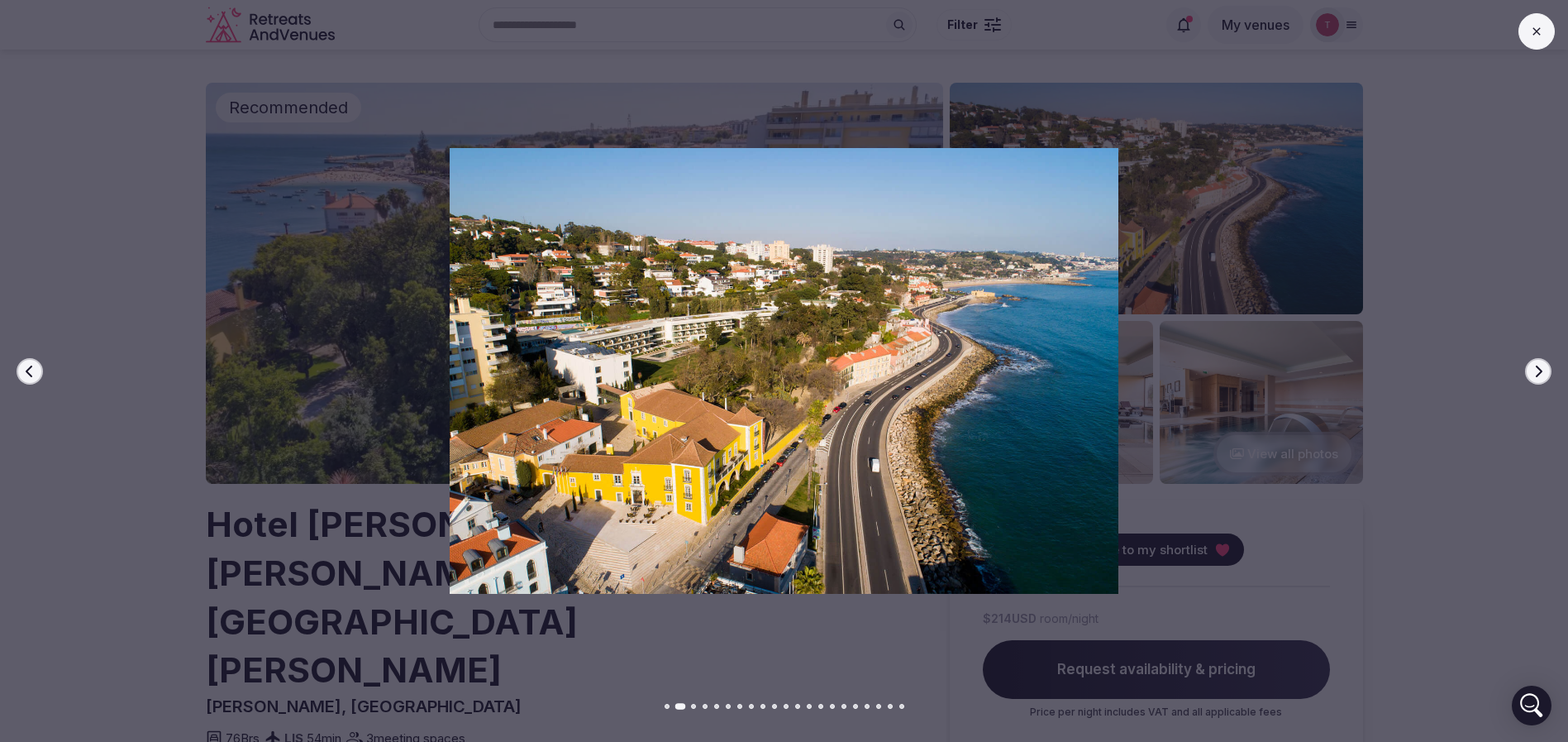
click at [1551, 371] on button "Next slide" at bounding box center [1538, 371] width 27 height 27
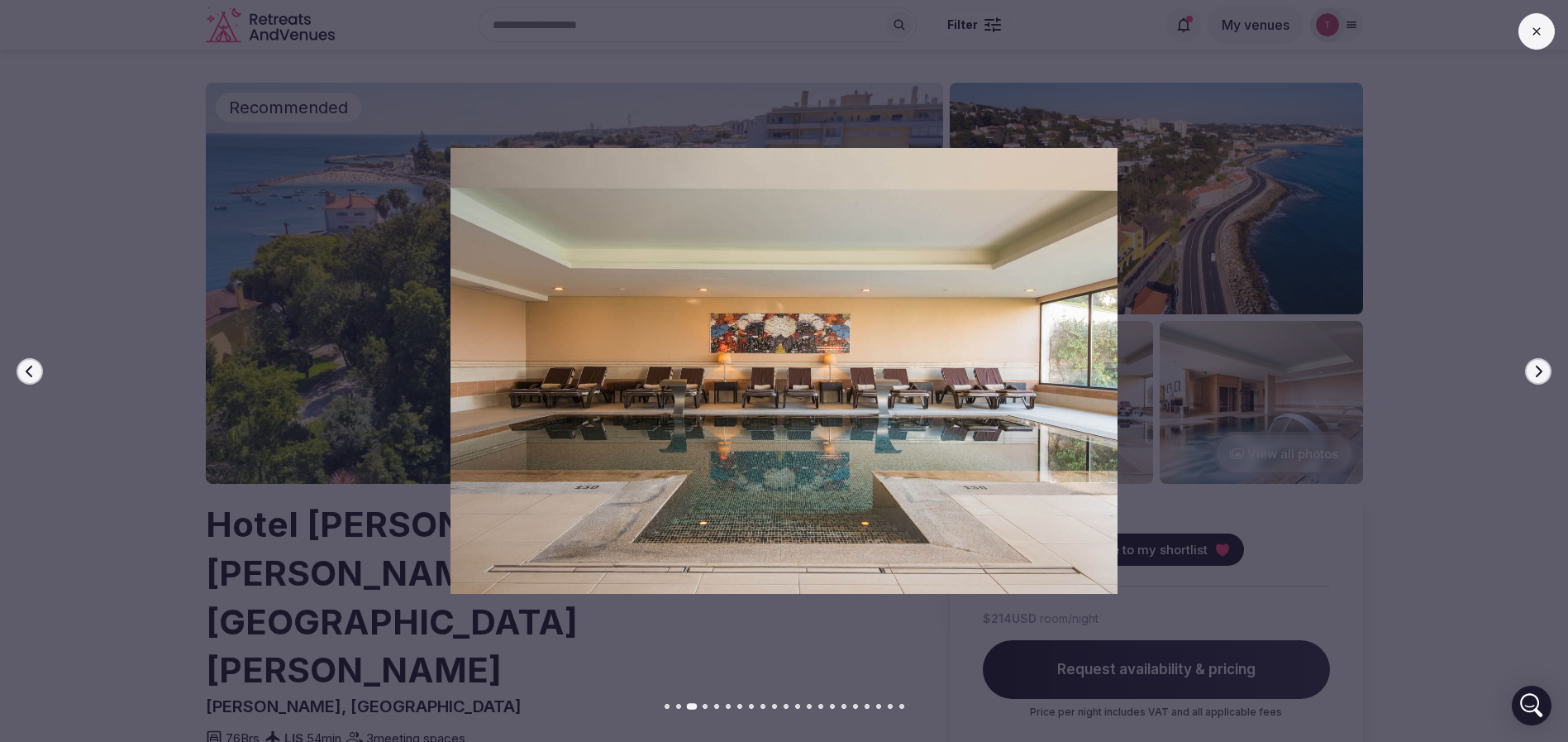
scroll to position [649, 0]
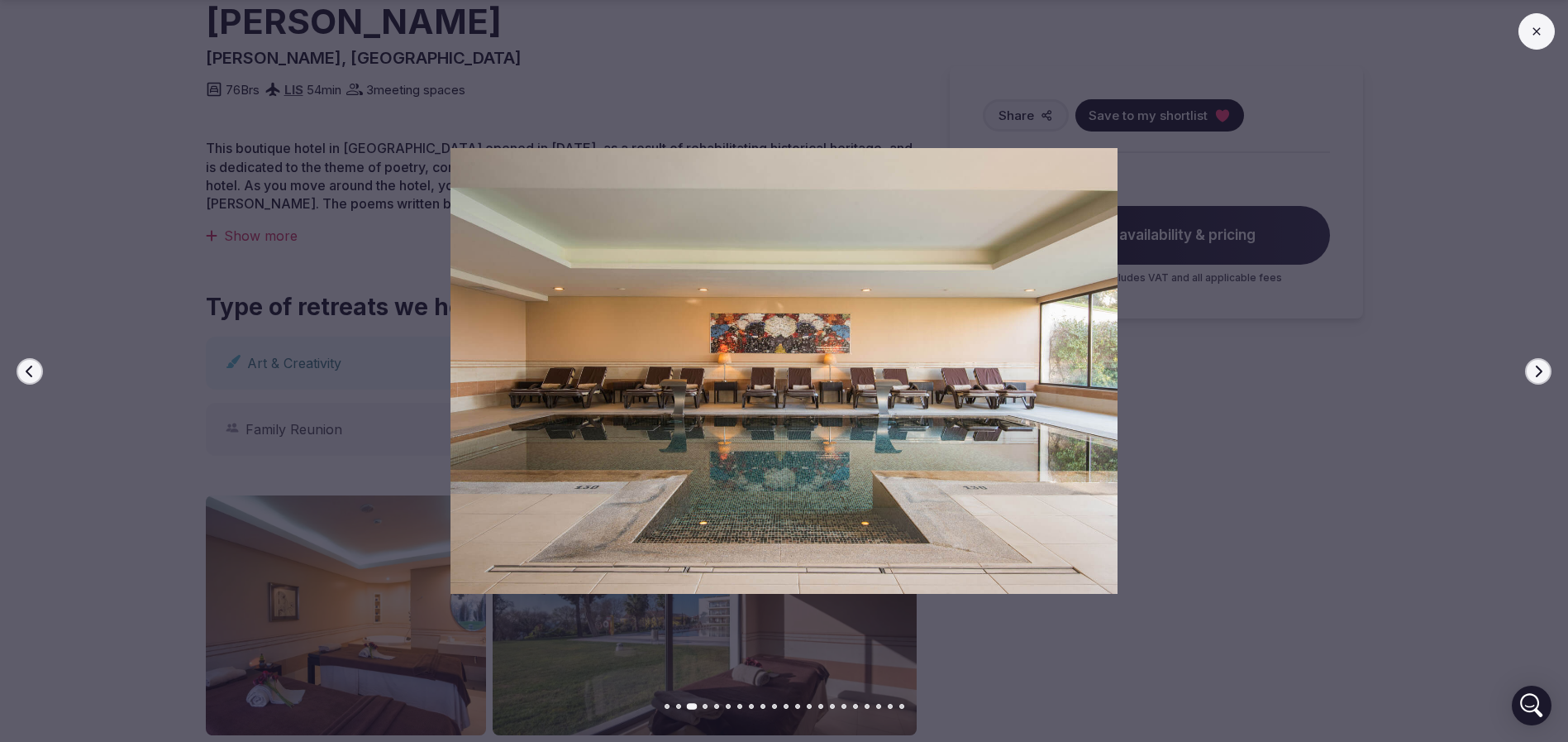
click at [1545, 373] on button "Next slide" at bounding box center [1538, 371] width 27 height 27
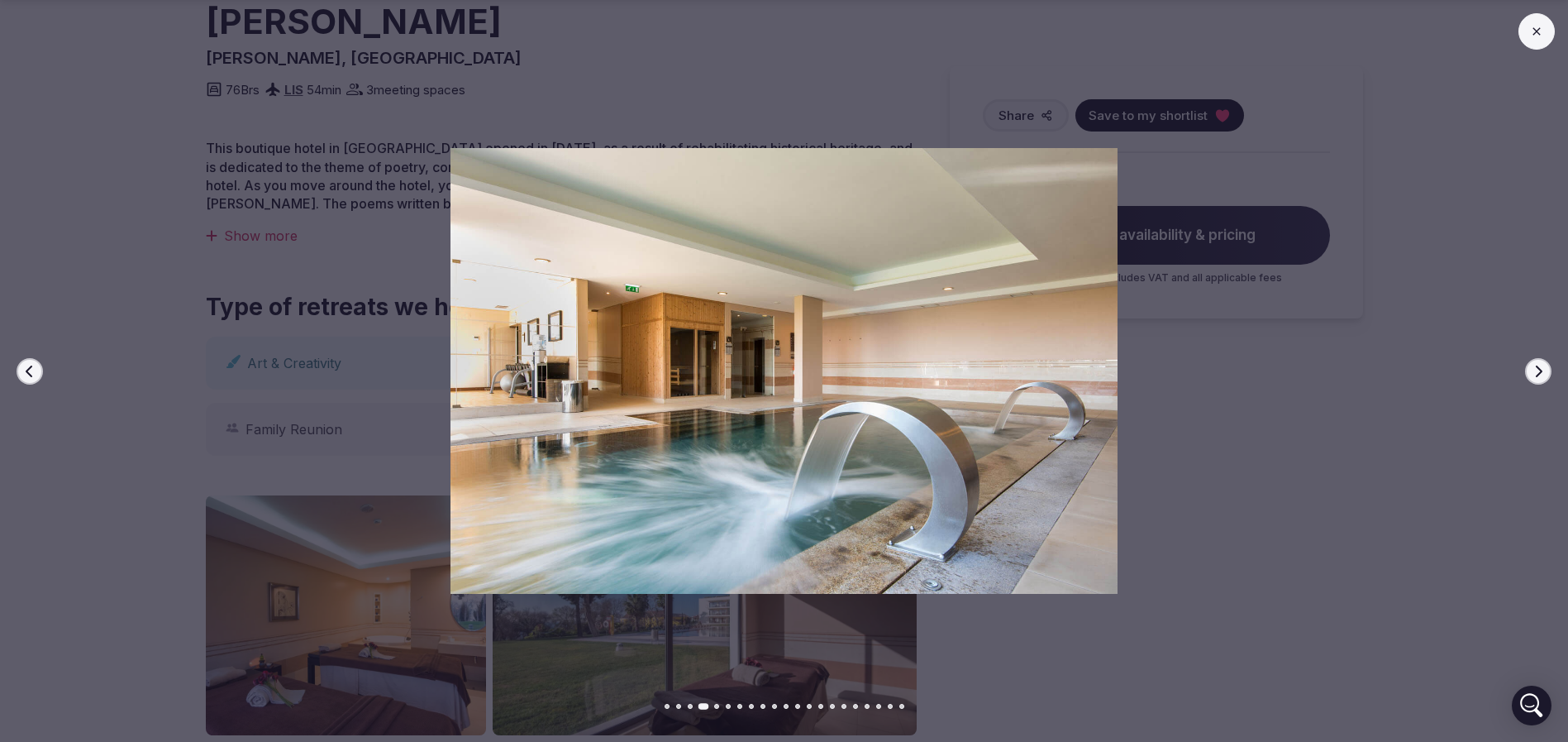
click at [1545, 373] on button "Next slide" at bounding box center [1538, 371] width 27 height 27
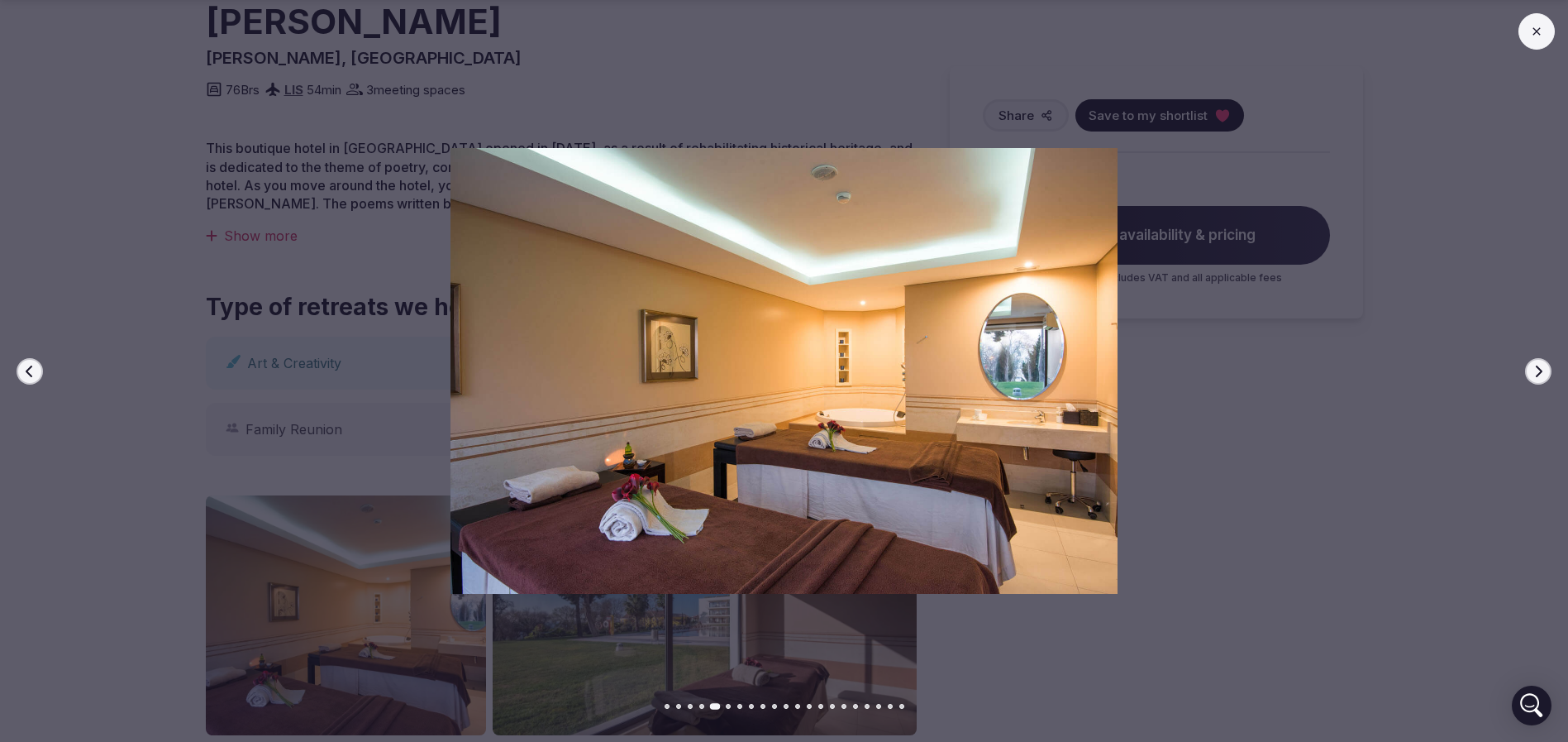
click at [1545, 374] on button "Next slide" at bounding box center [1538, 371] width 27 height 27
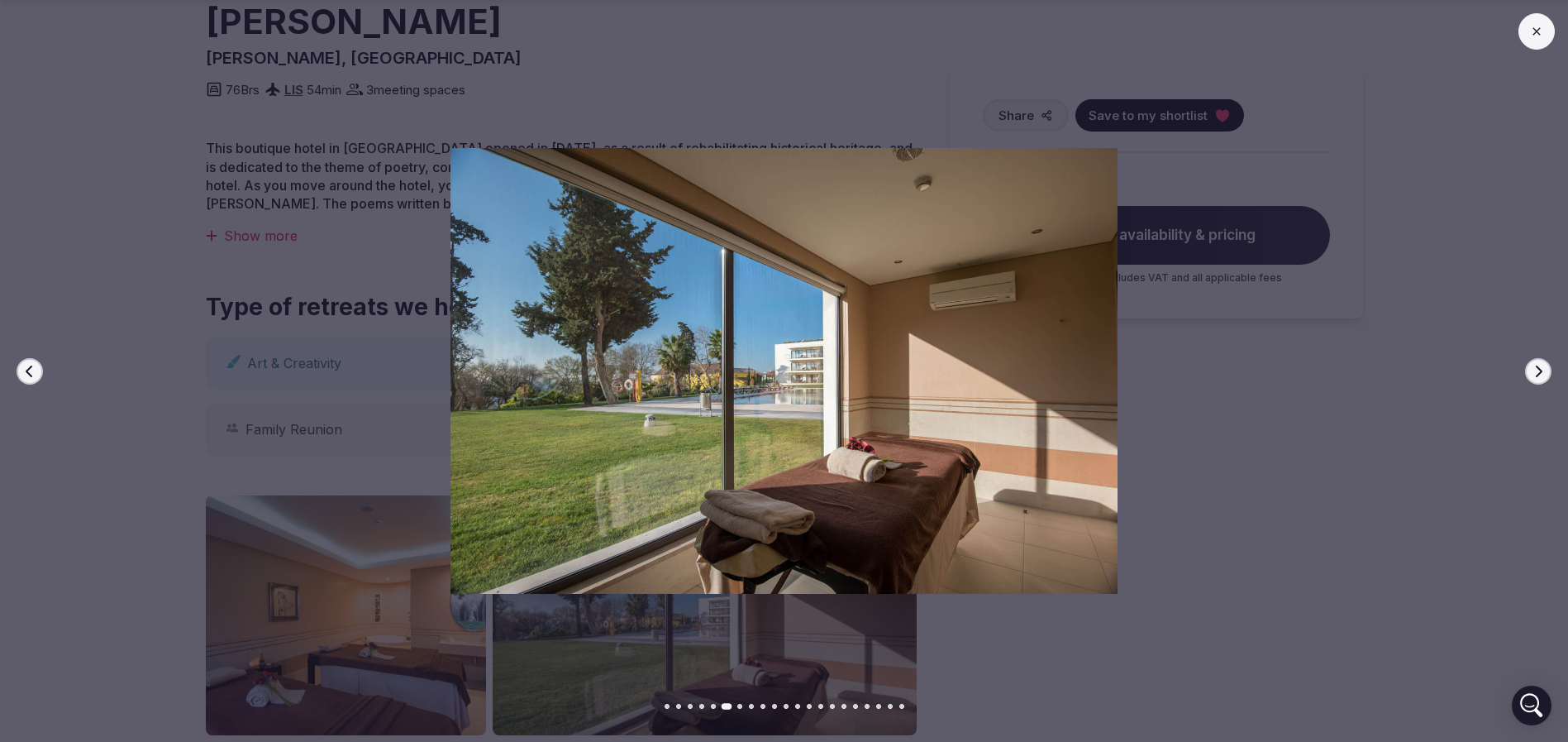
click at [1545, 374] on button "Next slide" at bounding box center [1538, 371] width 27 height 27
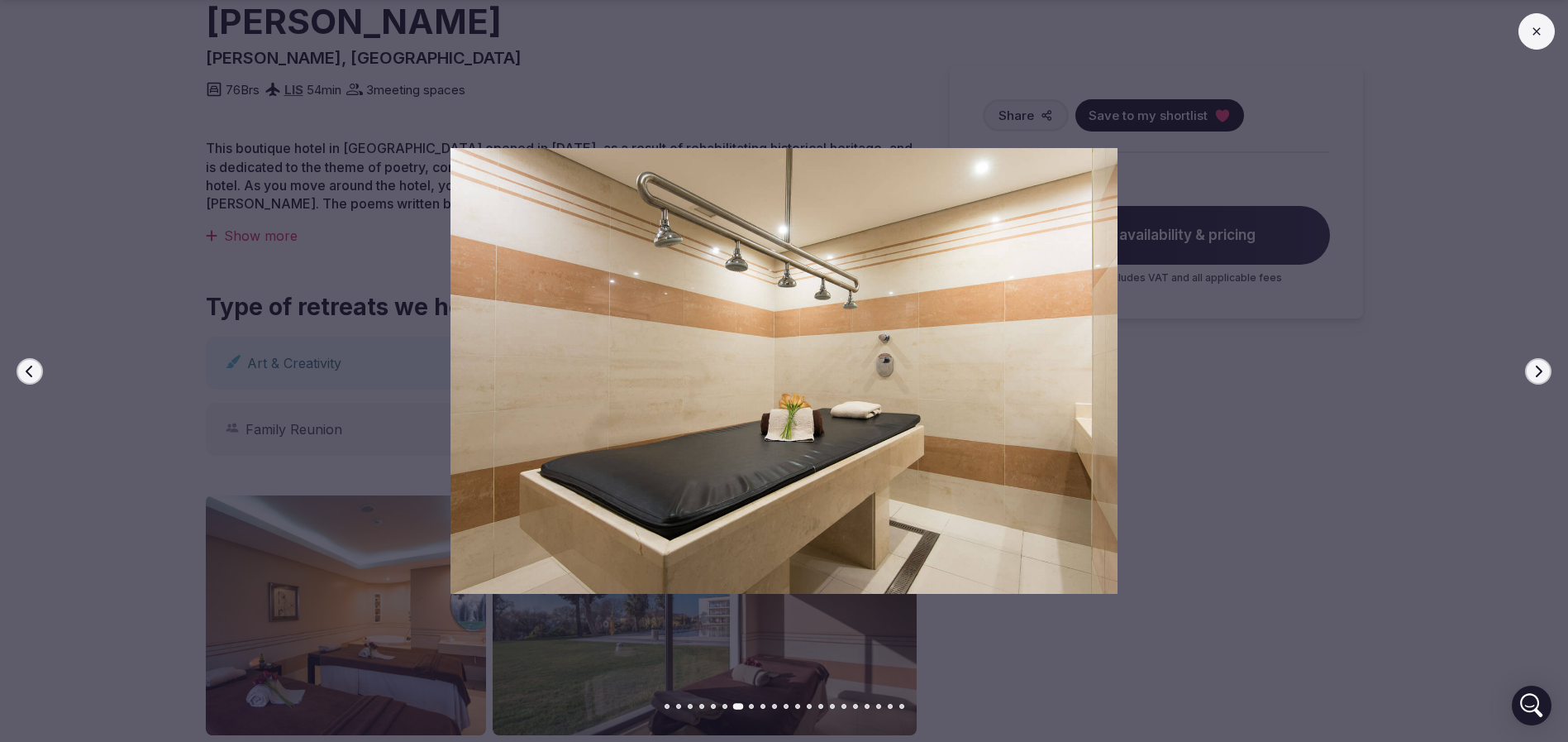
click at [1545, 374] on button "Next slide" at bounding box center [1538, 371] width 27 height 27
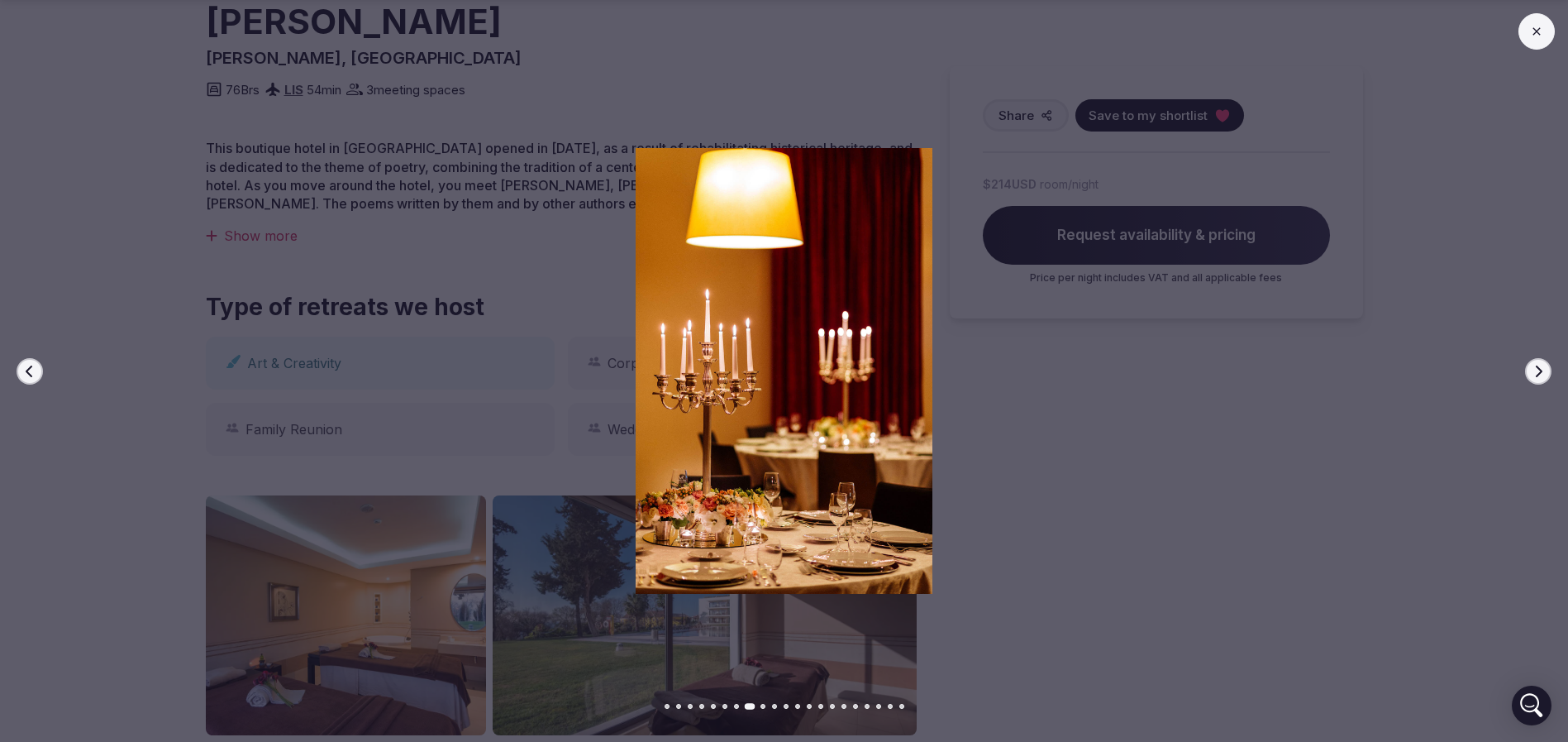
click at [1545, 374] on button "Next slide" at bounding box center [1538, 371] width 27 height 27
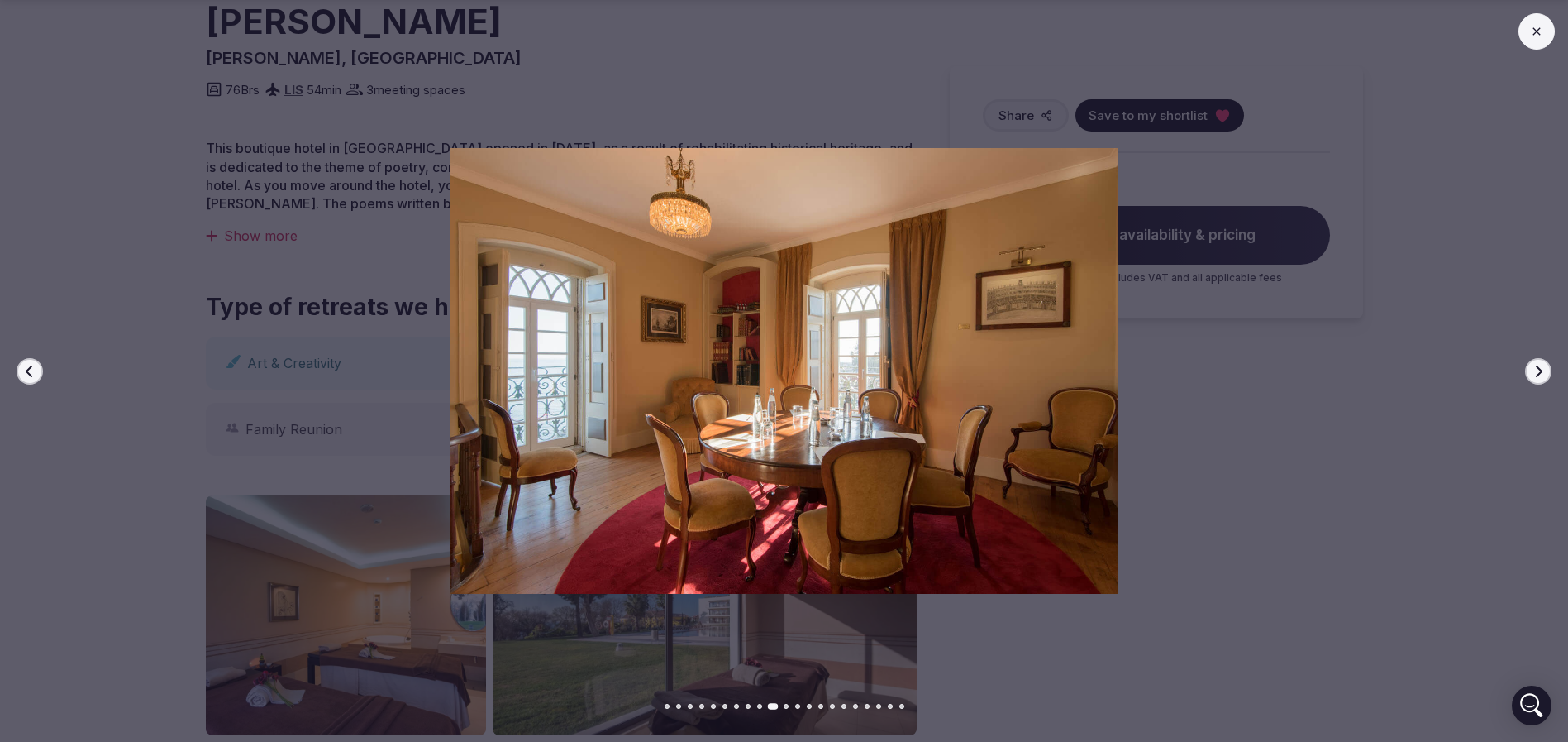
click at [1545, 374] on button "Next slide" at bounding box center [1538, 371] width 27 height 27
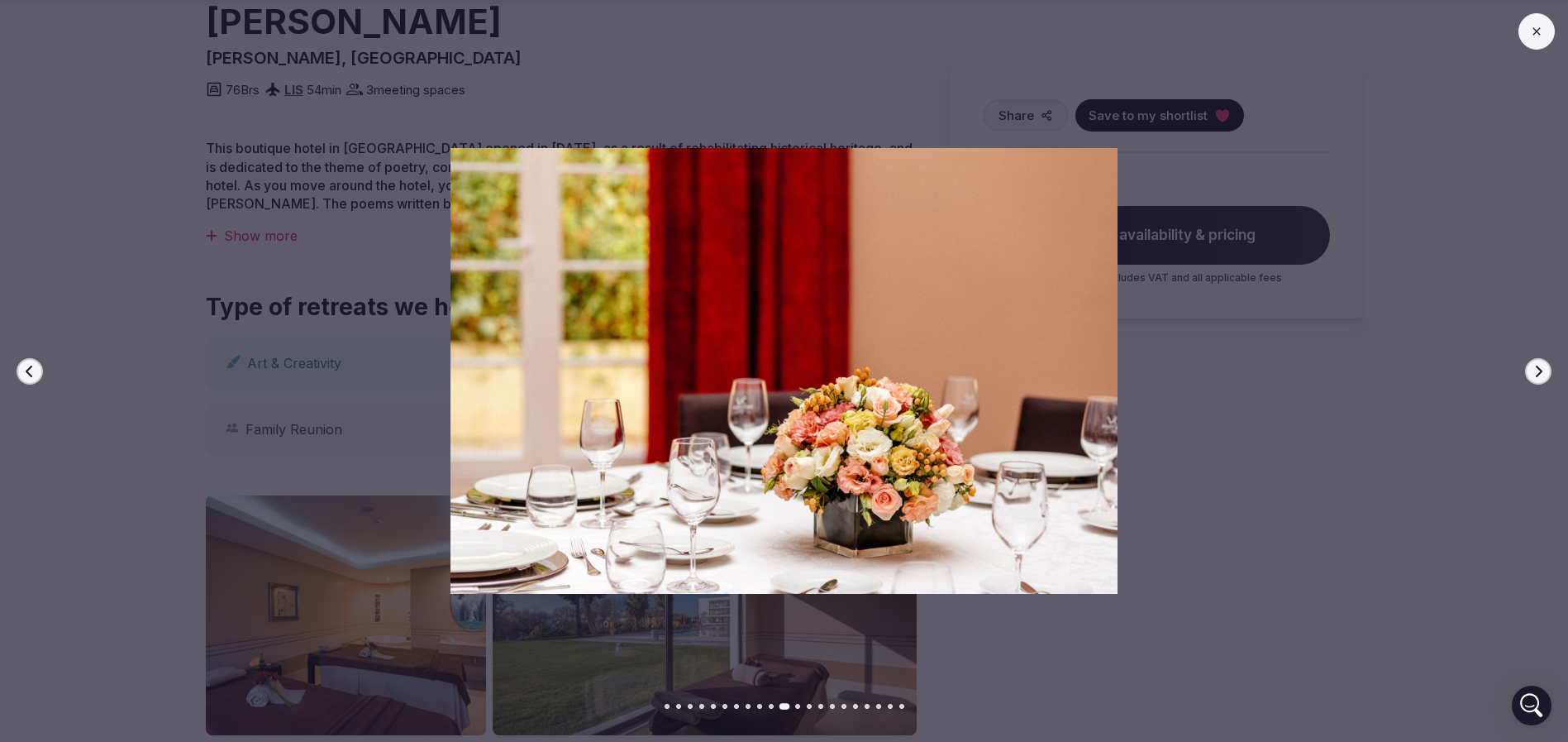
click at [1545, 374] on button "Next slide" at bounding box center [1538, 371] width 27 height 27
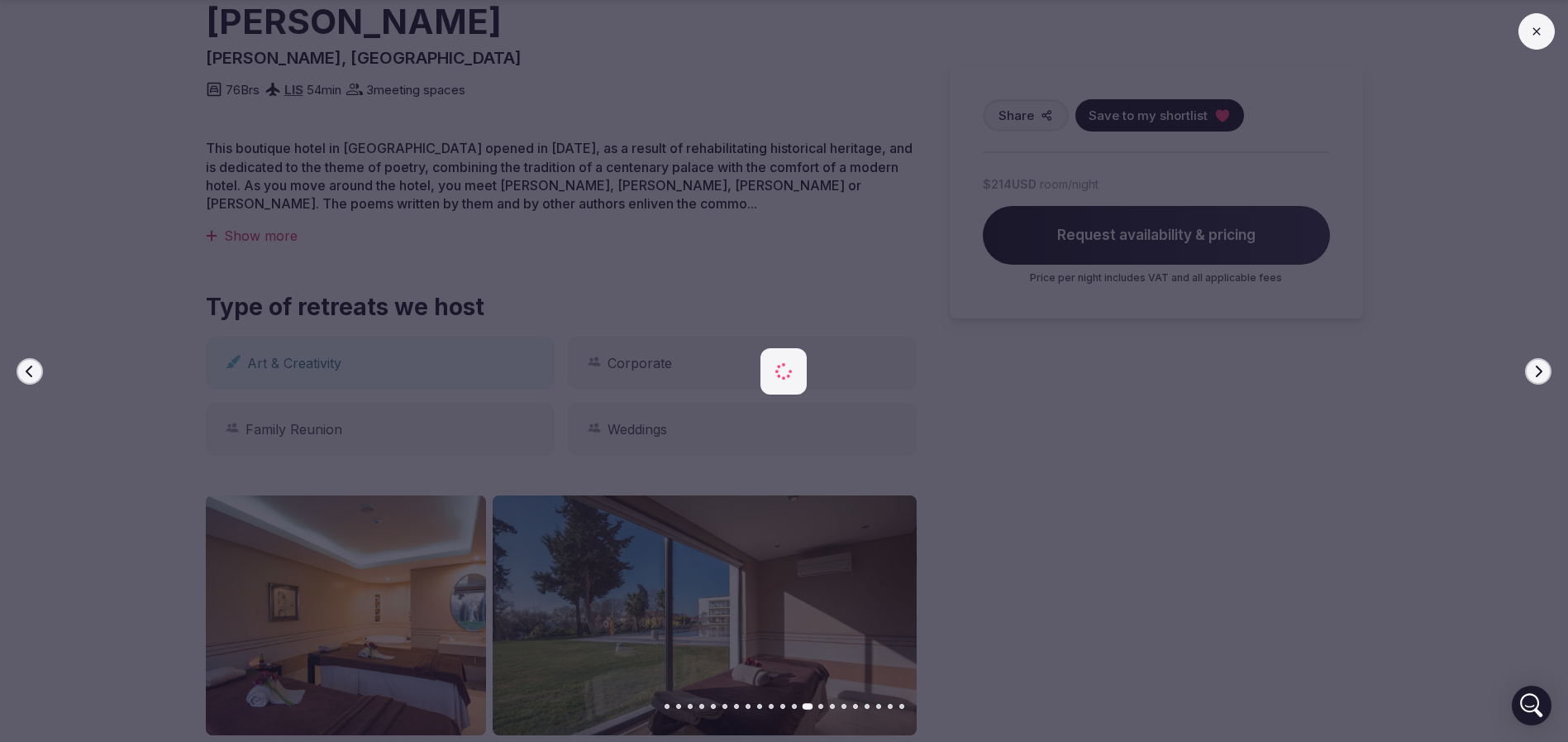
click at [1545, 374] on button "Next slide" at bounding box center [1538, 371] width 27 height 27
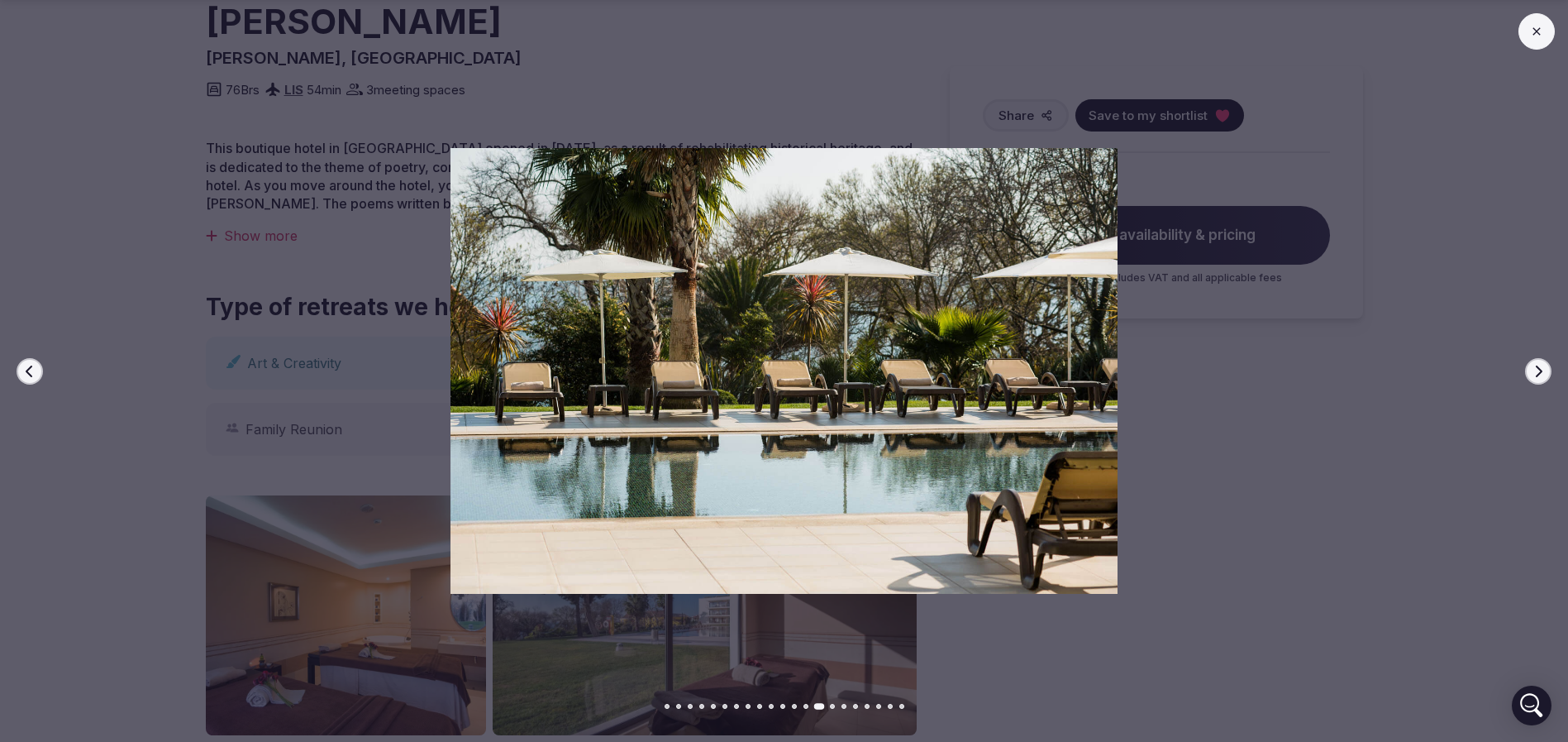
click at [1545, 374] on button "Next slide" at bounding box center [1538, 371] width 27 height 27
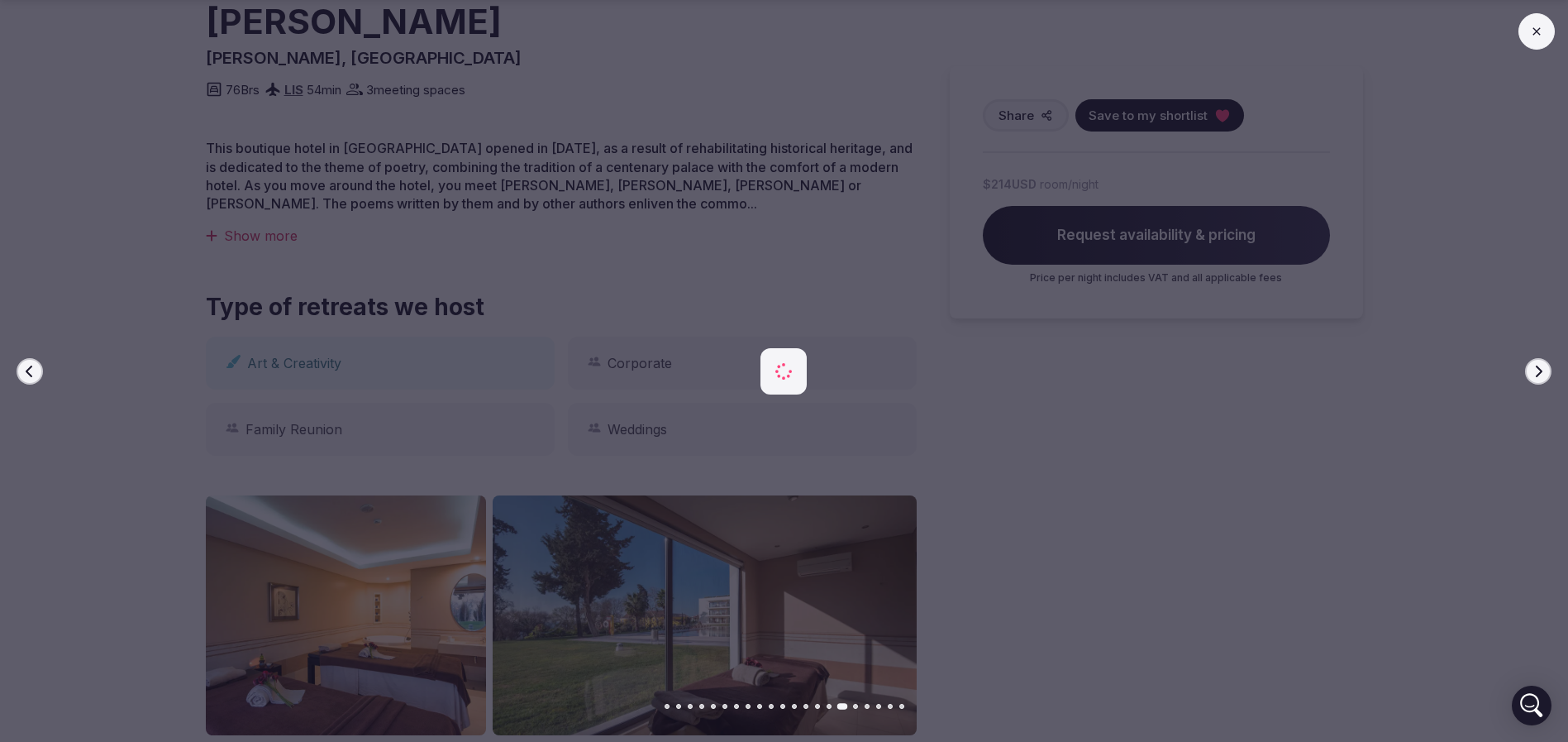
click at [1545, 374] on button "Next slide" at bounding box center [1538, 371] width 27 height 27
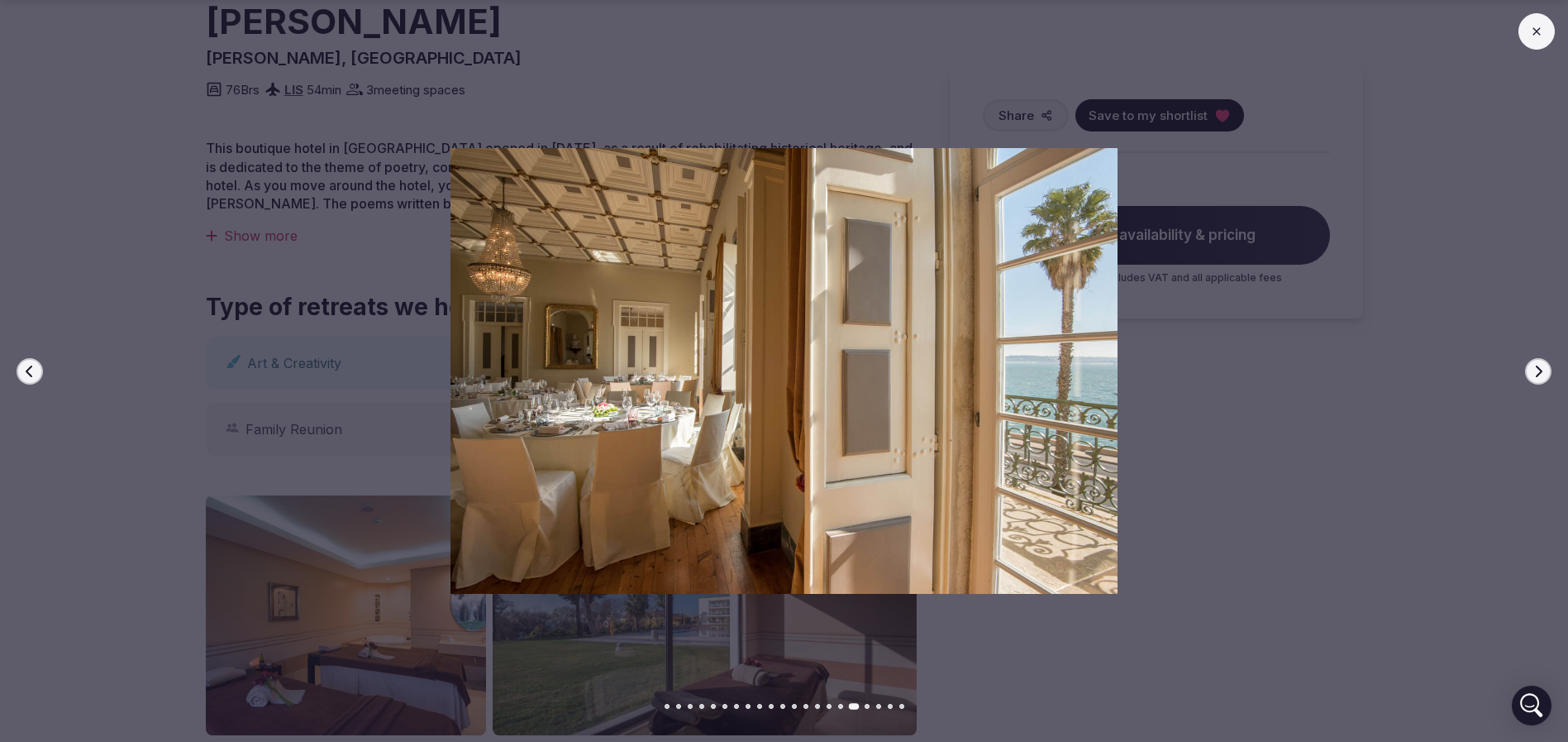
click at [1545, 374] on button "Next slide" at bounding box center [1538, 371] width 27 height 27
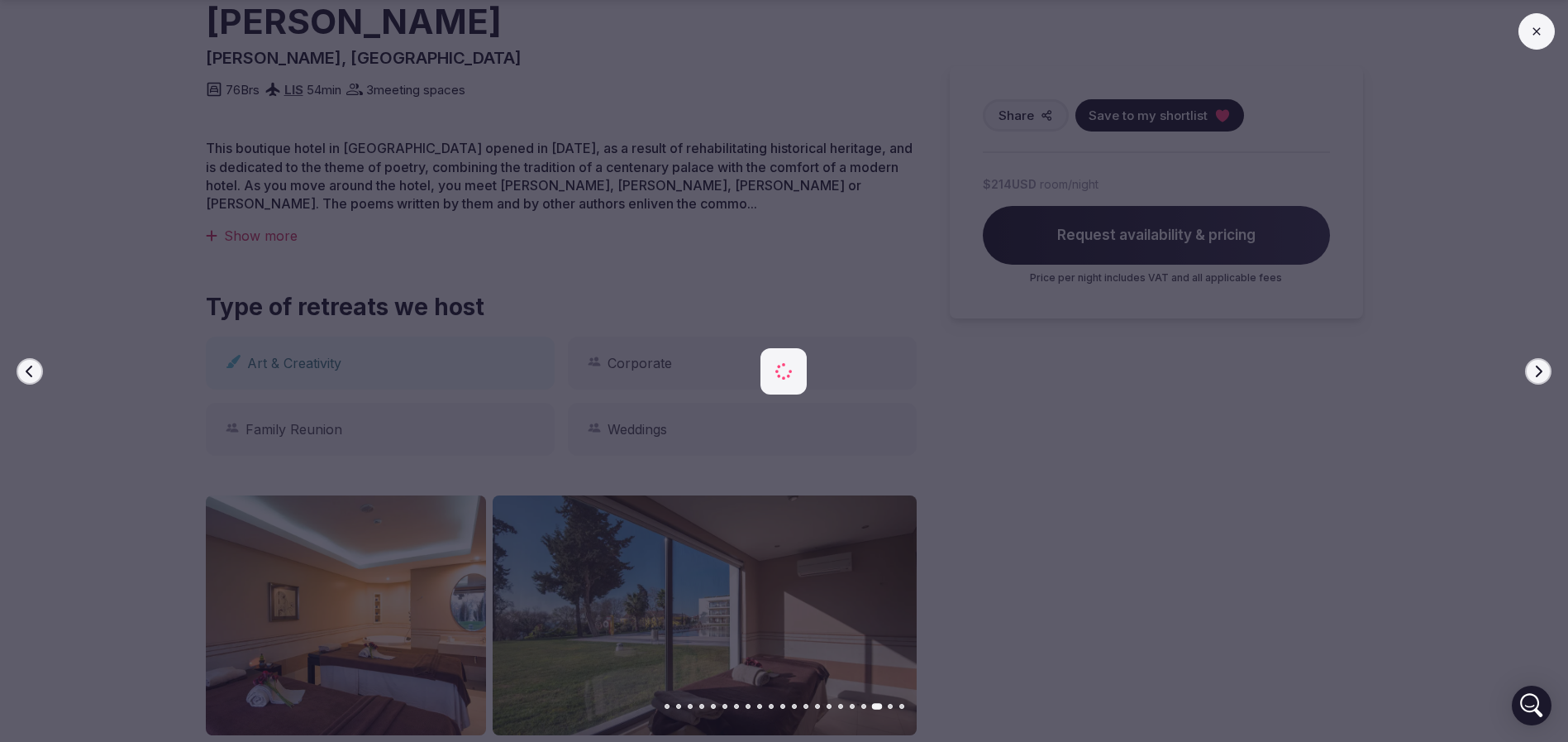
click at [1545, 374] on button "Next slide" at bounding box center [1538, 371] width 27 height 27
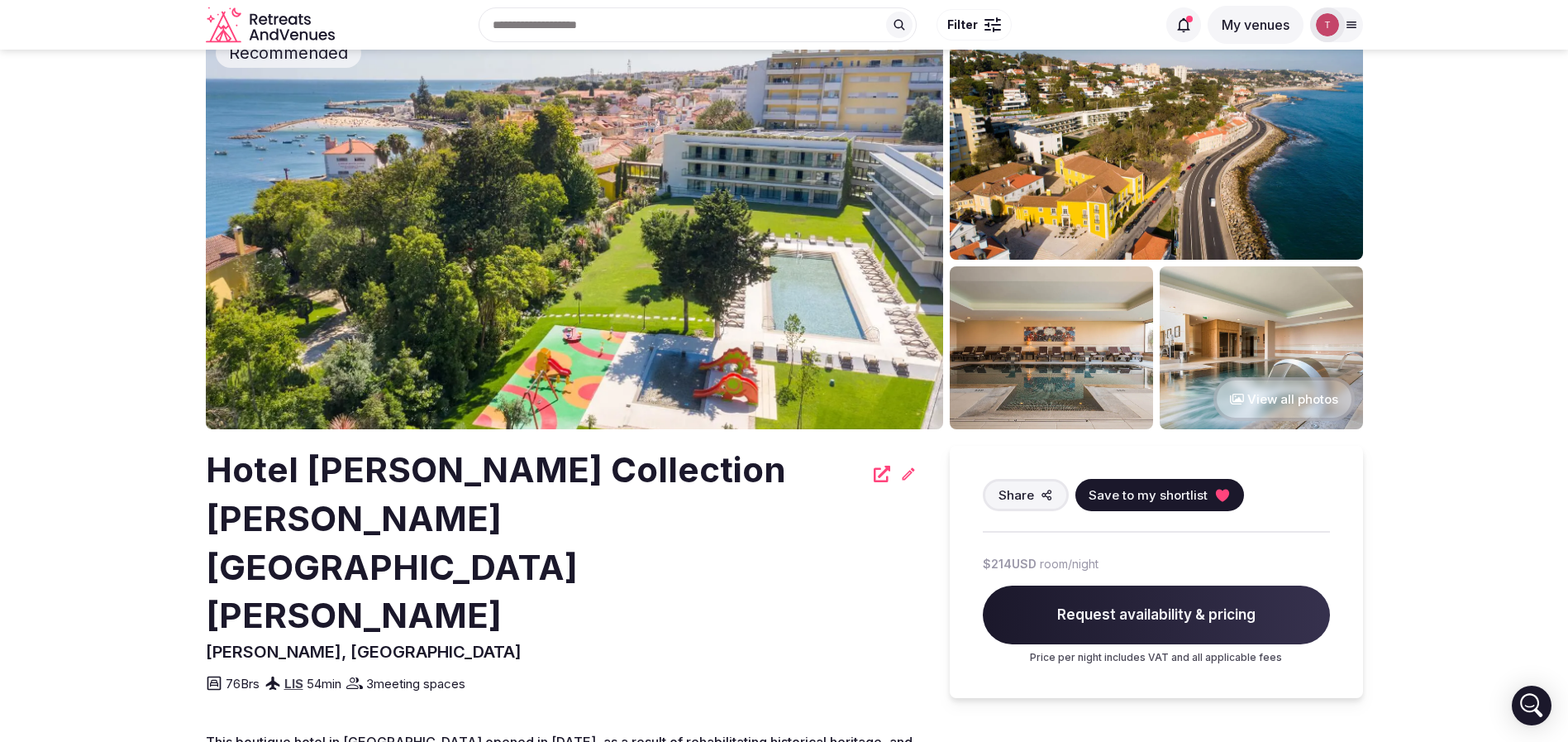
scroll to position [0, 0]
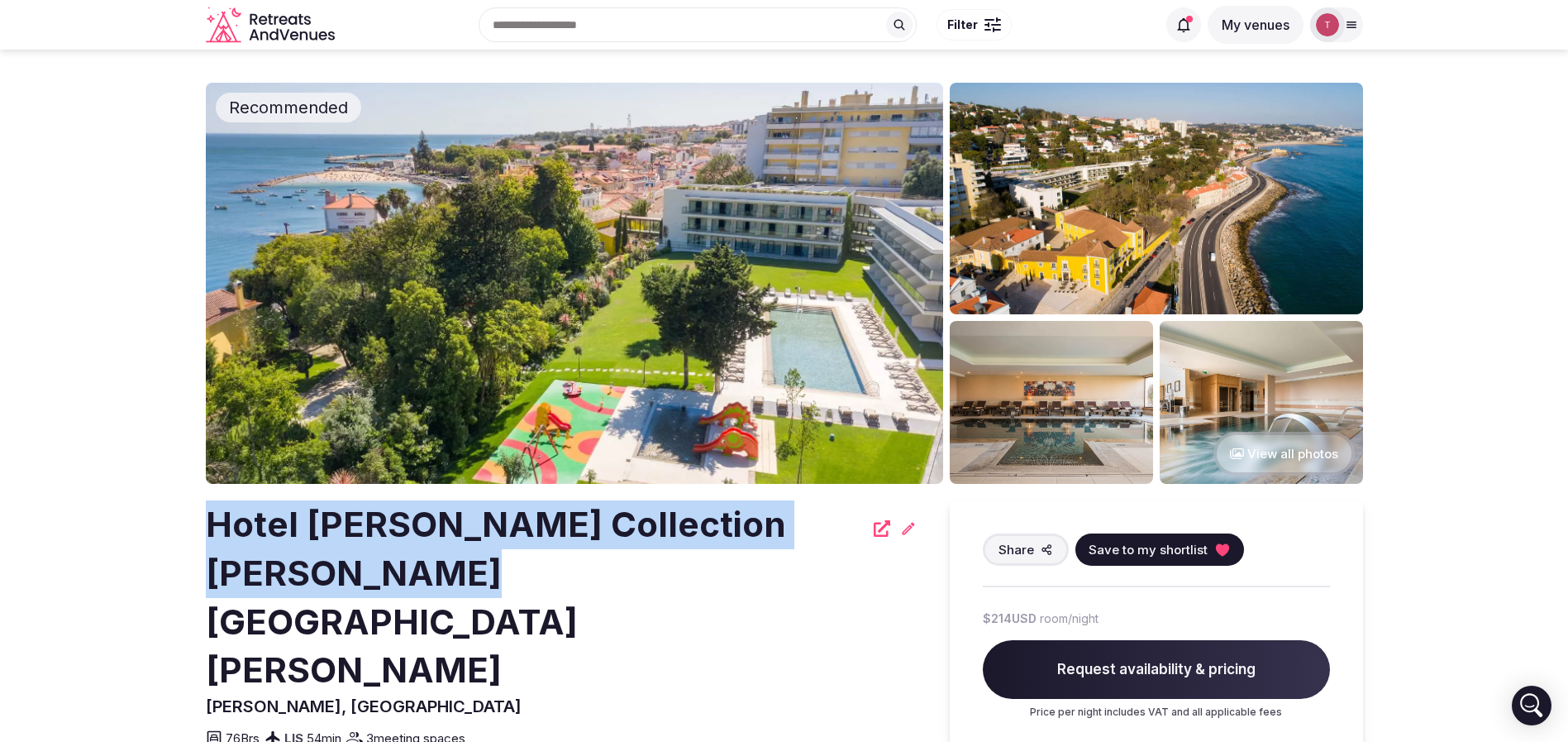
drag, startPoint x: 145, startPoint y: 519, endPoint x: 492, endPoint y: 583, distance: 352.9
click at [492, 583] on h2 "Hotel Vila Galé Collection Palácio Dos Arcos" at bounding box center [535, 597] width 658 height 194
drag, startPoint x: 370, startPoint y: 569, endPoint x: 196, endPoint y: 531, distance: 178.1
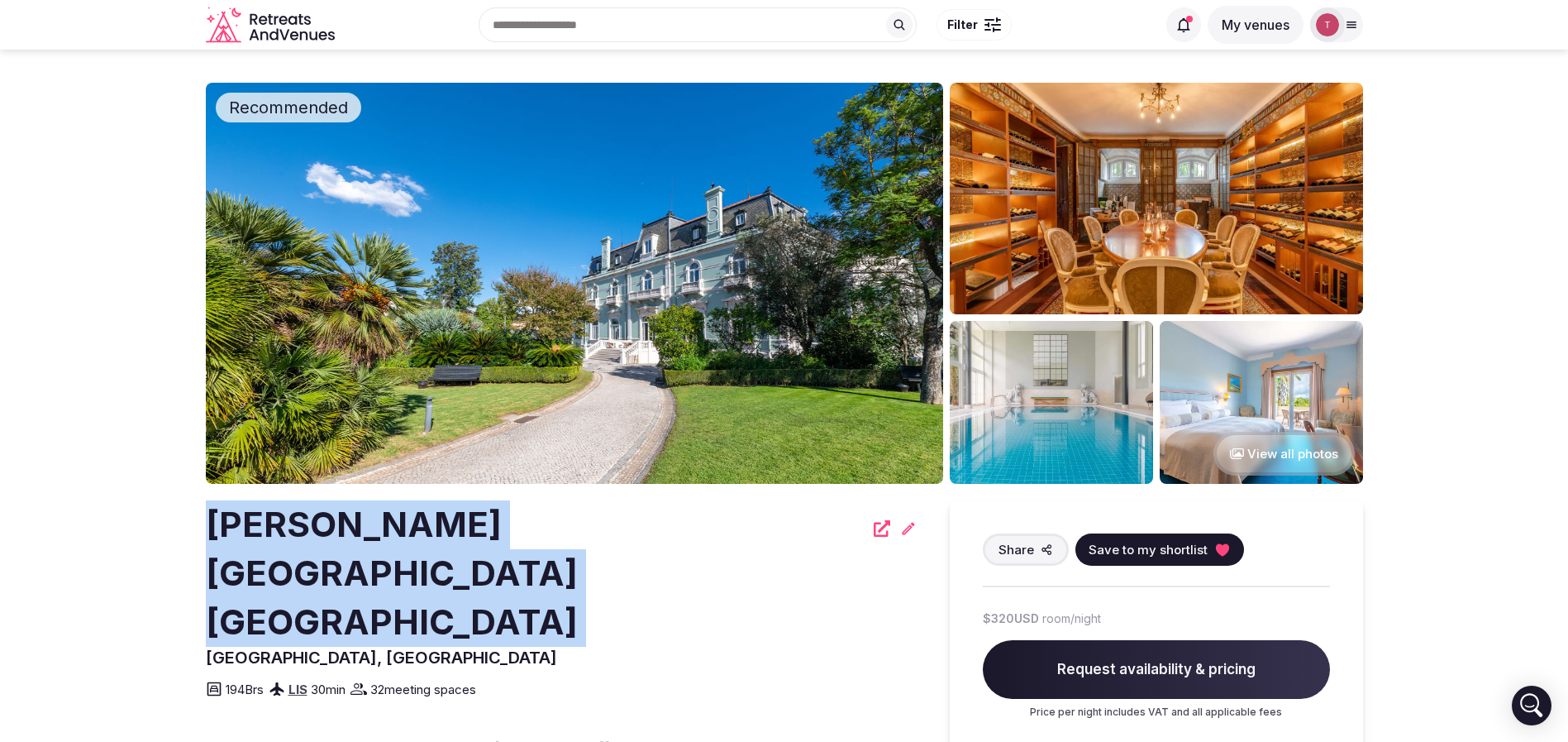
drag, startPoint x: 251, startPoint y: 523, endPoint x: 590, endPoint y: 518, distance: 339.0
copy div "[PERSON_NAME][GEOGRAPHIC_DATA] [GEOGRAPHIC_DATA]"
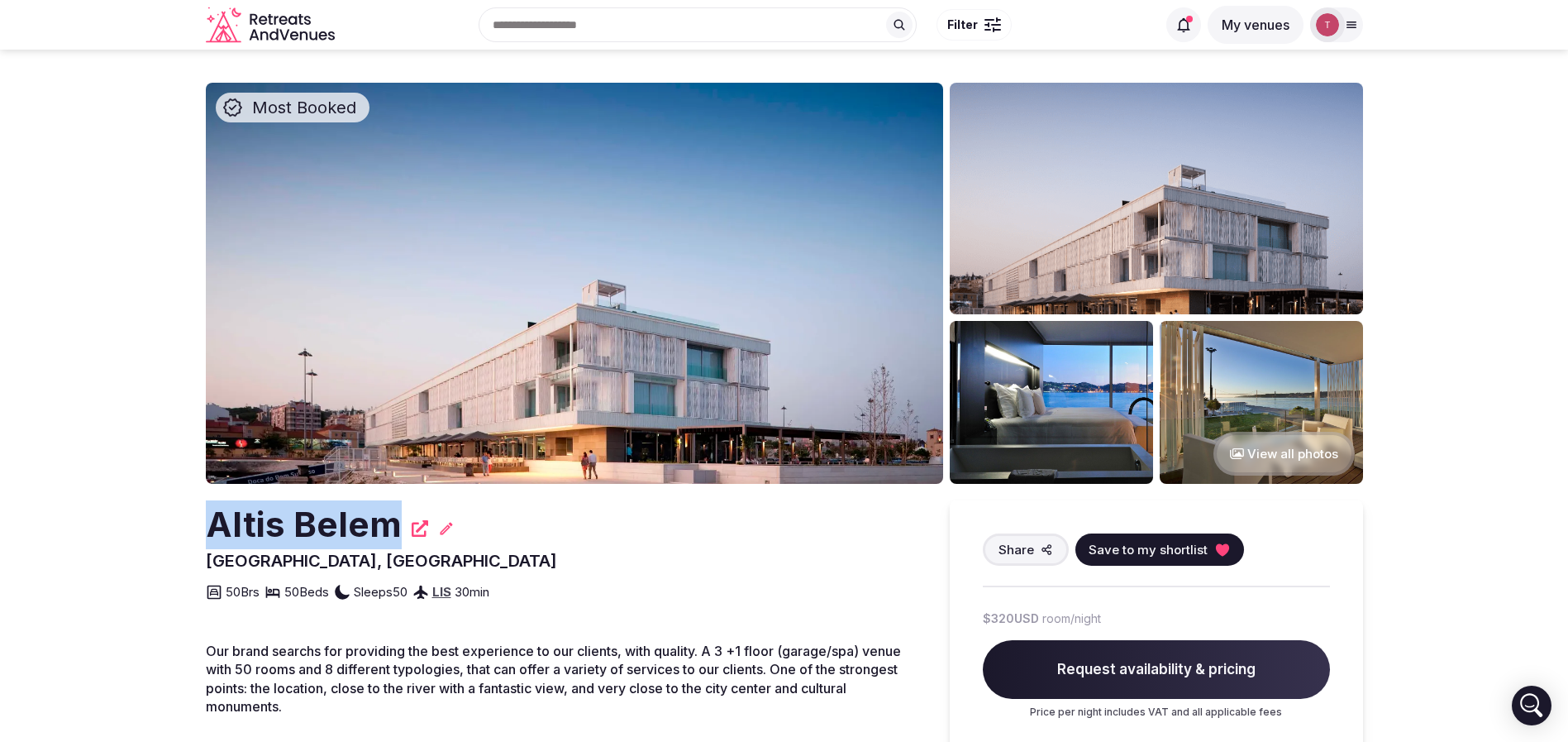
drag, startPoint x: 164, startPoint y: 503, endPoint x: 392, endPoint y: 519, distance: 228.6
copy h2 "Altis Belem"
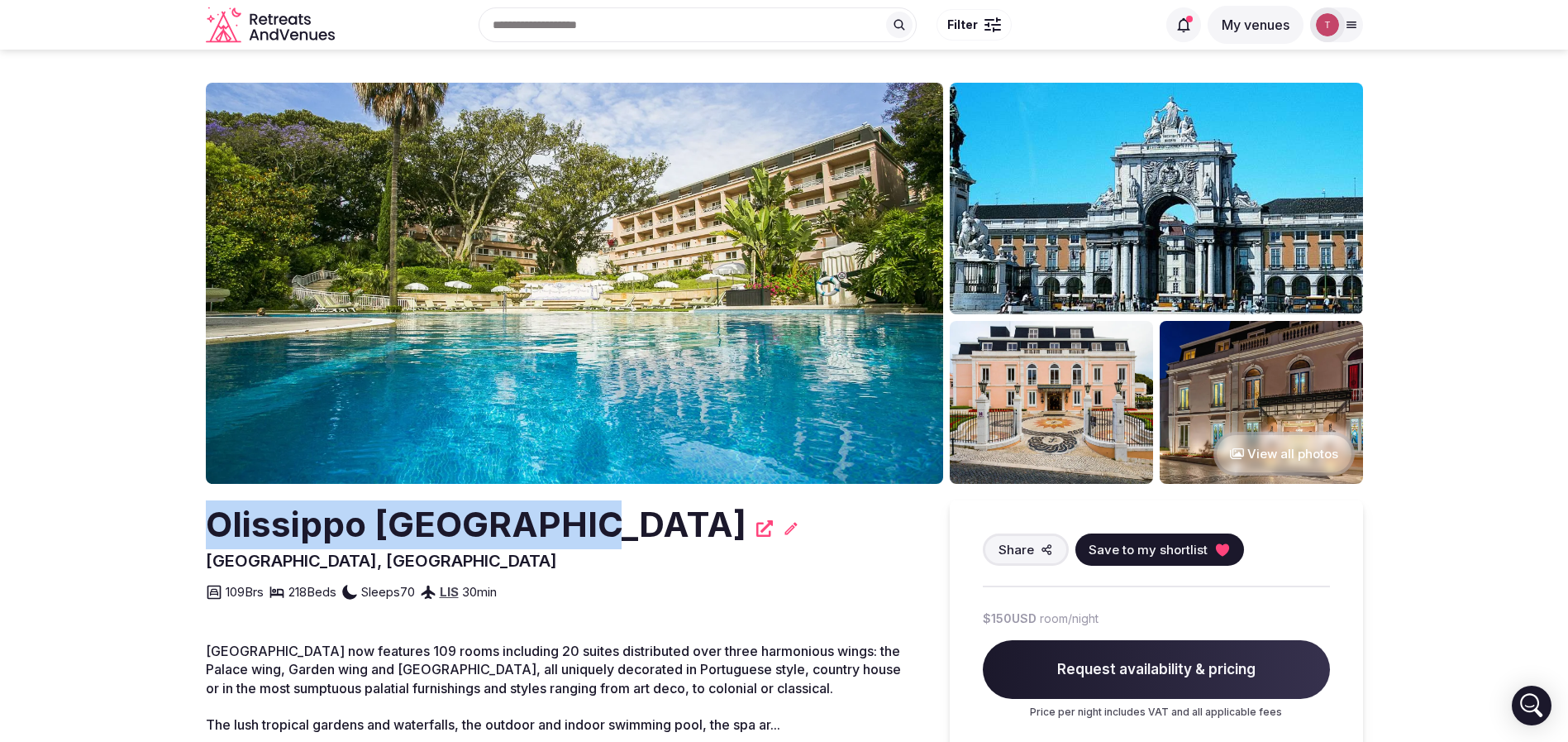
drag, startPoint x: 388, startPoint y: 535, endPoint x: 571, endPoint y: 543, distance: 183.2
copy h2 "Olissippo Lapa Palace"
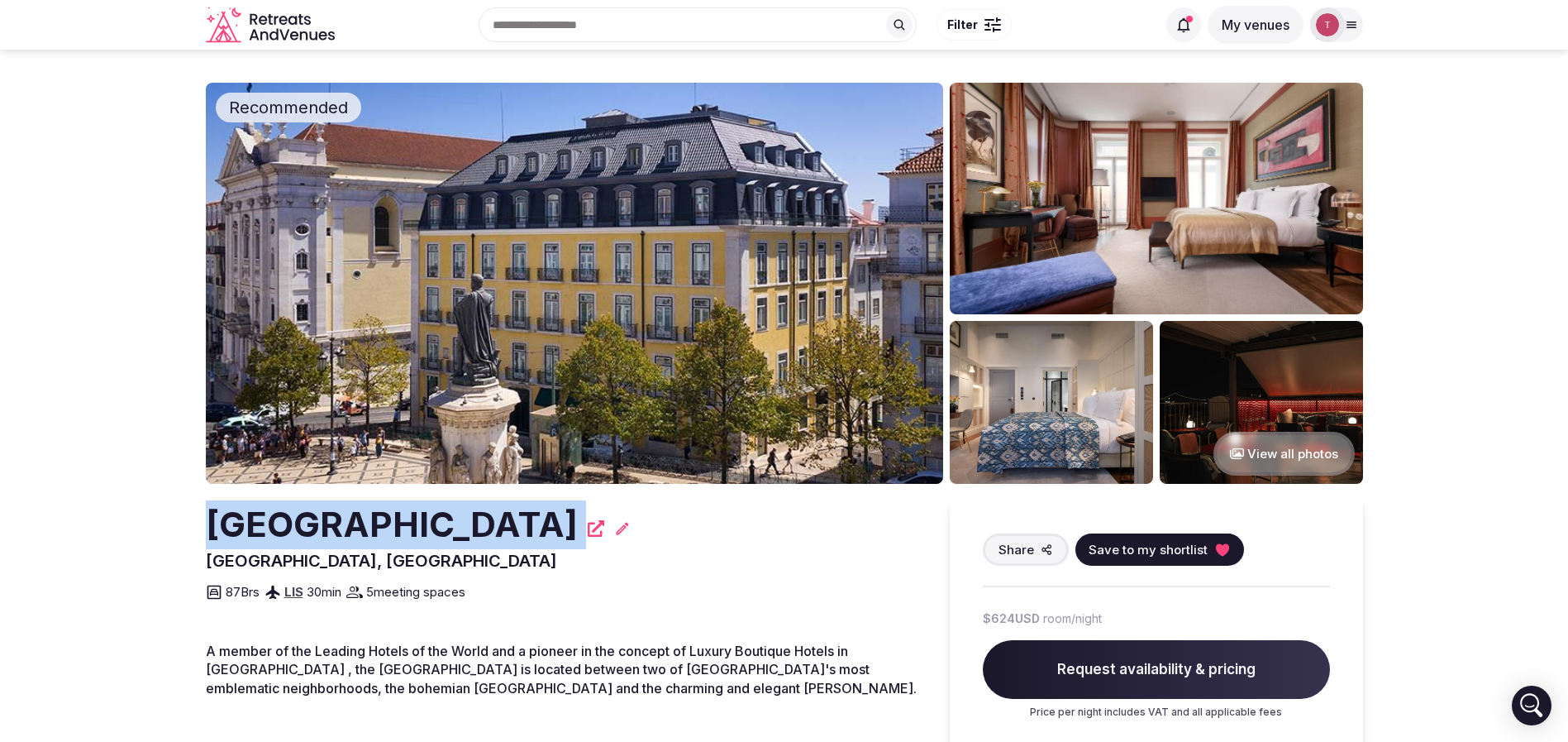
drag, startPoint x: 178, startPoint y: 519, endPoint x: 524, endPoint y: 516, distance: 346.0
copy div "[GEOGRAPHIC_DATA]"
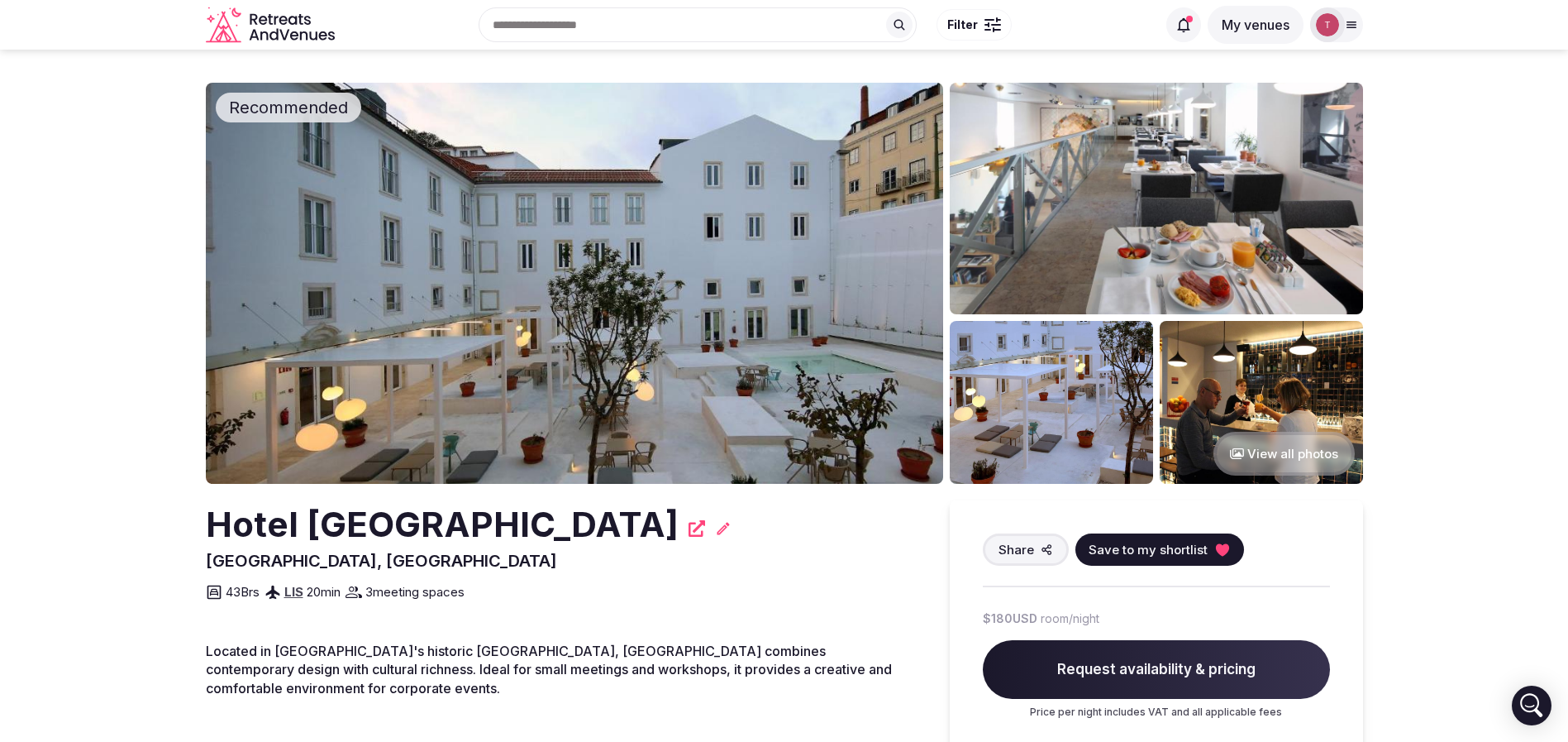
drag, startPoint x: 172, startPoint y: 532, endPoint x: 675, endPoint y: 513, distance: 503.4
copy h2 "Hotel Convento do Salvador"
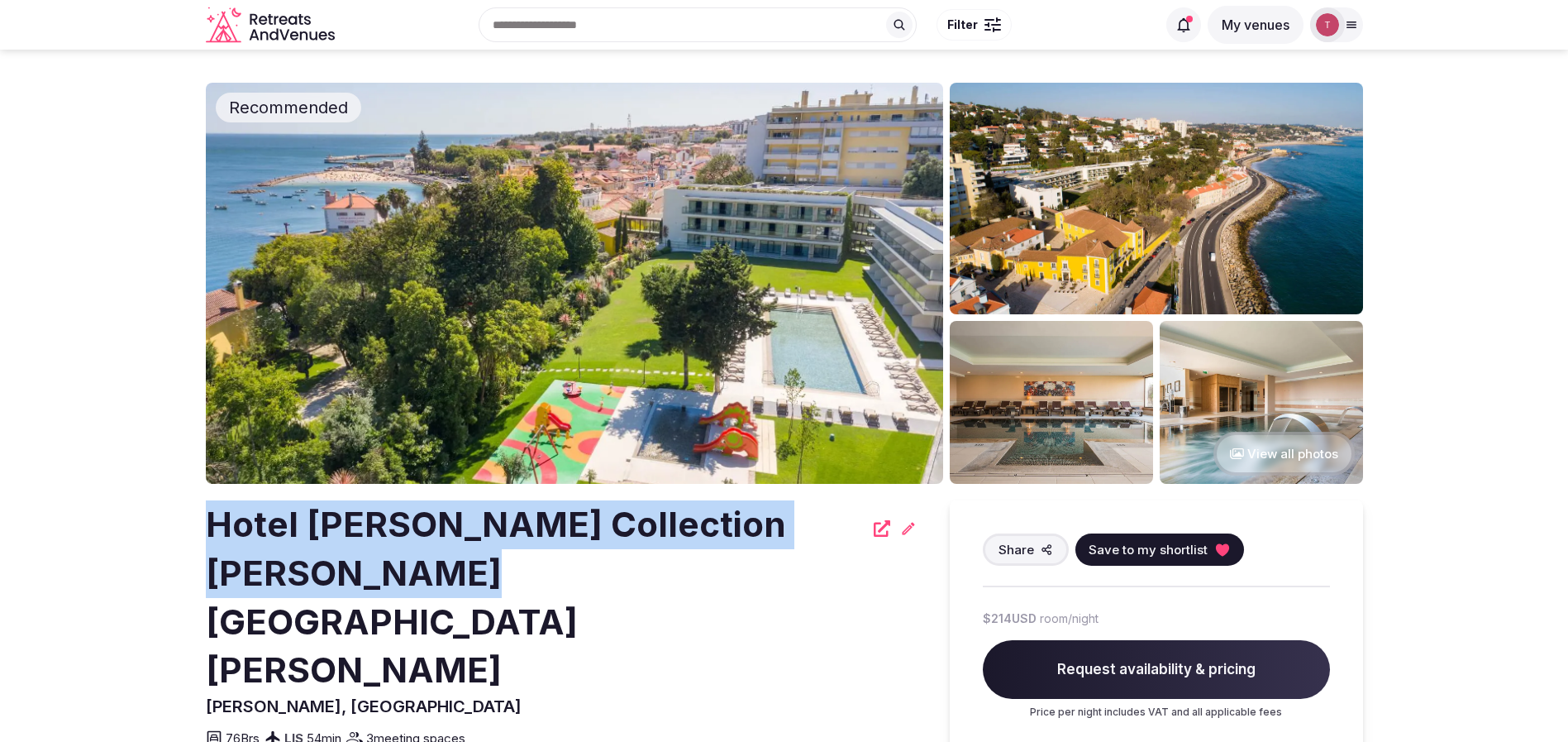
drag, startPoint x: 197, startPoint y: 517, endPoint x: 355, endPoint y: 525, distance: 158.2
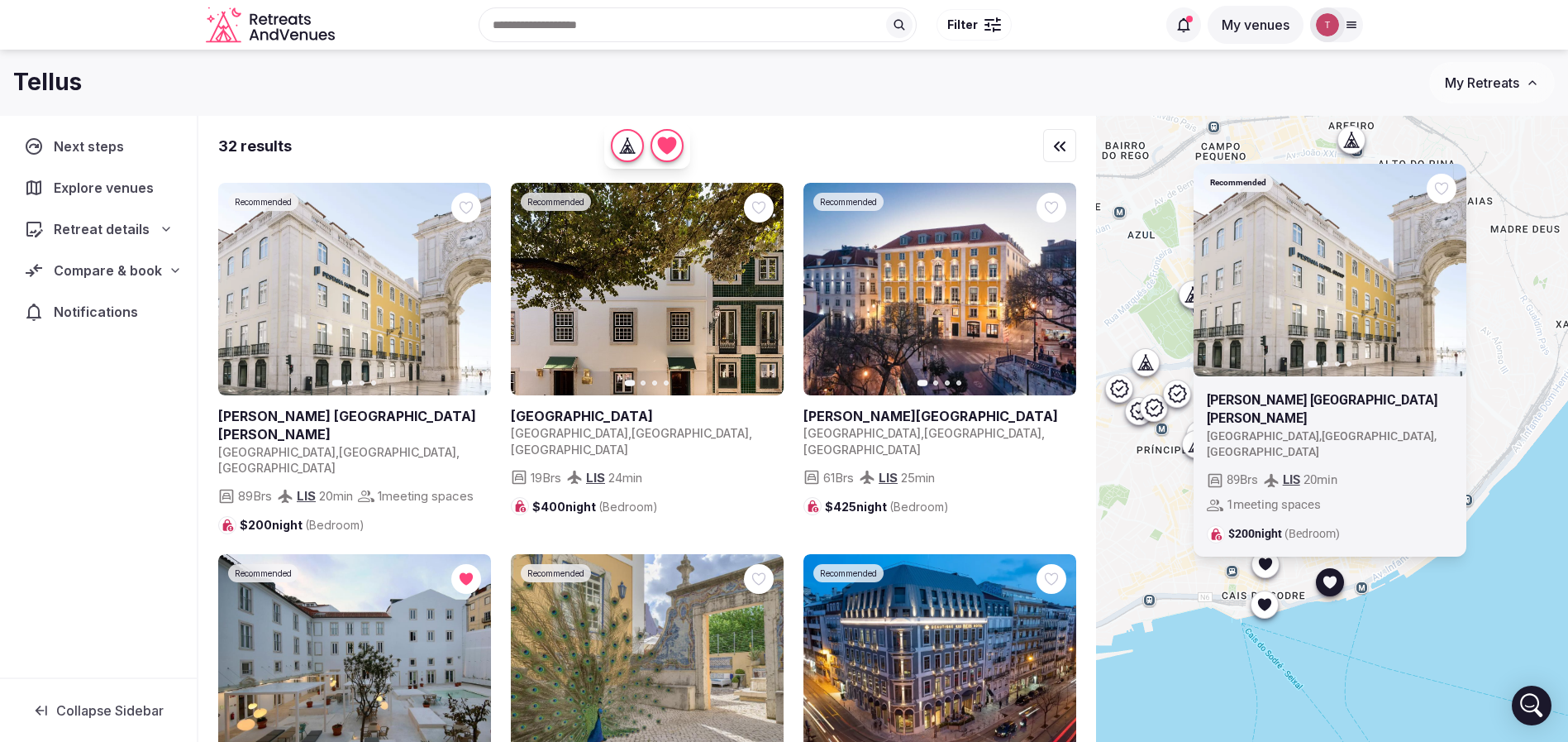
click at [0, 0] on icon at bounding box center [0, 0] width 0 height 0
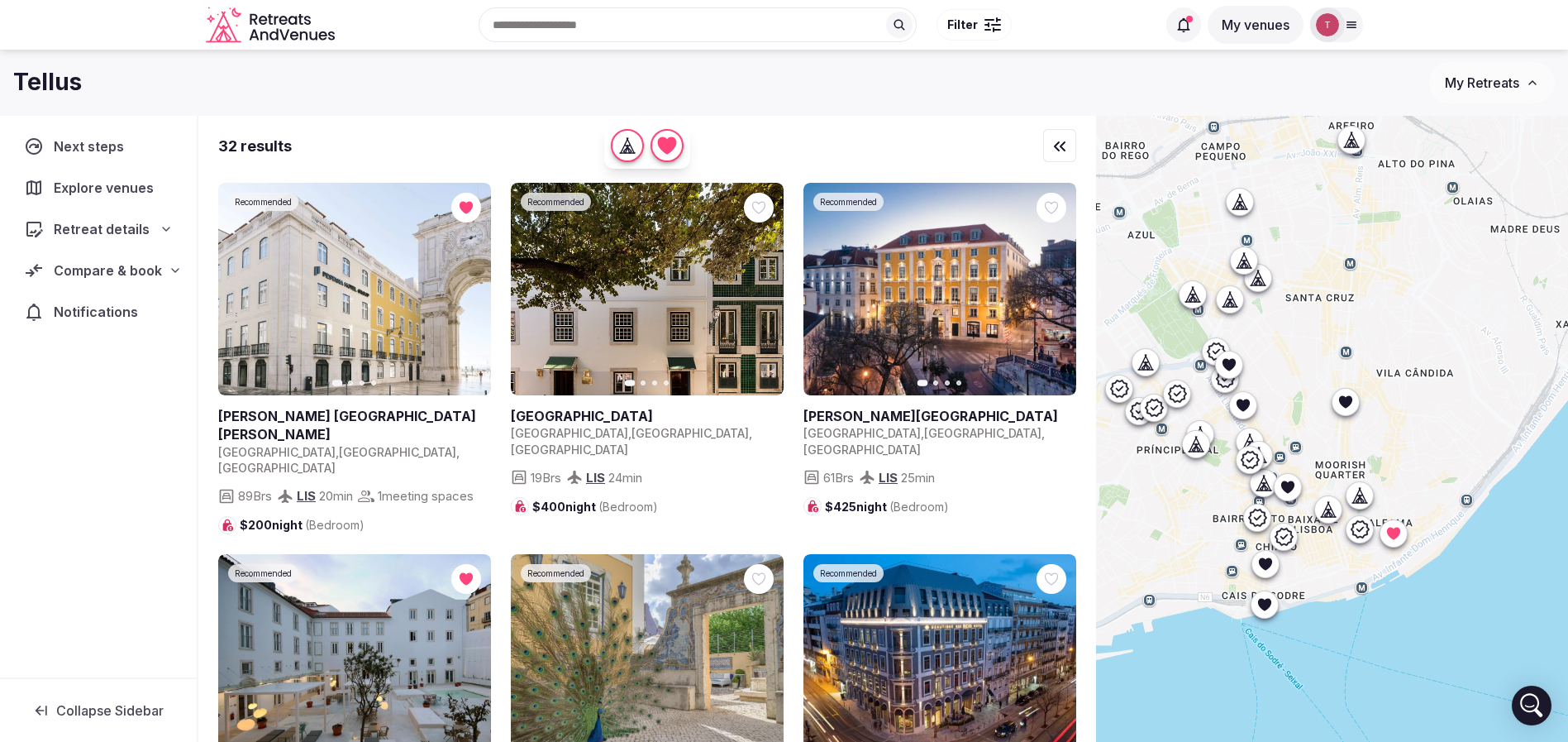
click at [1417, 644] on div "Recommended Previous slide Next slide Pestana Rua Augusta Lisboa Portugal , Lis…" at bounding box center [1332, 456] width 472 height 682
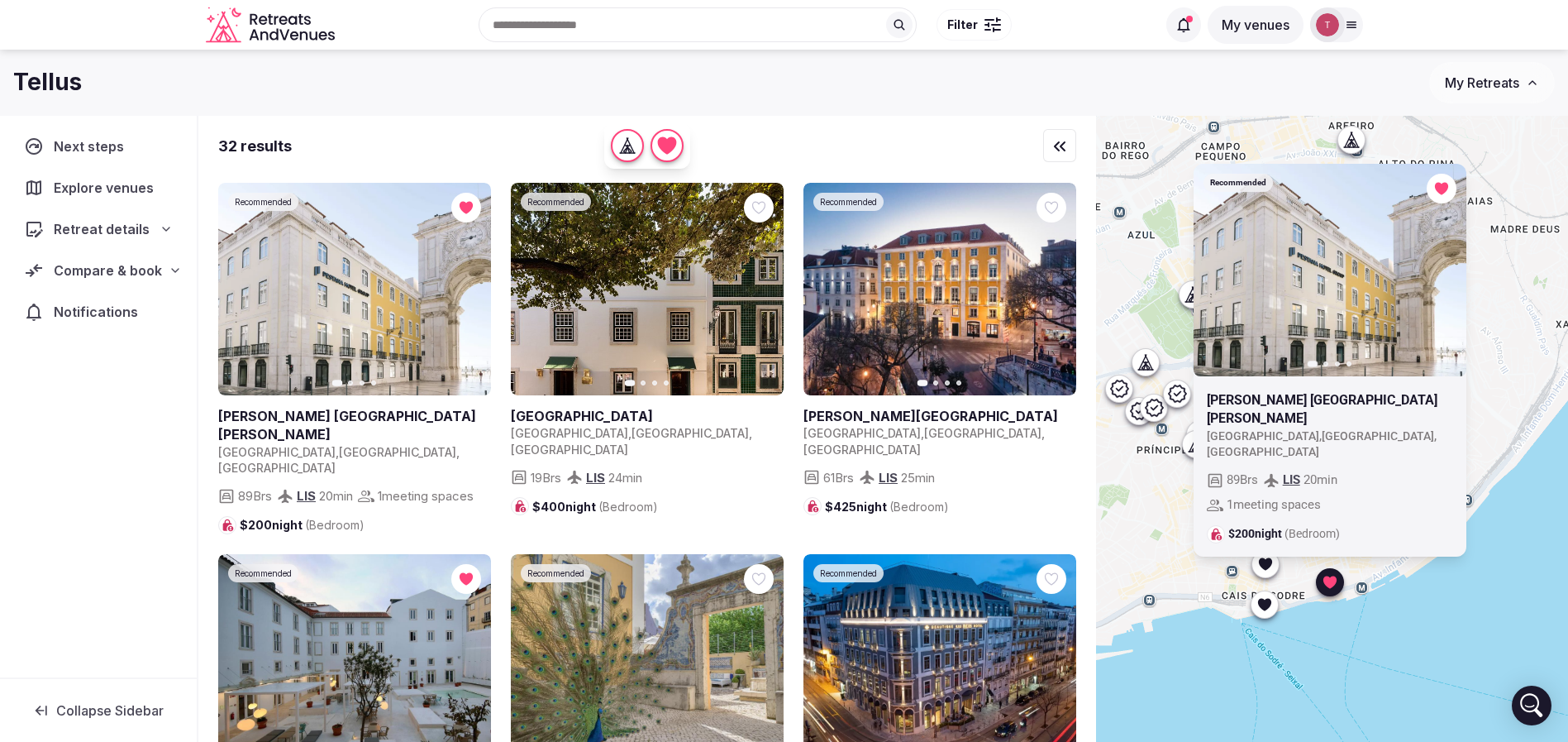
click at [1336, 581] on icon at bounding box center [1328, 582] width 13 height 12
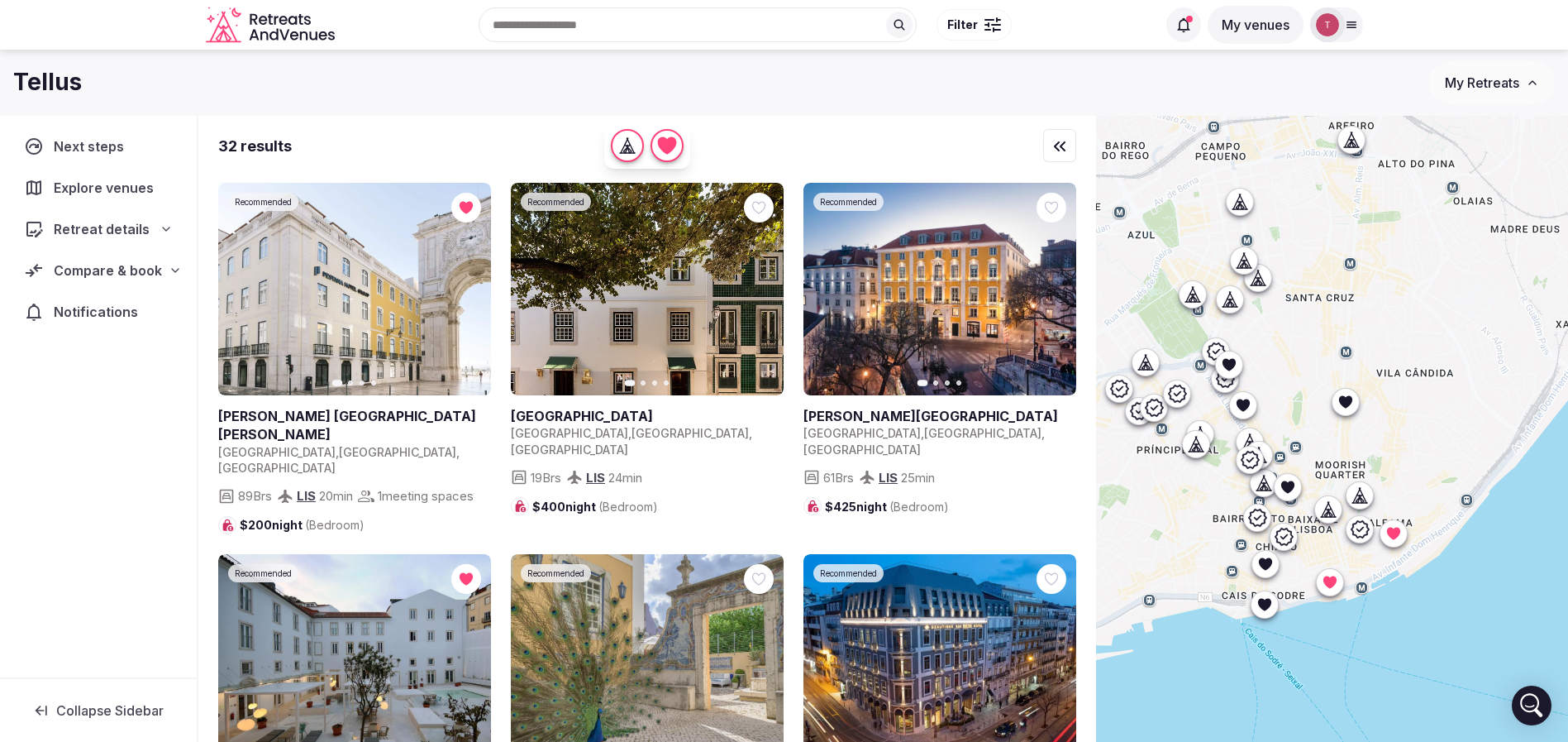
click at [1278, 563] on div at bounding box center [1264, 563] width 27 height 27
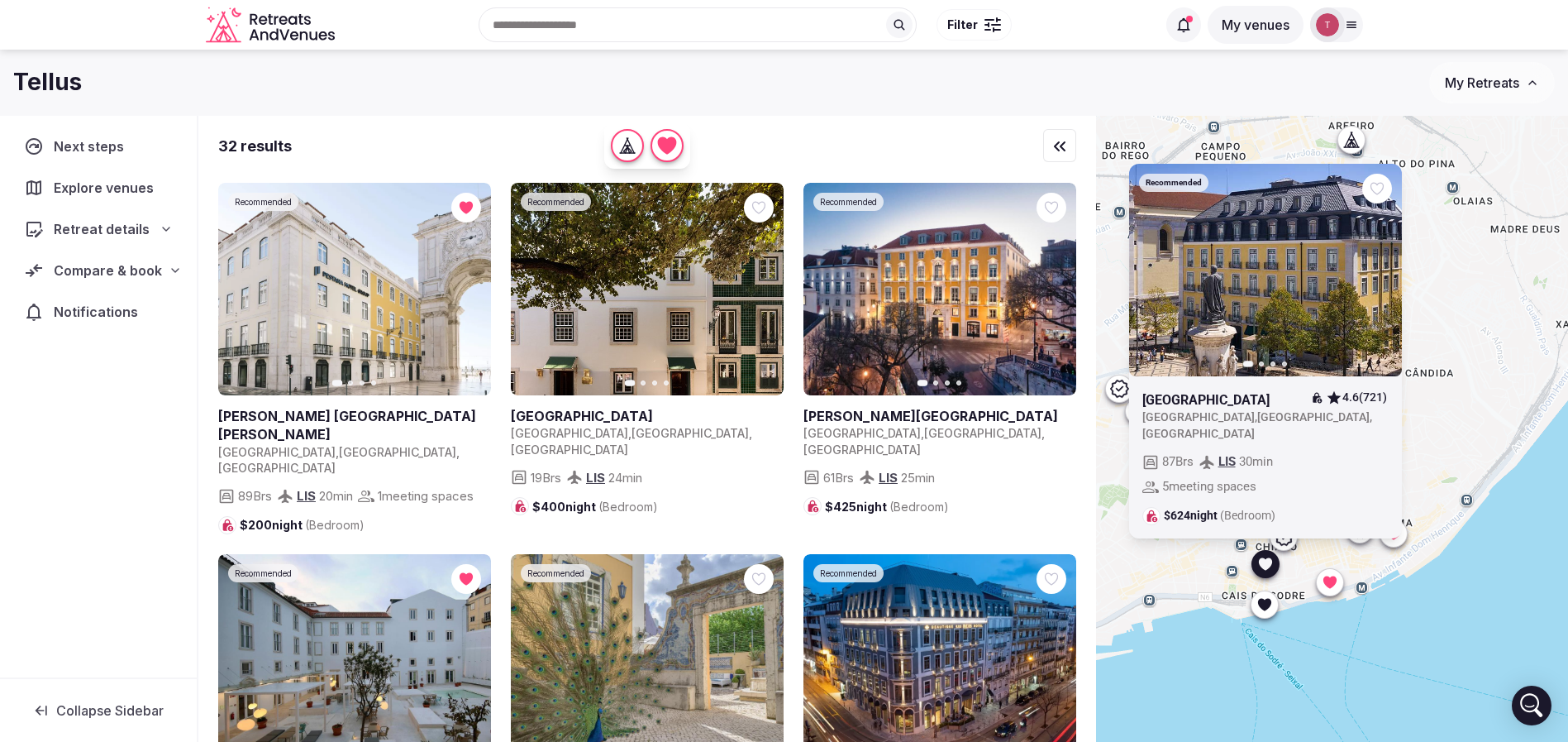
click at [1479, 571] on div "Recommended Previous slide Next slide Bairro Alto Hotel 4.6 (721) Portugal , Li…" at bounding box center [1332, 456] width 472 height 682
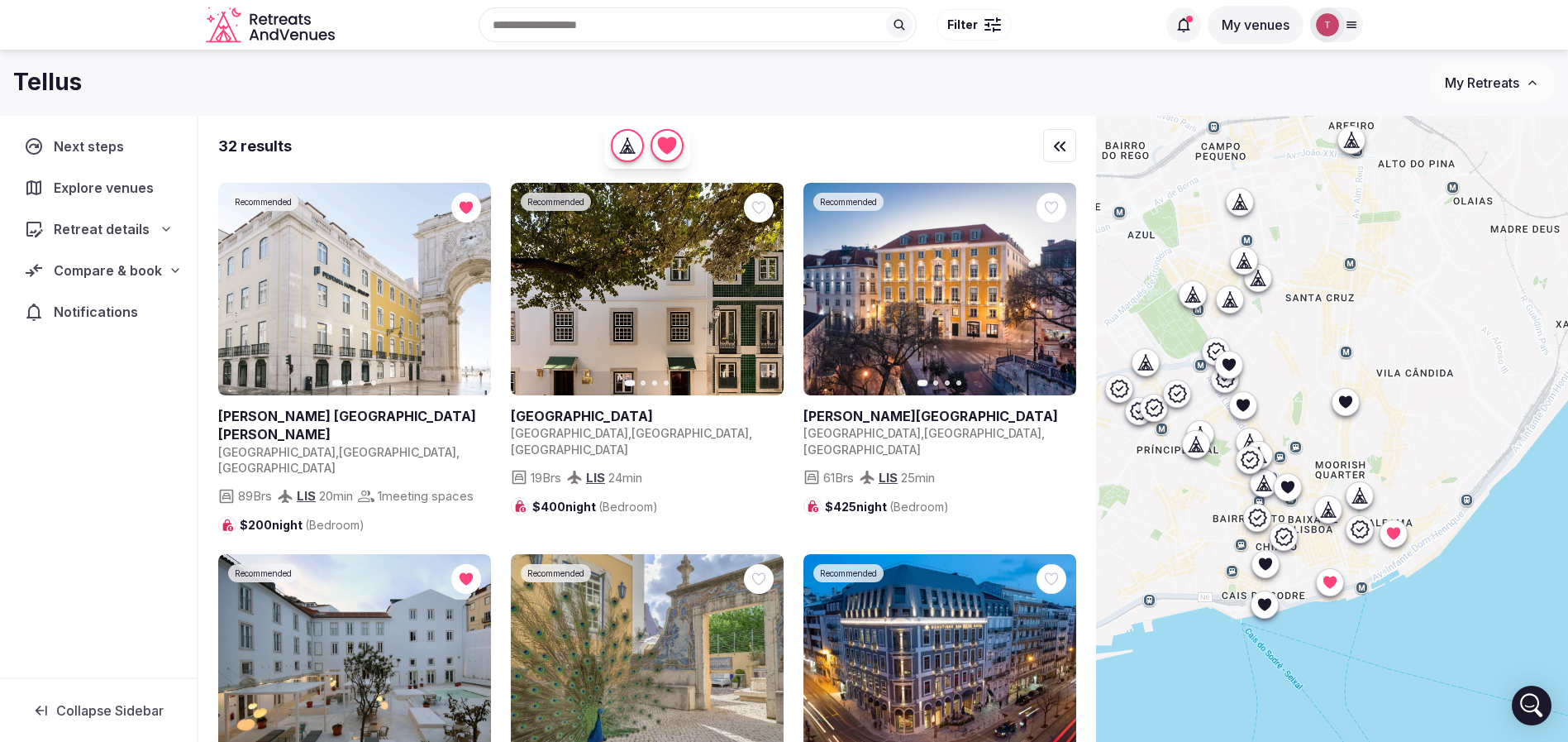
click at [1293, 491] on icon at bounding box center [1287, 486] width 13 height 12
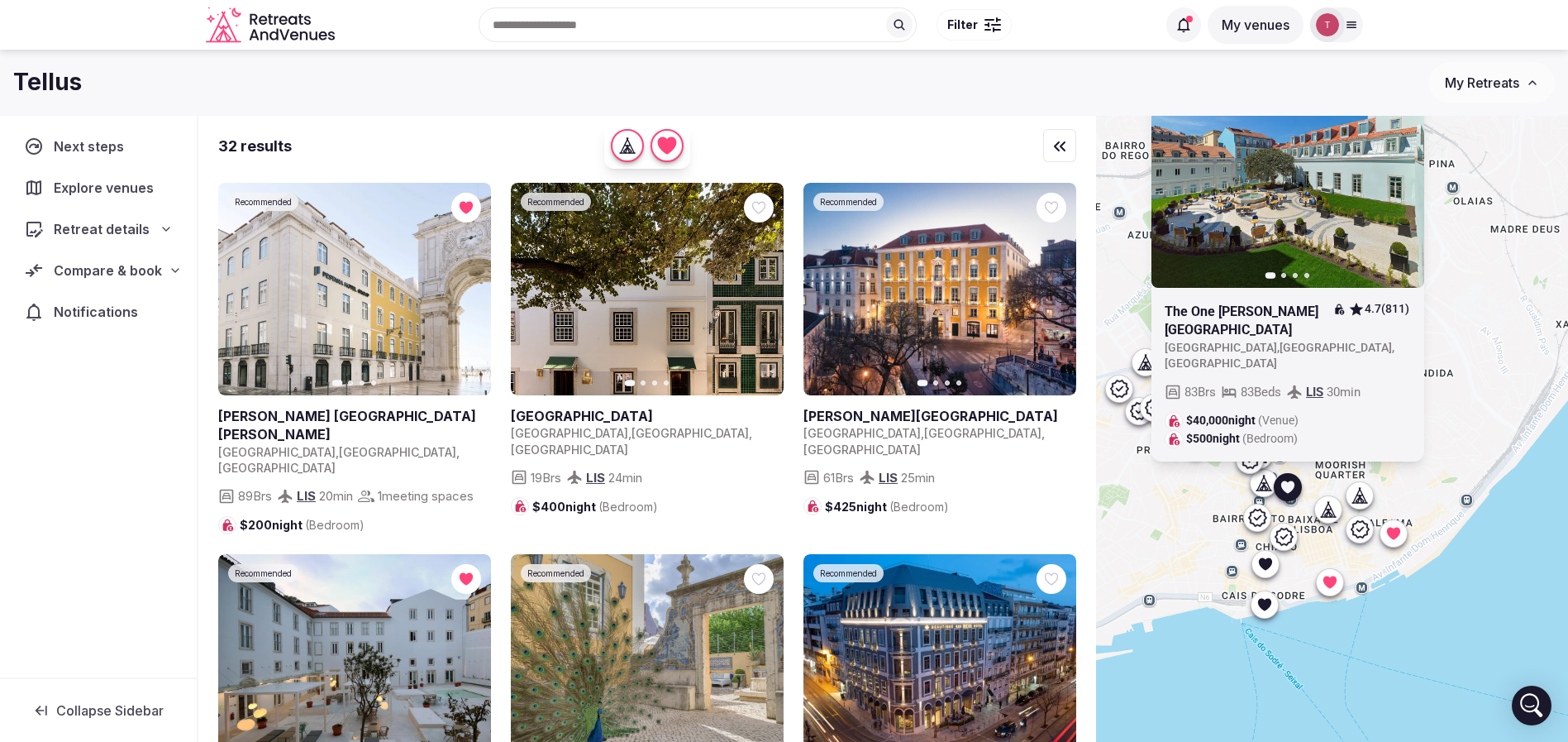
drag, startPoint x: 1412, startPoint y: 122, endPoint x: 1422, endPoint y: 135, distance: 16.4
click at [0, 0] on icon at bounding box center [0, 0] width 0 height 0
click at [1489, 508] on div "Previous slide Next slide The One Palácio da Anunciada 4.7 (811) Portugal , Lis…" at bounding box center [1332, 456] width 472 height 682
click at [1296, 493] on icon at bounding box center [1287, 487] width 16 height 16
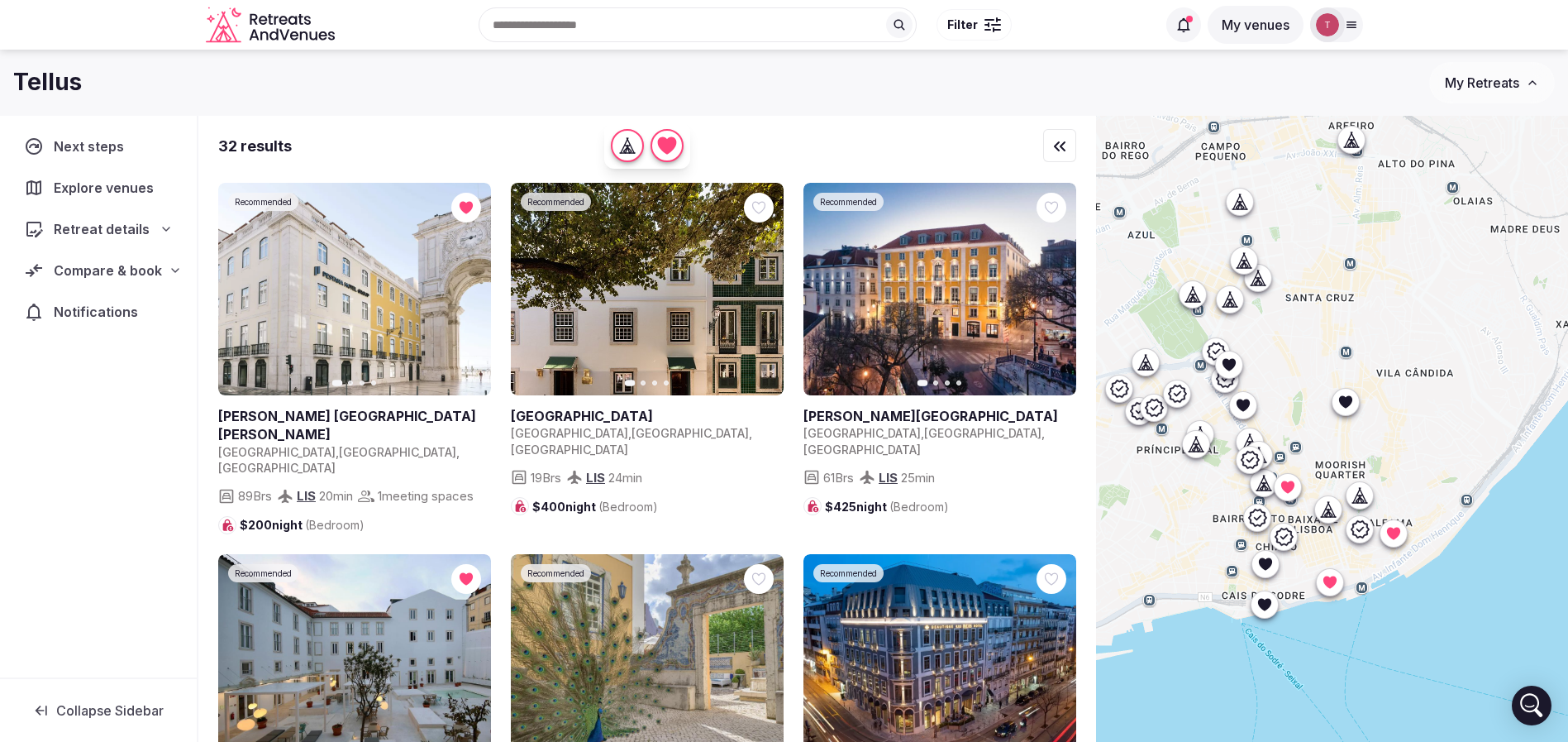
click at [1353, 409] on icon at bounding box center [1345, 401] width 16 height 16
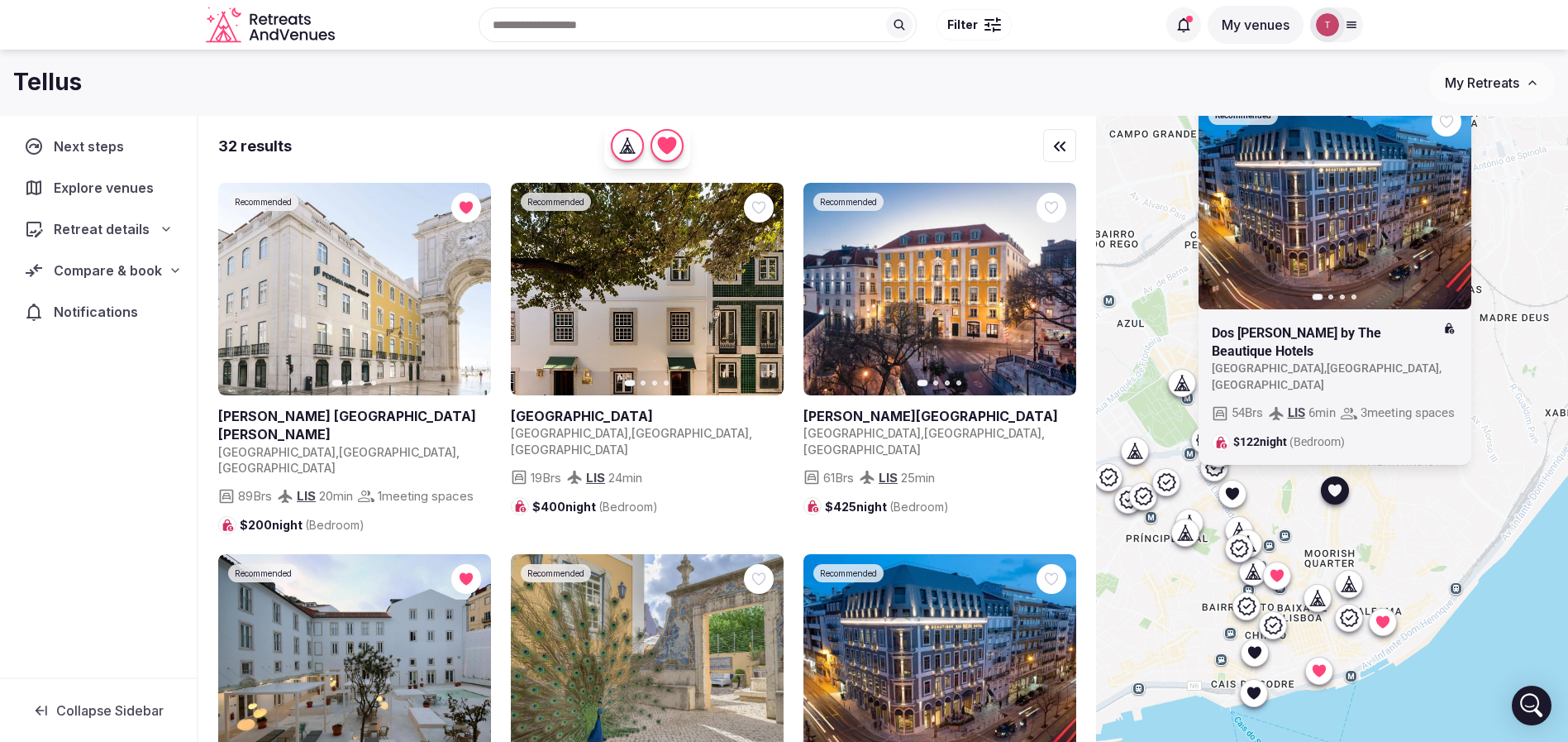
drag, startPoint x: 1489, startPoint y: 393, endPoint x: 1477, endPoint y: 499, distance: 106.7
click at [1477, 499] on div "Recommended Previous slide Next slide Dos Reis by The Beautique Hotels Portugal…" at bounding box center [1332, 456] width 472 height 682
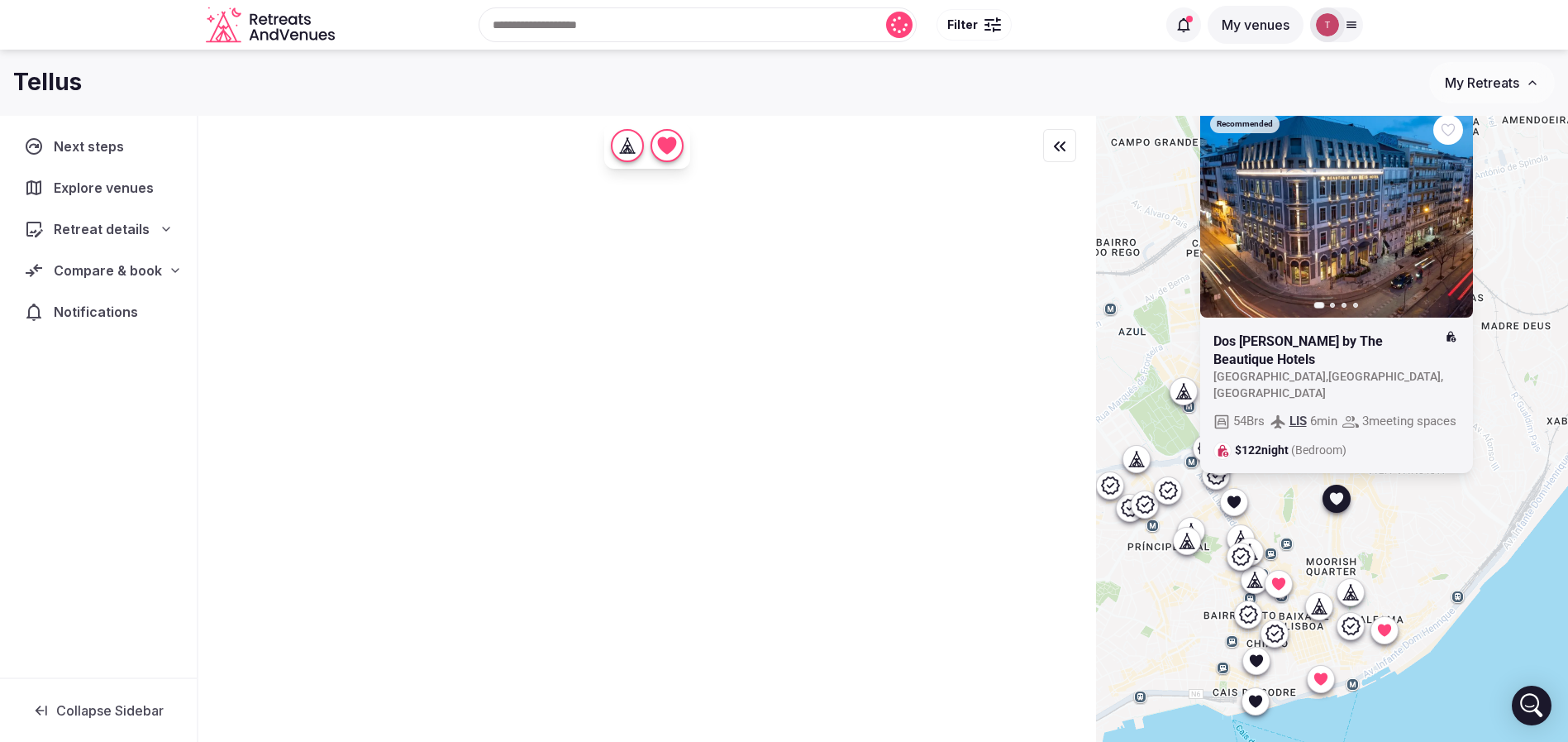
click at [1456, 217] on icon "button" at bounding box center [1448, 211] width 13 height 13
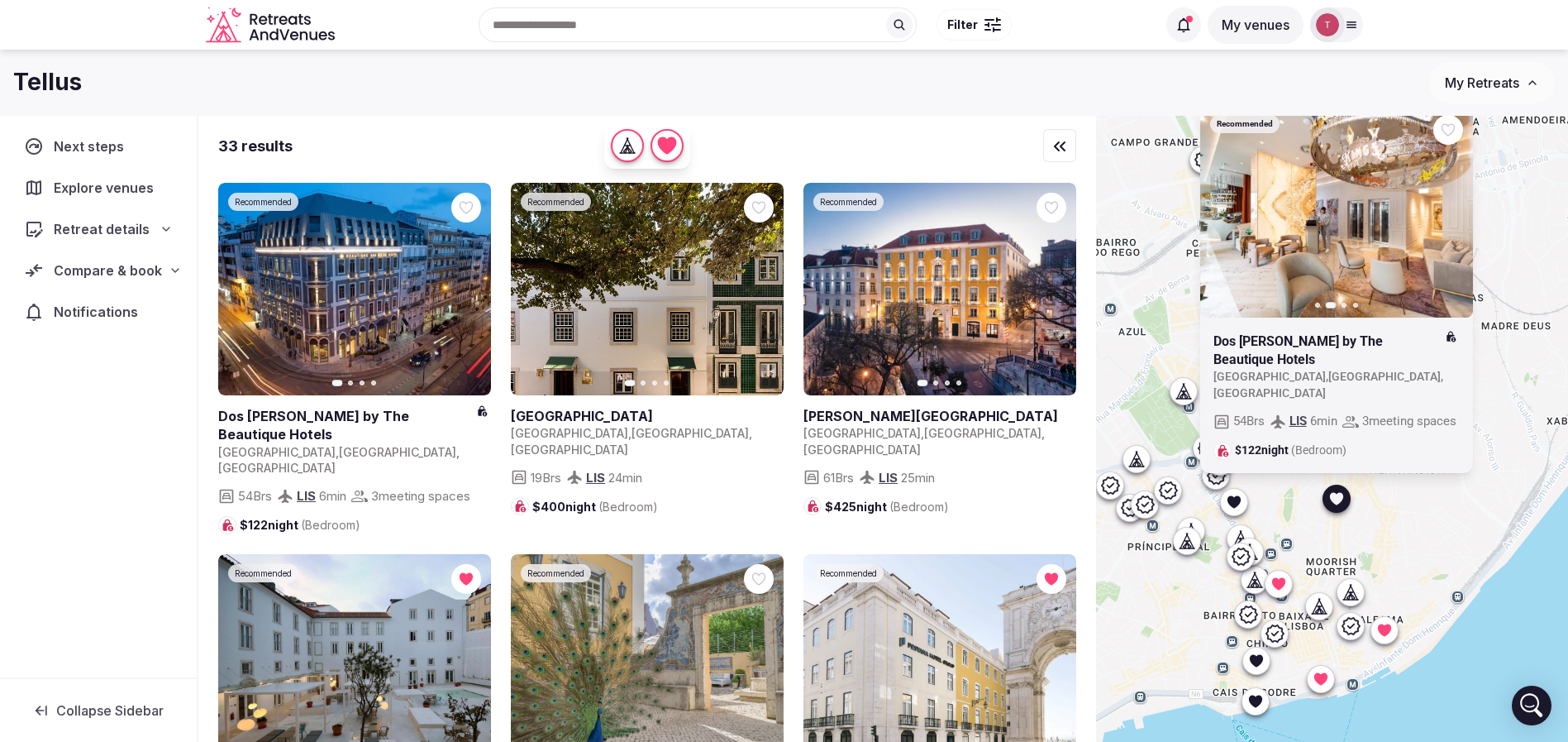
click at [1456, 217] on icon "button" at bounding box center [1448, 211] width 13 height 13
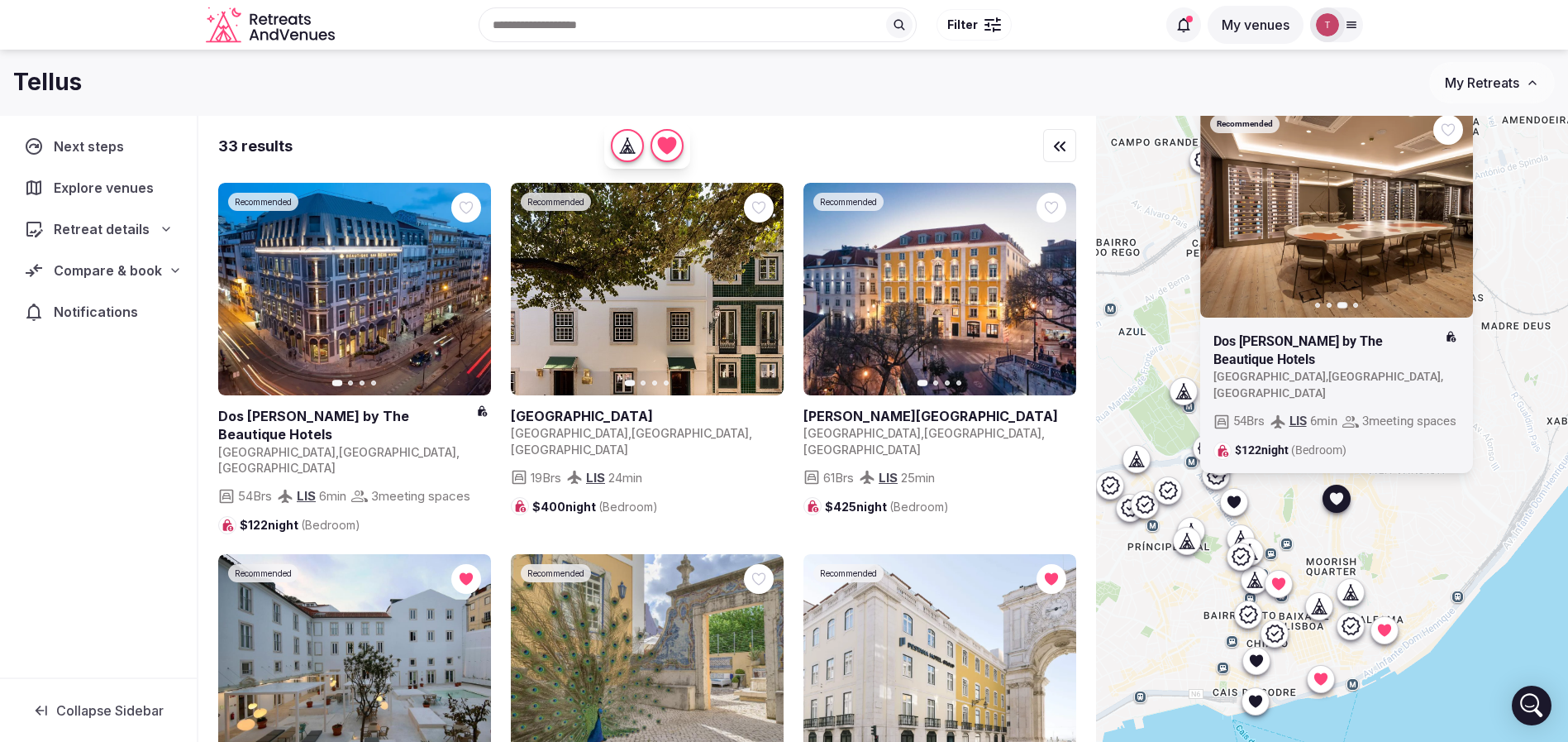
click at [0, 0] on icon at bounding box center [0, 0] width 0 height 0
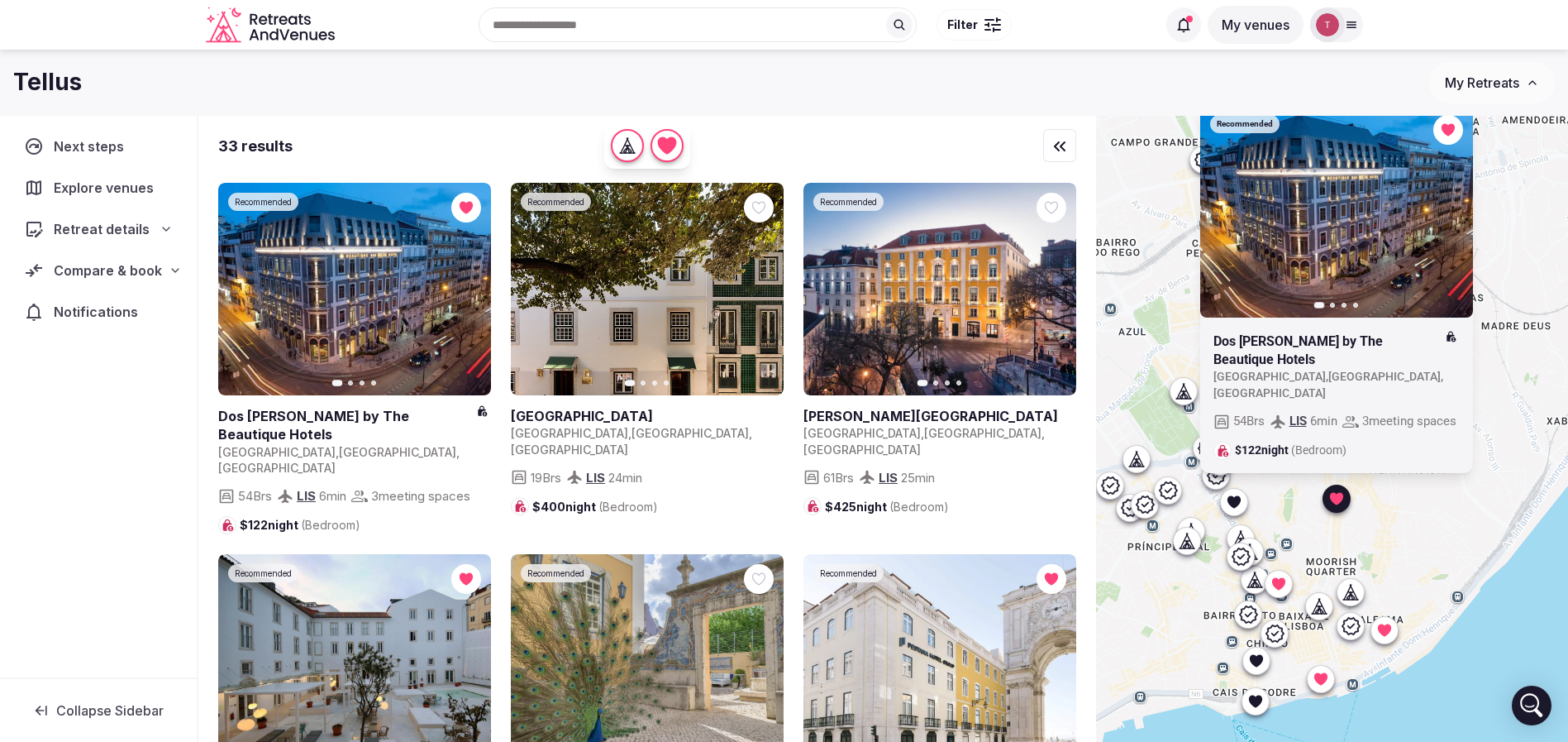
click at [1493, 504] on div "Recommended Previous slide Next slide Dos Reis by The Beautique Hotels Portugal…" at bounding box center [1332, 456] width 472 height 682
click at [1241, 504] on icon at bounding box center [1233, 501] width 16 height 16
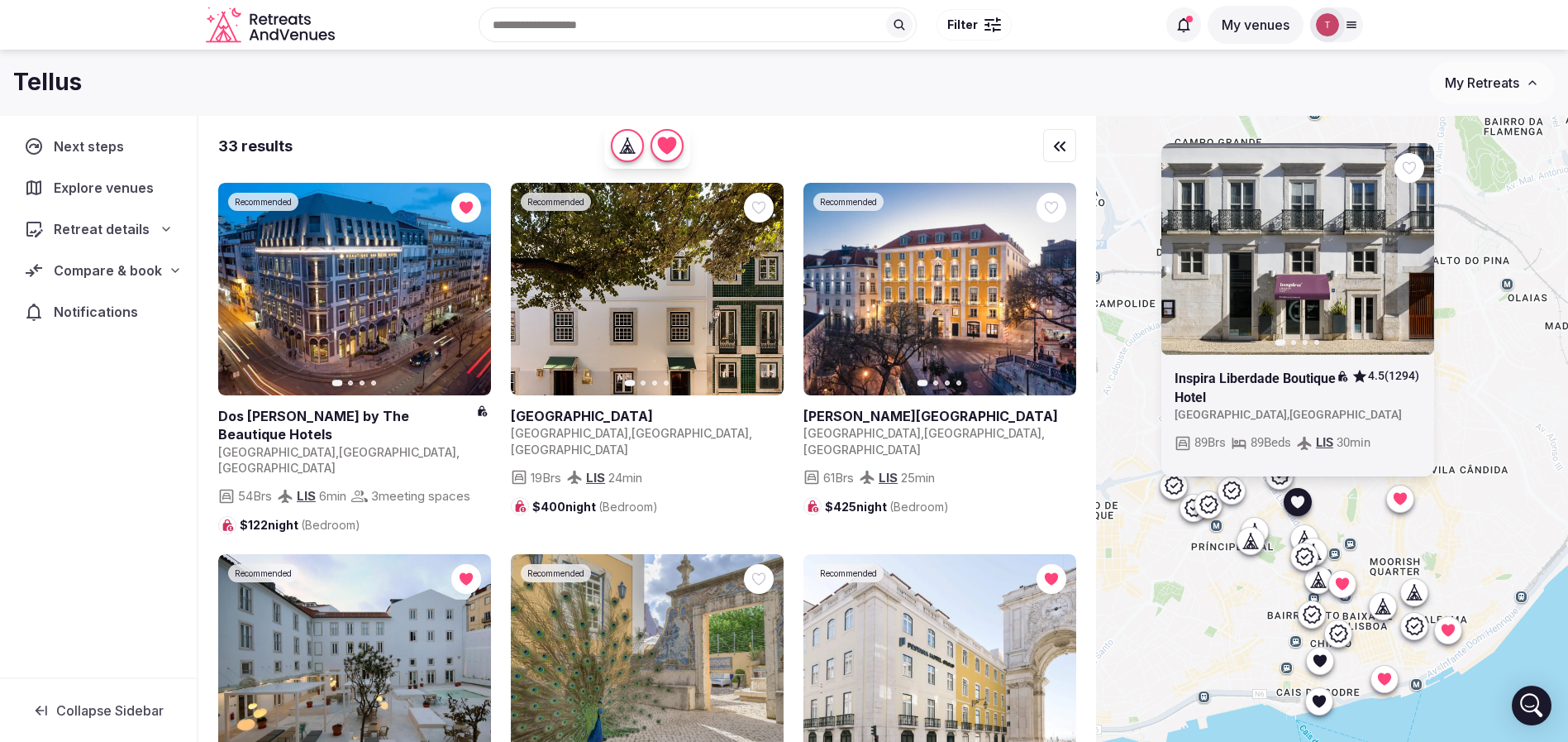
drag, startPoint x: 1224, startPoint y: 395, endPoint x: 1293, endPoint y: 397, distance: 69.0
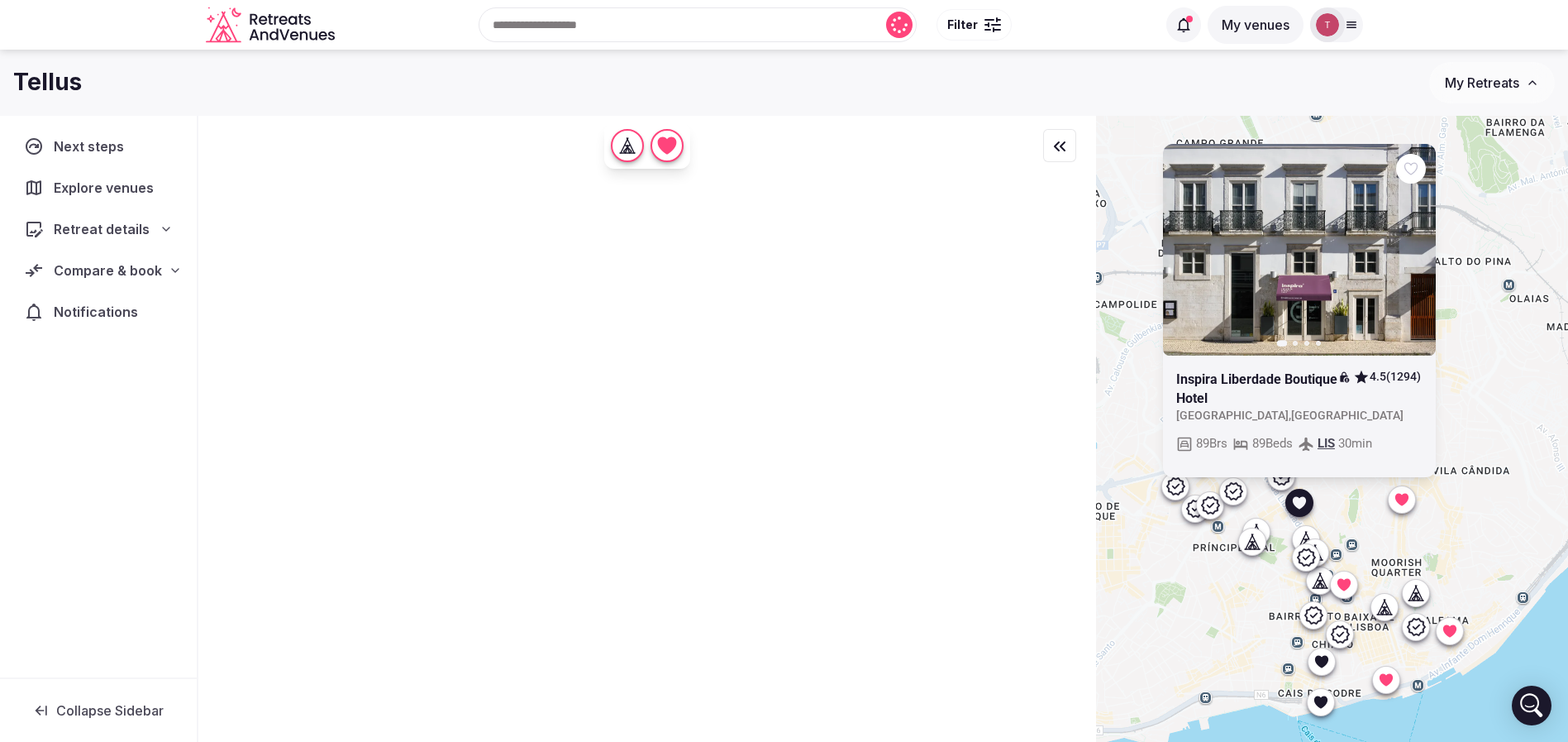
click at [0, 0] on icon at bounding box center [0, 0] width 0 height 0
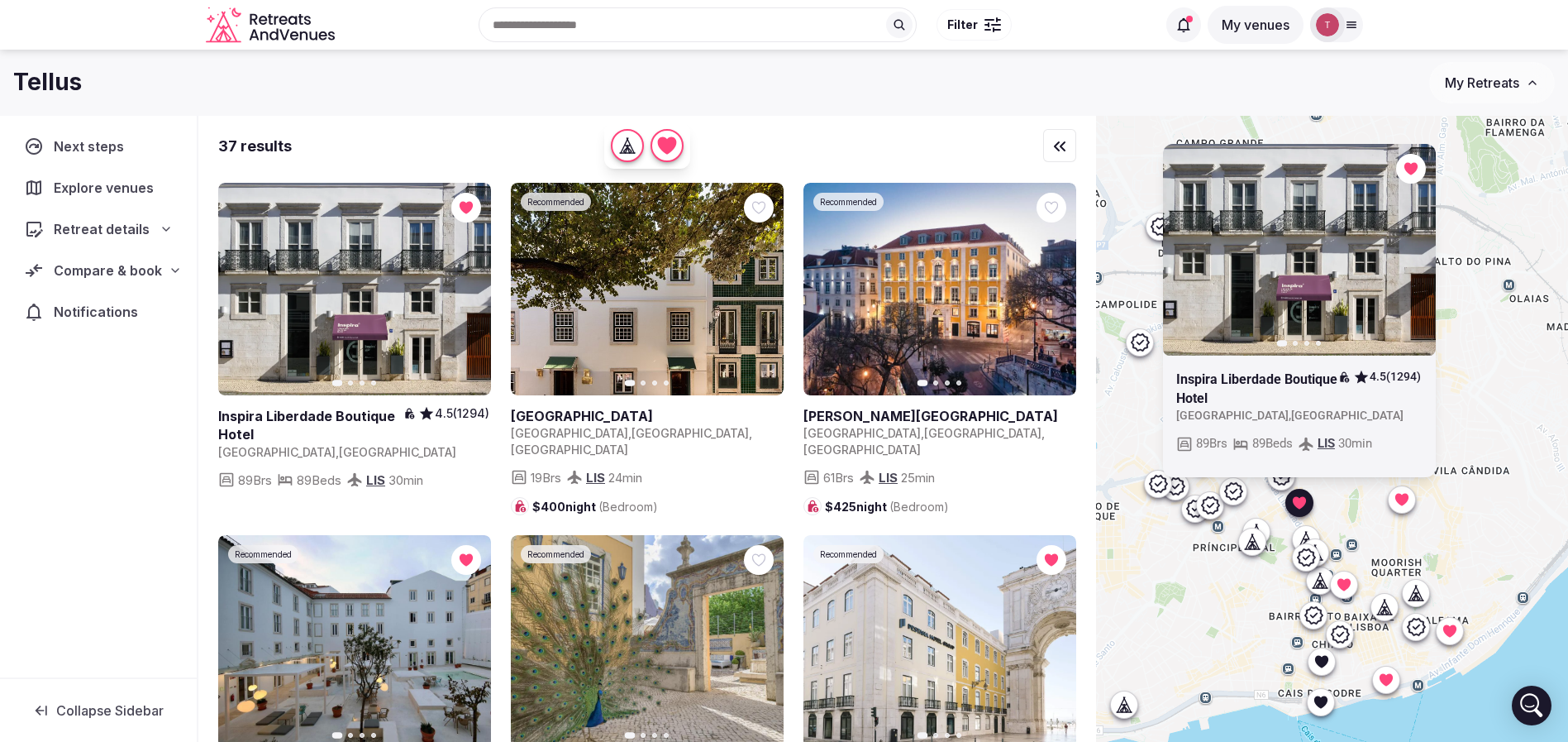
click at [1488, 554] on div "Previous slide Next slide Inspira Liberdade Boutique Hotel 4.5 (1294) Portugal …" at bounding box center [1332, 456] width 472 height 682
click at [1285, 611] on div "Previous slide Next slide Inspira Liberdade Boutique Hotel 4.5 (1294) Portugal …" at bounding box center [1332, 456] width 472 height 682
click at [1307, 508] on icon at bounding box center [1298, 502] width 16 height 16
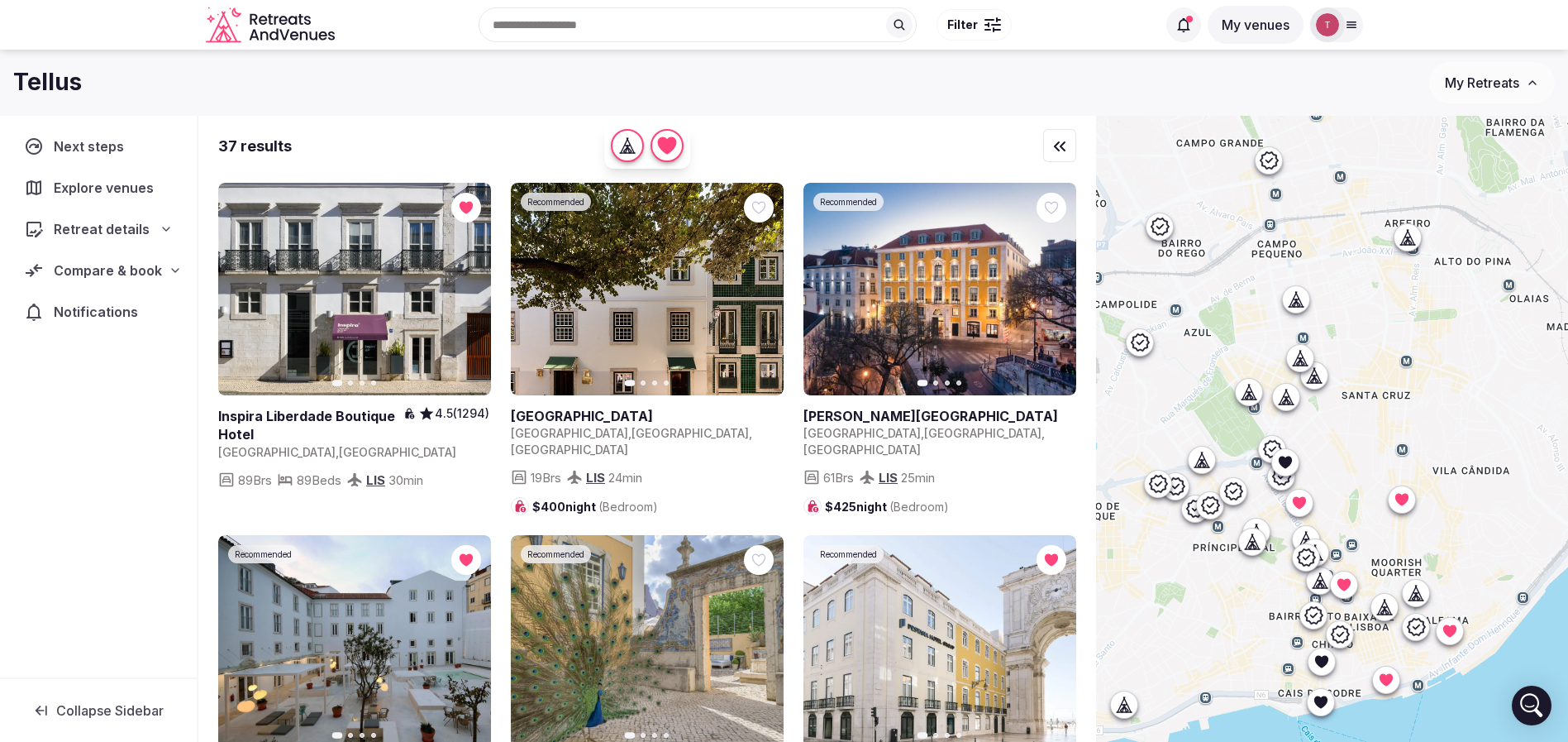
click at [1299, 465] on div at bounding box center [1285, 461] width 27 height 27
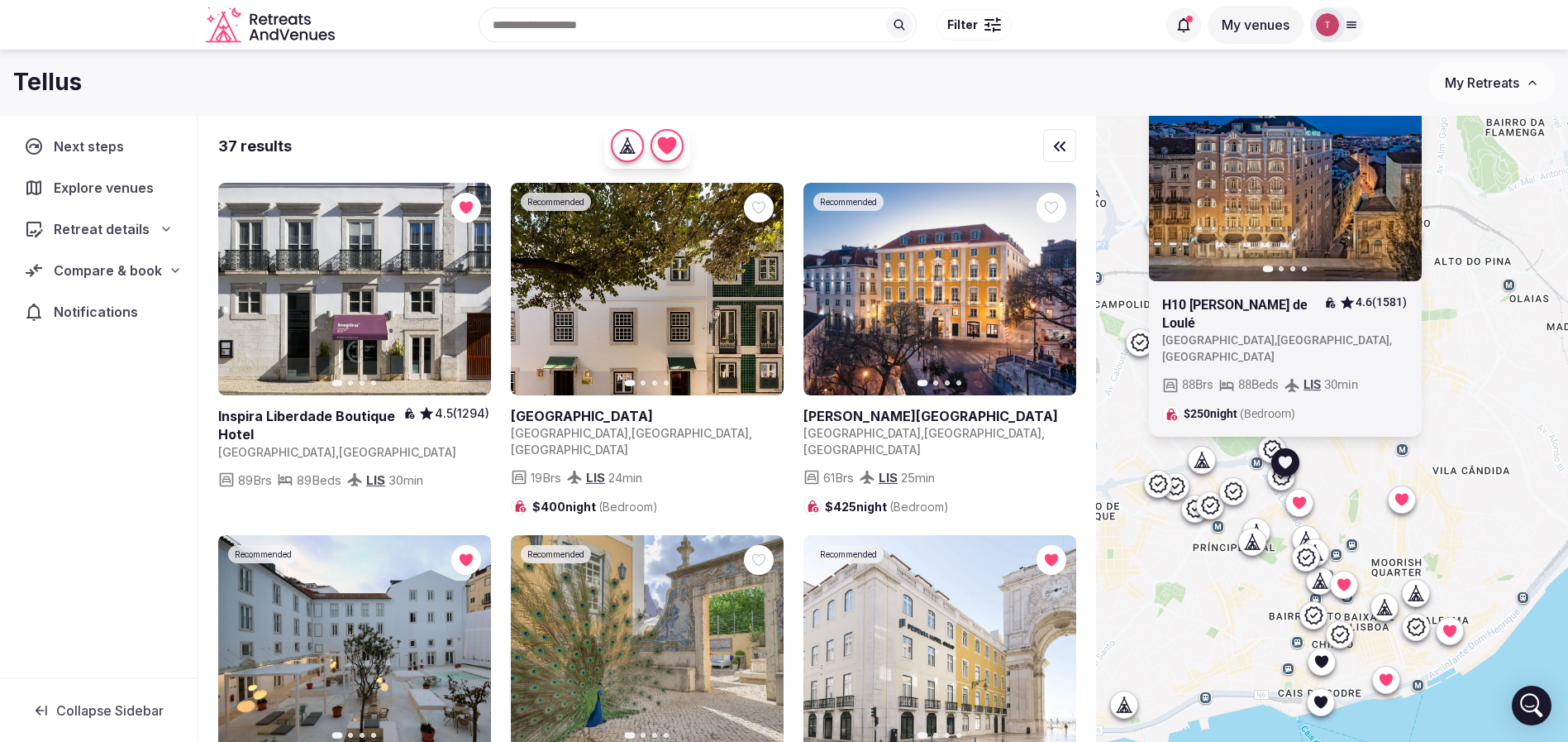
click at [1412, 108] on div at bounding box center [1397, 92] width 30 height 30
click at [0, 0] on icon at bounding box center [0, 0] width 0 height 0
click at [1484, 559] on div "Previous slide Next slide H10 Duque de Loulé 4.6 (1581) Portugal , Lisboa , Lis…" at bounding box center [1332, 456] width 472 height 682
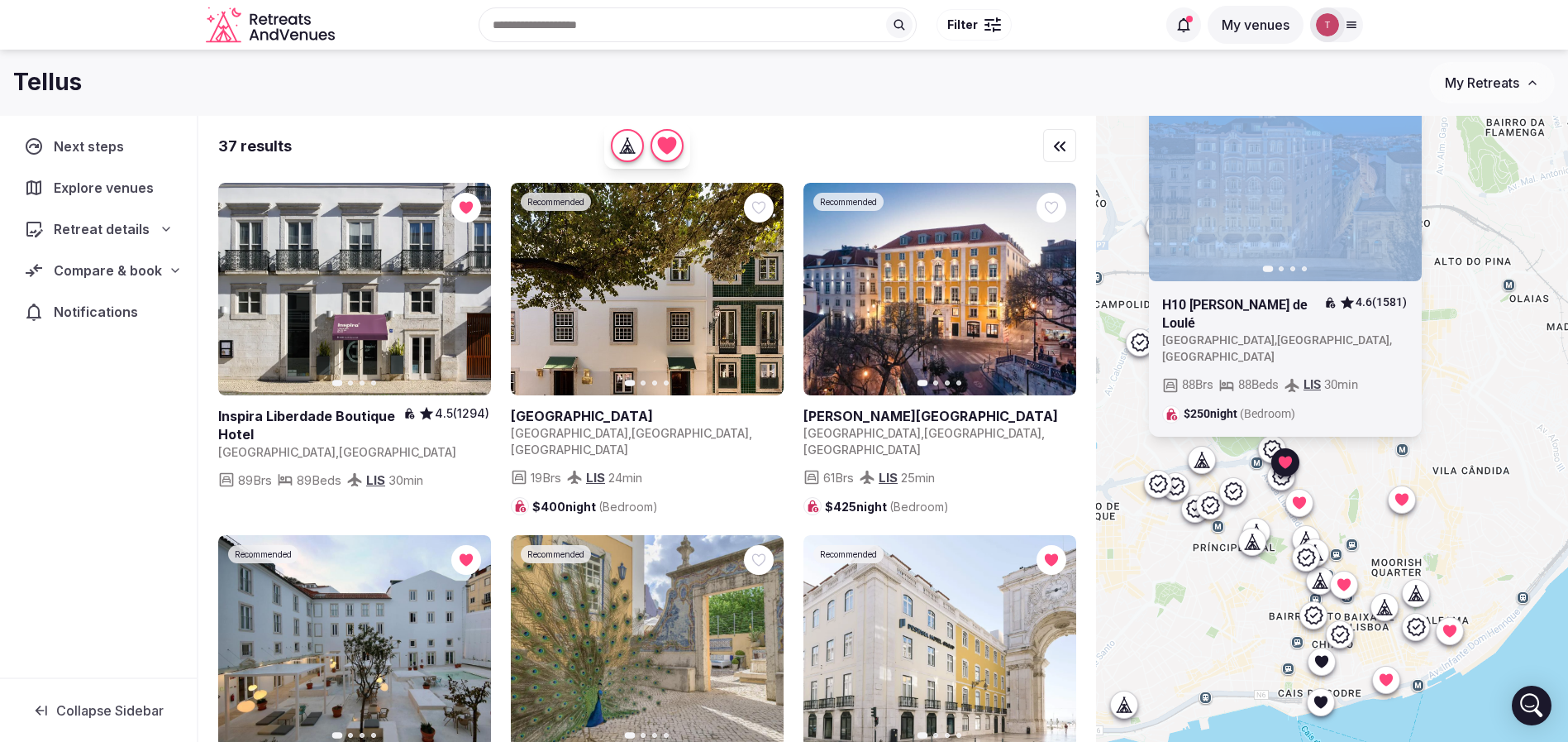
drag, startPoint x: 1288, startPoint y: 626, endPoint x: 1311, endPoint y: 526, distance: 102.6
click at [1311, 526] on div "Previous slide Next slide H10 Duque de Loulé 4.6 (1581) Portugal , Lisboa , Lis…" at bounding box center [1332, 456] width 472 height 682
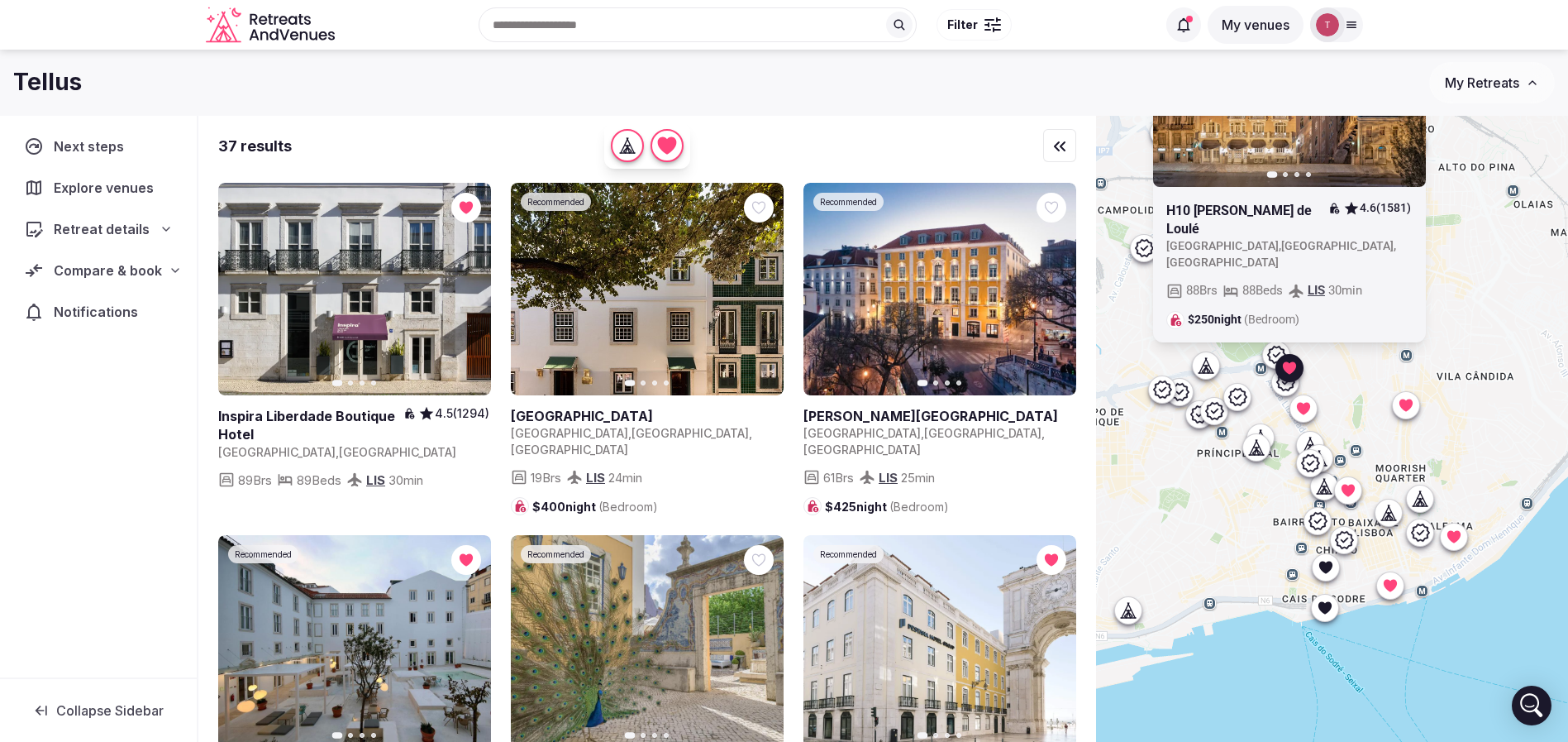
drag, startPoint x: 1268, startPoint y: 573, endPoint x: 1268, endPoint y: 521, distance: 52.0
click at [1268, 521] on div "Previous slide Next slide H10 Duque de Loulé 4.6 (1581) Portugal , Lisboa , Lis…" at bounding box center [1332, 456] width 472 height 682
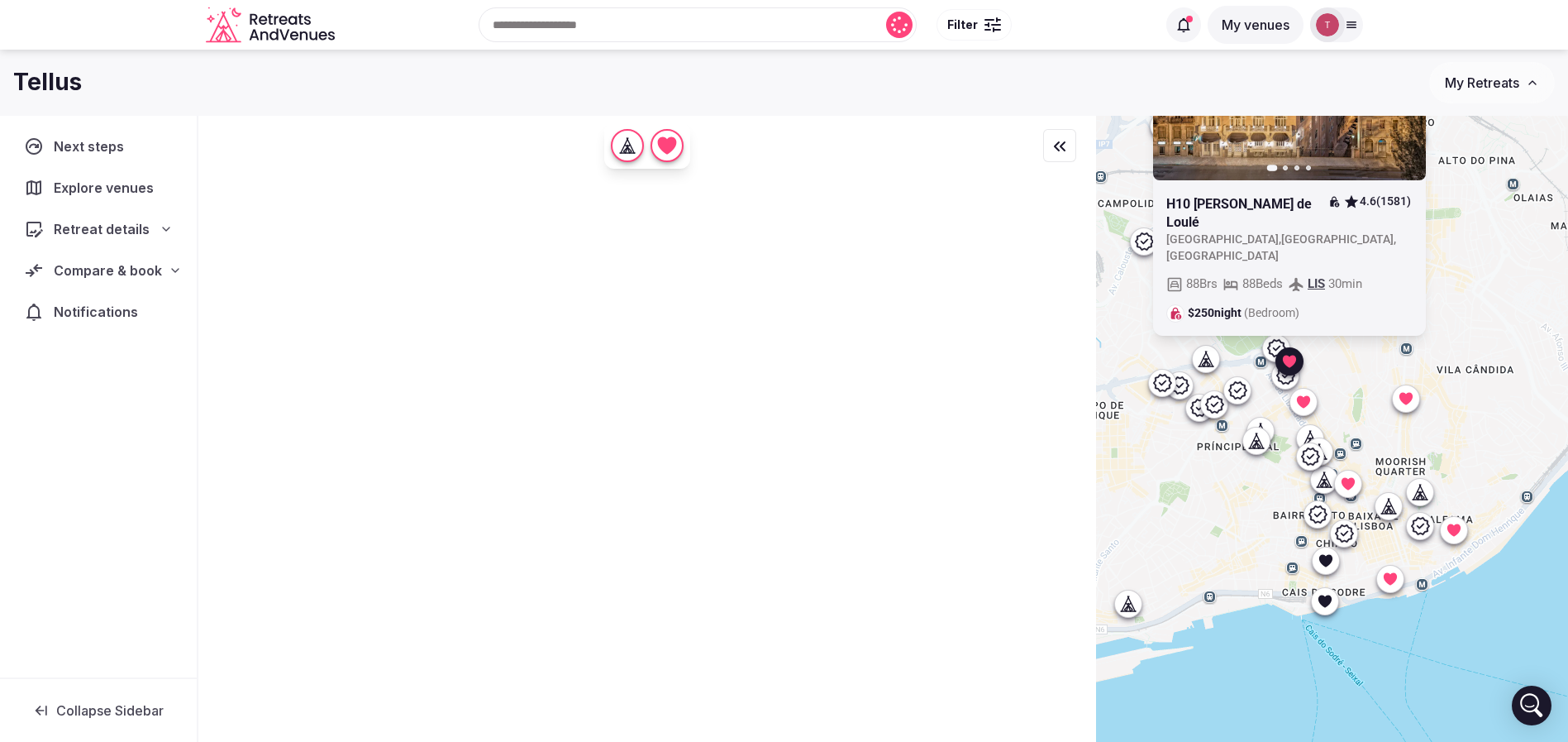
click at [1332, 556] on icon at bounding box center [1324, 560] width 13 height 12
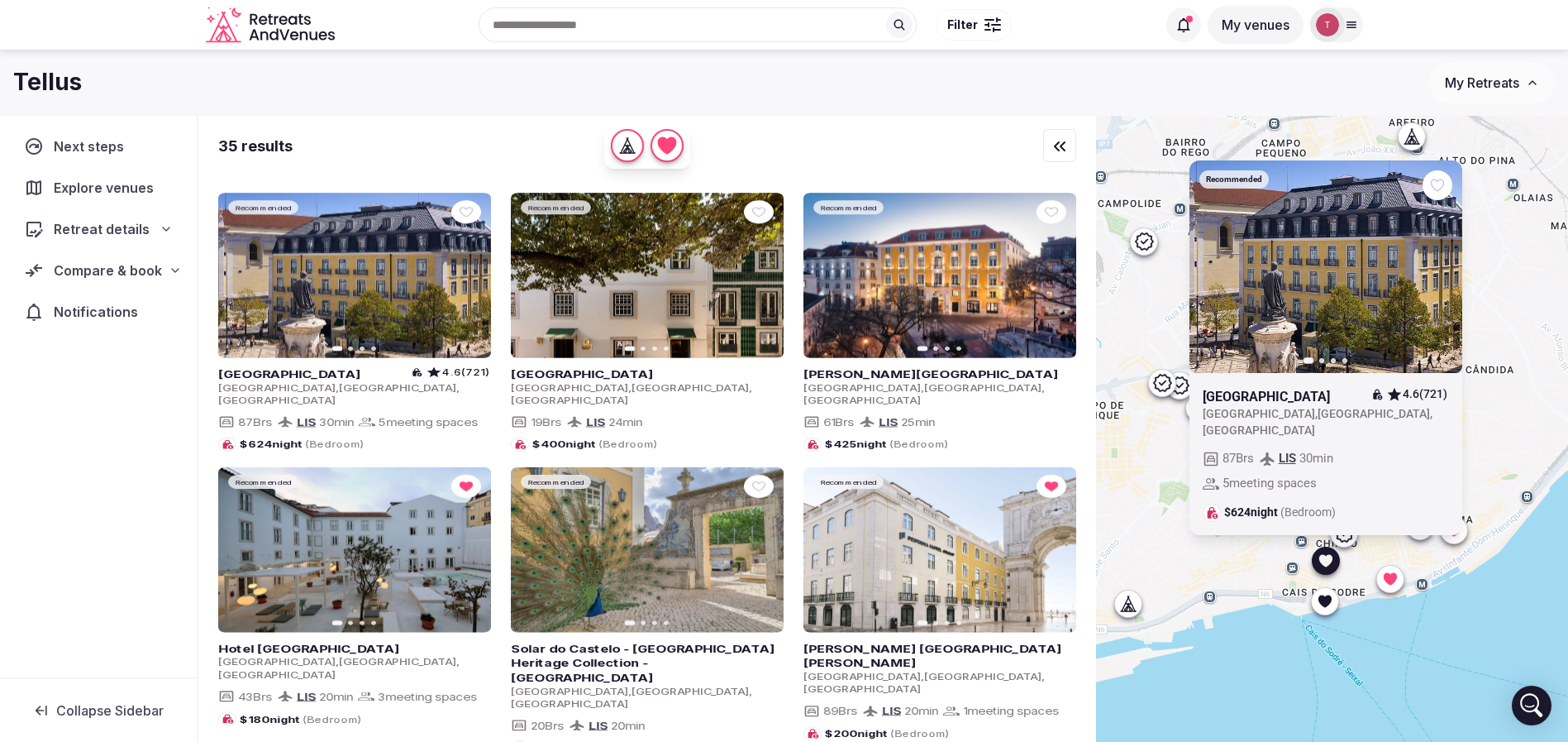
click at [1239, 590] on div "Recommended Previous slide Next slide Bairro Alto Hotel 4.6 (721) Portugal , Li…" at bounding box center [1332, 456] width 472 height 682
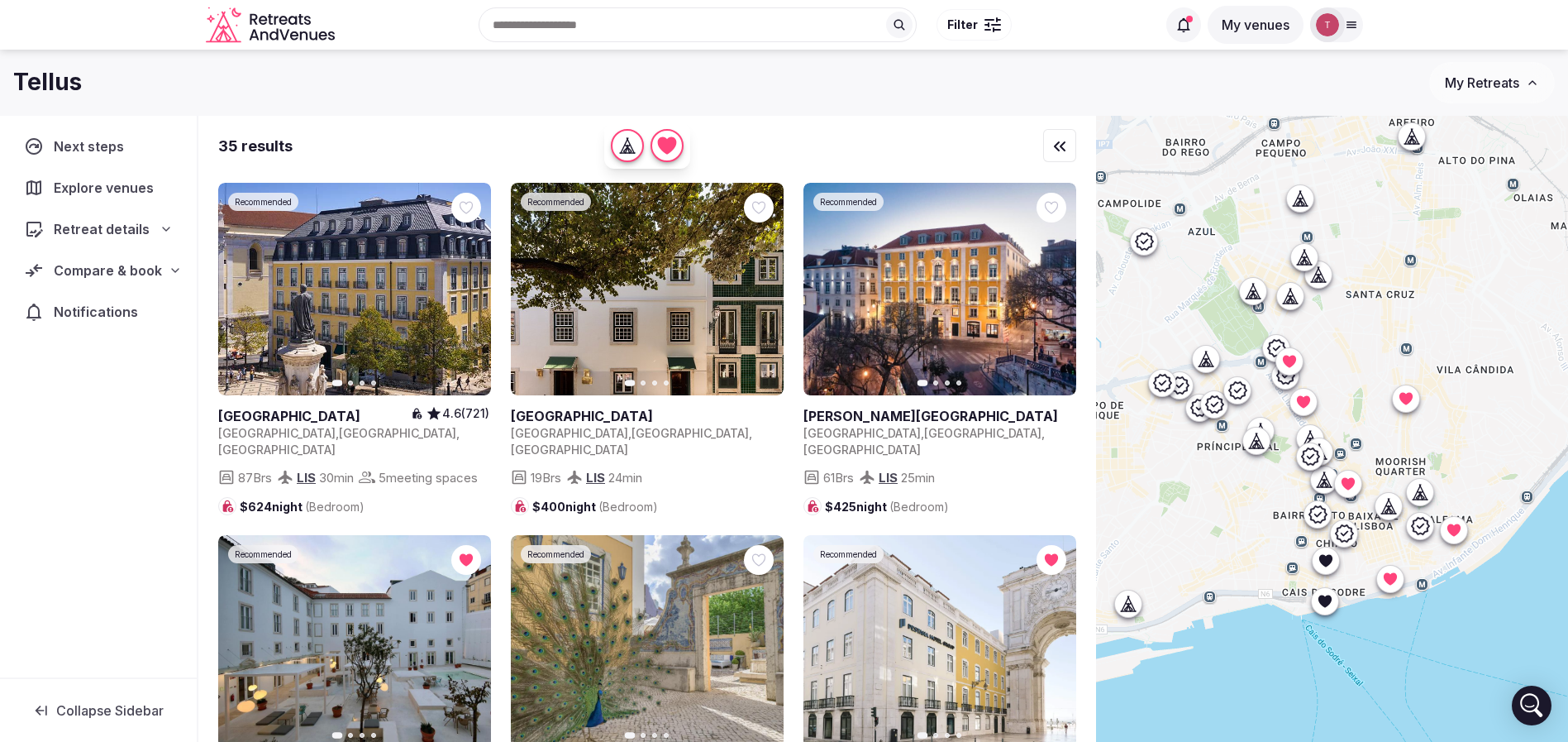
click at [1264, 442] on icon at bounding box center [1255, 440] width 16 height 16
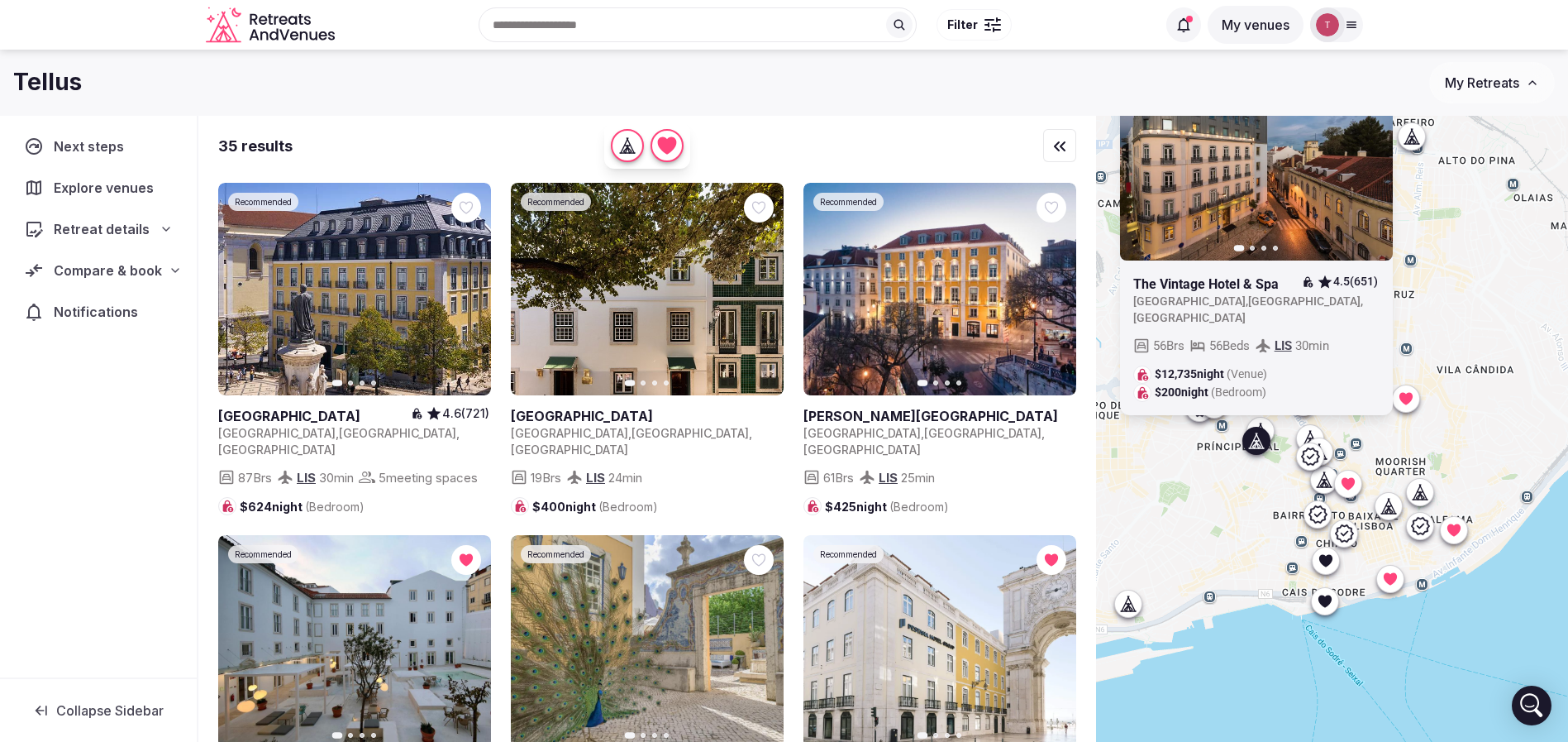
click at [1428, 490] on icon at bounding box center [1419, 490] width 16 height 16
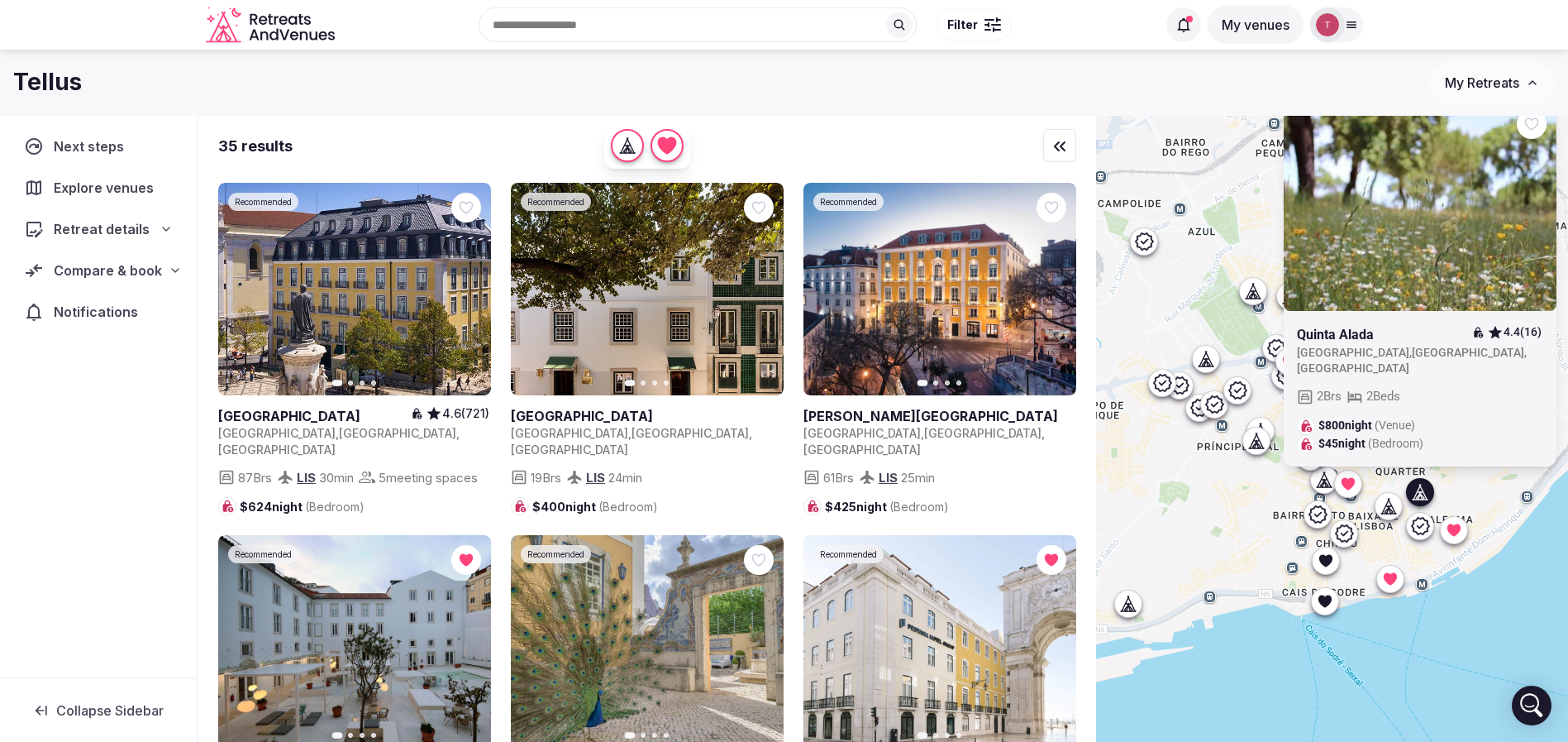
click at [1258, 440] on icon at bounding box center [1256, 441] width 5 height 2
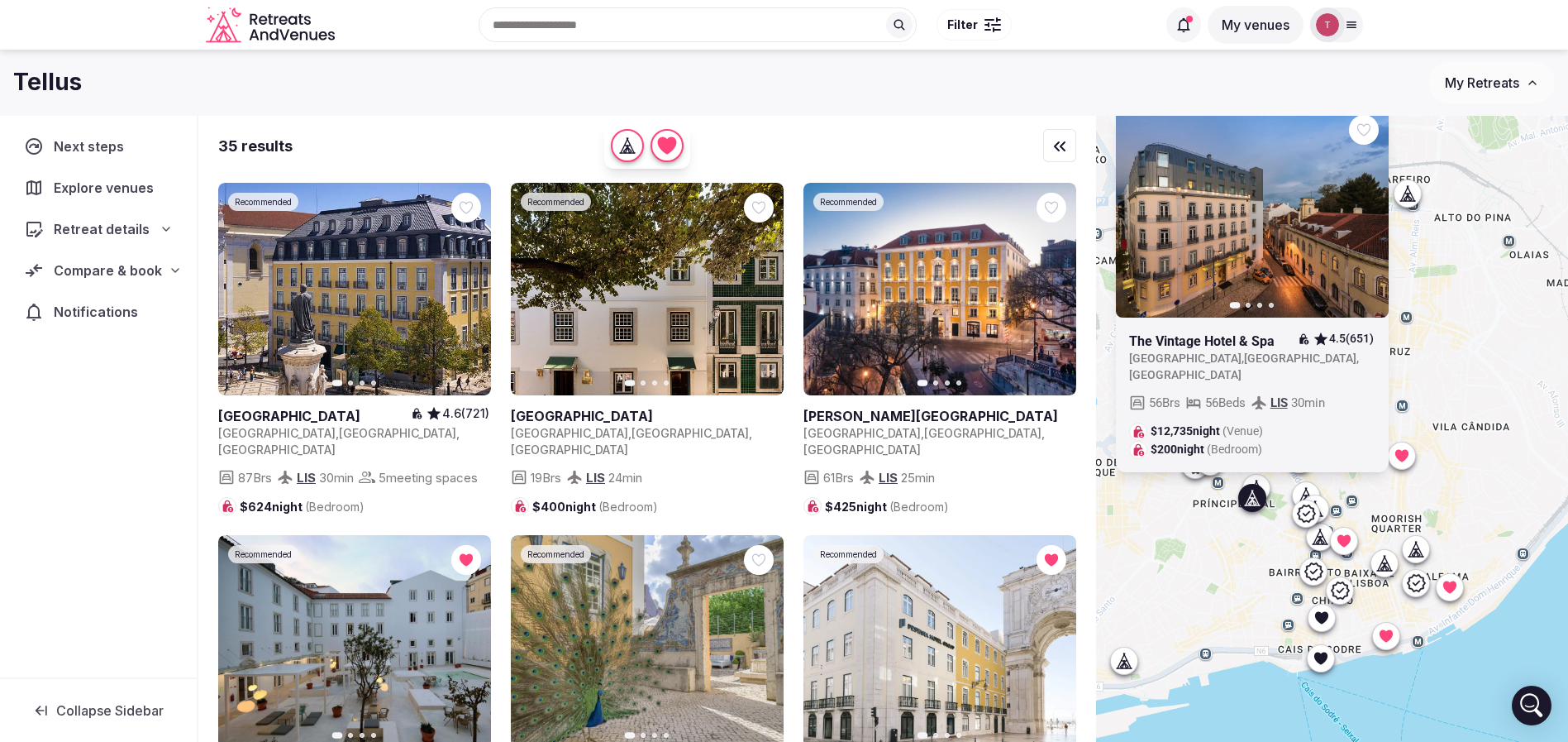
drag, startPoint x: 1244, startPoint y: 504, endPoint x: 1240, endPoint y: 568, distance: 64.1
click at [1240, 571] on div "Previous slide Next slide The Vintage Hotel & Spa 4.5 (651) Portugal , Lisboa ,…" at bounding box center [1332, 456] width 472 height 682
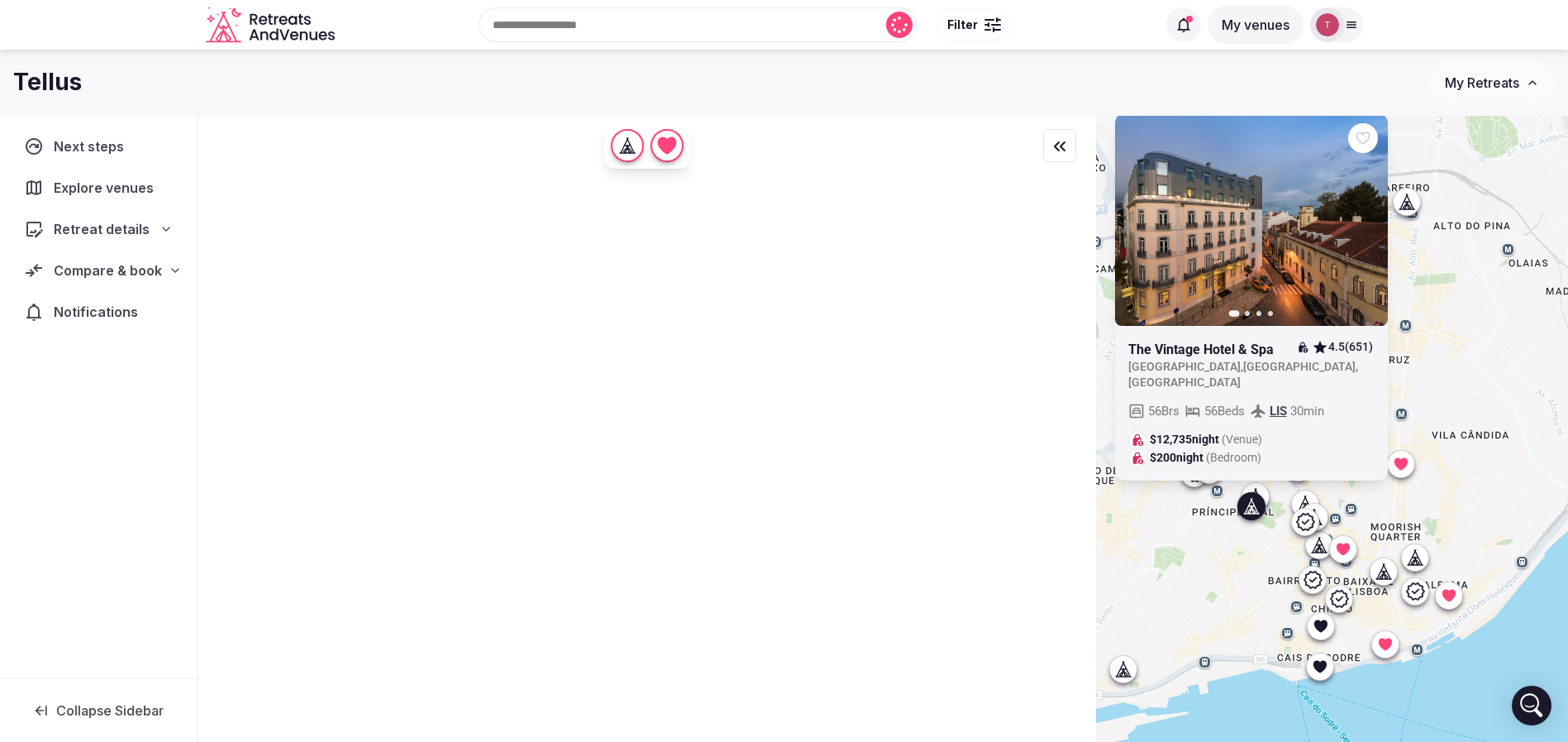
click at [1368, 225] on icon "button" at bounding box center [1365, 219] width 7 height 12
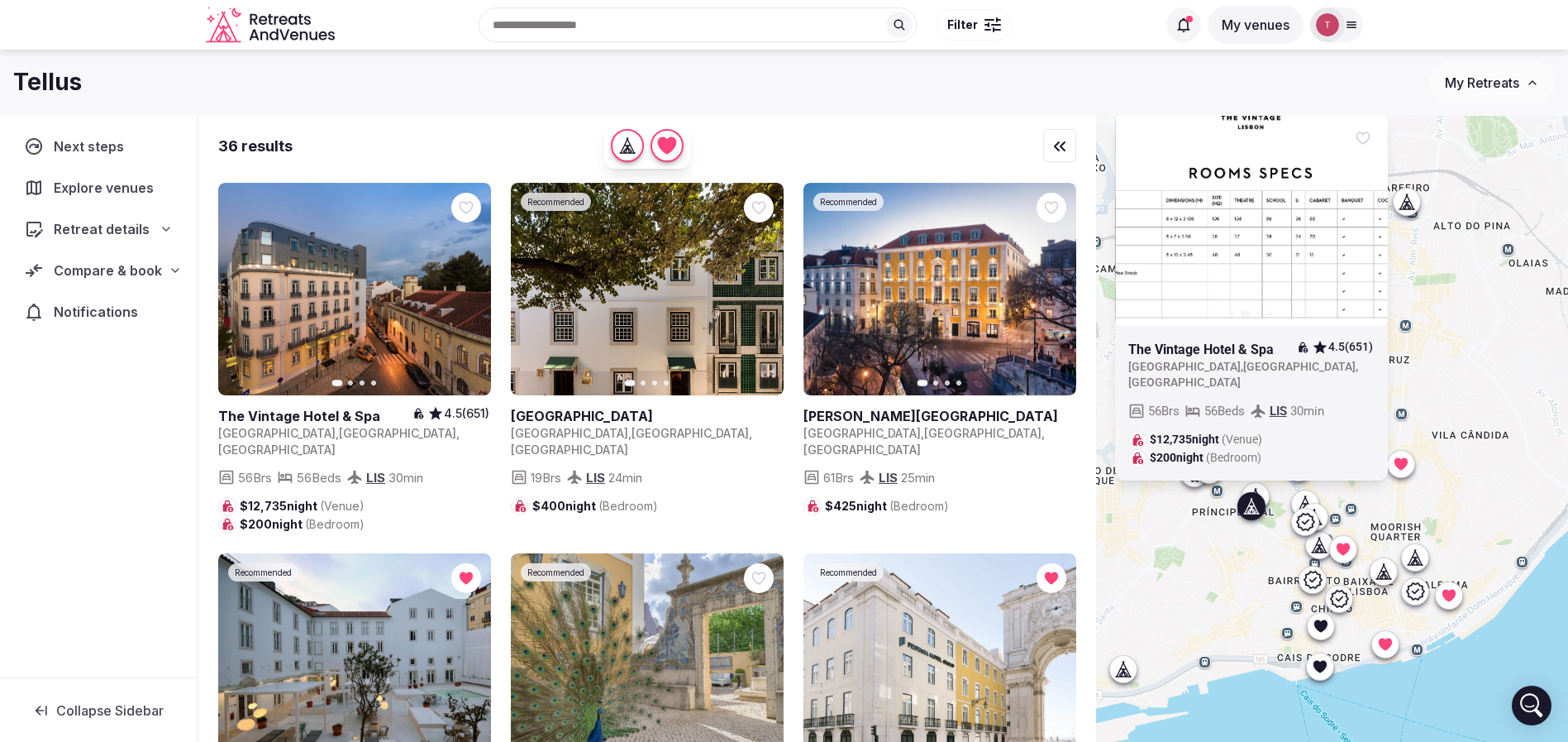
click at [1368, 225] on icon "button" at bounding box center [1365, 219] width 7 height 12
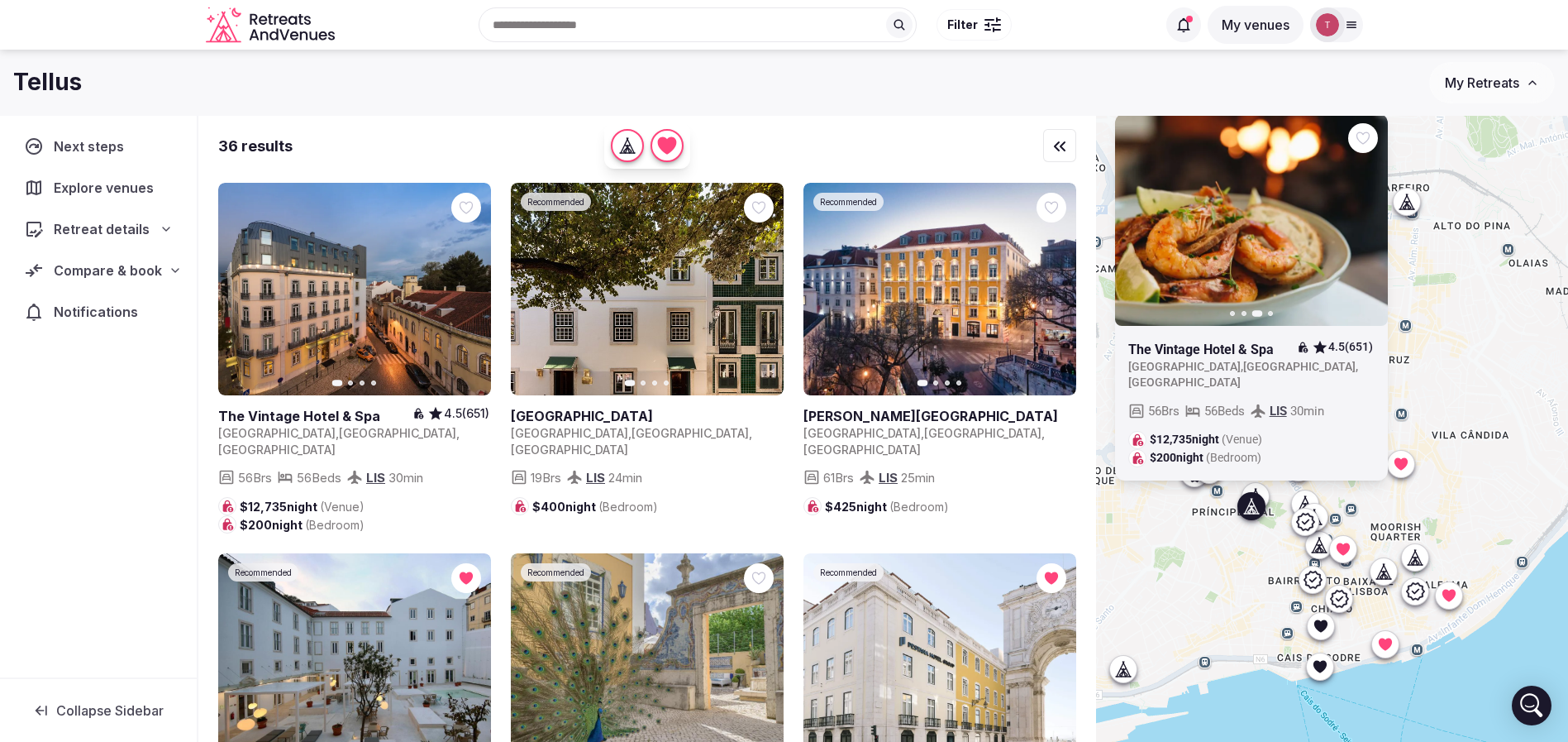
click at [1137, 232] on button "Previous slide" at bounding box center [1137, 219] width 27 height 27
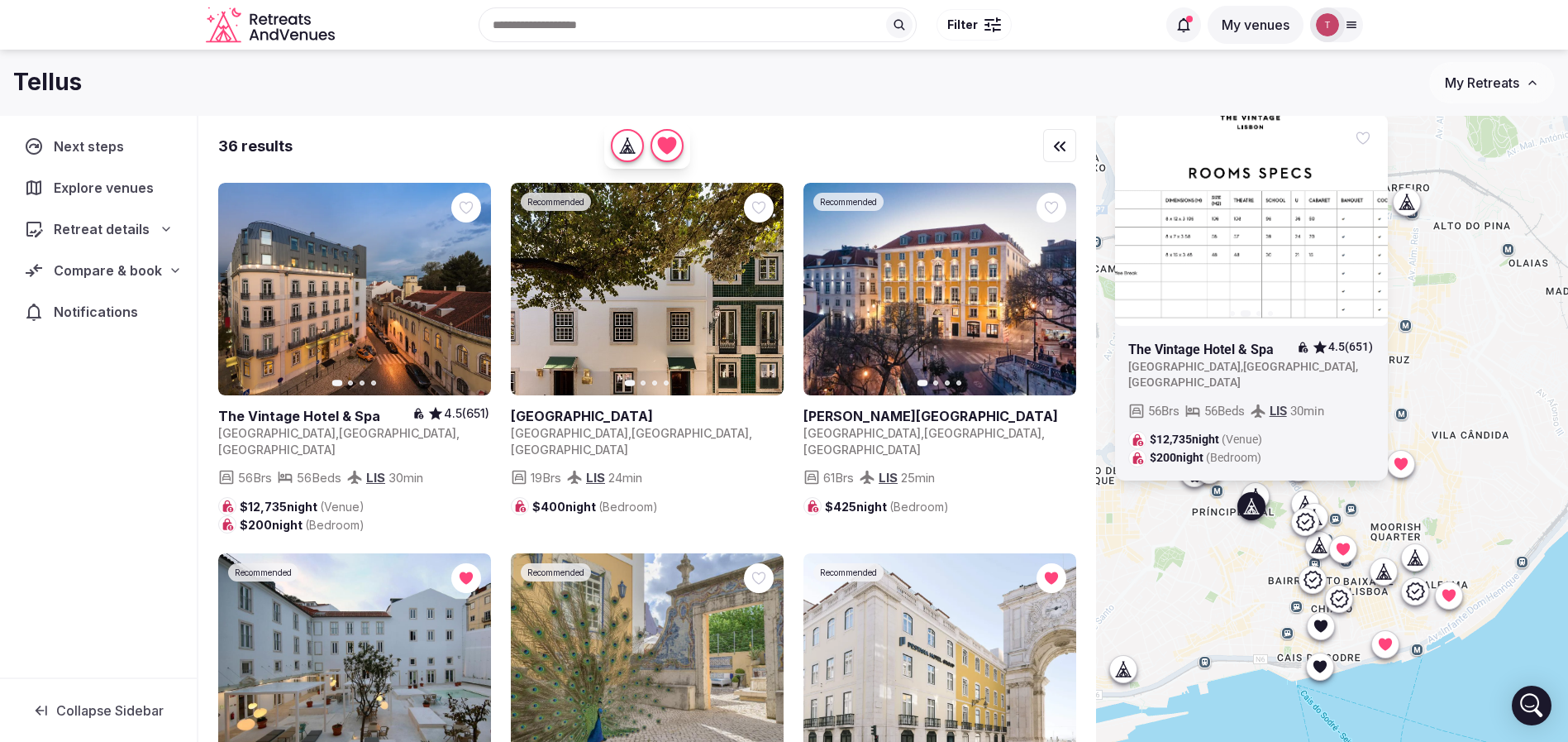
click at [0, 0] on icon at bounding box center [0, 0] width 0 height 0
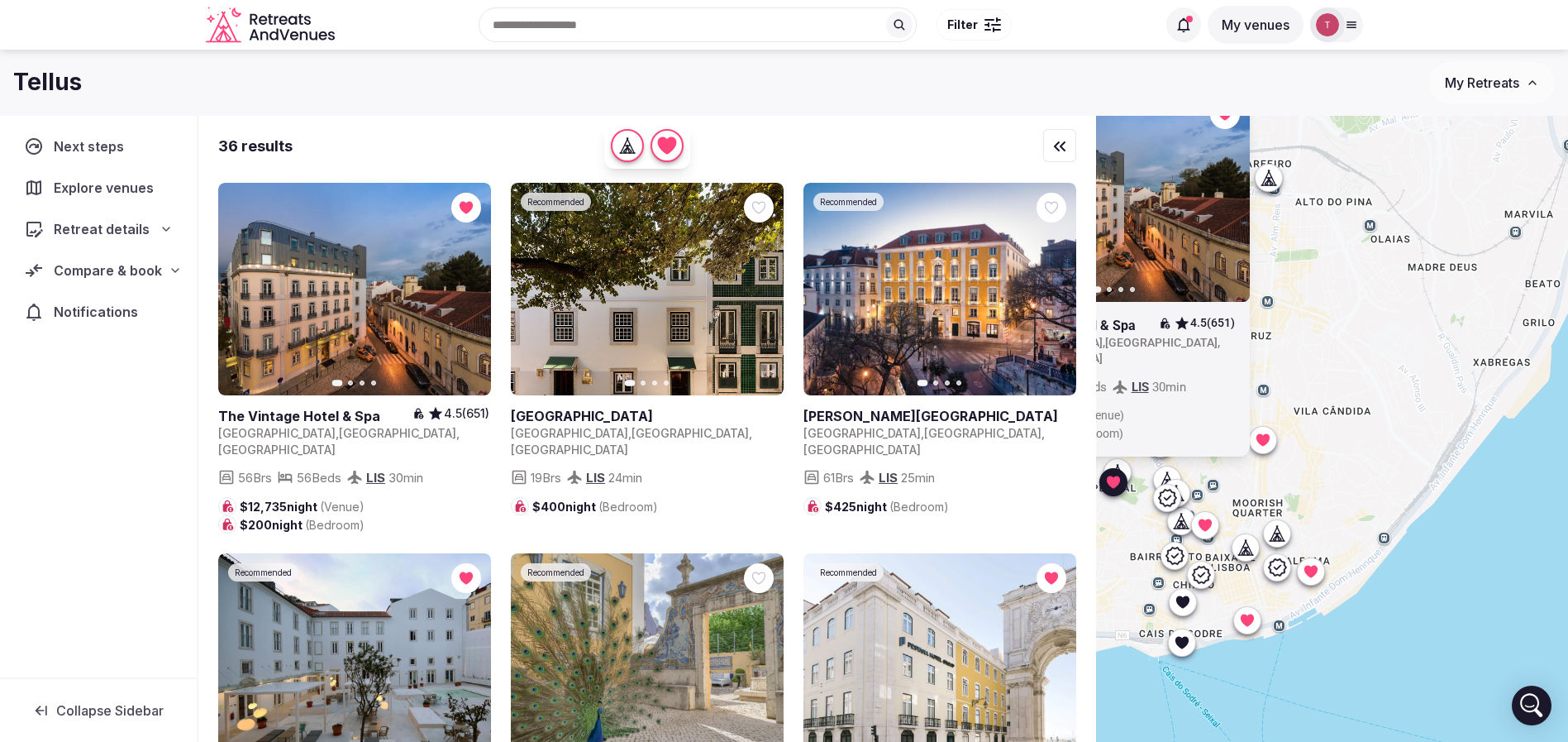
drag, startPoint x: 1511, startPoint y: 596, endPoint x: 1370, endPoint y: 561, distance: 145.3
click at [1367, 568] on div "Previous slide Next slide The Vintage Hotel & Spa 4.5 (651) Portugal , Lisboa ,…" at bounding box center [1332, 456] width 472 height 682
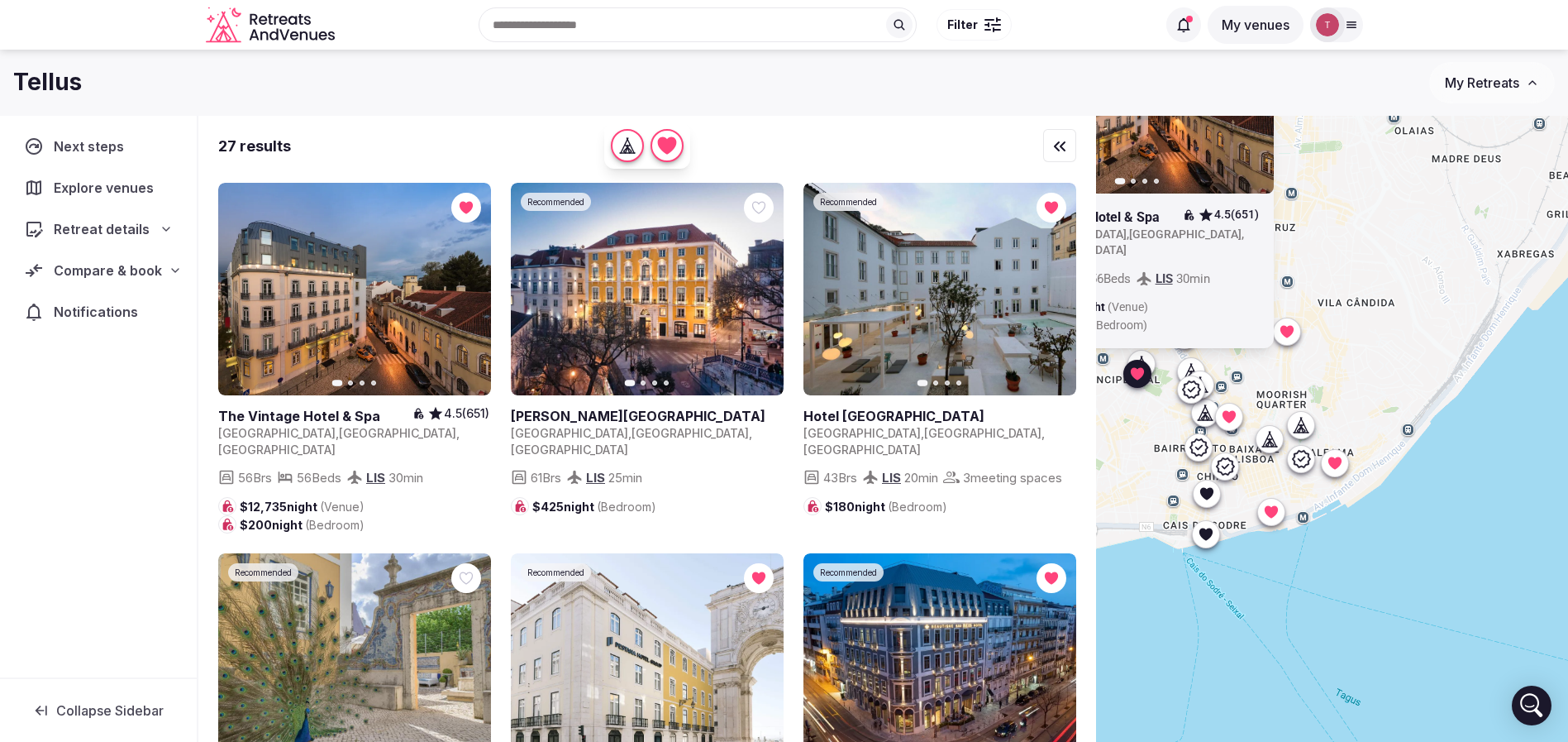
drag, startPoint x: 1479, startPoint y: 582, endPoint x: 1530, endPoint y: 484, distance: 110.5
click at [1531, 481] on div "Previous slide Next slide The Vintage Hotel & Spa 4.5 (651) Portugal , Lisboa ,…" at bounding box center [1332, 456] width 472 height 682
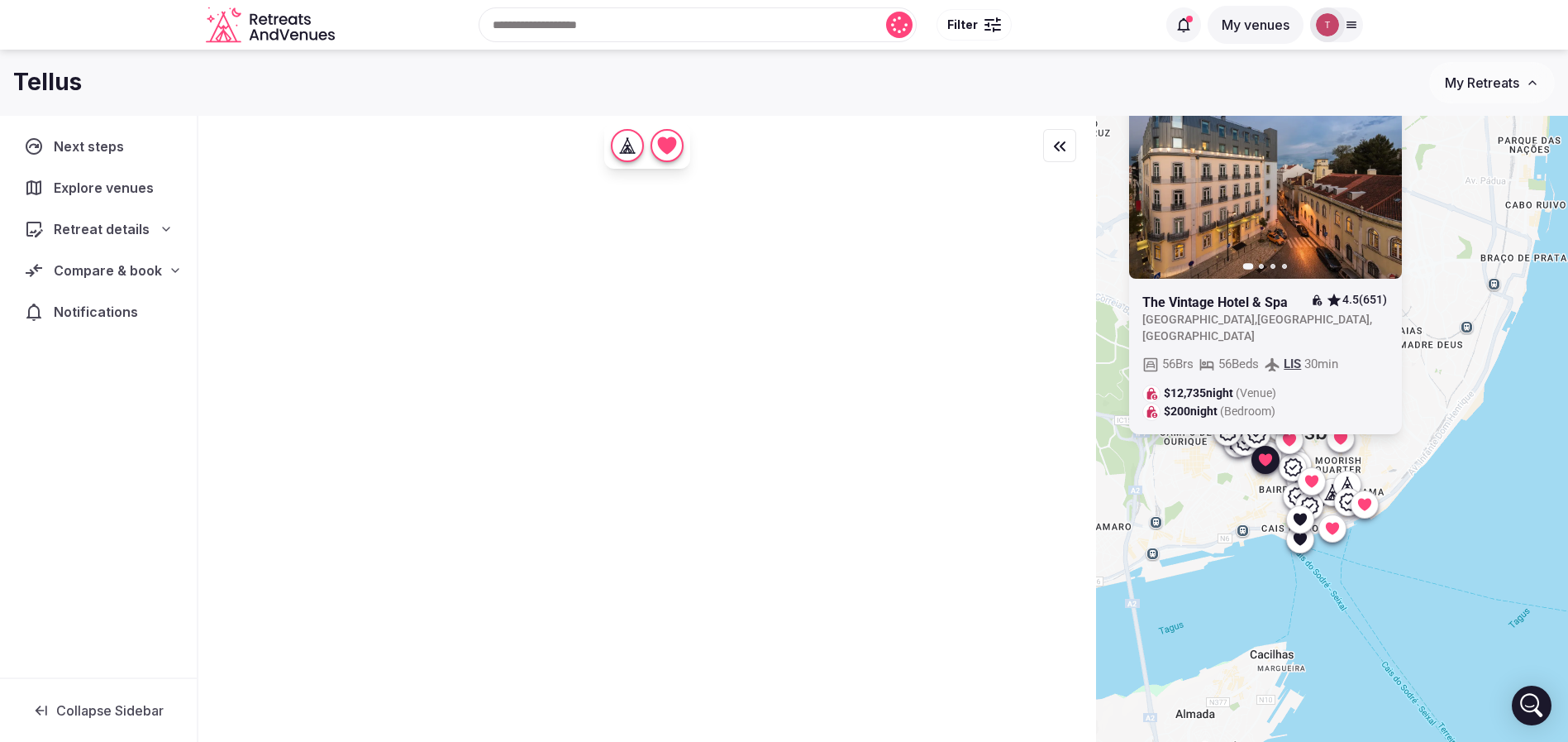
drag, startPoint x: 1486, startPoint y: 513, endPoint x: 1423, endPoint y: 514, distance: 63.0
click at [1423, 514] on div "Previous slide Next slide The Vintage Hotel & Spa 4.5 (651) Portugal , Lisboa ,…" at bounding box center [1332, 456] width 472 height 682
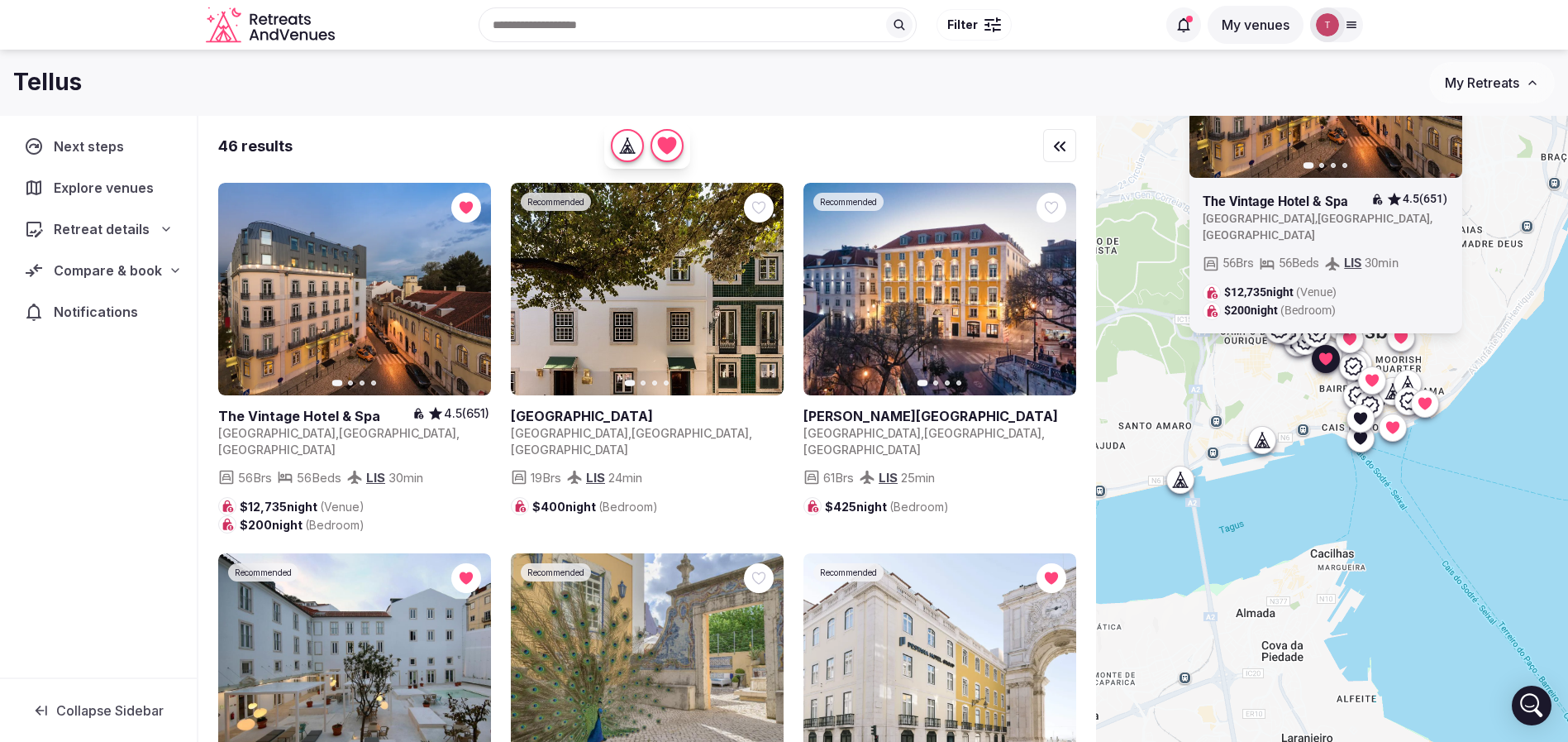
drag, startPoint x: 1415, startPoint y: 538, endPoint x: 1501, endPoint y: 423, distance: 143.6
click at [1501, 423] on div "Previous slide Next slide The Vintage Hotel & Spa 4.5 (651) Portugal , Lisboa ,…" at bounding box center [1332, 456] width 472 height 682
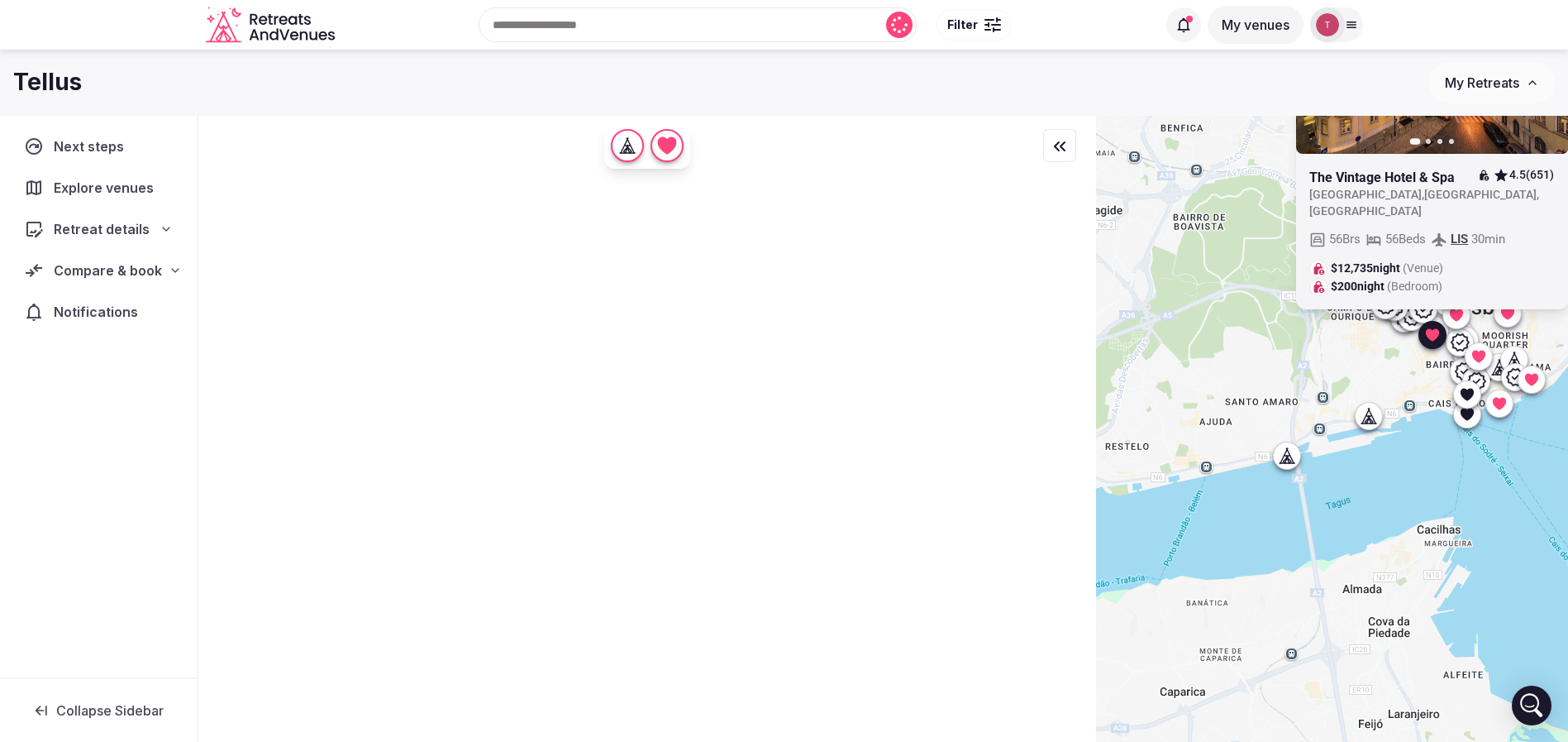
drag, startPoint x: 1348, startPoint y: 493, endPoint x: 1429, endPoint y: 479, distance: 82.2
click at [1429, 479] on div "Previous slide Next slide The Vintage Hotel & Spa 4.5 (651) Portugal , Lisboa ,…" at bounding box center [1332, 456] width 472 height 682
click at [1301, 461] on div "Previous slide Next slide The Vintage Hotel & Spa 4.5 (651) Portugal , Lisboa ,…" at bounding box center [1332, 456] width 472 height 682
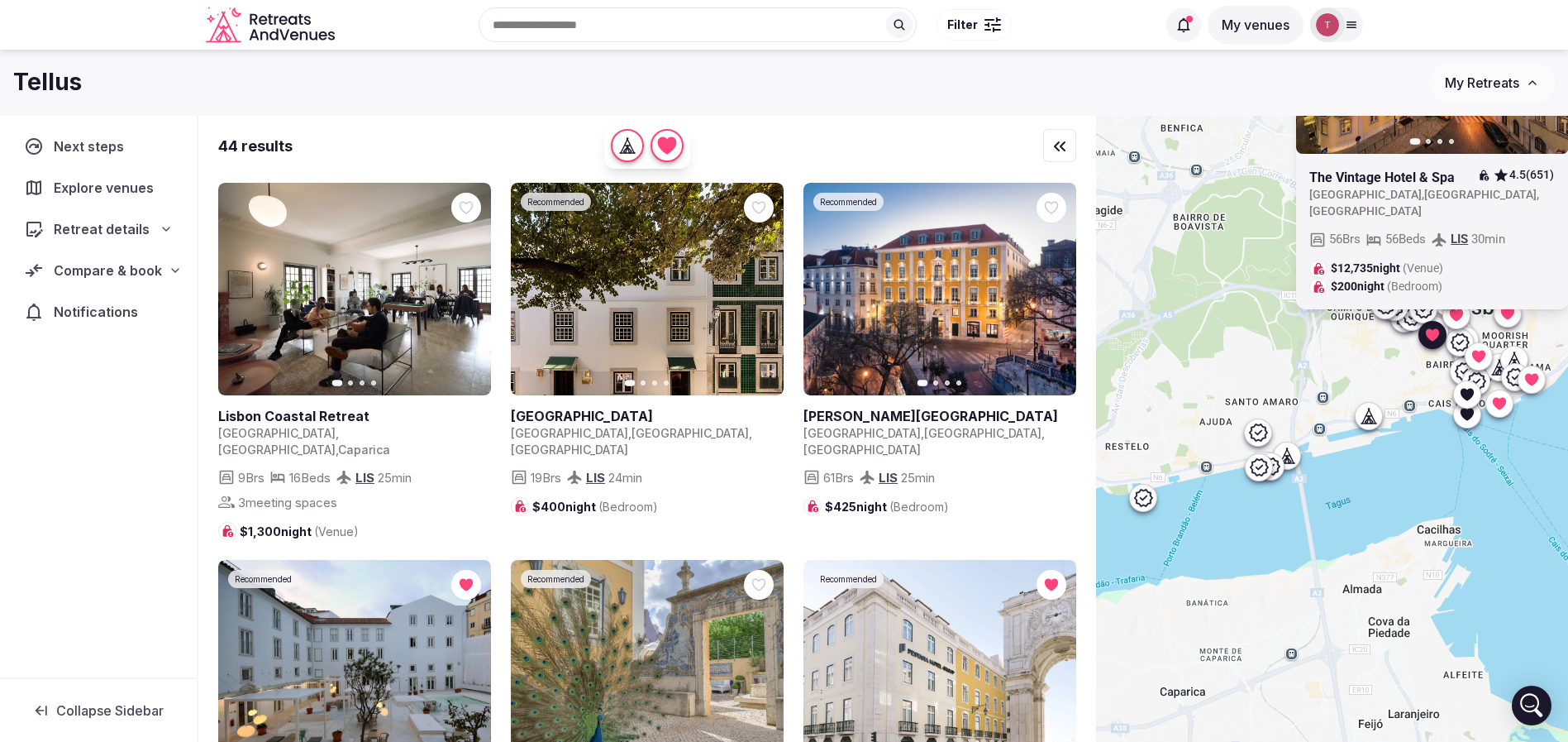
click at [1267, 465] on icon at bounding box center [1257, 466] width 18 height 17
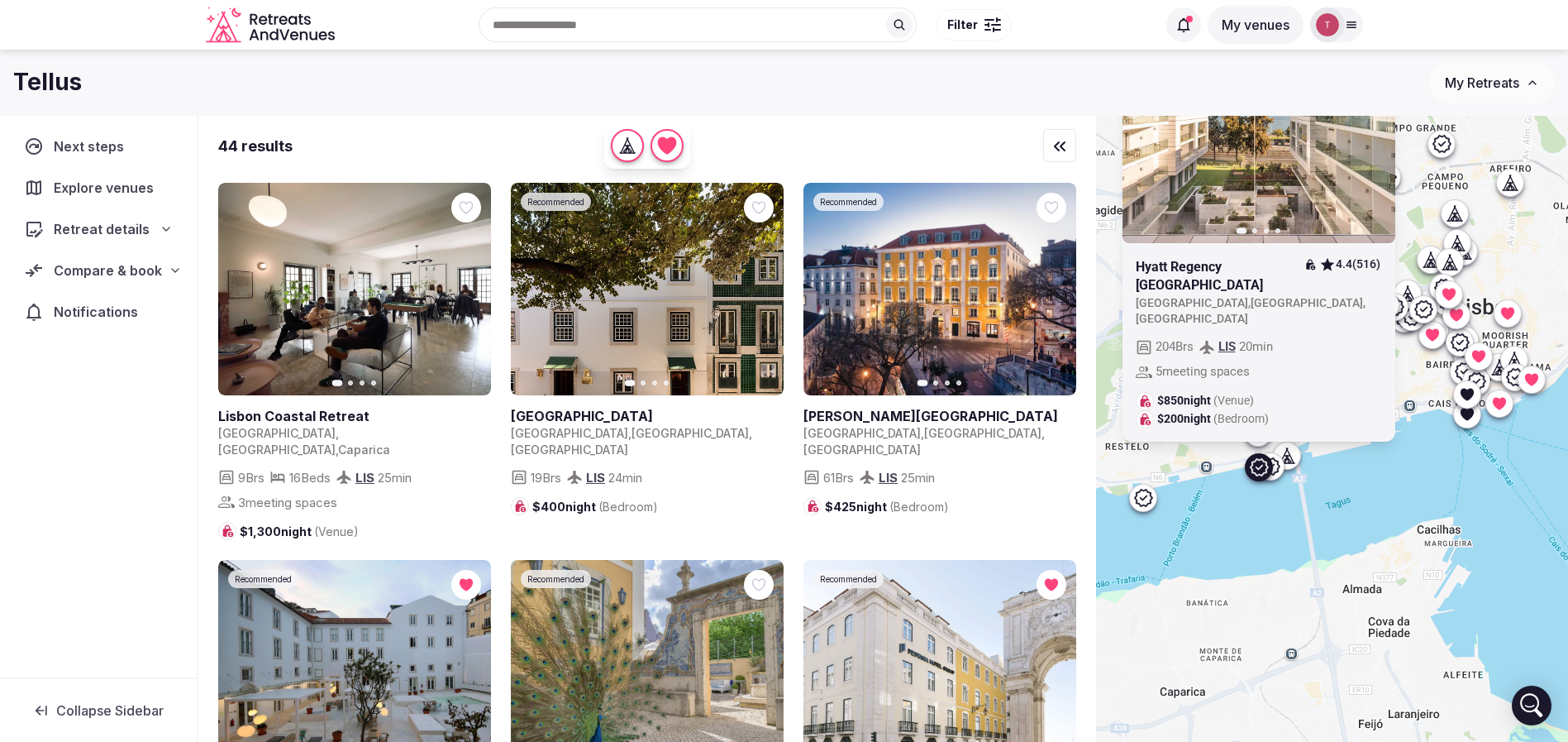
click at [1153, 497] on icon at bounding box center [1143, 497] width 20 height 20
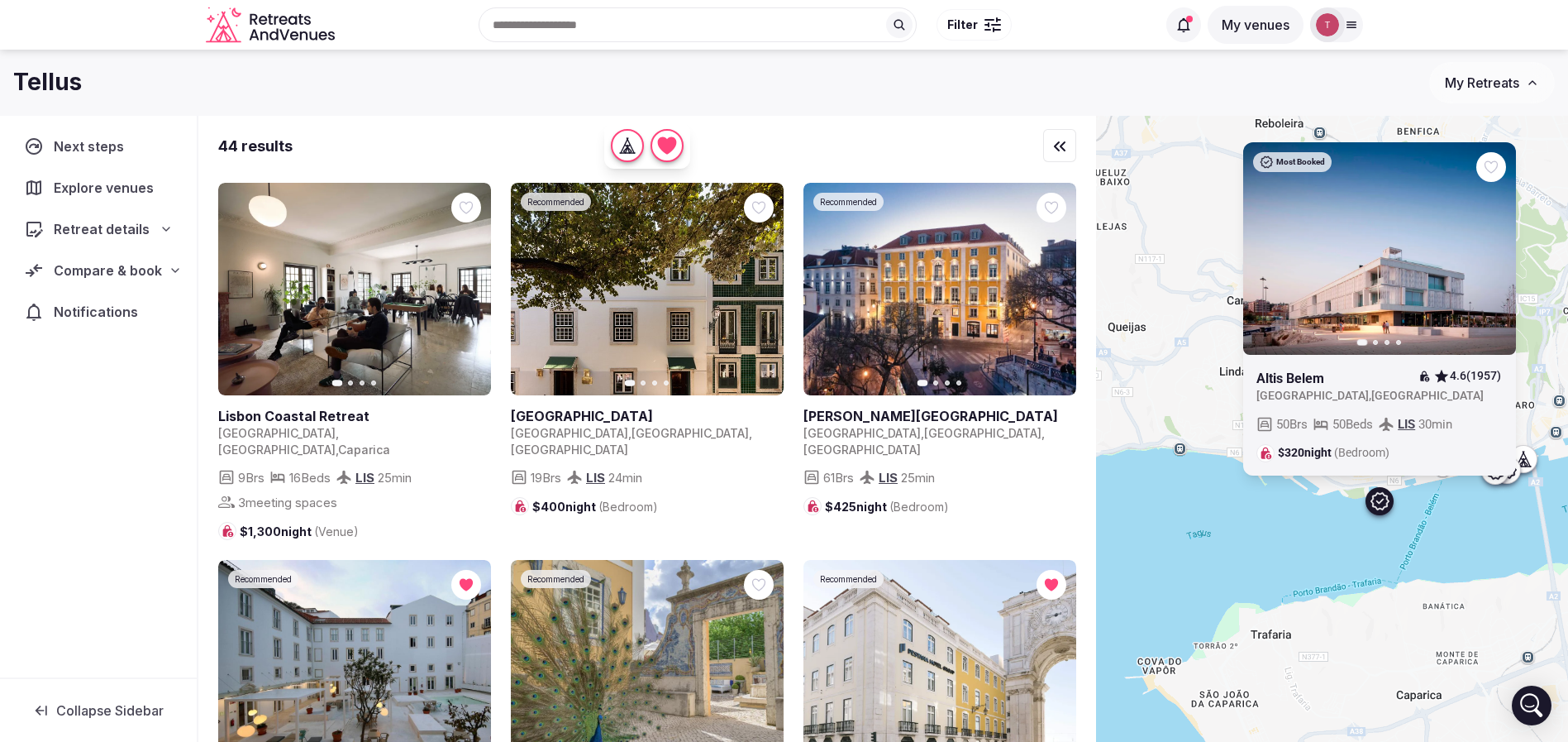
drag, startPoint x: 1255, startPoint y: 519, endPoint x: 1495, endPoint y: 523, distance: 240.0
click at [1495, 523] on div "Most Booked Previous slide Next slide Altis Belem 4.6 (1957) Portugal , Lisbon …" at bounding box center [1332, 456] width 472 height 682
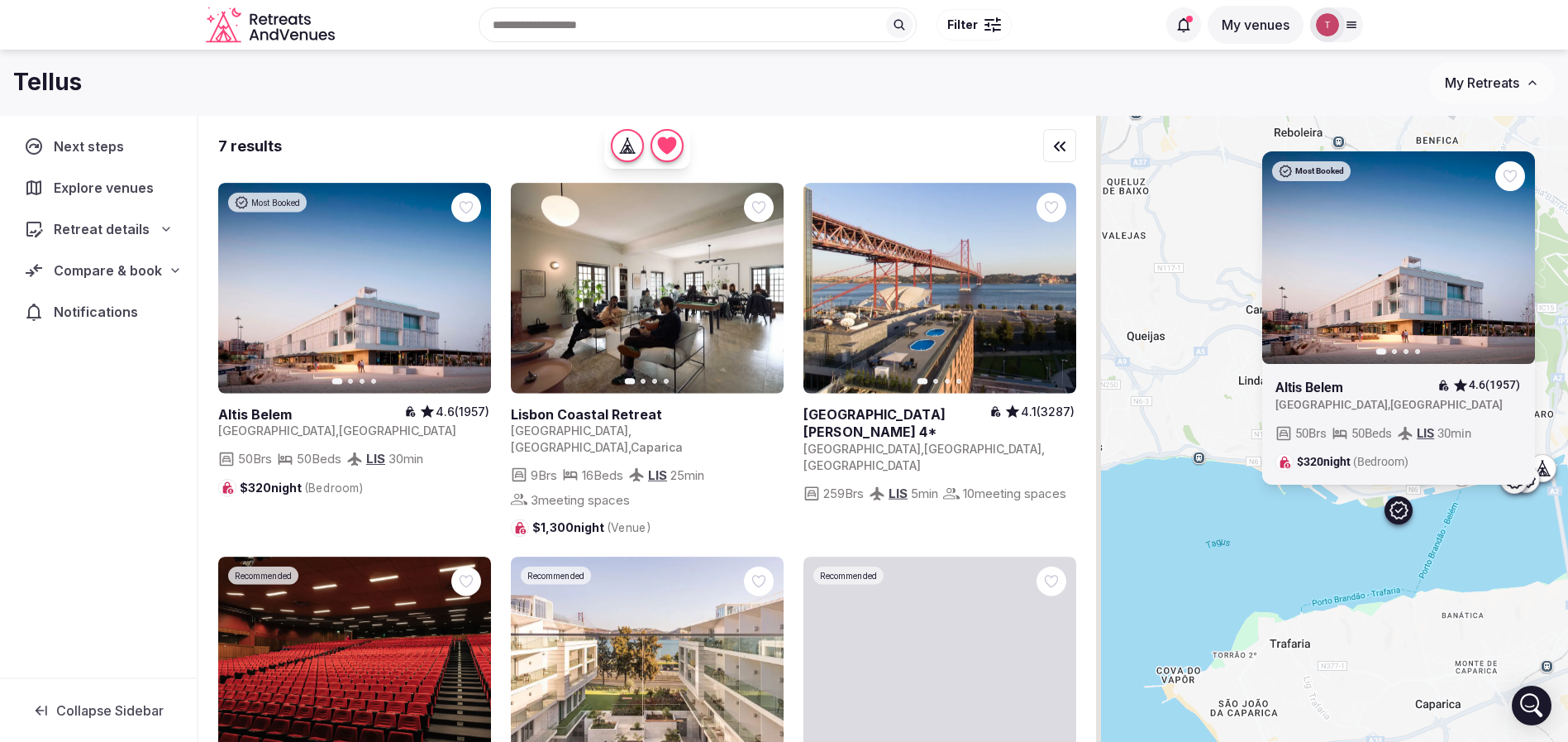
drag, startPoint x: 1296, startPoint y: 531, endPoint x: 1311, endPoint y: 542, distance: 18.6
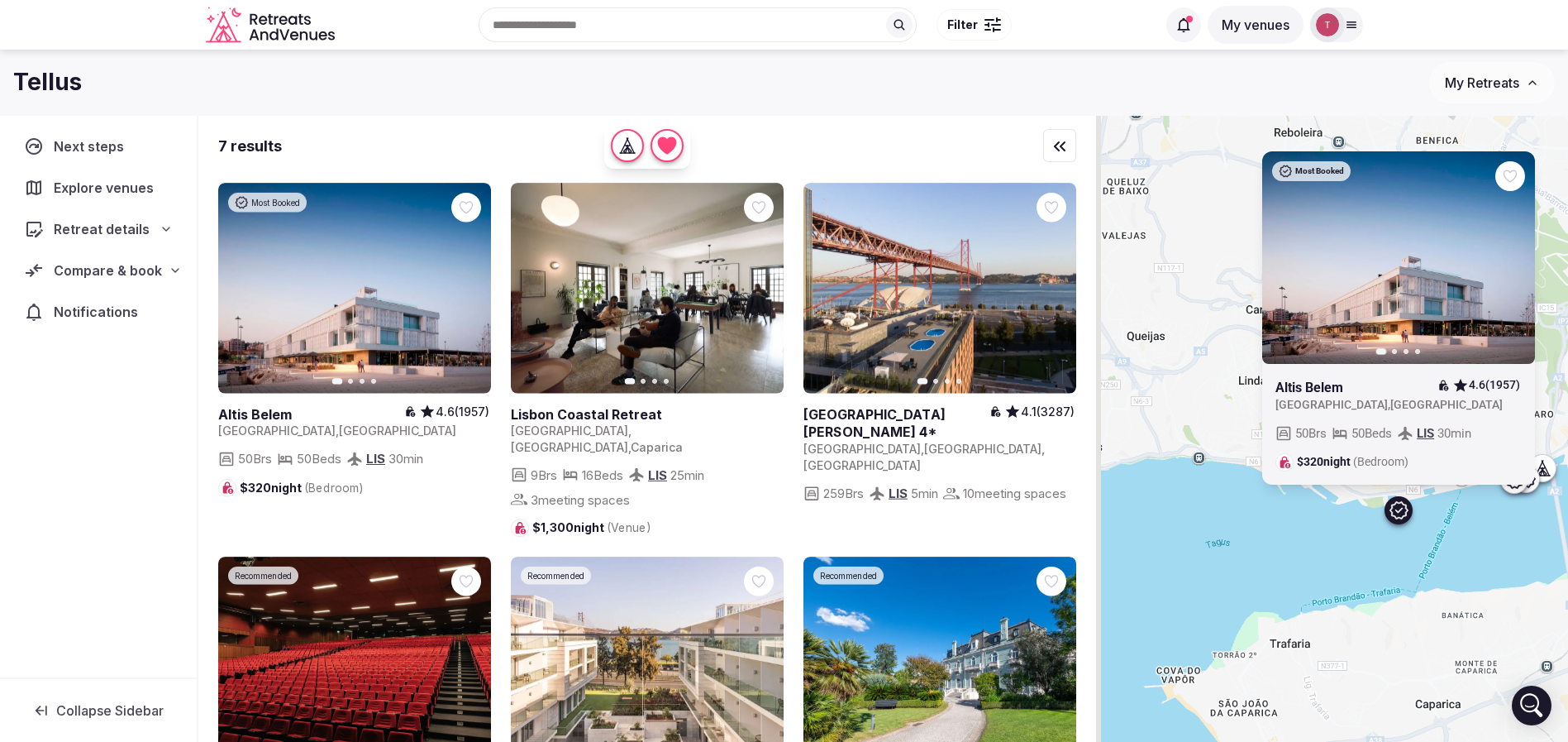
click at [1311, 542] on div "Most Booked Previous slide Next slide Altis Belem 4.6 (1957) Portugal , Lisbon …" at bounding box center [1332, 456] width 472 height 682
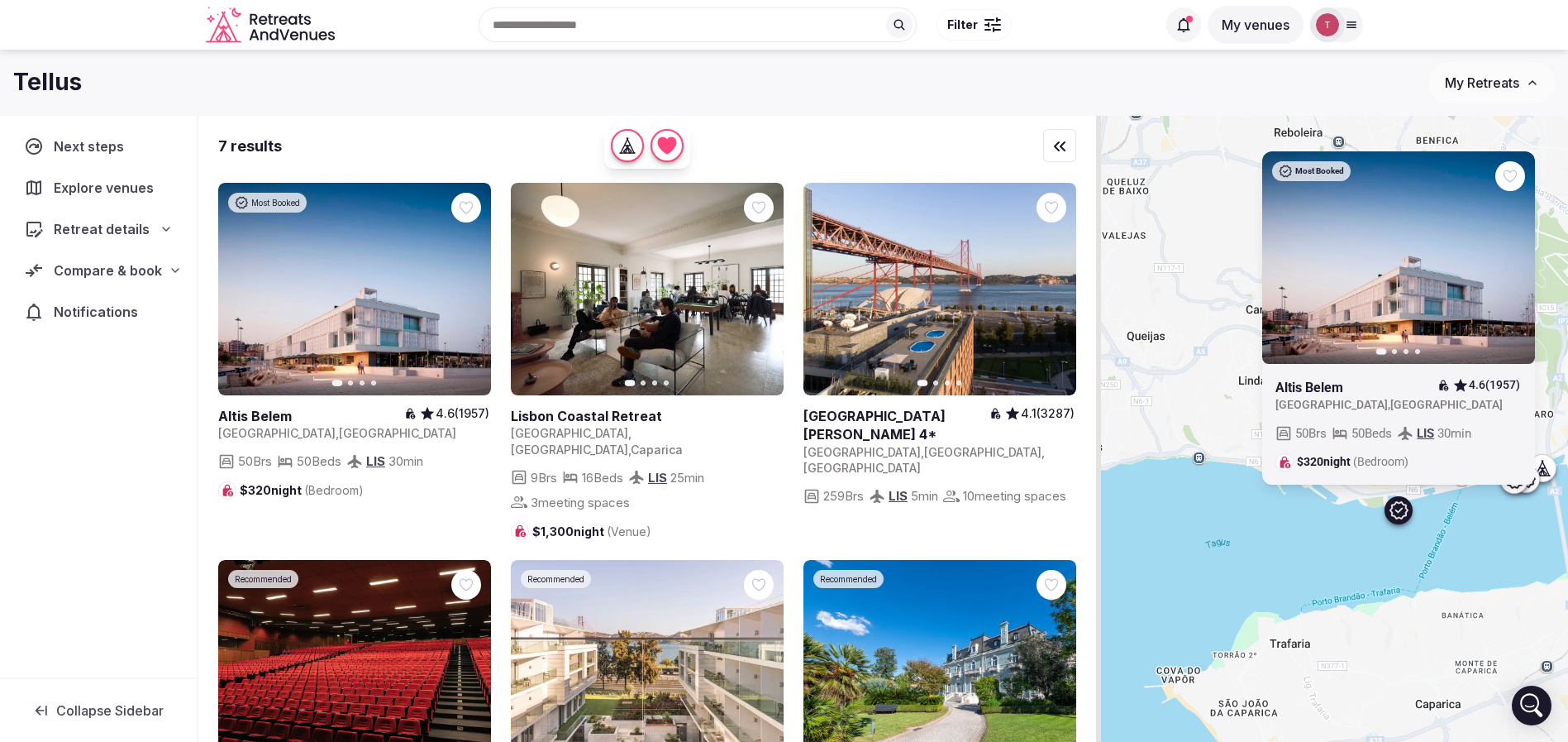
click at [1409, 513] on icon at bounding box center [1398, 510] width 20 height 20
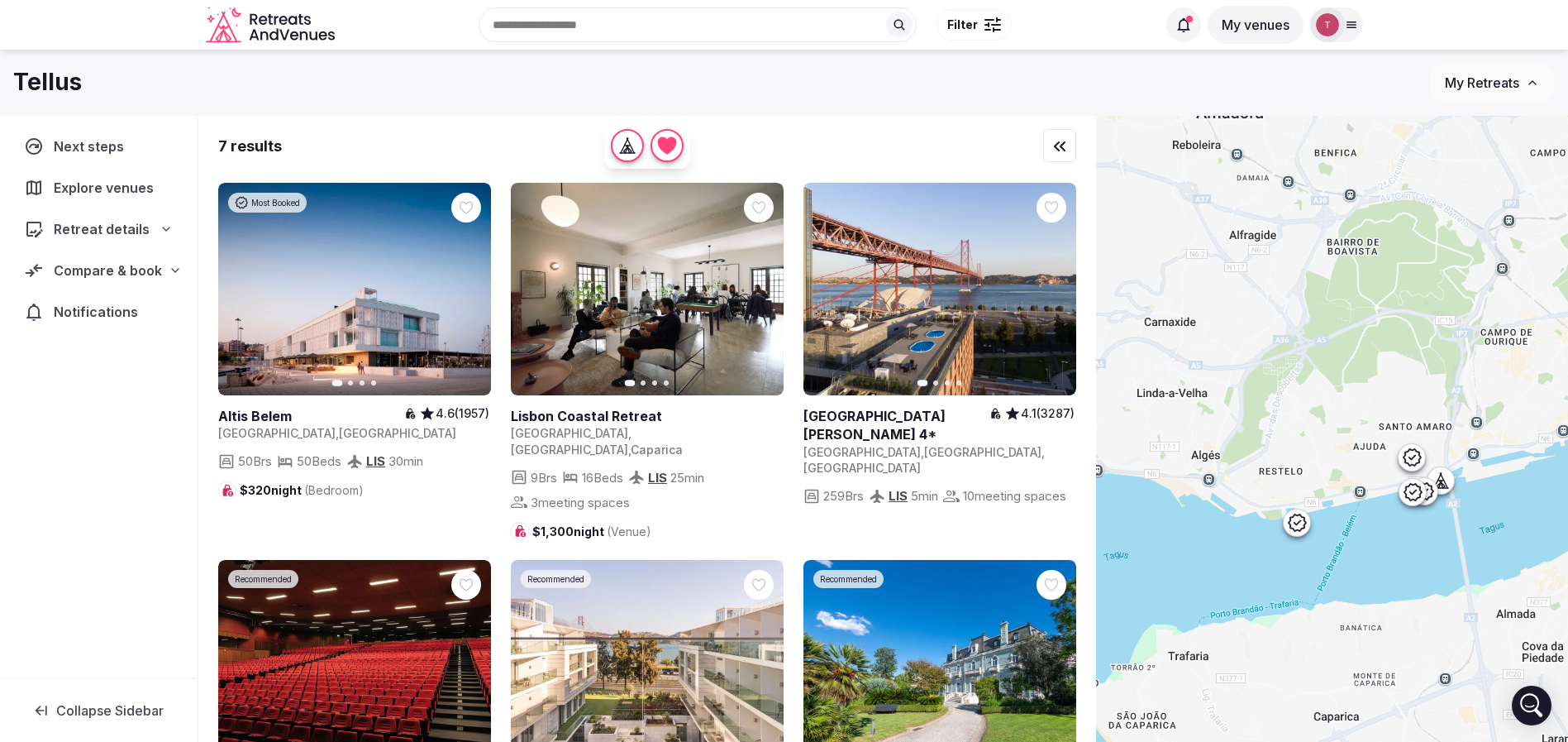
drag, startPoint x: 1500, startPoint y: 537, endPoint x: 1345, endPoint y: 559, distance: 156.6
click at [1345, 559] on div at bounding box center [1332, 456] width 472 height 682
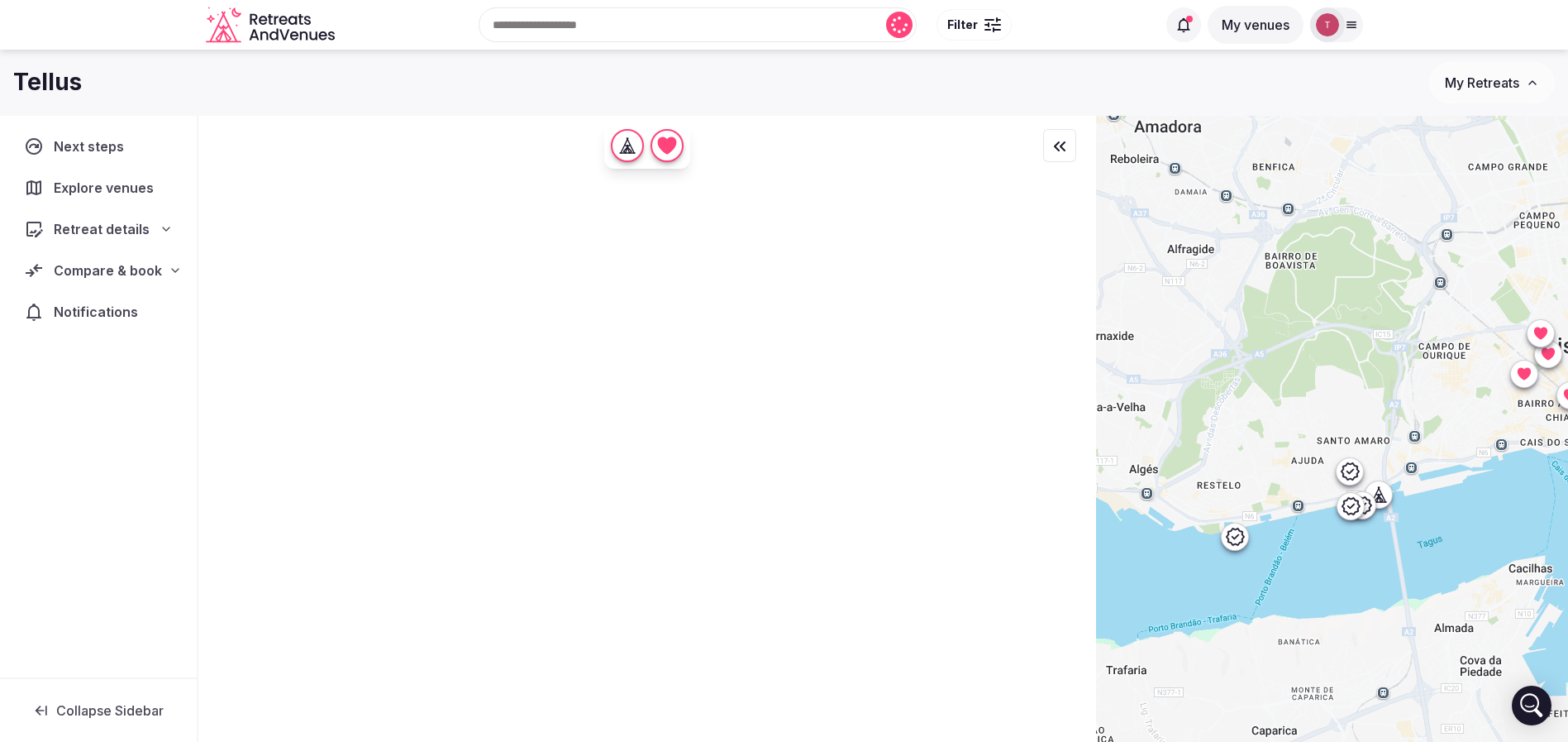
click at [1360, 473] on icon at bounding box center [1349, 471] width 20 height 20
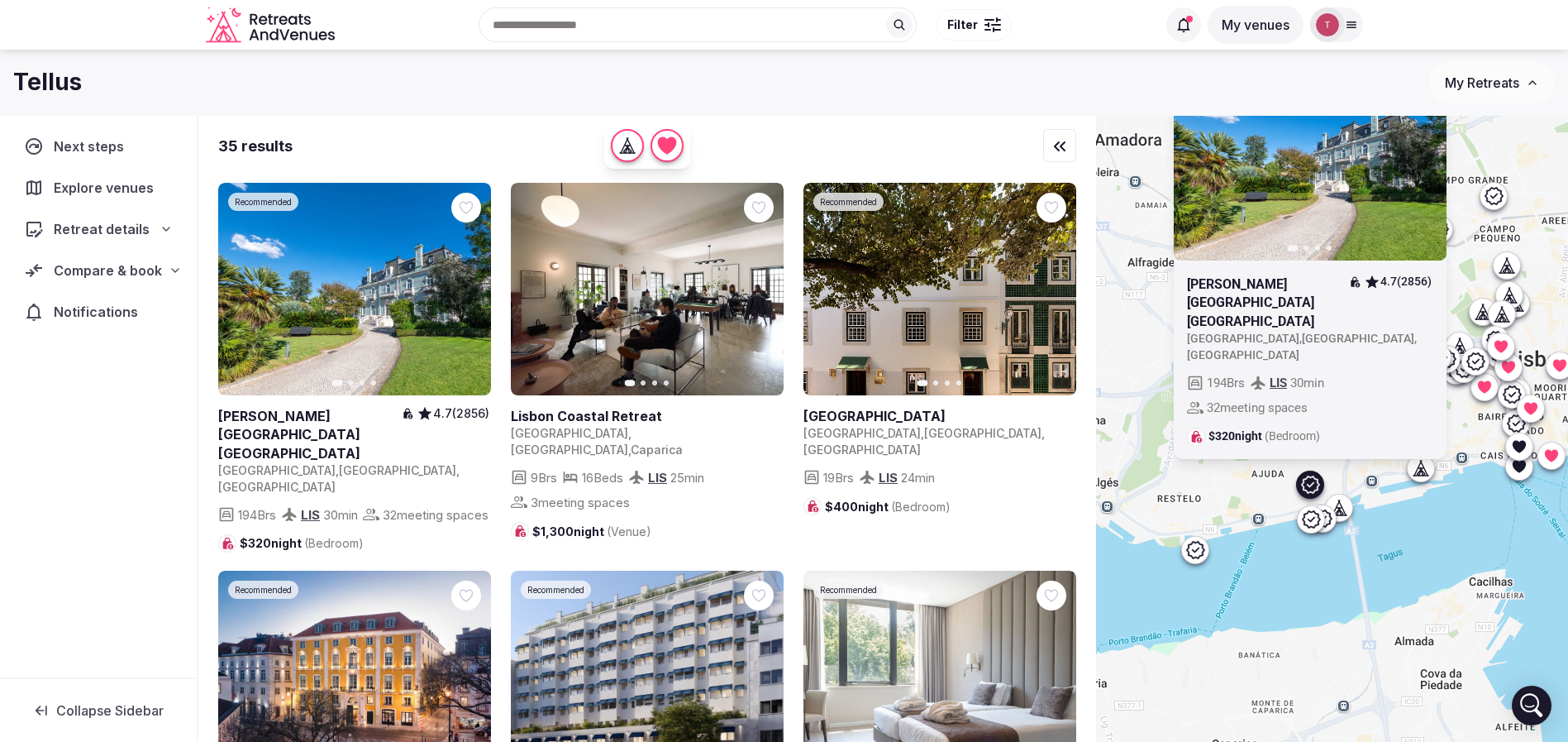
drag, startPoint x: 1451, startPoint y: 526, endPoint x: 1382, endPoint y: 549, distance: 72.7
click at [1382, 549] on div "Recommended Previous slide Next slide Pestana Palace Lisboa 4.7 (2856) Portugal…" at bounding box center [1332, 456] width 472 height 682
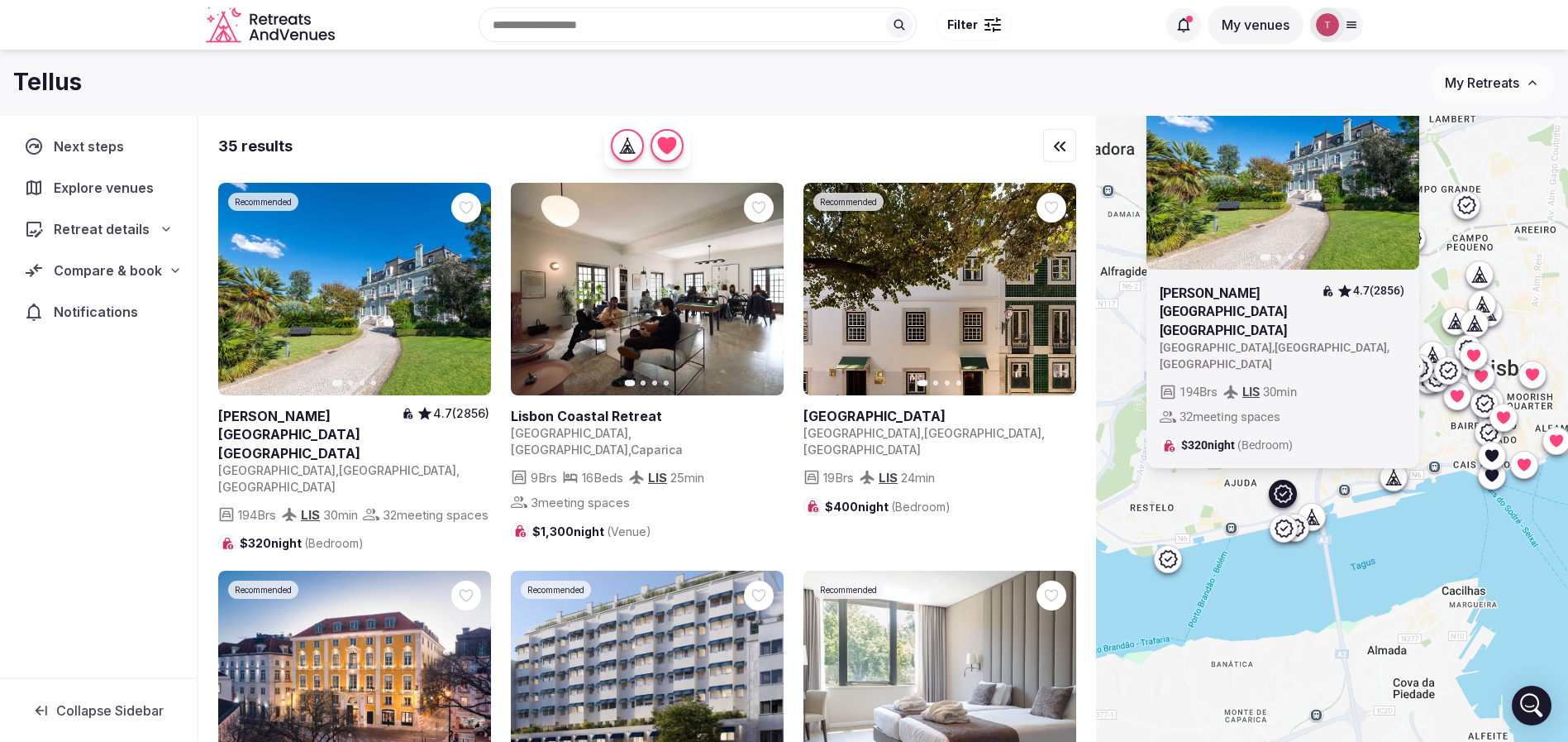
click at [1409, 538] on div "Recommended Previous slide Next slide Pestana Palace Lisboa 4.7 (2856) Portugal…" at bounding box center [1332, 456] width 472 height 682
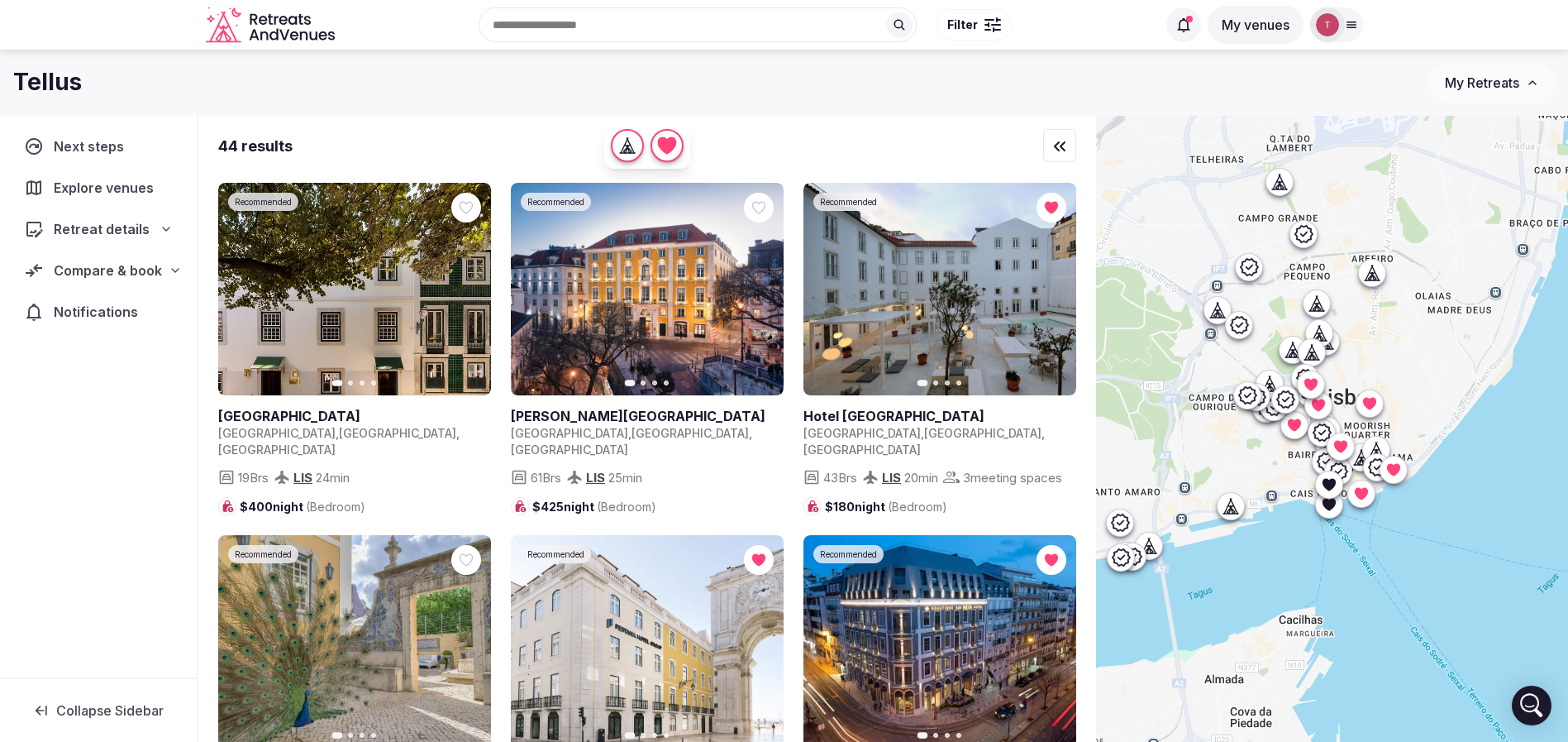
drag, startPoint x: 1460, startPoint y: 522, endPoint x: 1292, endPoint y: 551, distance: 170.5
click at [1292, 551] on div at bounding box center [1332, 456] width 472 height 682
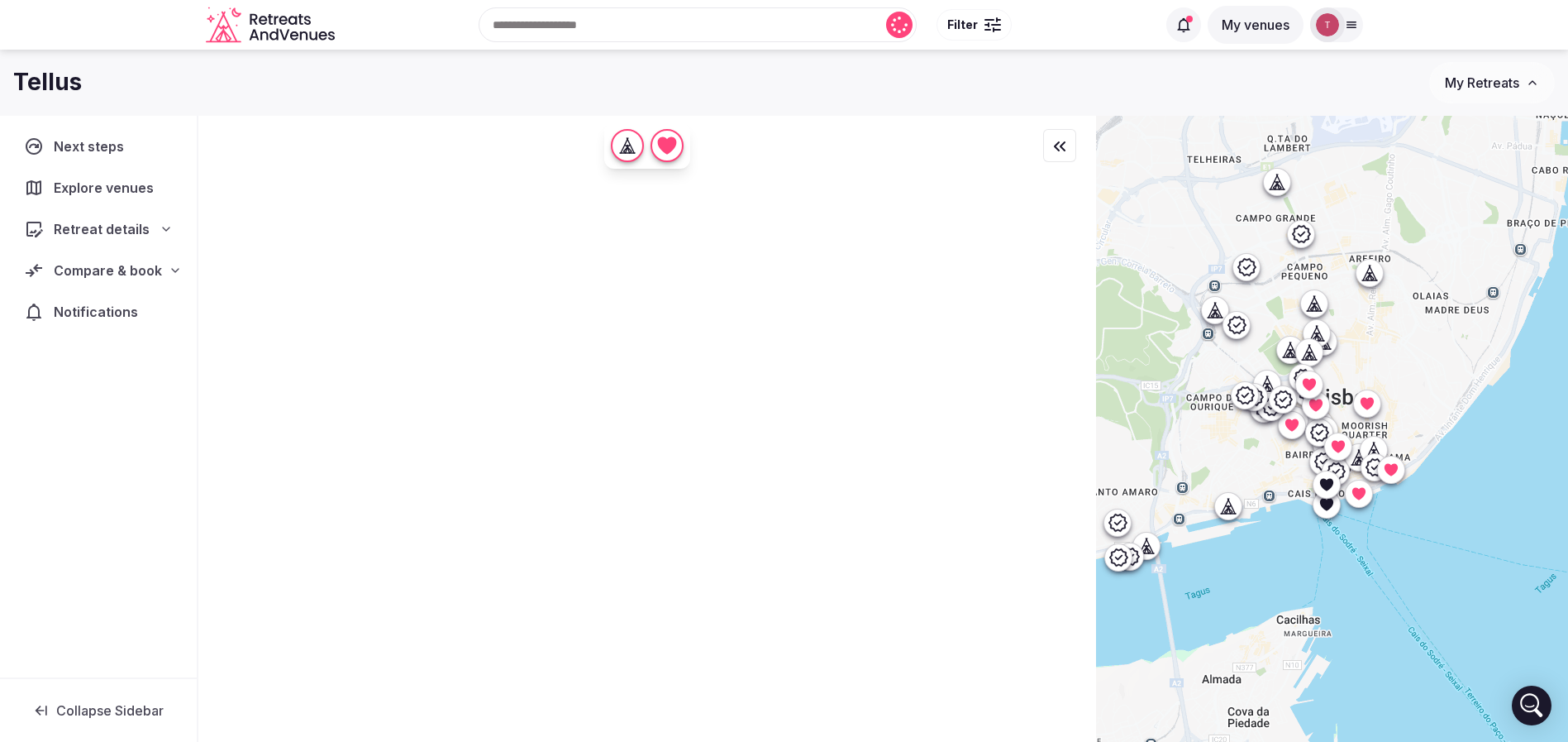
click at [1310, 356] on icon at bounding box center [1305, 351] width 8 height 15
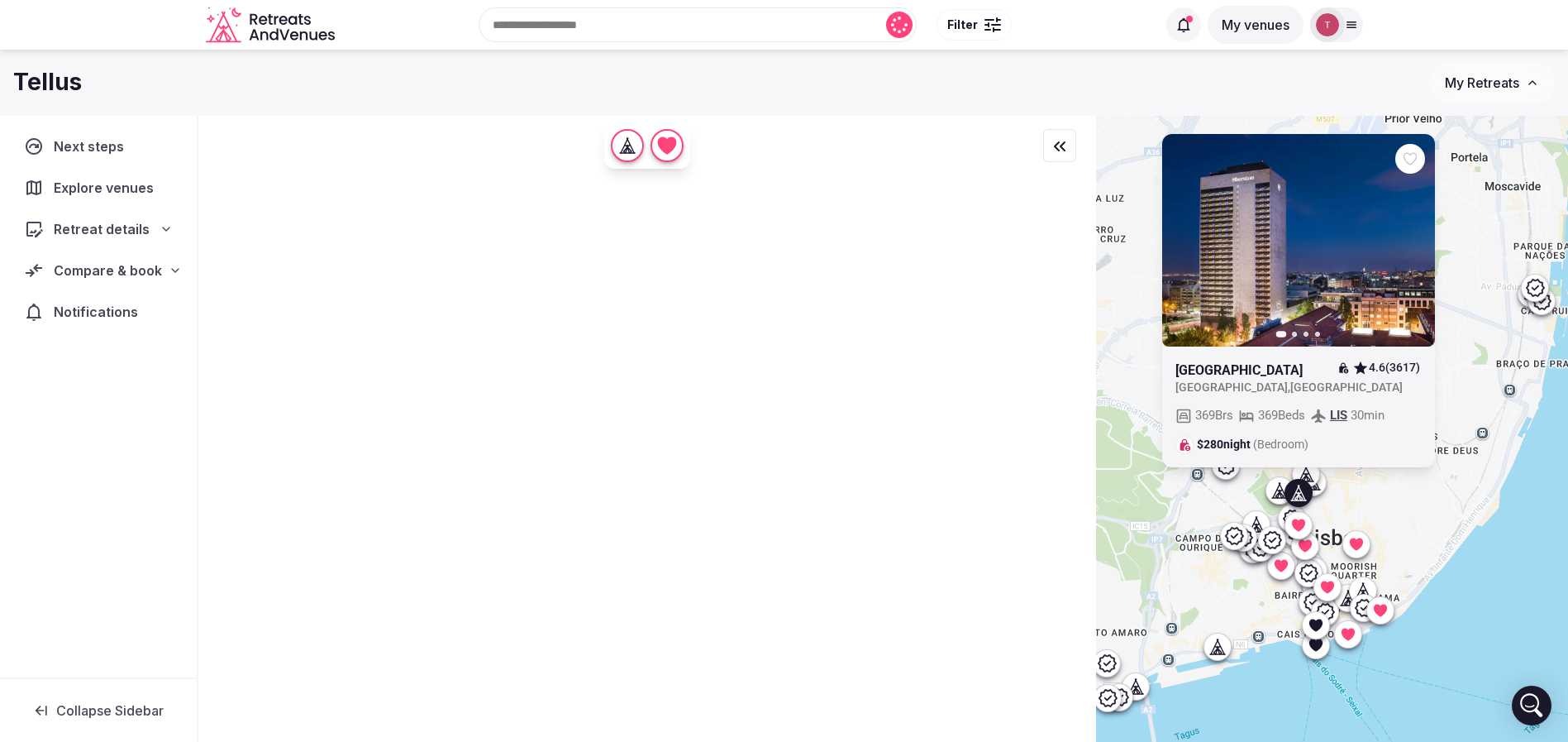
click at [1249, 536] on div "Previous slide Next slide Sheraton Lisboa Hotel & Spa 4.6 (3617) Portugal , Lis…" at bounding box center [1332, 456] width 472 height 682
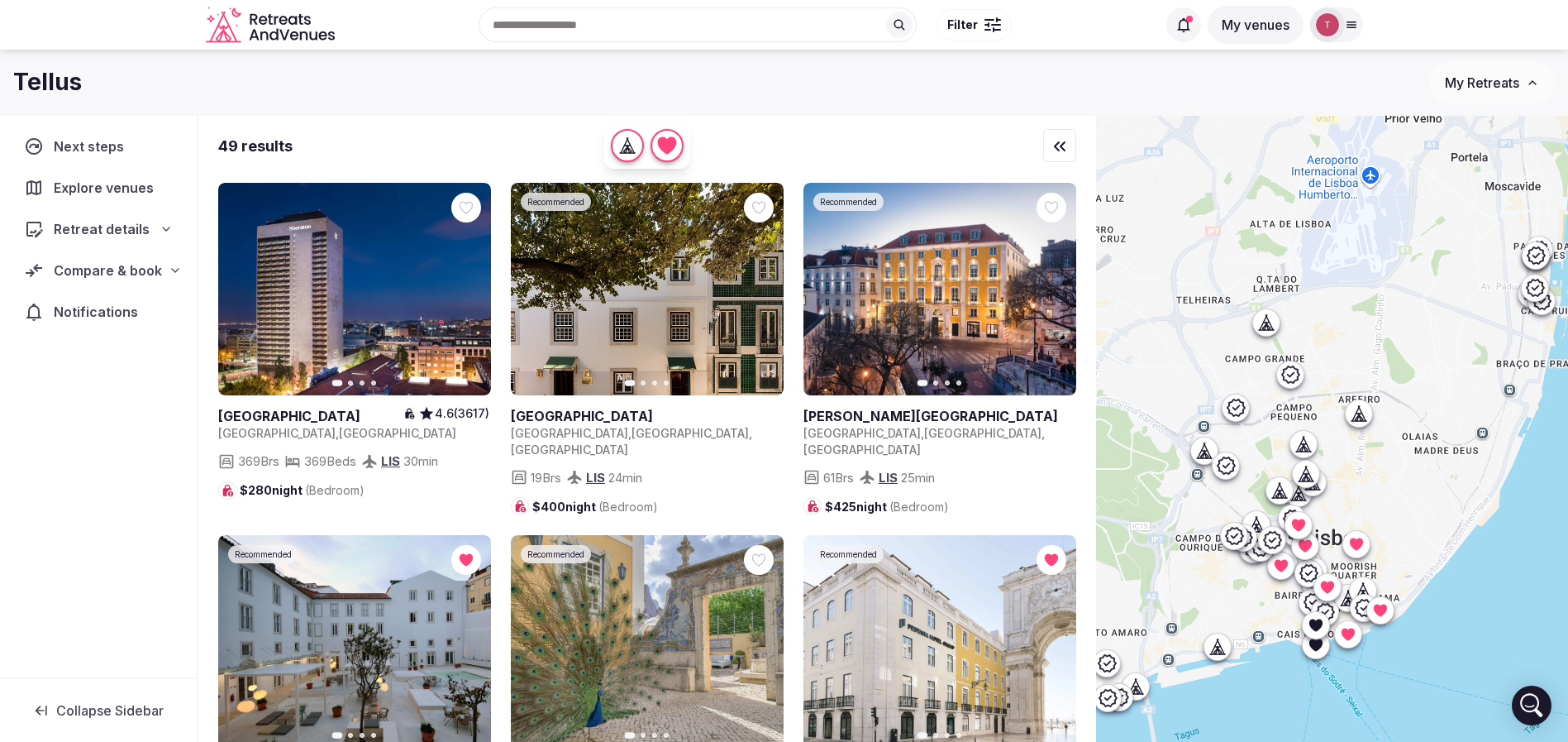
click at [1241, 536] on icon at bounding box center [1234, 536] width 18 height 17
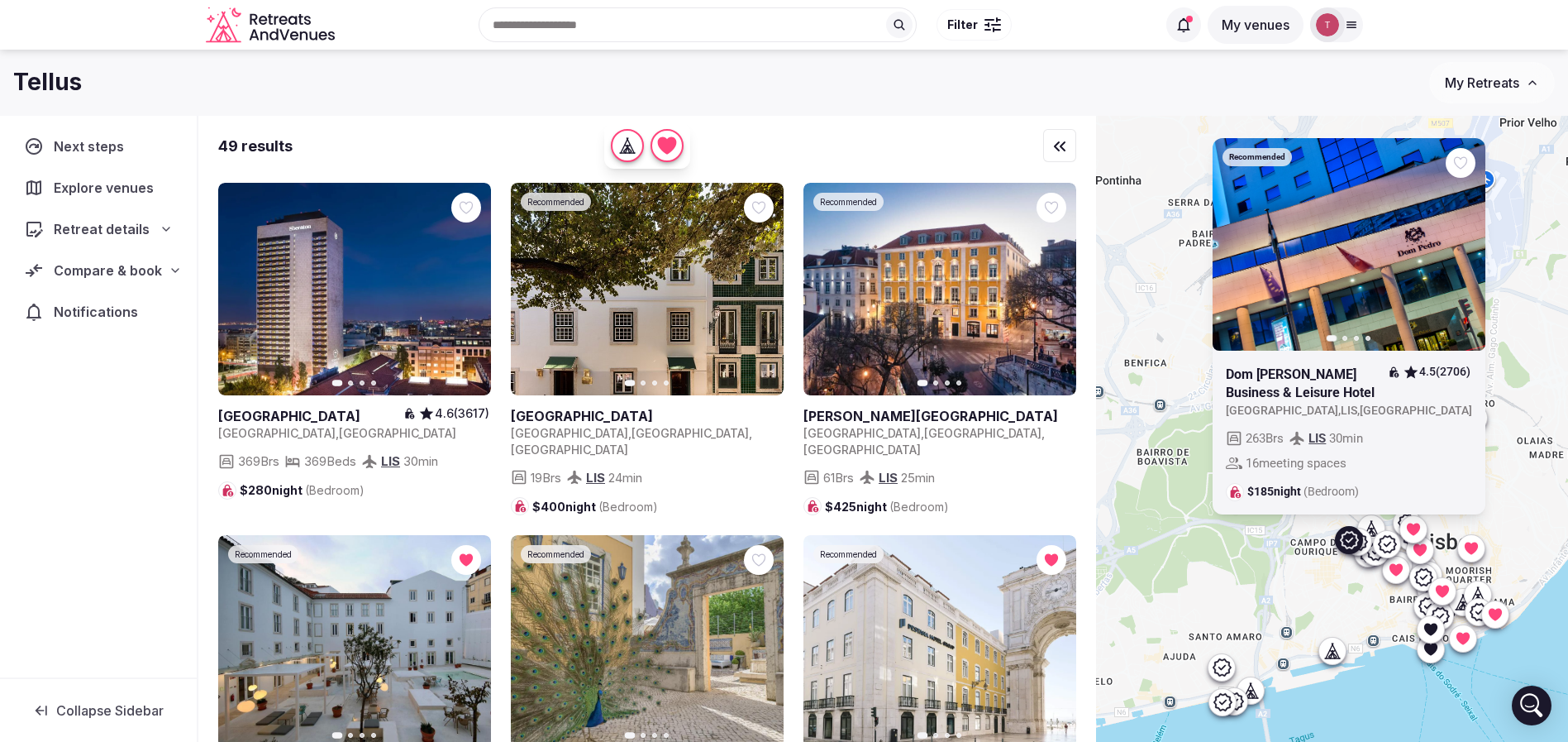
drag, startPoint x: 1204, startPoint y: 581, endPoint x: 1305, endPoint y: 585, distance: 101.1
click at [1305, 585] on div "Recommended Previous slide Next slide Dom Pedro Lisboa Business & Leisure Hotel…" at bounding box center [1332, 456] width 472 height 682
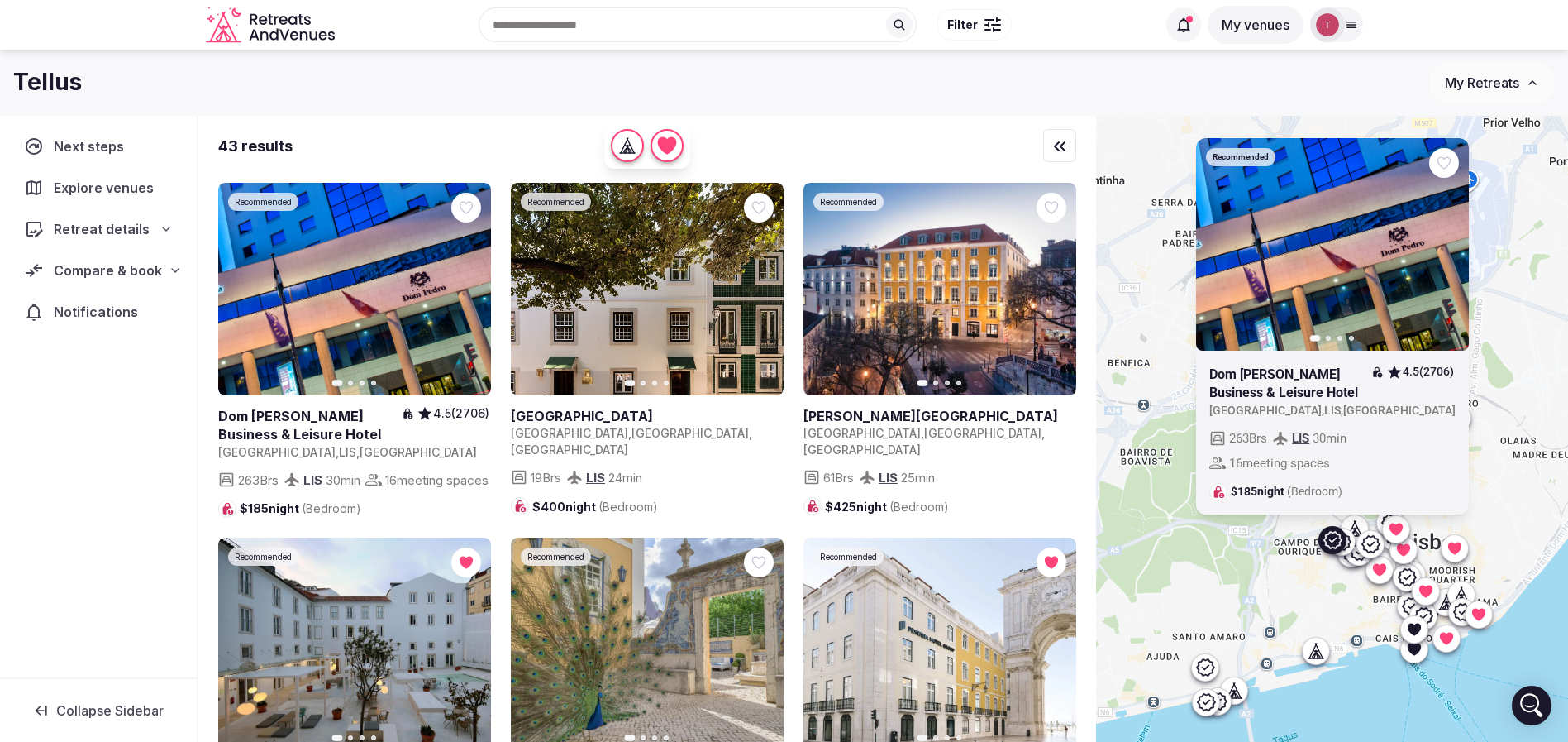
click at [1354, 553] on div at bounding box center [1340, 541] width 27 height 27
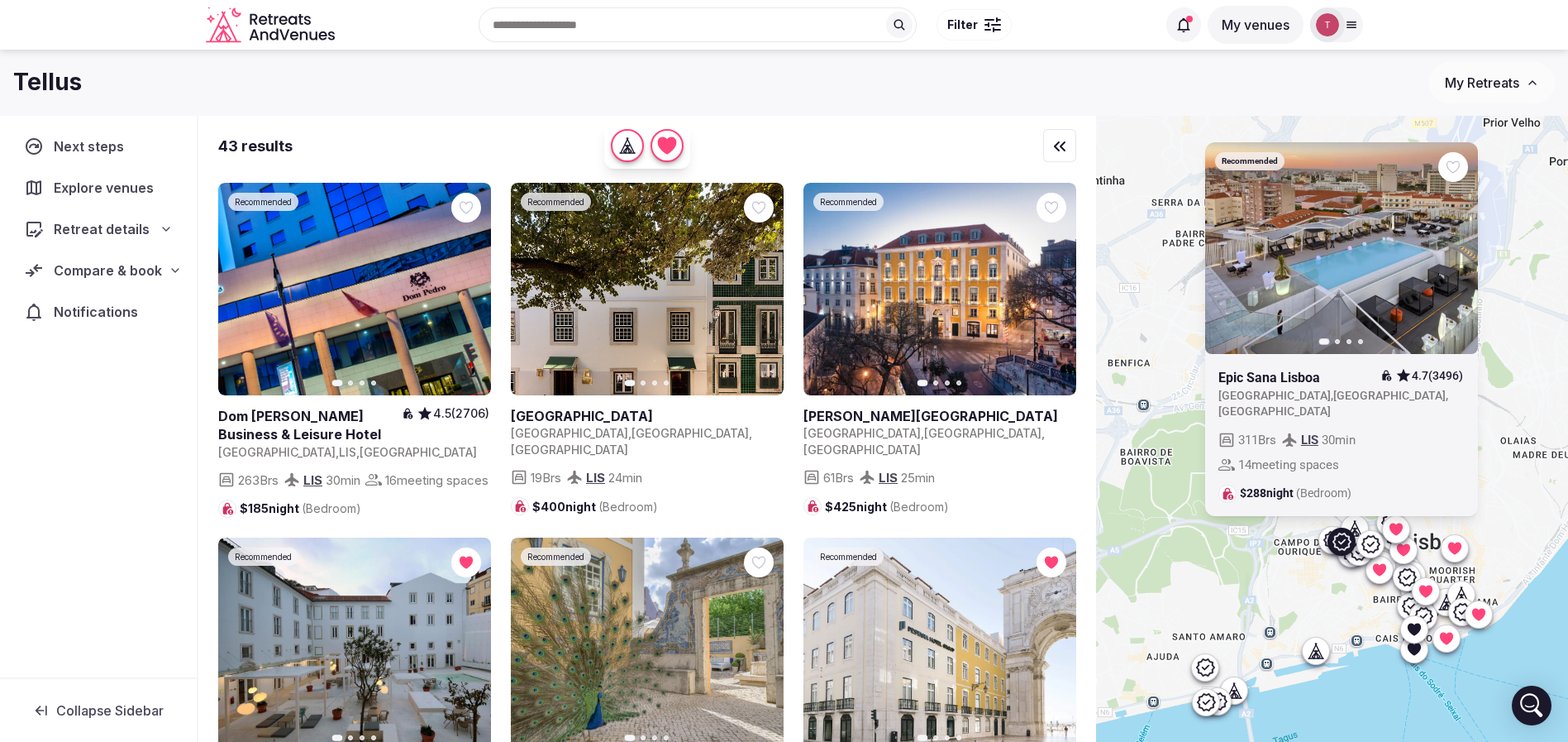
click at [1464, 257] on button "Next slide" at bounding box center [1453, 247] width 27 height 27
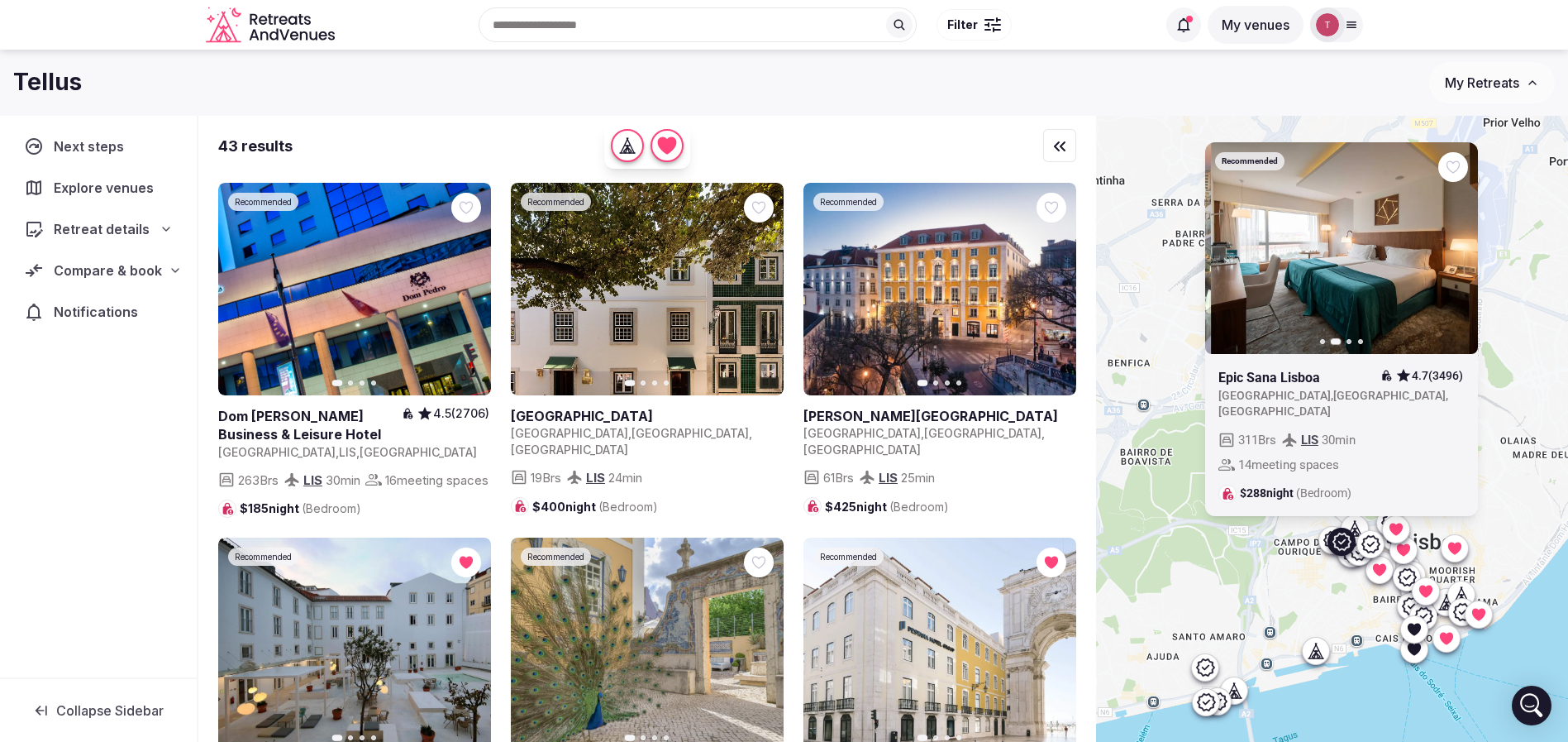
click at [1464, 257] on button "Next slide" at bounding box center [1453, 247] width 27 height 27
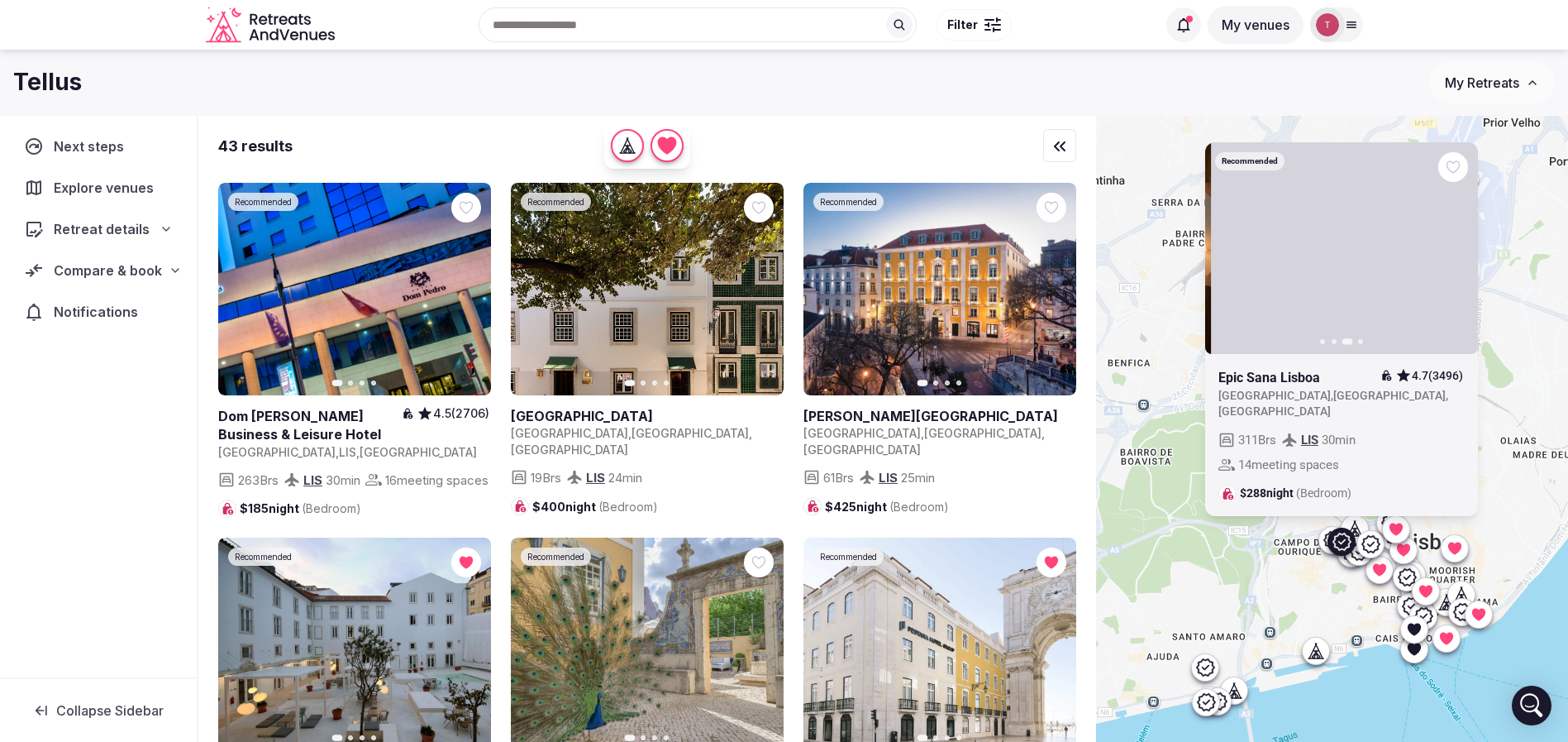
click at [1464, 257] on button "Next slide" at bounding box center [1453, 247] width 27 height 27
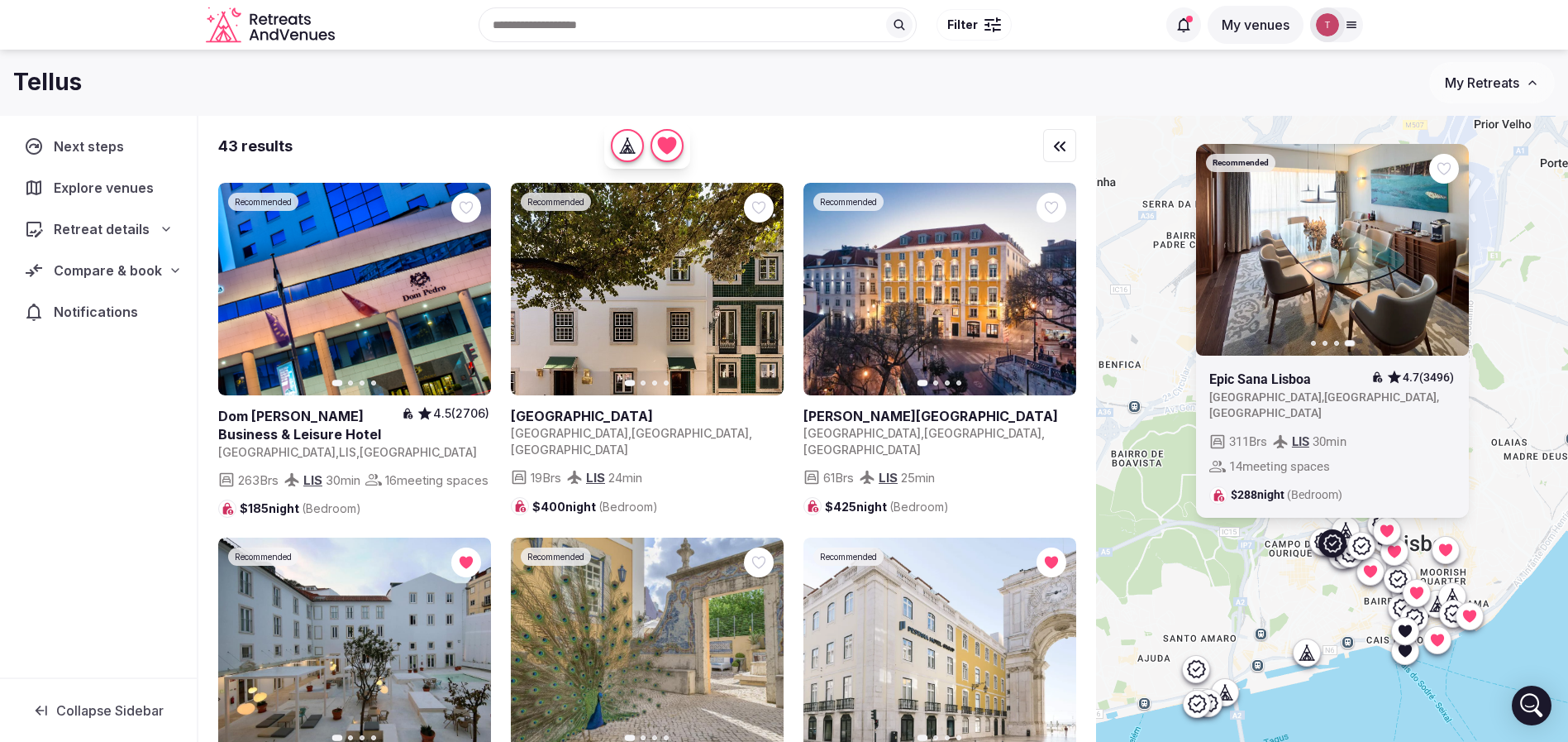
drag, startPoint x: 1338, startPoint y: 644, endPoint x: 1299, endPoint y: 644, distance: 39.0
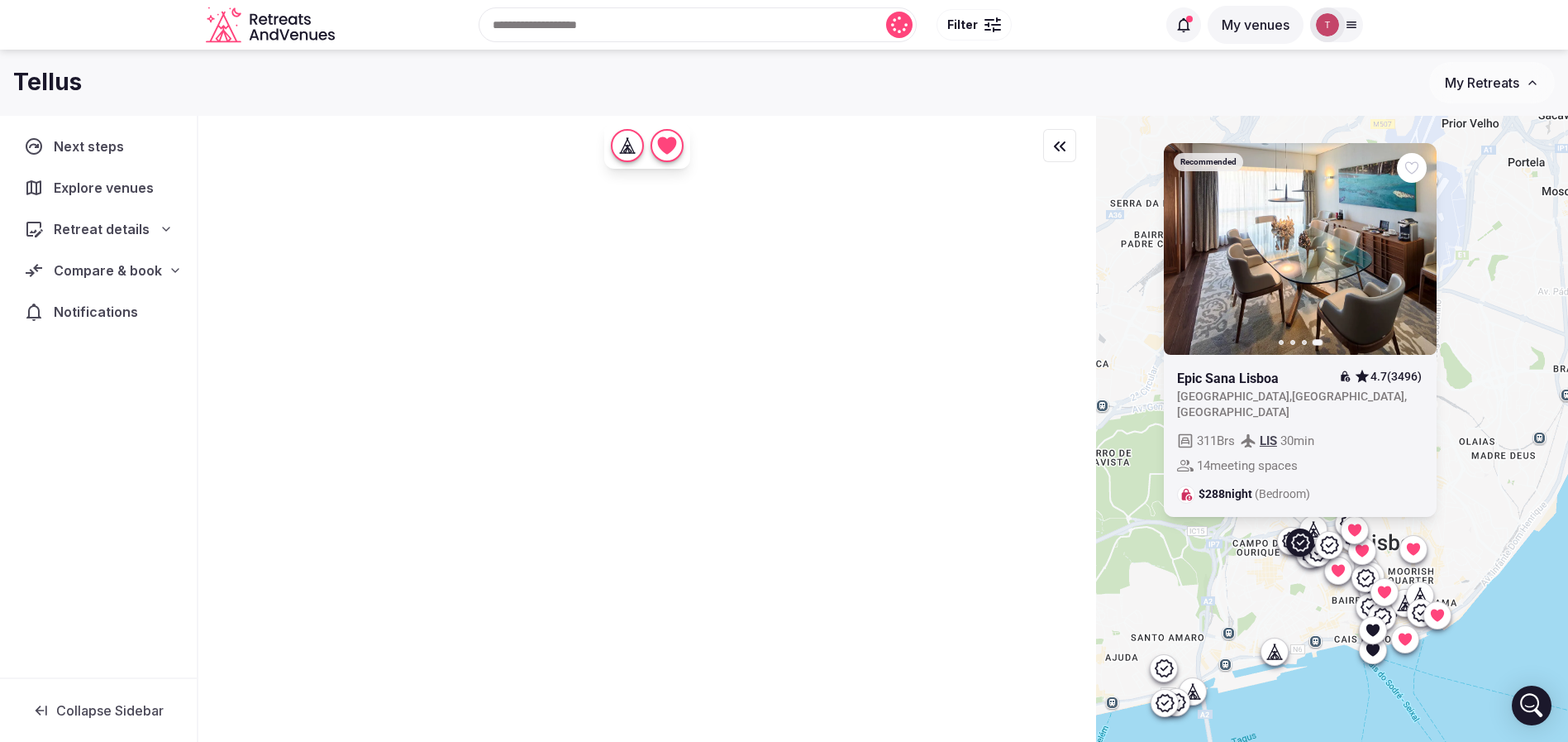
click at [1333, 457] on div "Recommended Previous slide Next slide Epic Sana Lisboa 4.7 (3496) Portugal , Li…" at bounding box center [1569, 457] width 472 height 0
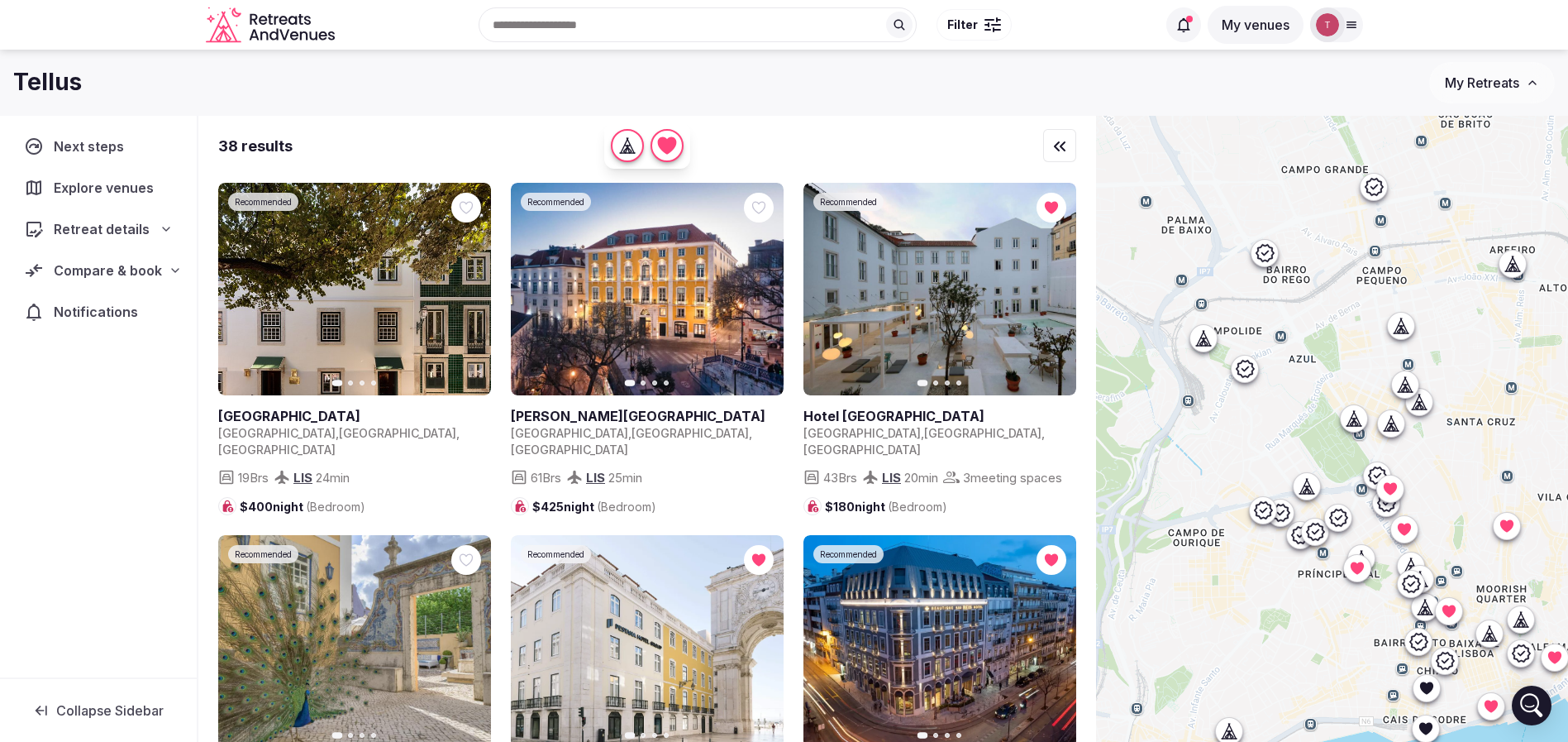
click at [1324, 528] on icon at bounding box center [1314, 531] width 20 height 20
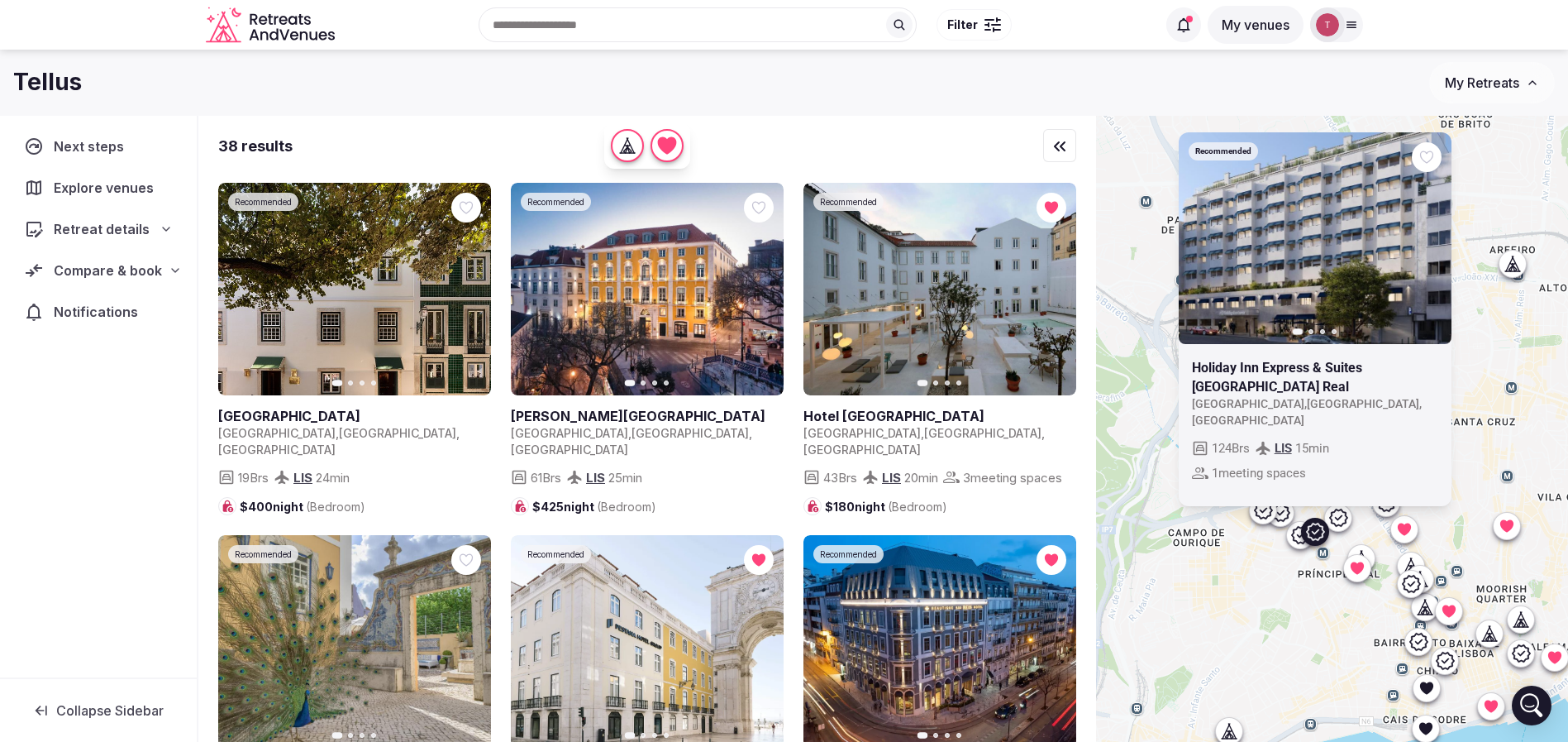
click at [1302, 537] on icon at bounding box center [1299, 535] width 18 height 17
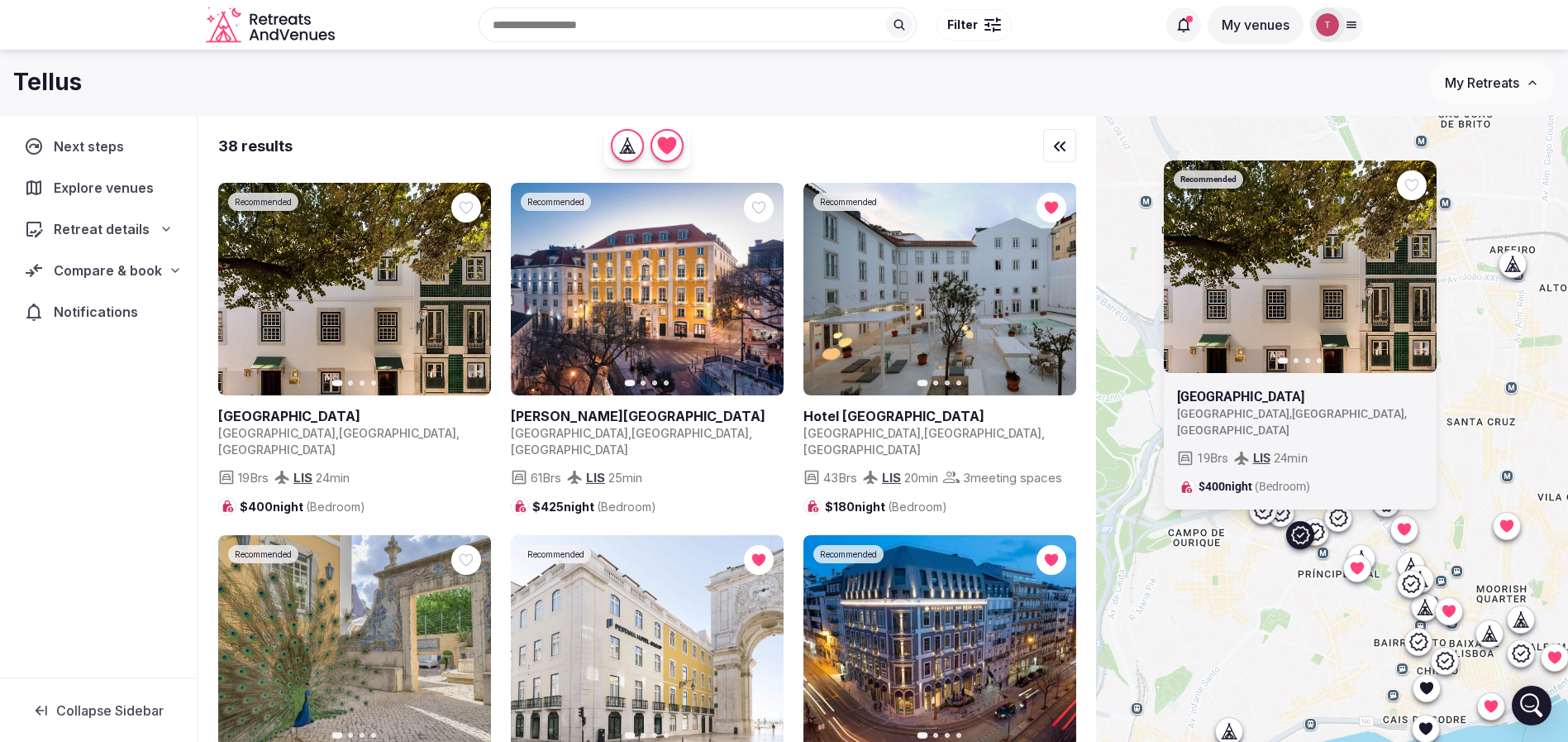
click at [1348, 519] on icon at bounding box center [1338, 517] width 20 height 20
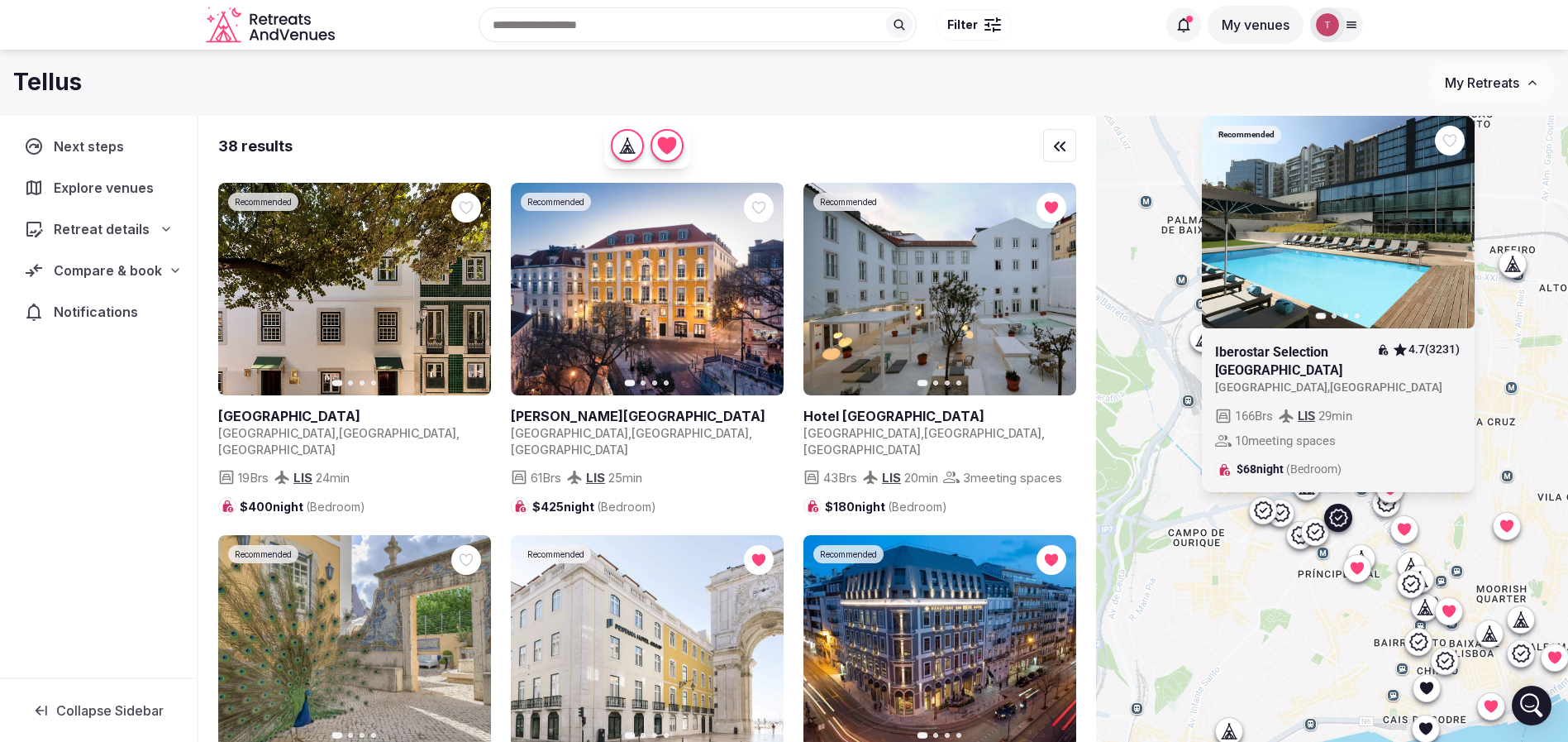
click at [1459, 229] on icon "button" at bounding box center [1451, 221] width 13 height 13
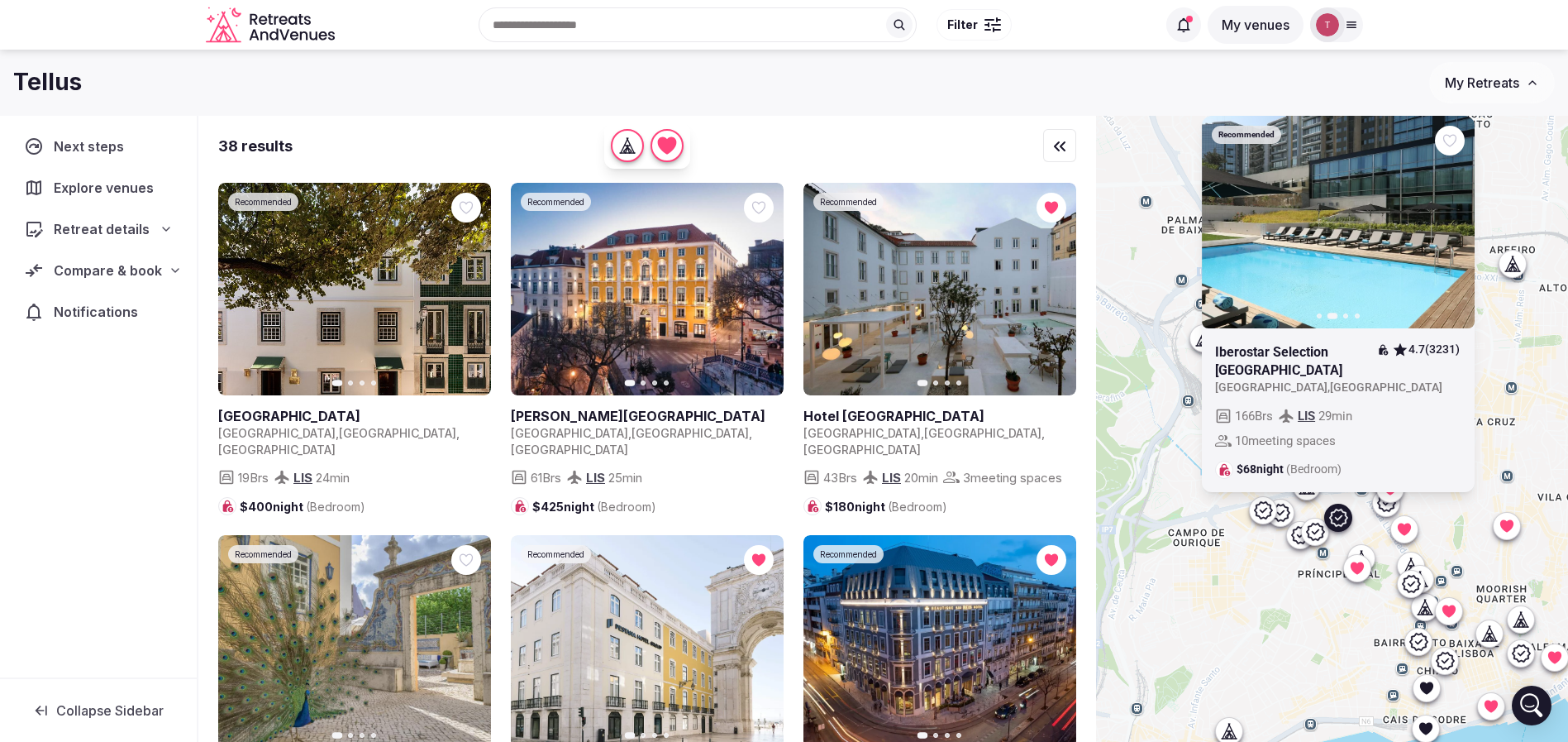
click at [1459, 229] on icon "button" at bounding box center [1451, 221] width 13 height 13
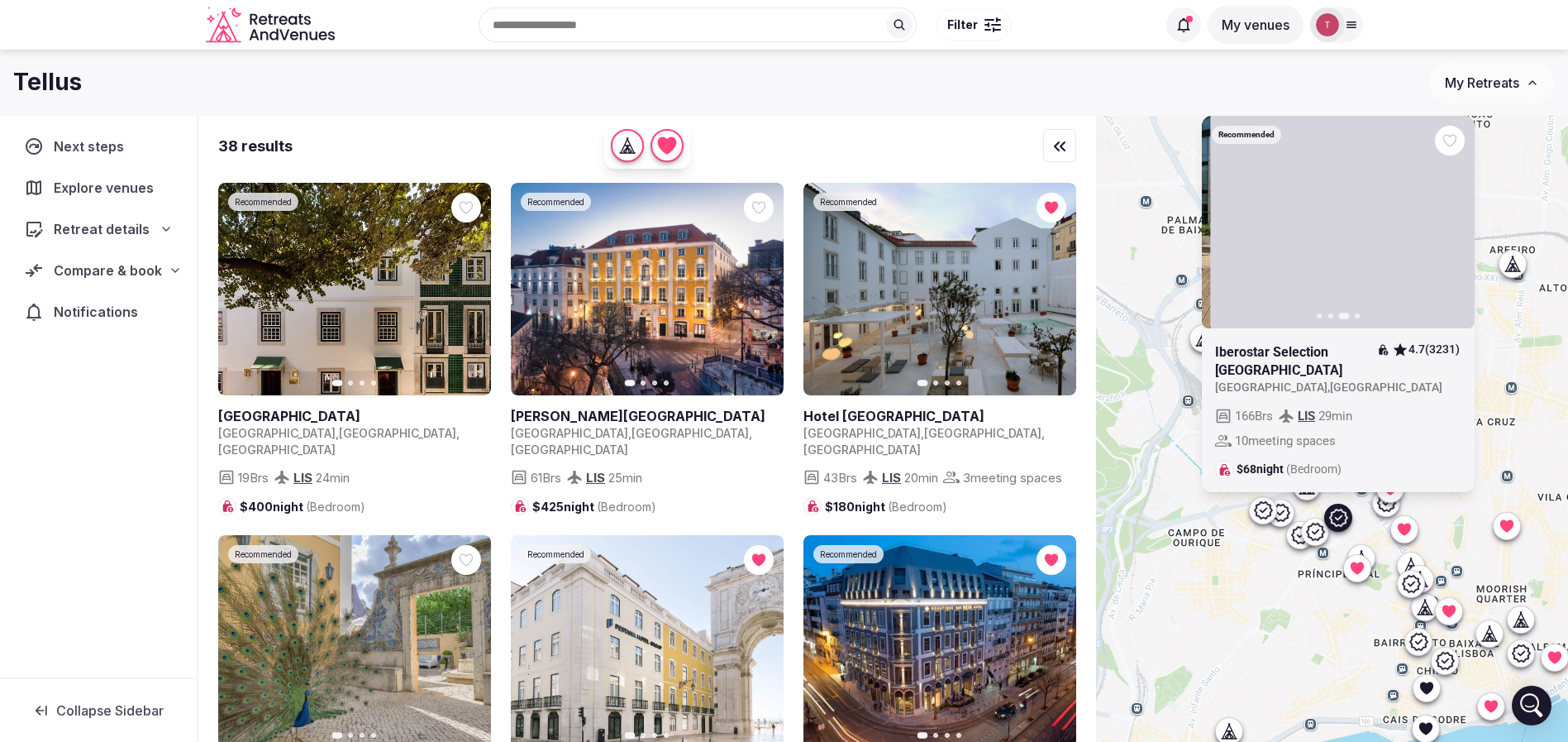
click at [1455, 229] on icon "button" at bounding box center [1451, 221] width 13 height 13
click at [0, 0] on icon at bounding box center [0, 0] width 0 height 0
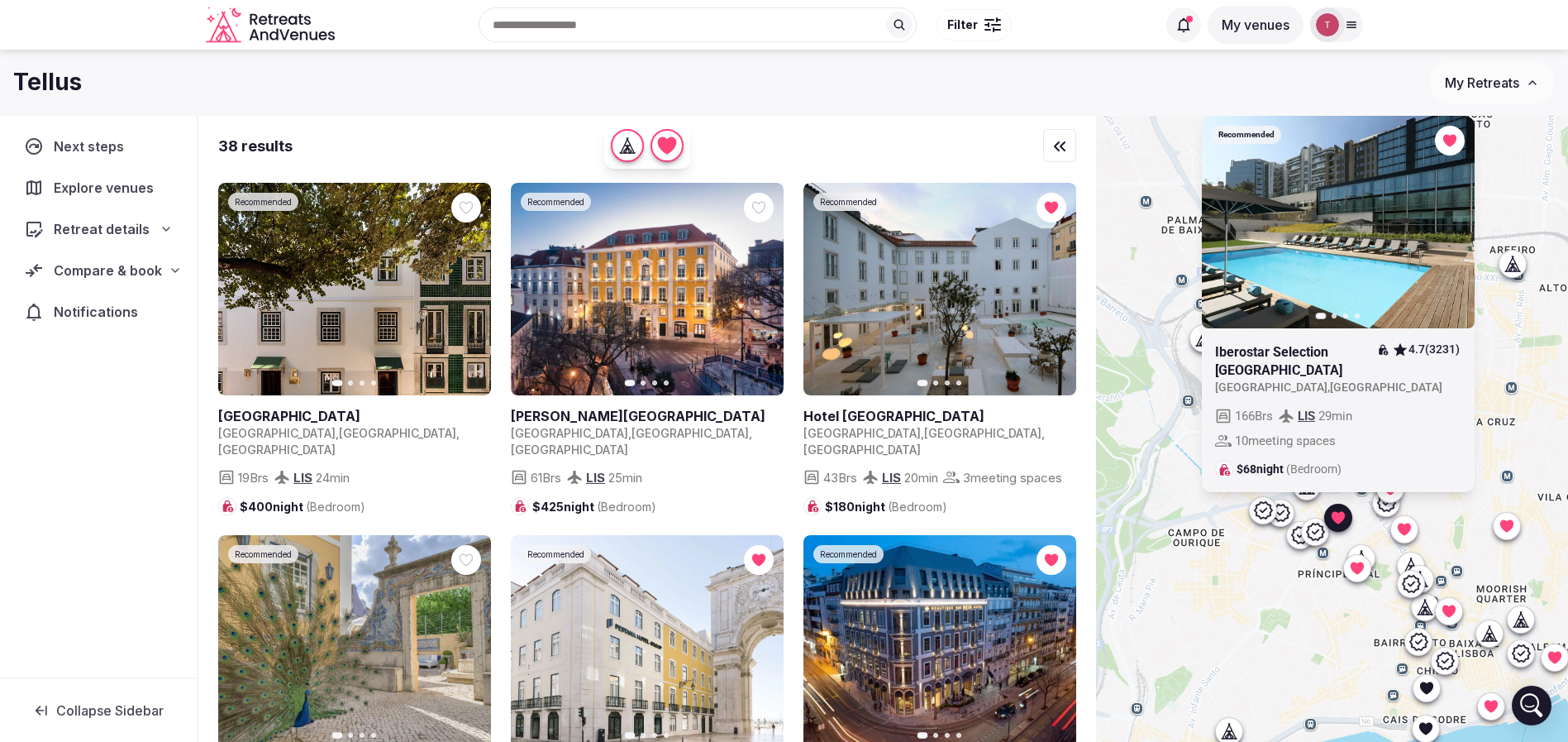
click at [151, 265] on span "Compare & book" at bounding box center [108, 270] width 109 height 20
click at [133, 302] on span "Shortlisted venues (2)" at bounding box center [104, 302] width 128 height 16
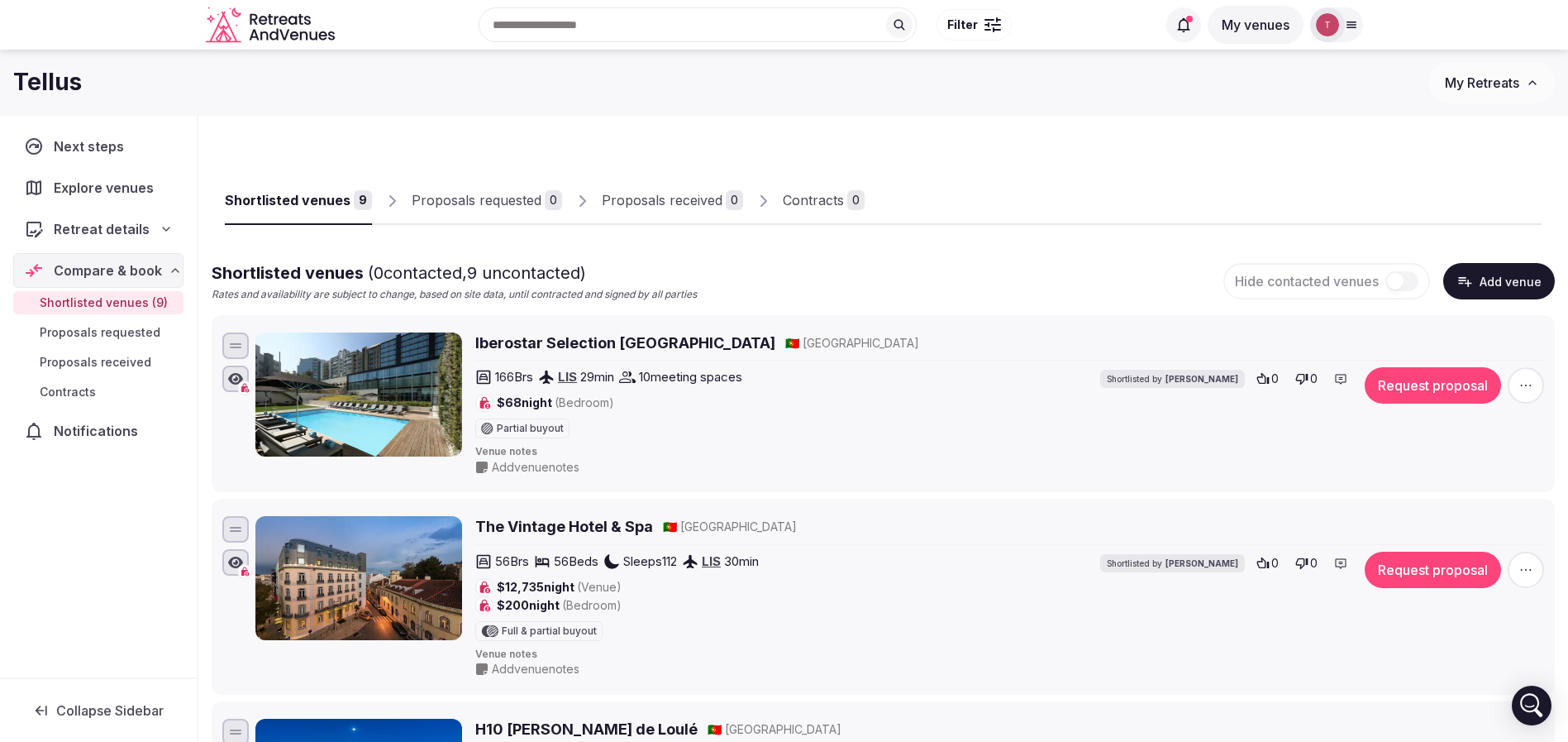
click at [1009, 169] on div "Shortlisted venues 9 Proposals requested 0 Proposals received 0 Contracts 0" at bounding box center [883, 187] width 1317 height 76
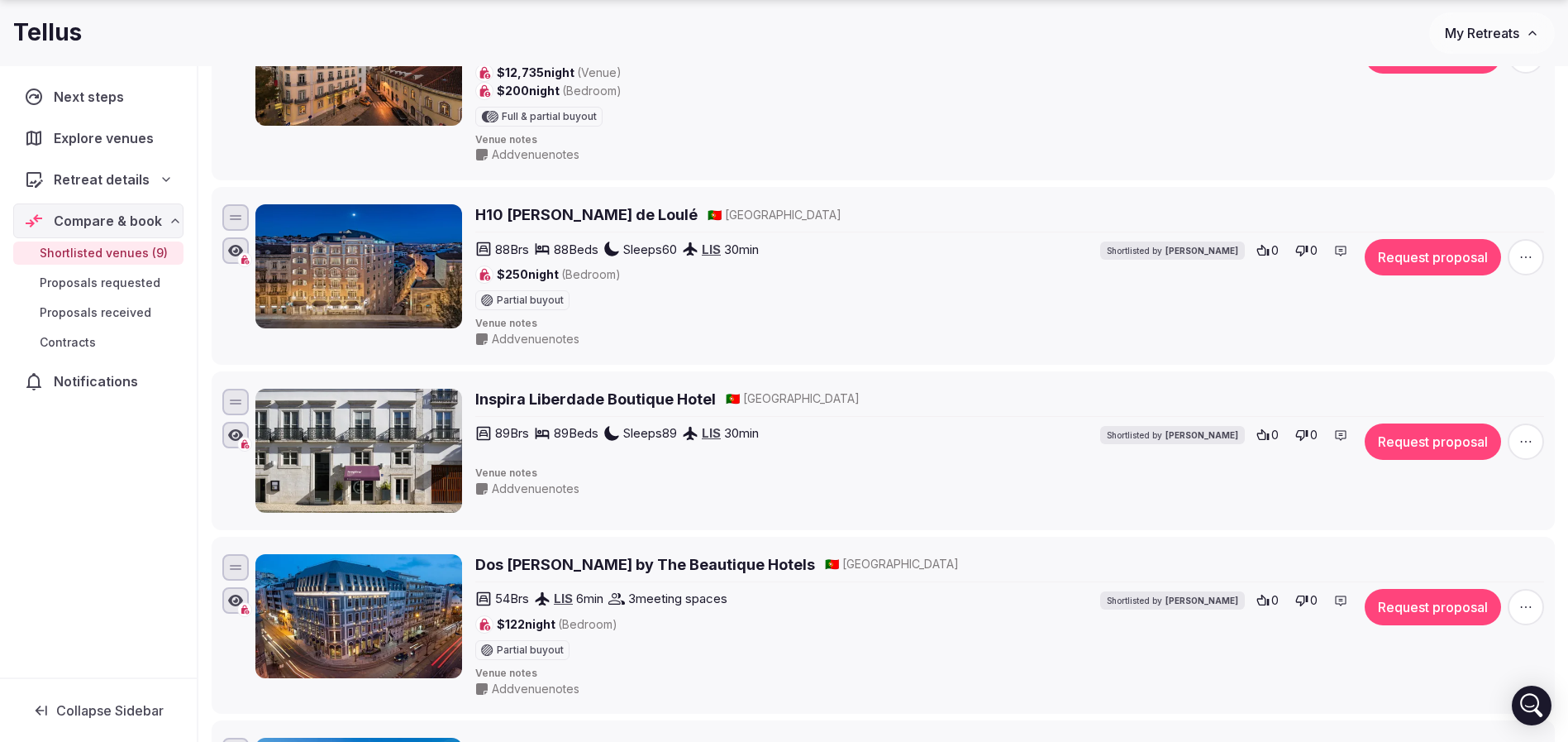
scroll to position [620, 0]
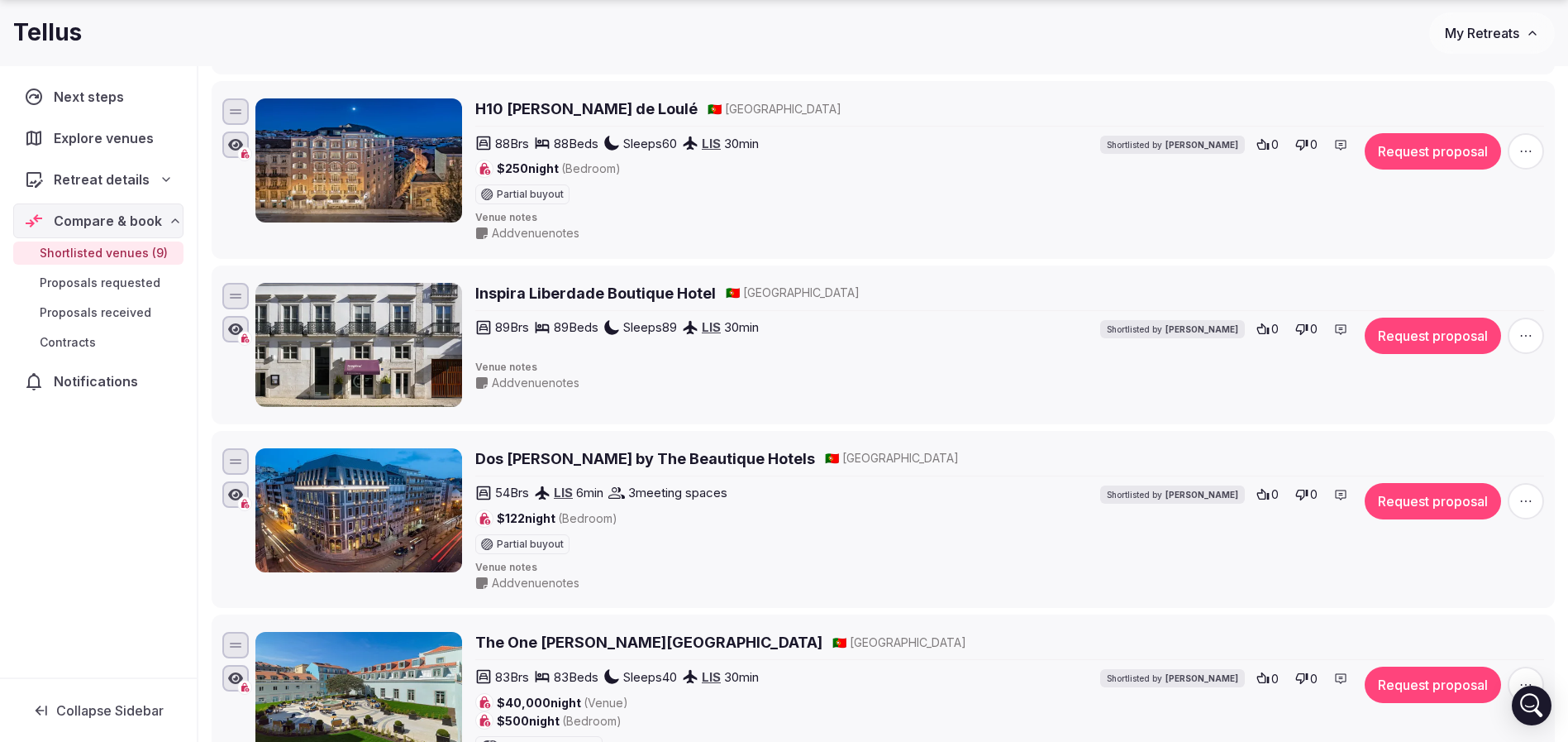
drag, startPoint x: 574, startPoint y: 281, endPoint x: 490, endPoint y: 293, distance: 84.9
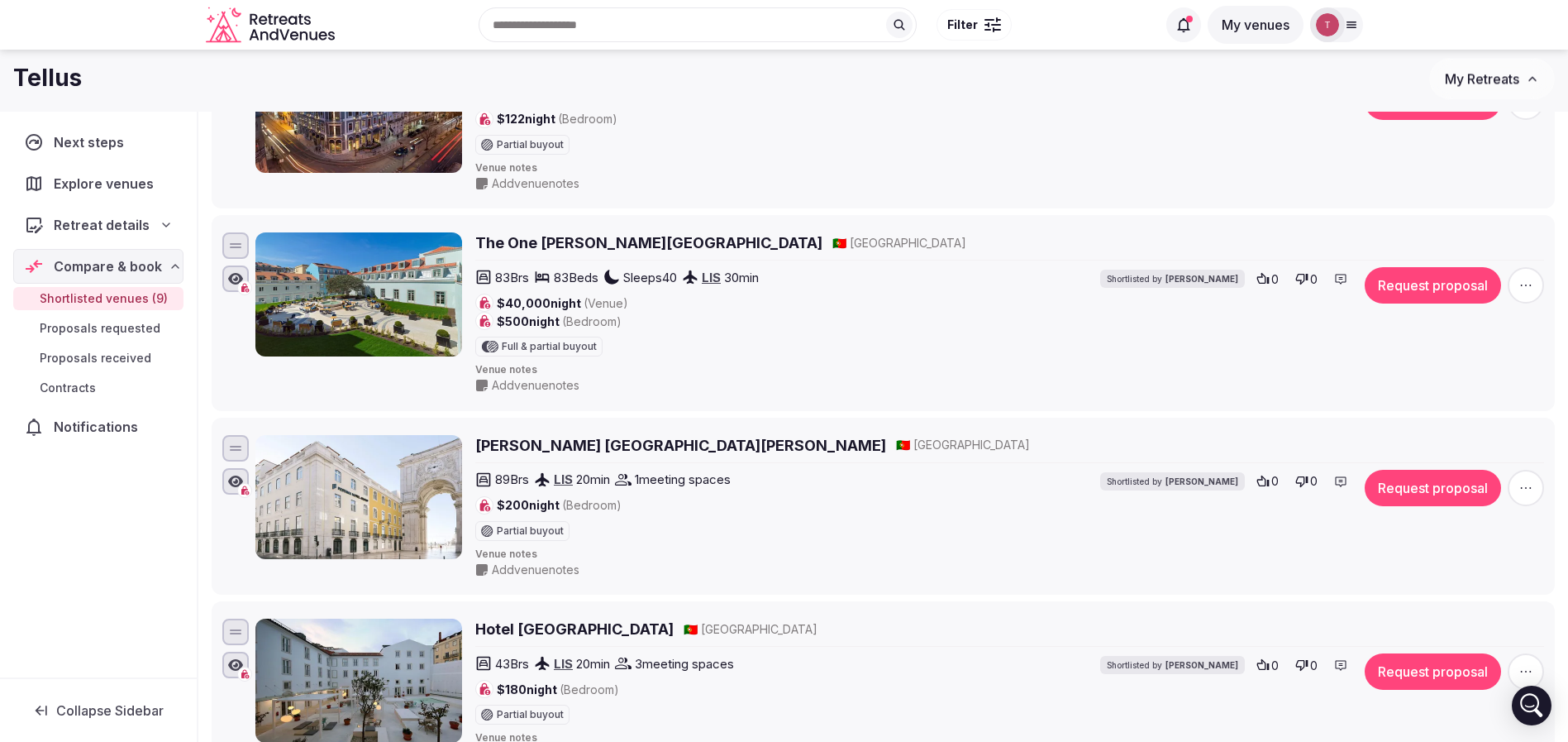
scroll to position [486, 0]
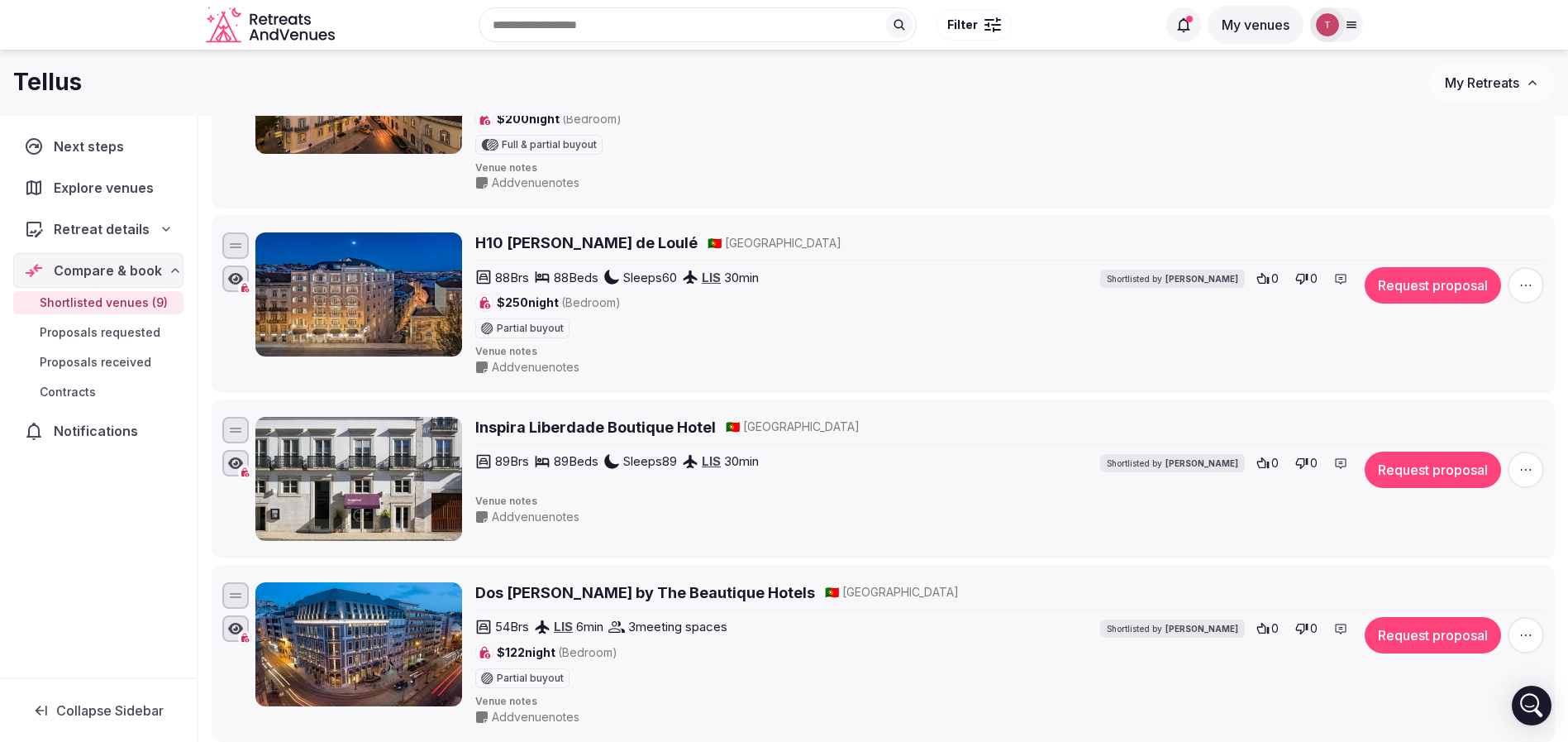
click at [160, 234] on icon at bounding box center [166, 229] width 13 height 13
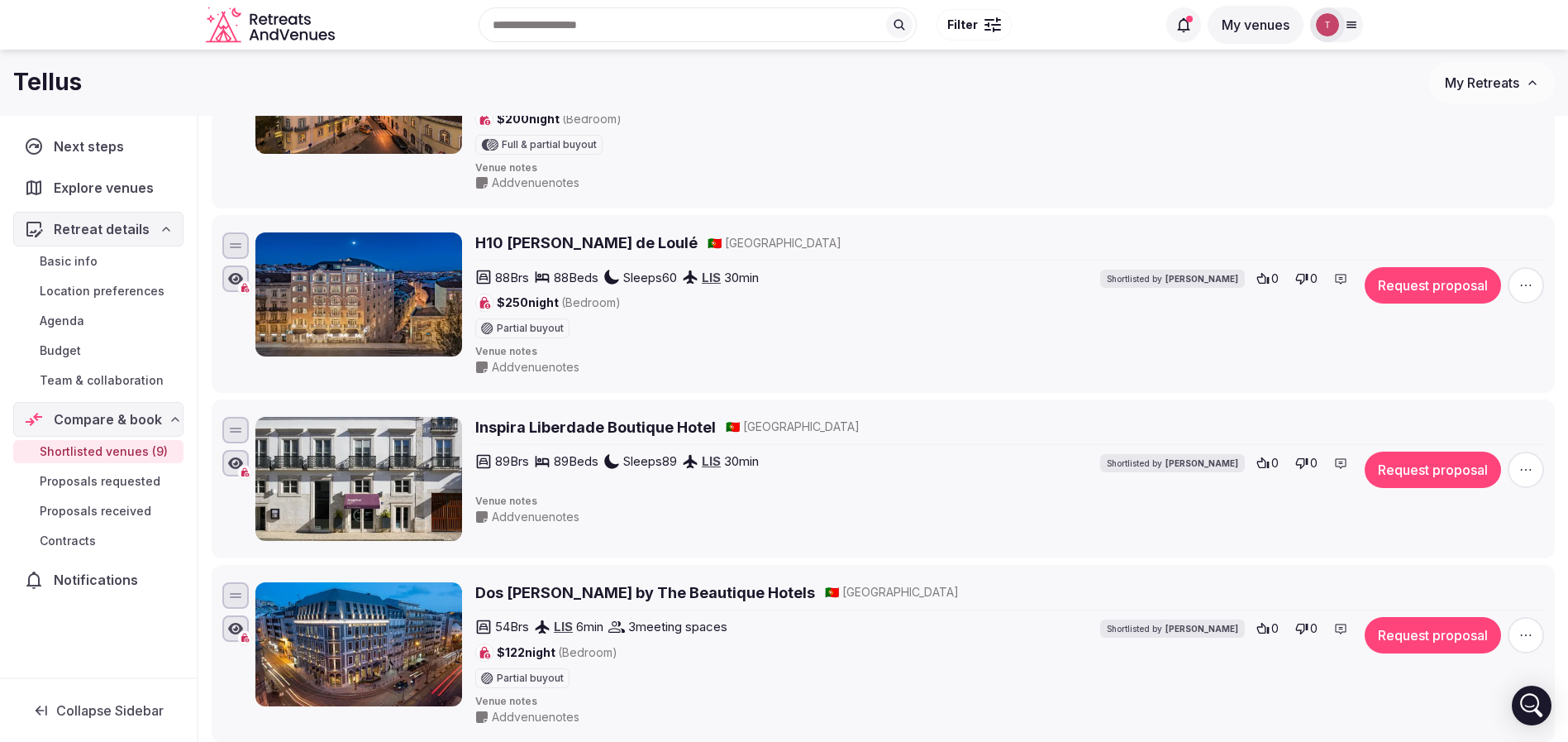
click at [138, 377] on span "Team & collaboration" at bounding box center [101, 380] width 124 height 16
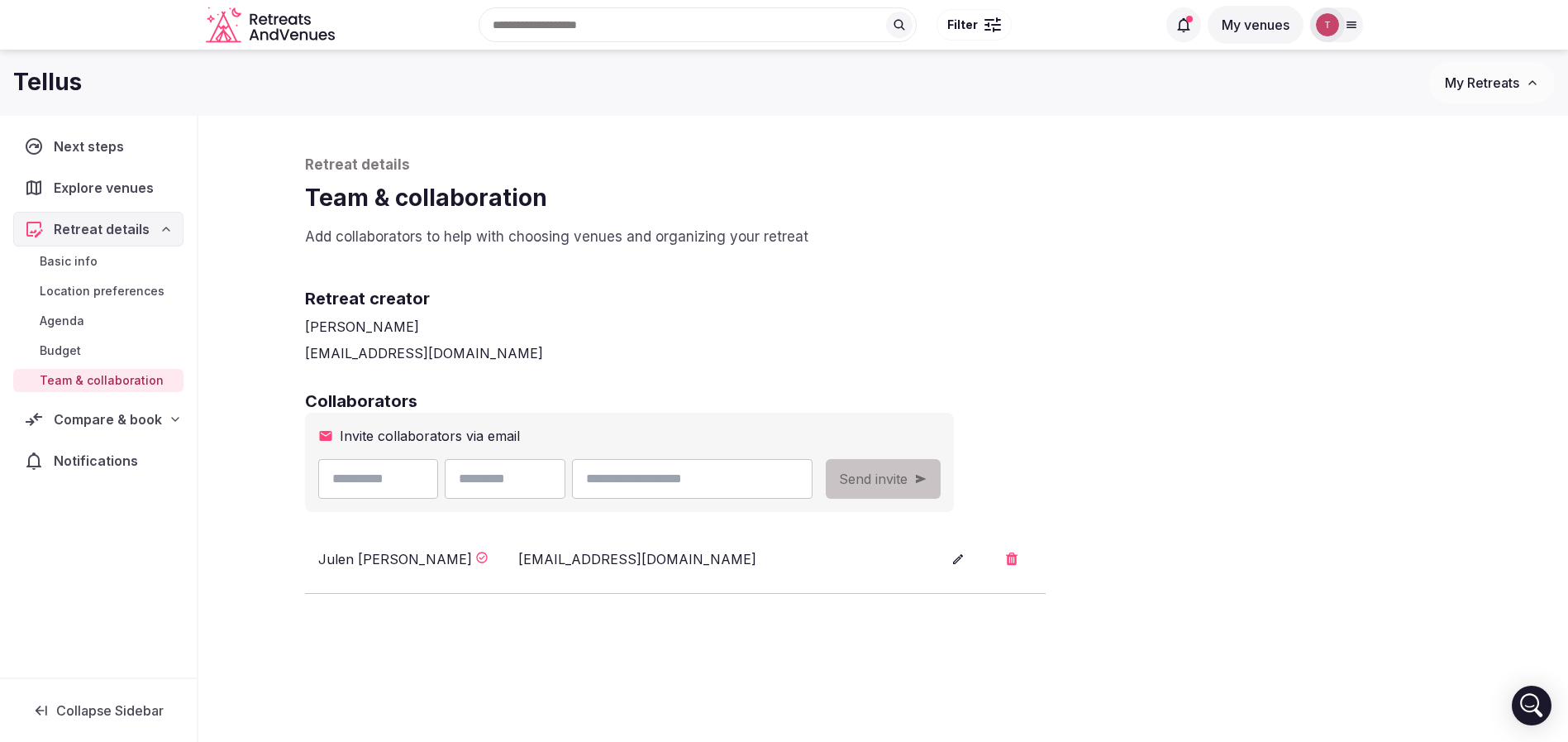
click at [807, 476] on input "email" at bounding box center [692, 478] width 240 height 39
paste input "**********"
type input "**********"
click at [359, 482] on input "text" at bounding box center [378, 478] width 121 height 39
type input "*"
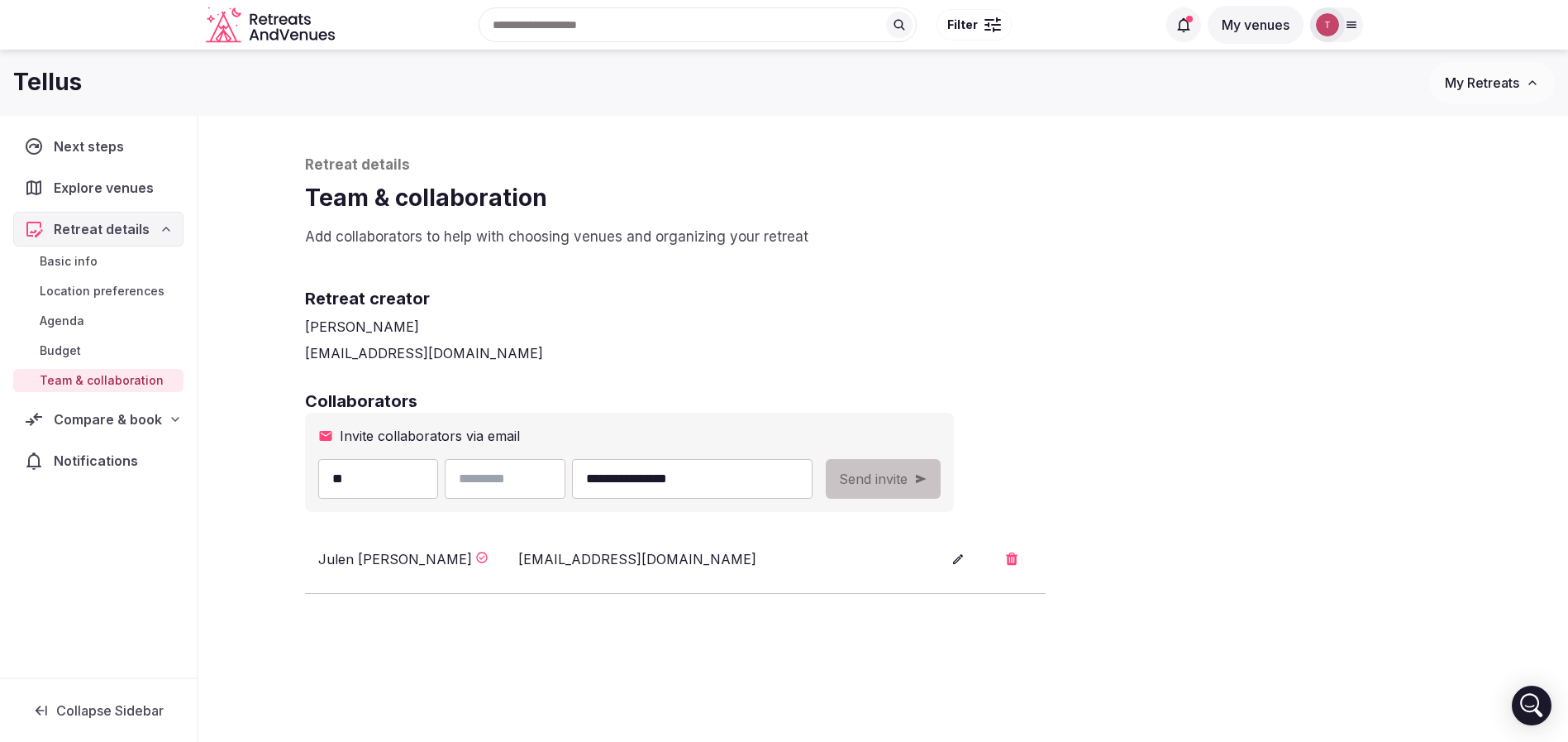
type input "**"
click at [955, 347] on div "thiago@retreatsandvenues.com" at bounding box center [884, 353] width 1157 height 20
click at [533, 480] on input "text" at bounding box center [505, 478] width 121 height 39
type input "*"
click at [1132, 412] on div "**********" at bounding box center [884, 491] width 1157 height 205
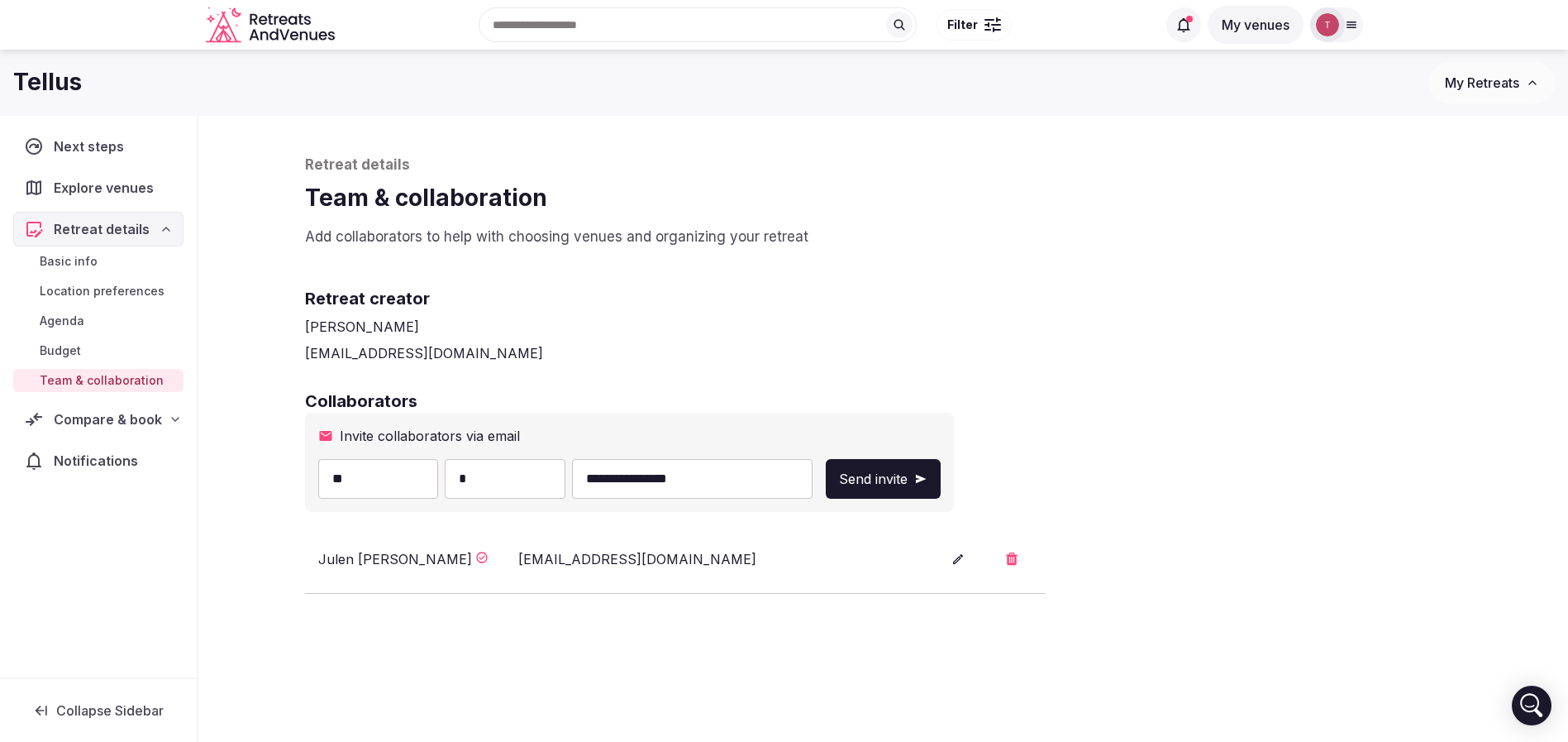
click at [908, 479] on span "Send invite" at bounding box center [873, 478] width 68 height 20
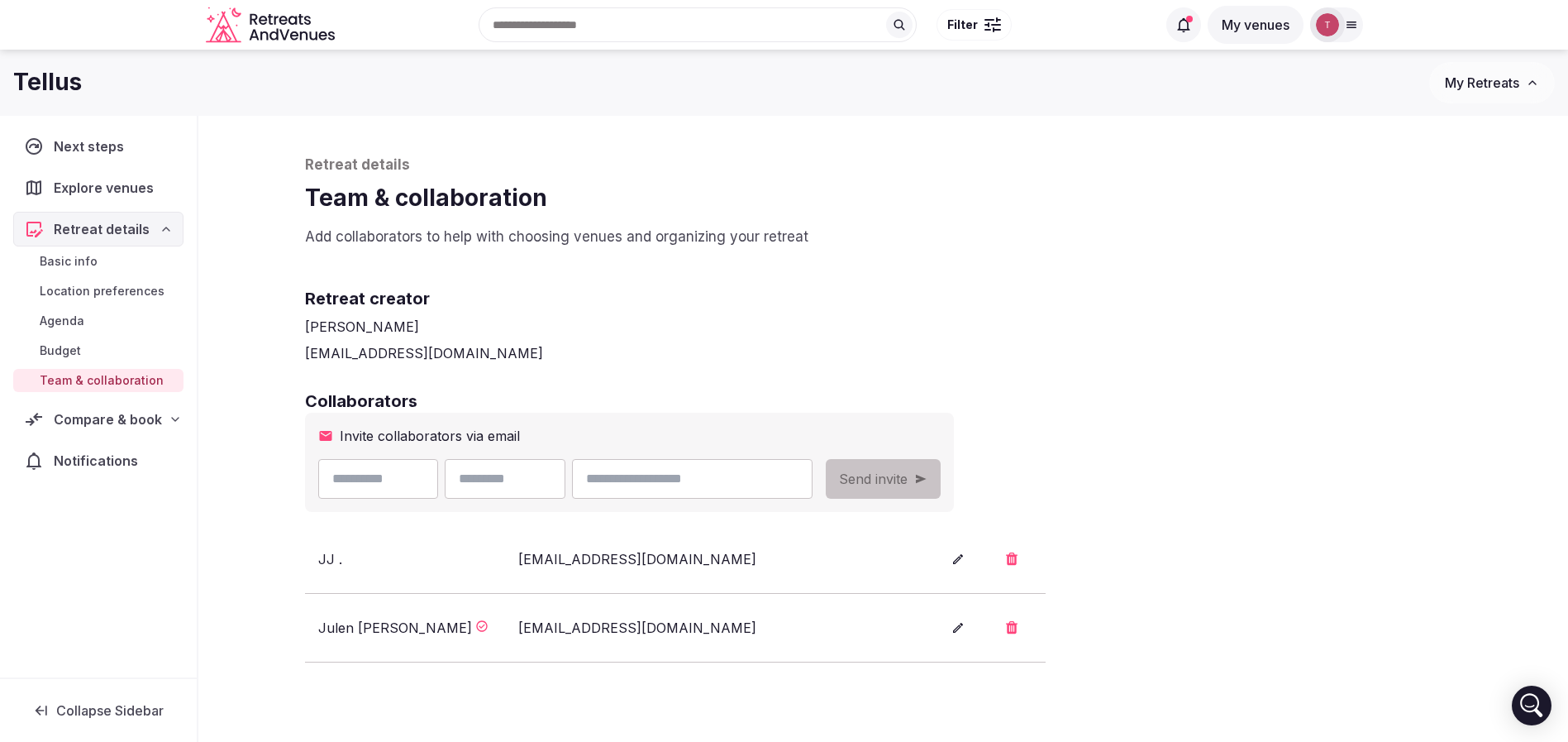
click at [1351, 448] on div "Collaborators Invite collaborators via email Send invite JJ . jj@tellusapp.com …" at bounding box center [884, 525] width 1157 height 273
click at [1392, 251] on div "Retreat details Team & collaboration Add collaborators to help with choosing ve…" at bounding box center [884, 502] width 1191 height 772
click at [1045, 223] on div "Retreat details Team & collaboration Add collaborators to help with choosing ve…" at bounding box center [884, 201] width 1157 height 92
click at [1045, 223] on div "Retreat details Team & collaboration Add collaborators to help with choosing ve…" at bounding box center [884, 201] width 1157 height 92
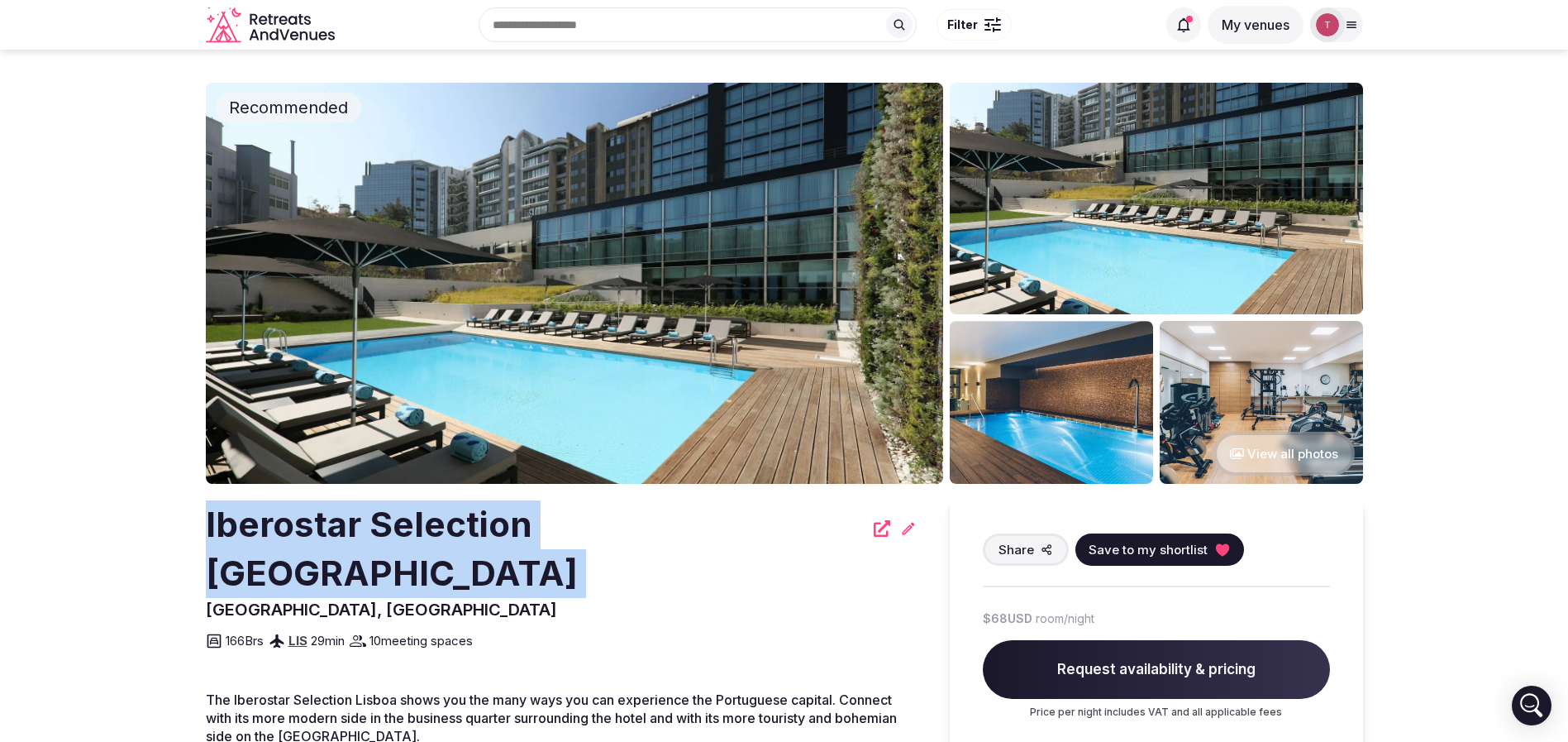
drag, startPoint x: 160, startPoint y: 500, endPoint x: 655, endPoint y: 519, distance: 495.4
copy div "Iberostar Selection Lisboa"
copy div "Iberostar Selection [GEOGRAPHIC_DATA]"
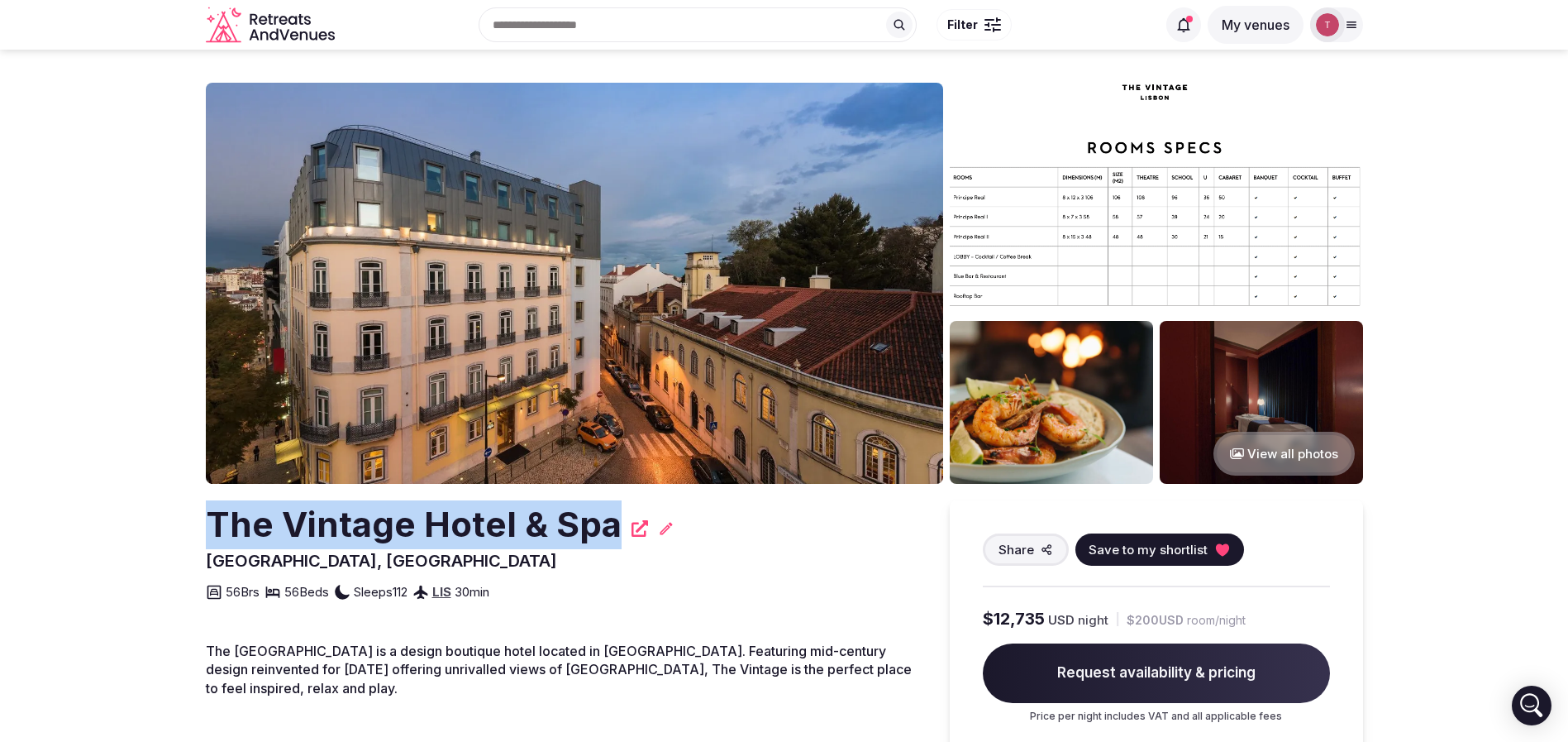
drag, startPoint x: 181, startPoint y: 514, endPoint x: 658, endPoint y: 527, distance: 477.2
copy div "The Vintage Hotel & Spa"
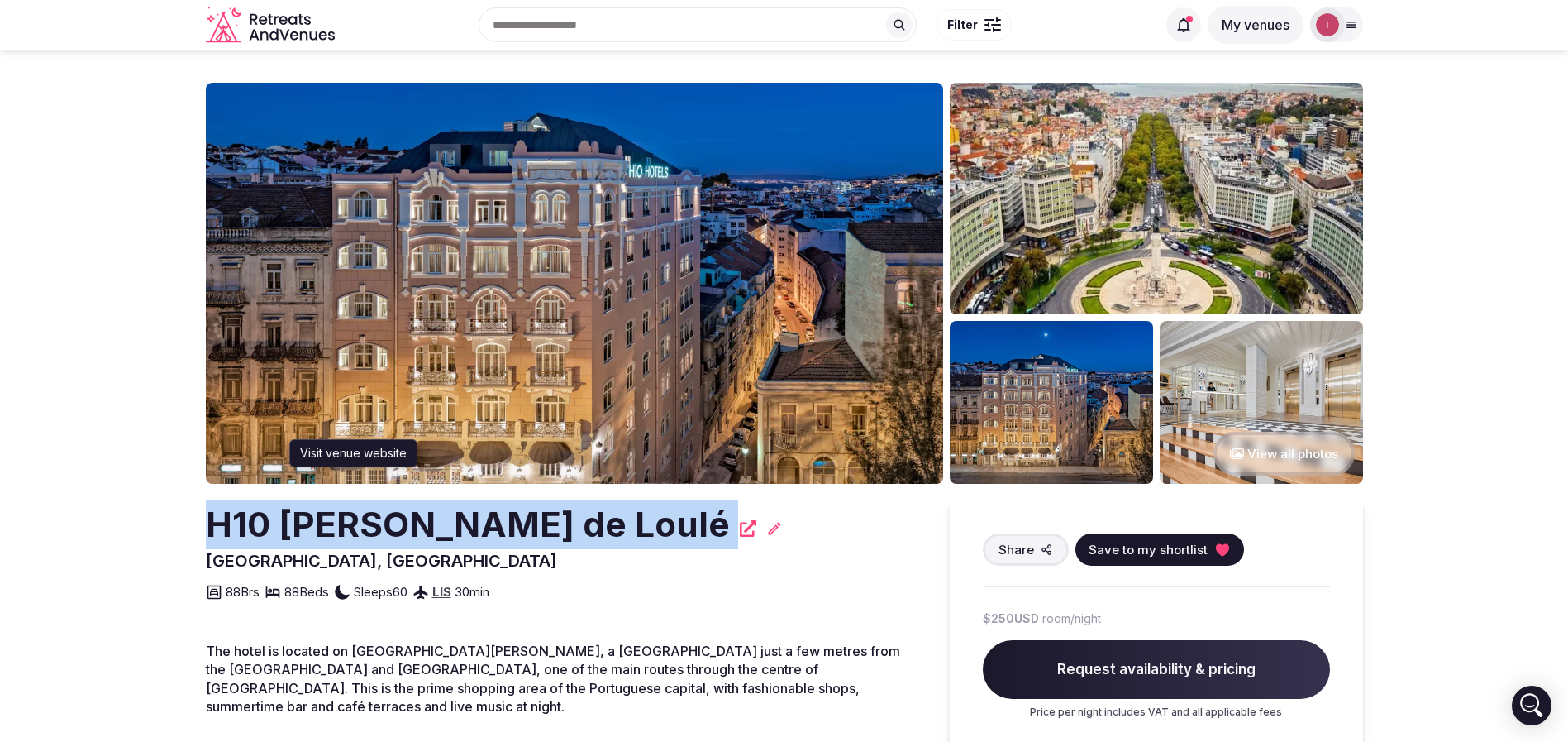
drag, startPoint x: 261, startPoint y: 509, endPoint x: 551, endPoint y: 521, distance: 290.2
copy div "H10 Duque de Loulé"
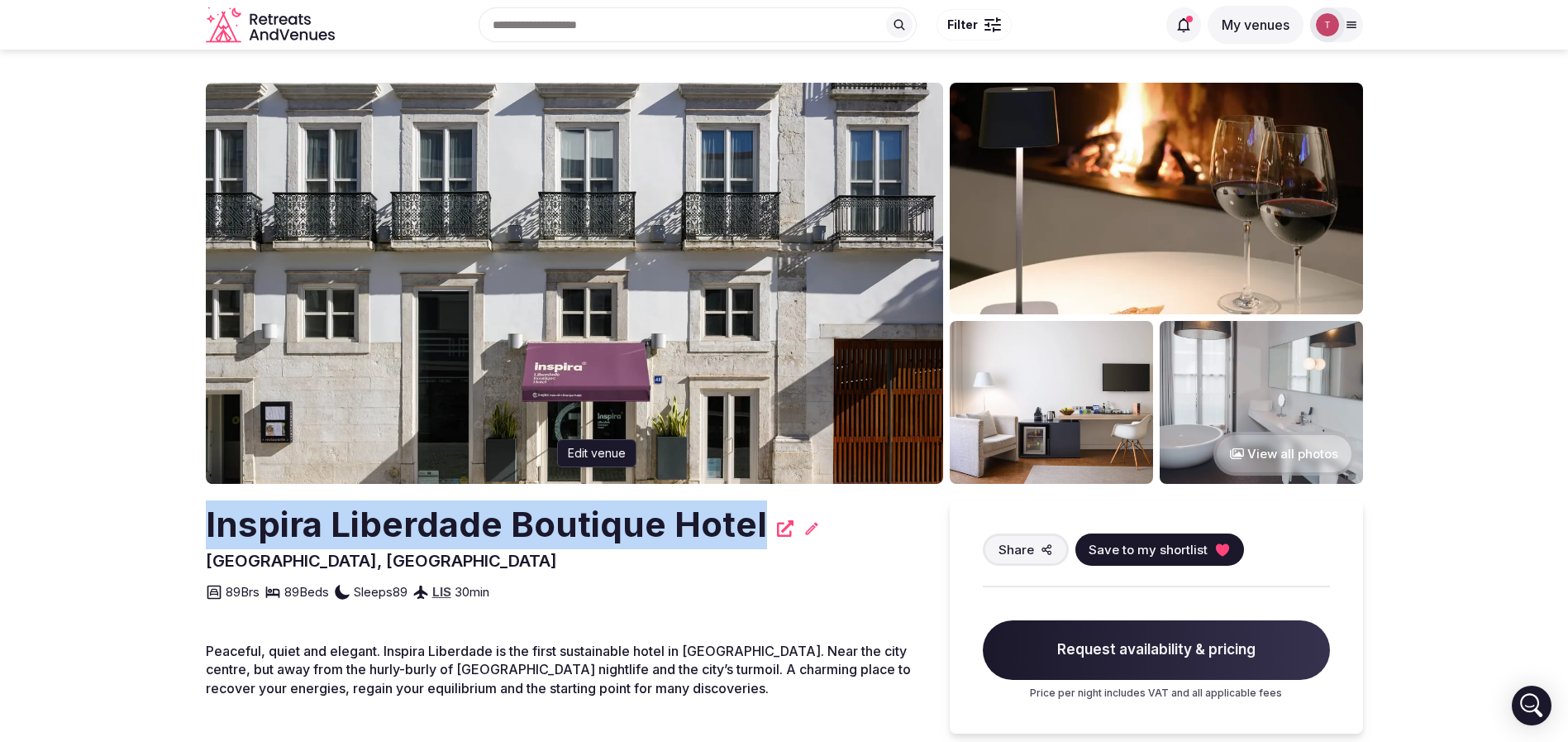
drag, startPoint x: 186, startPoint y: 516, endPoint x: 794, endPoint y: 519, distance: 608.0
copy div "Inspira Liberdade Boutique Hotel"
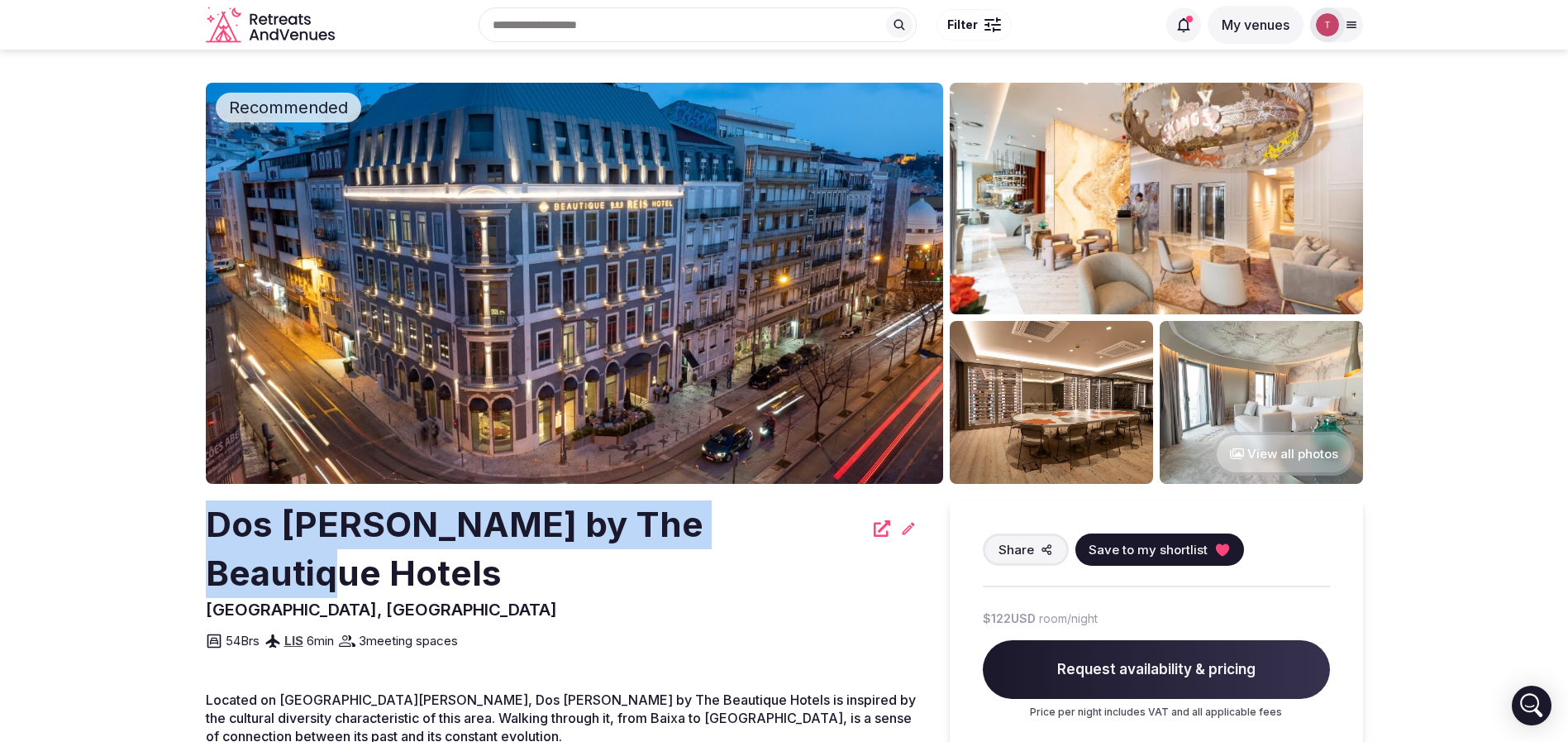
drag, startPoint x: 186, startPoint y: 518, endPoint x: 769, endPoint y: 526, distance: 583.1
copy h2 "Dos Reis by The Beautique Hotels"
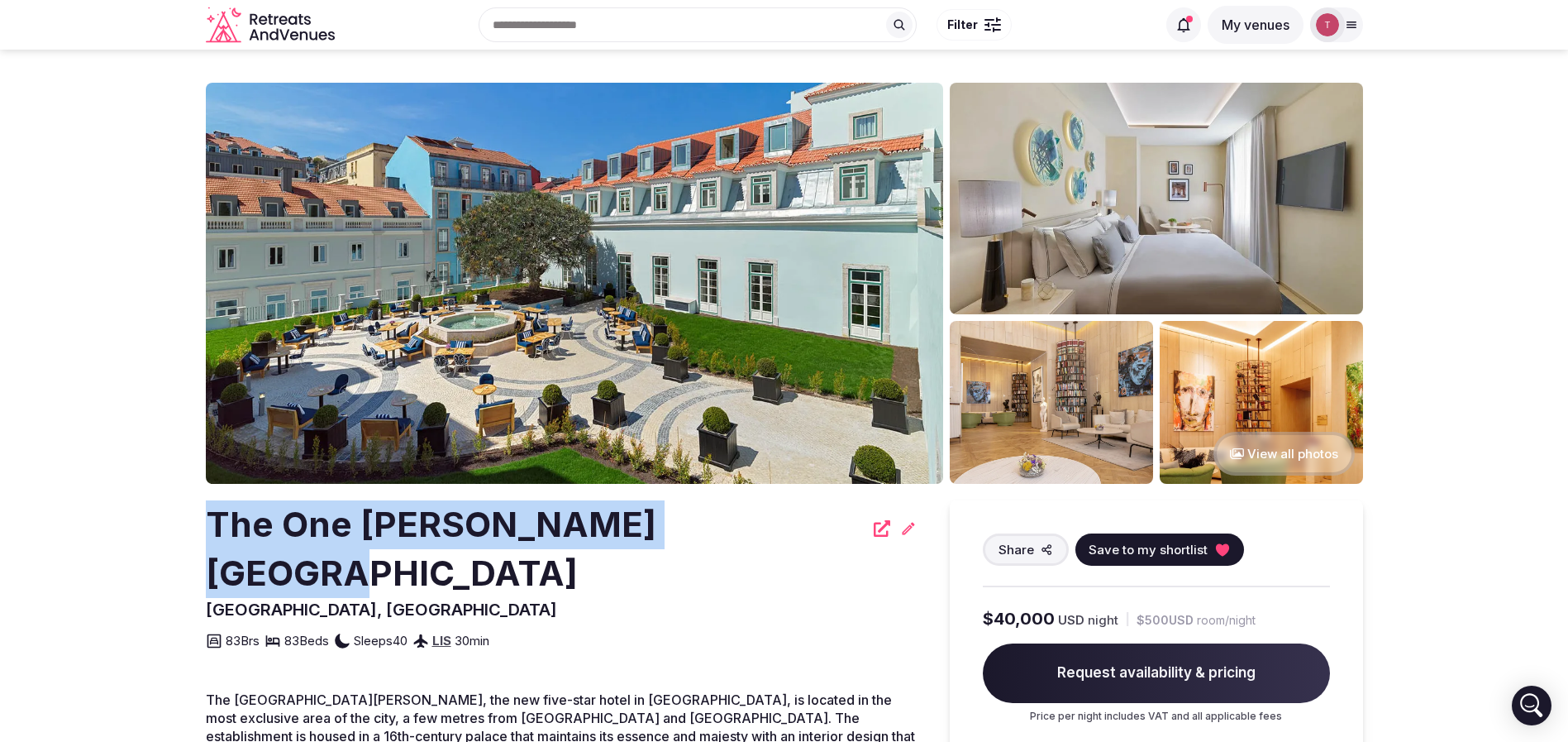
drag, startPoint x: 173, startPoint y: 518, endPoint x: 715, endPoint y: 530, distance: 542.1
copy h2 "The One [PERSON_NAME][GEOGRAPHIC_DATA]"
